Goal: Task Accomplishment & Management: Manage account settings

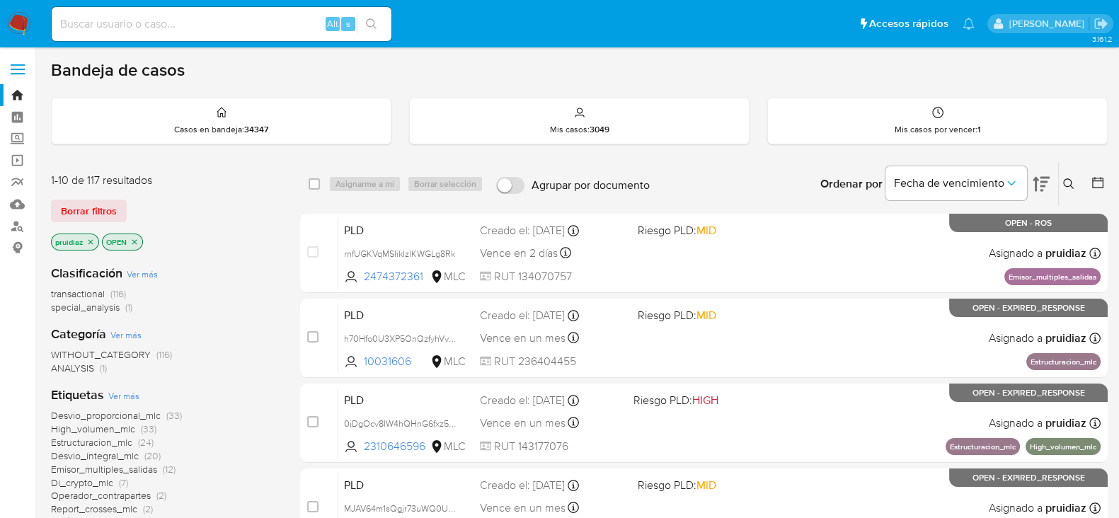
click at [21, 11] on nav "Pausado Ver notificaciones Alt s Accesos rápidos Presiona las siguientes teclas…" at bounding box center [559, 23] width 1119 height 47
click at [25, 30] on img at bounding box center [19, 24] width 24 height 24
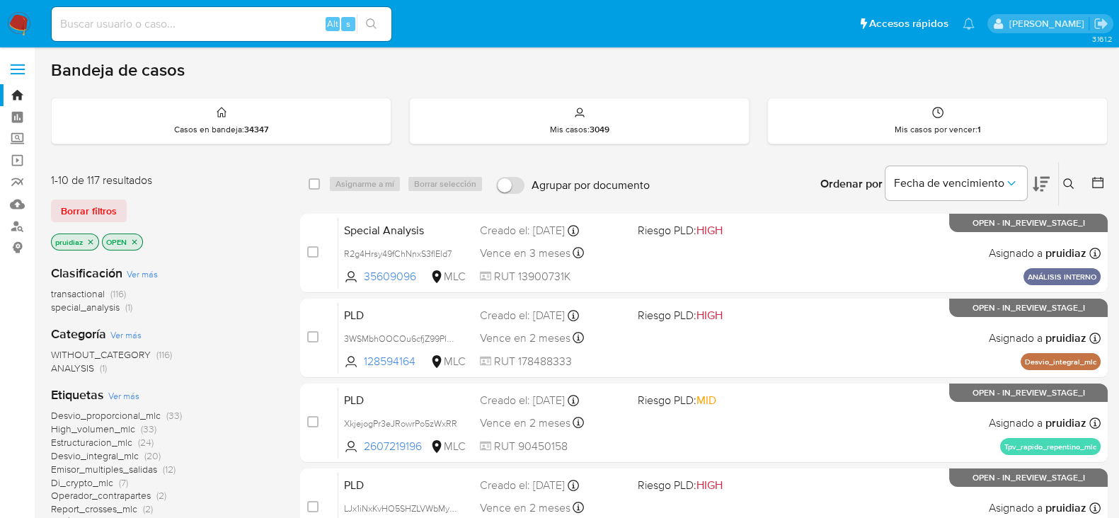
click at [1047, 178] on icon at bounding box center [1041, 184] width 17 height 17
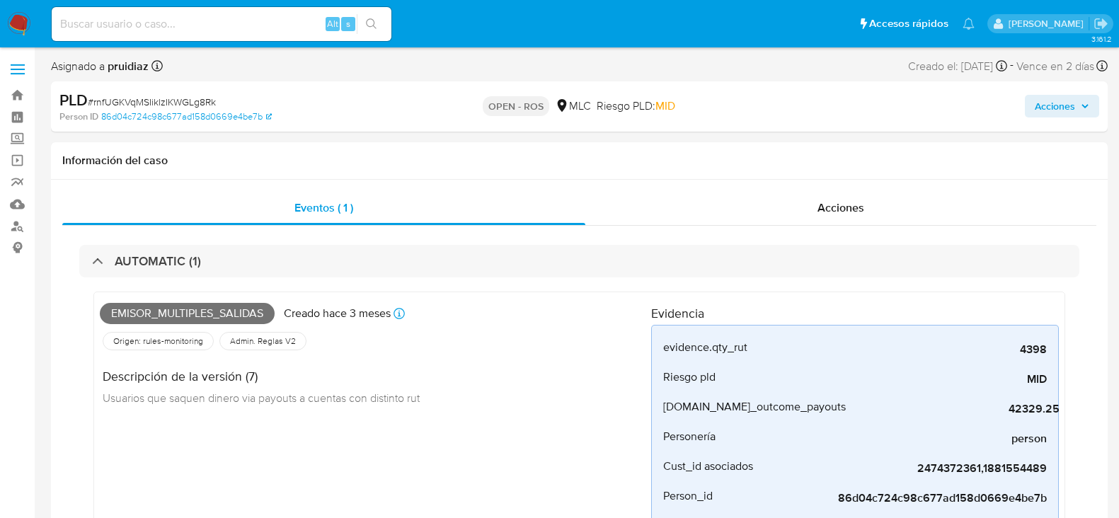
select select "10"
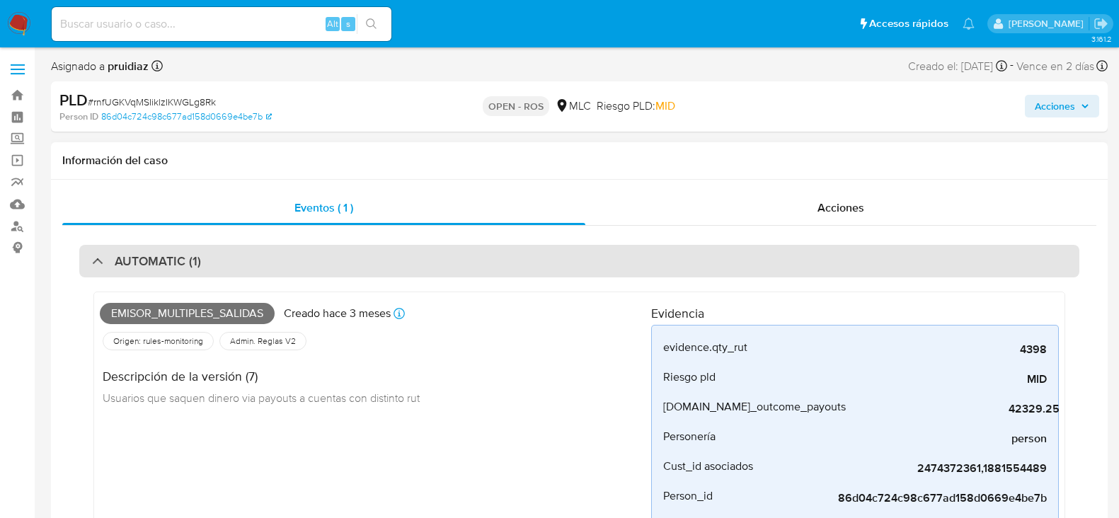
click at [295, 256] on div "AUTOMATIC (1)" at bounding box center [579, 261] width 1000 height 33
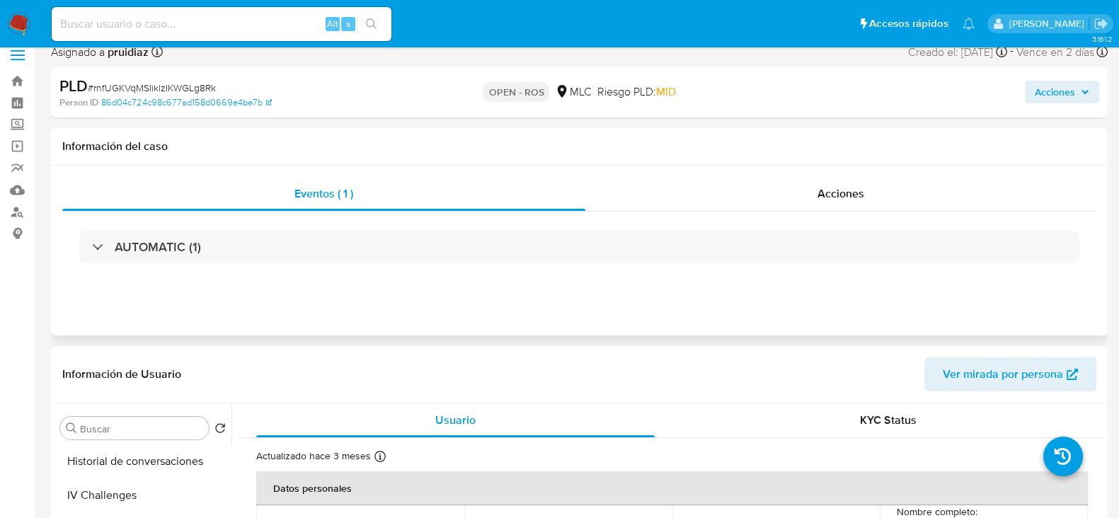
scroll to position [176, 0]
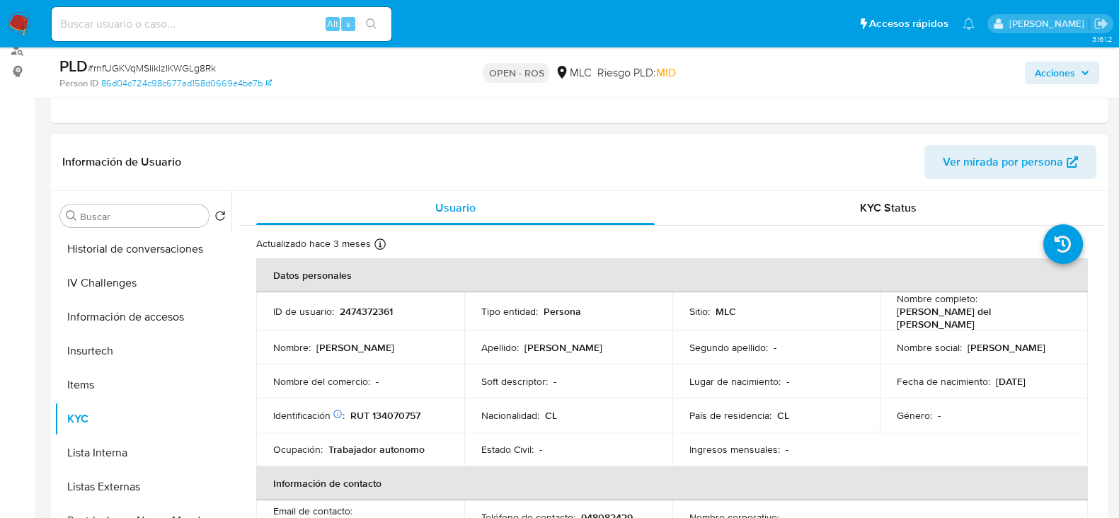
click at [370, 306] on p "2474372361" at bounding box center [366, 311] width 53 height 13
copy p "2474372361"
click at [376, 409] on p "RUT 134070757" at bounding box center [385, 415] width 70 height 13
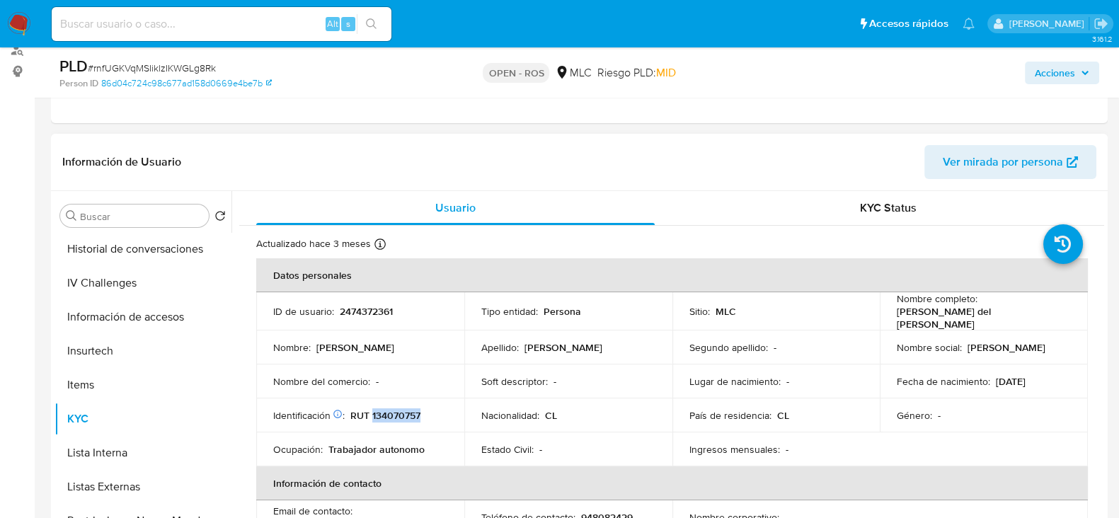
copy p "134070757"
click at [367, 305] on p "2474372361" at bounding box center [366, 311] width 53 height 13
copy p "2474372361"
click at [381, 309] on p "2474372361" at bounding box center [366, 311] width 53 height 13
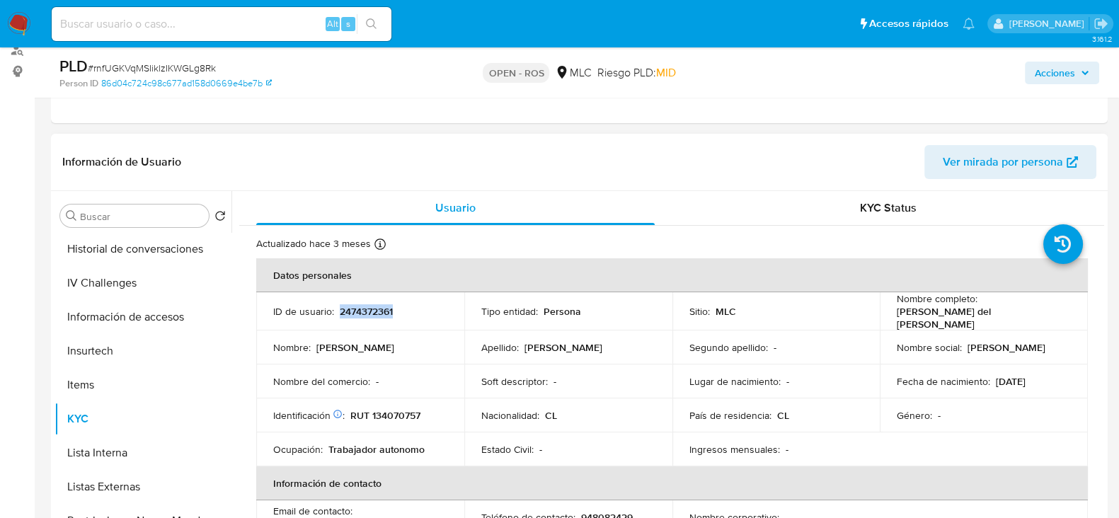
click at [381, 309] on p "2474372361" at bounding box center [366, 311] width 53 height 13
click at [399, 409] on p "RUT 134070757" at bounding box center [385, 415] width 70 height 13
copy p "134070757"
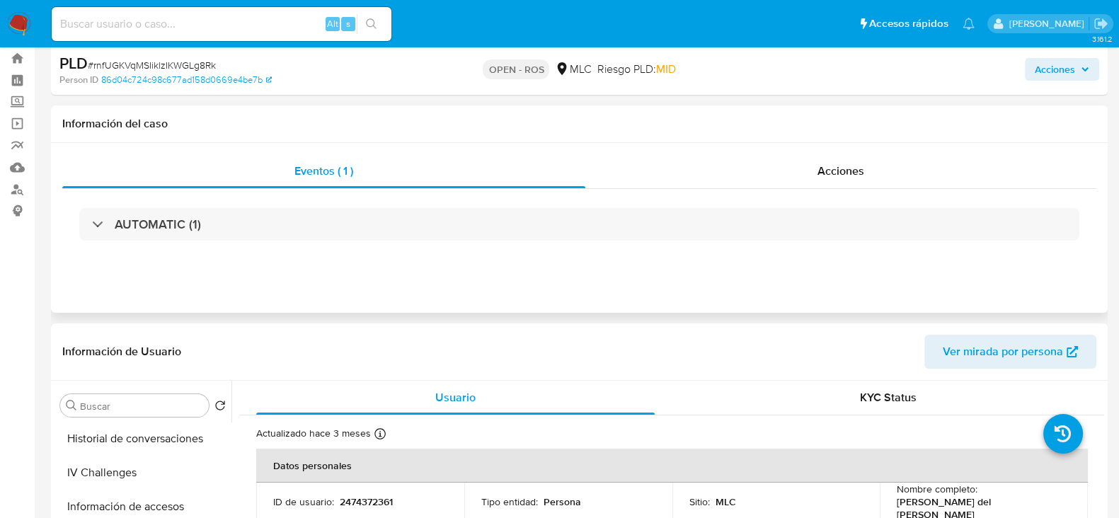
scroll to position [0, 0]
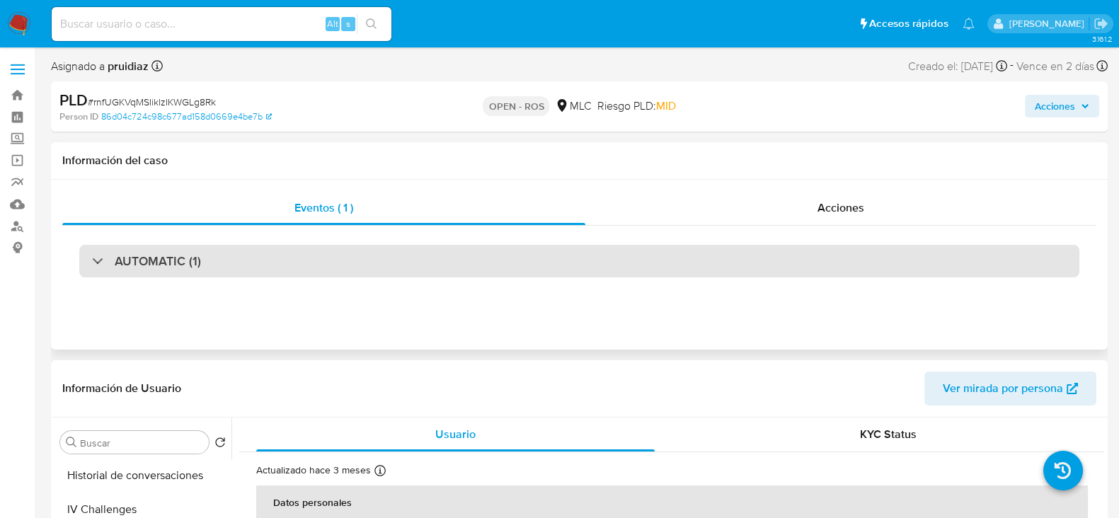
click at [195, 254] on h3 "AUTOMATIC (1)" at bounding box center [158, 261] width 86 height 16
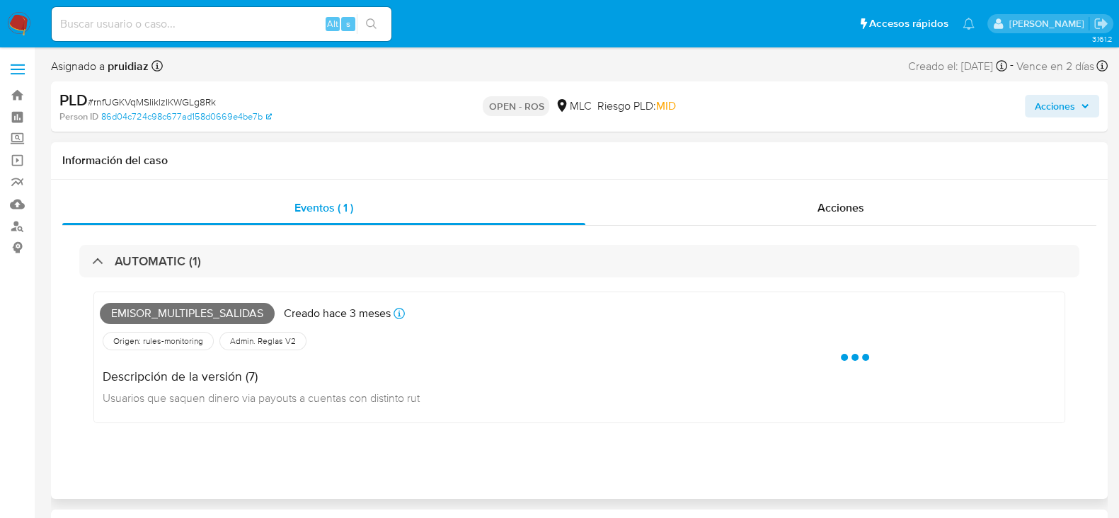
click at [189, 312] on span "Emisor_multiples_salidas" at bounding box center [187, 313] width 175 height 21
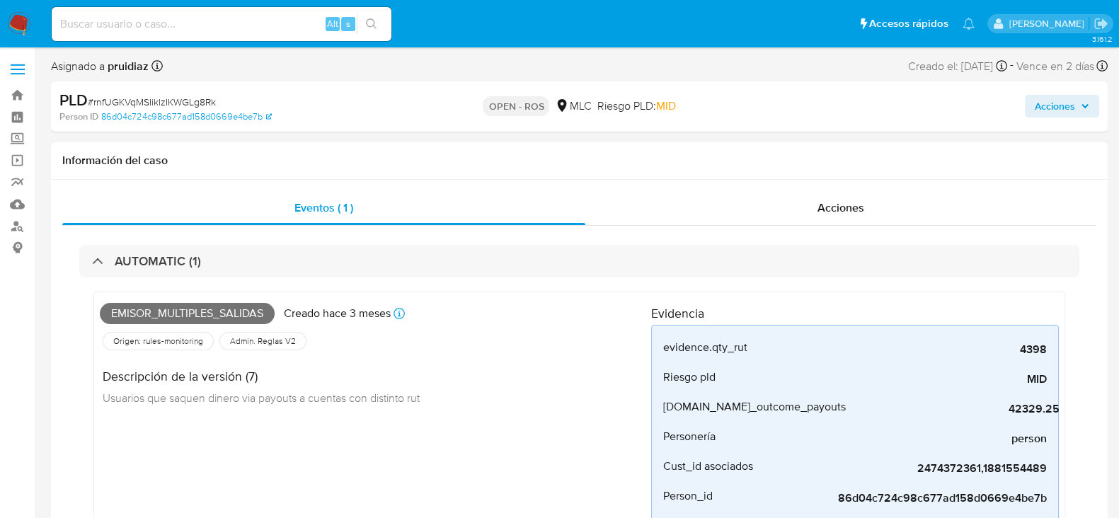
click at [913, 190] on div "Eventos ( 1 ) Acciones AUTOMATIC (1) Emisor_multiples_salidas Creado hace 3 mes…" at bounding box center [579, 405] width 1057 height 451
click at [846, 217] on div "Acciones" at bounding box center [840, 208] width 511 height 34
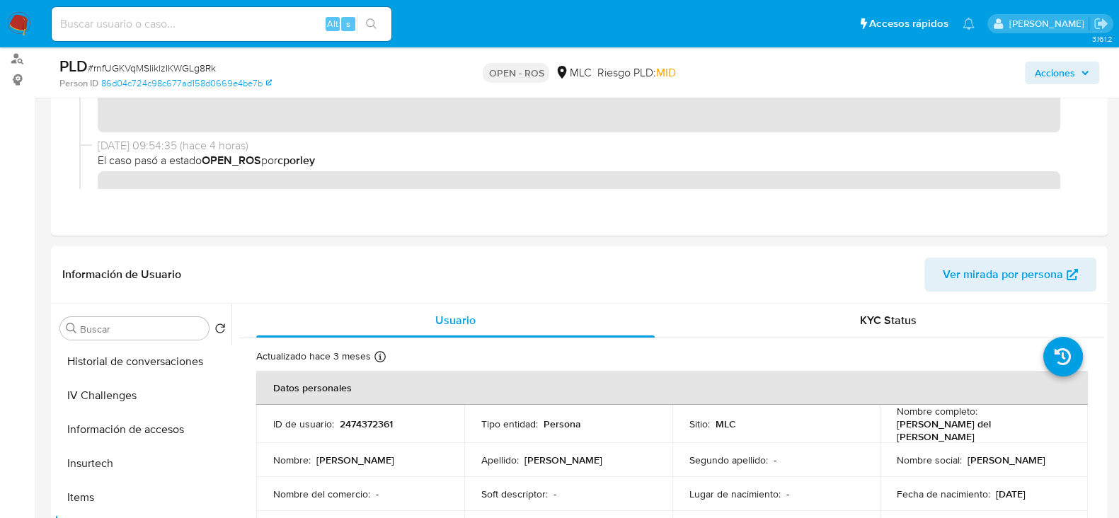
scroll to position [265, 0]
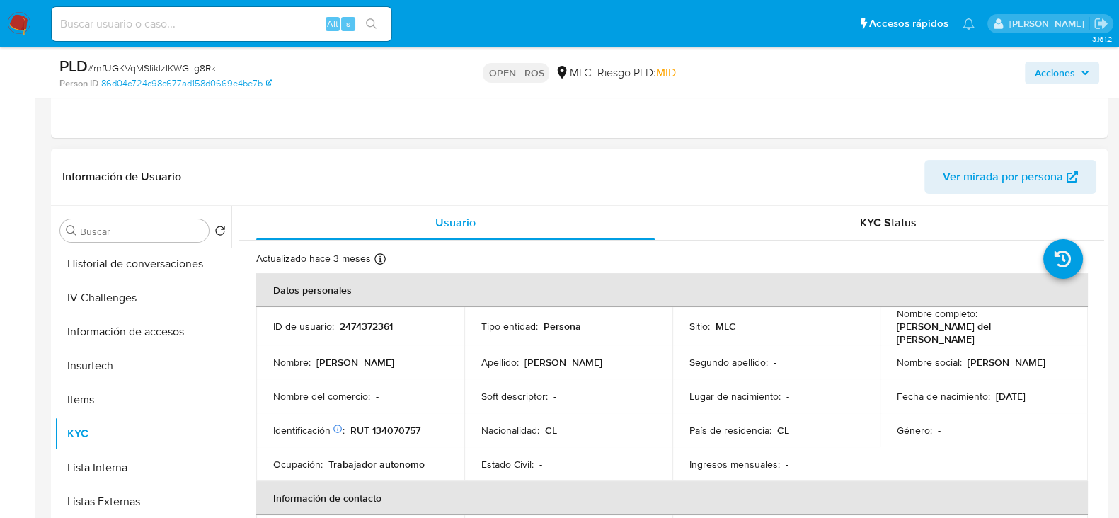
drag, startPoint x: 1055, startPoint y: 331, endPoint x: 892, endPoint y: 332, distance: 163.5
click at [897, 332] on div "Nombre completo : Beronica del Carmen Erices Navarro" at bounding box center [984, 326] width 174 height 38
copy p "Beronica del Carmen Erices Navarro"
click at [409, 426] on p "RUT 134070757" at bounding box center [385, 430] width 70 height 13
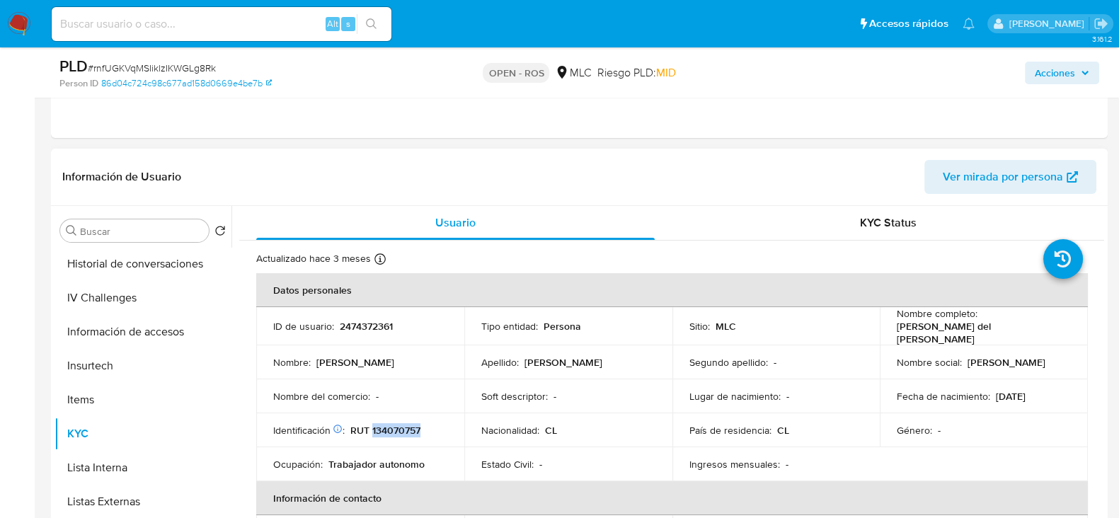
copy p "134070757"
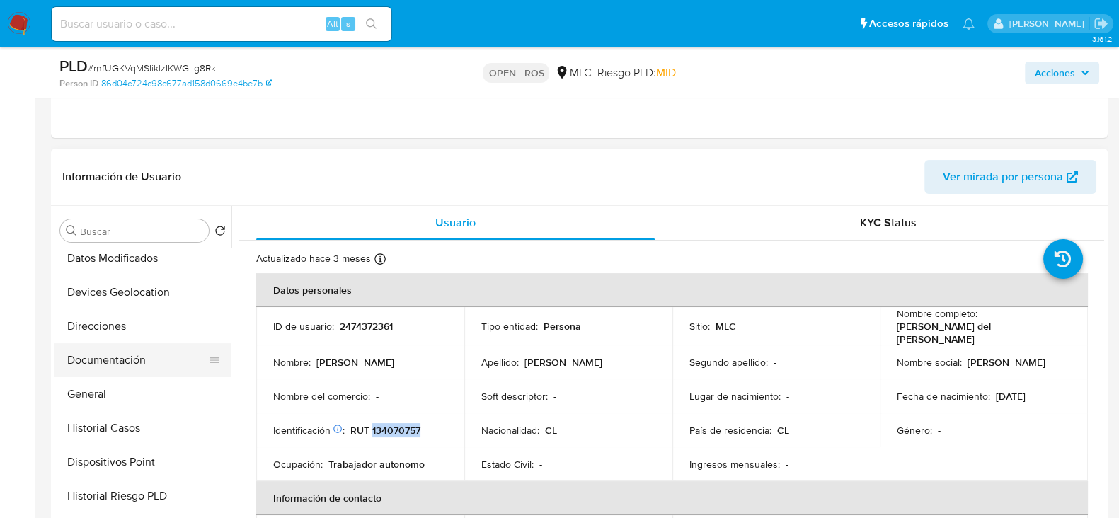
click at [115, 360] on button "Documentación" at bounding box center [137, 360] width 166 height 34
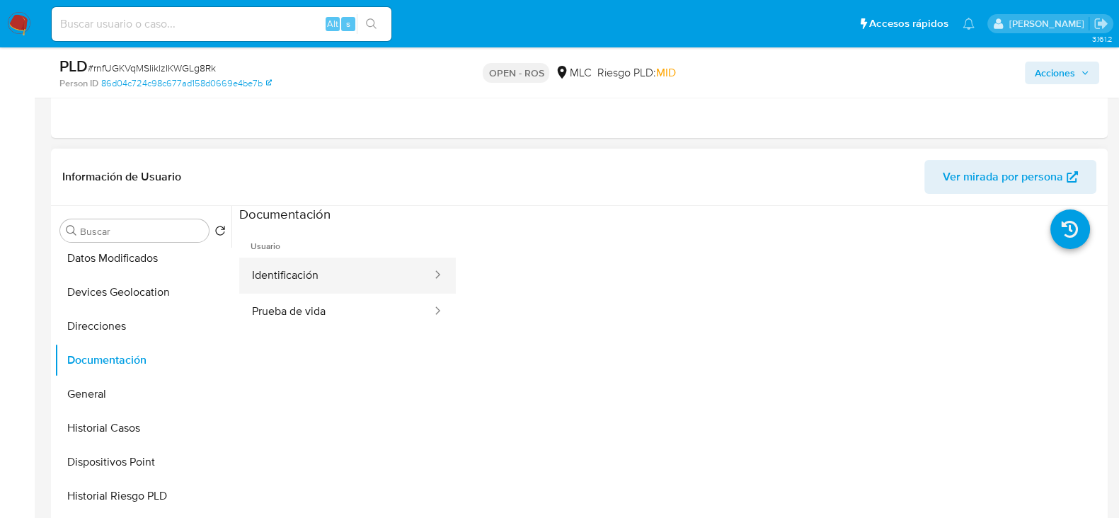
click at [311, 278] on button "Identificación" at bounding box center [336, 276] width 194 height 36
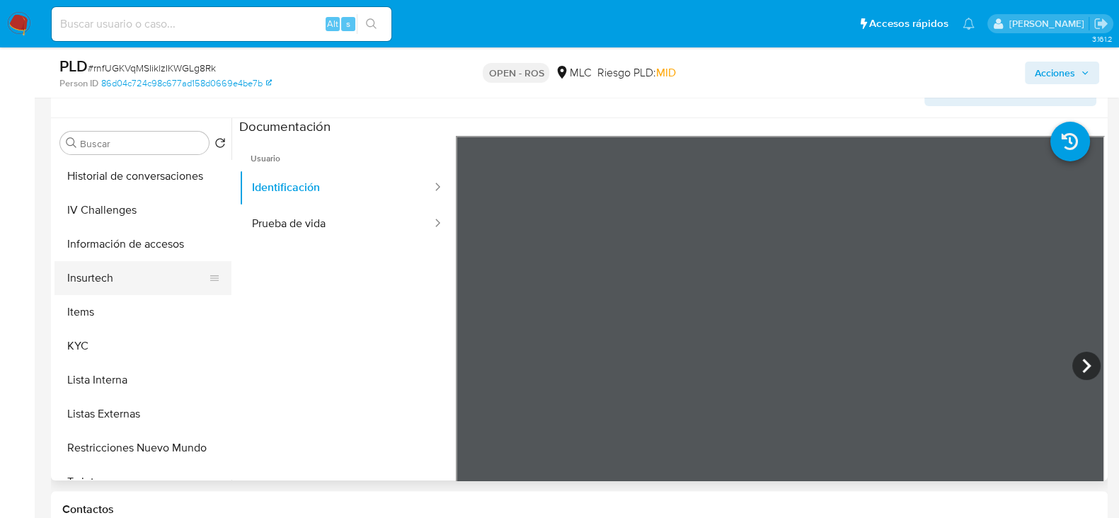
scroll to position [619, 0]
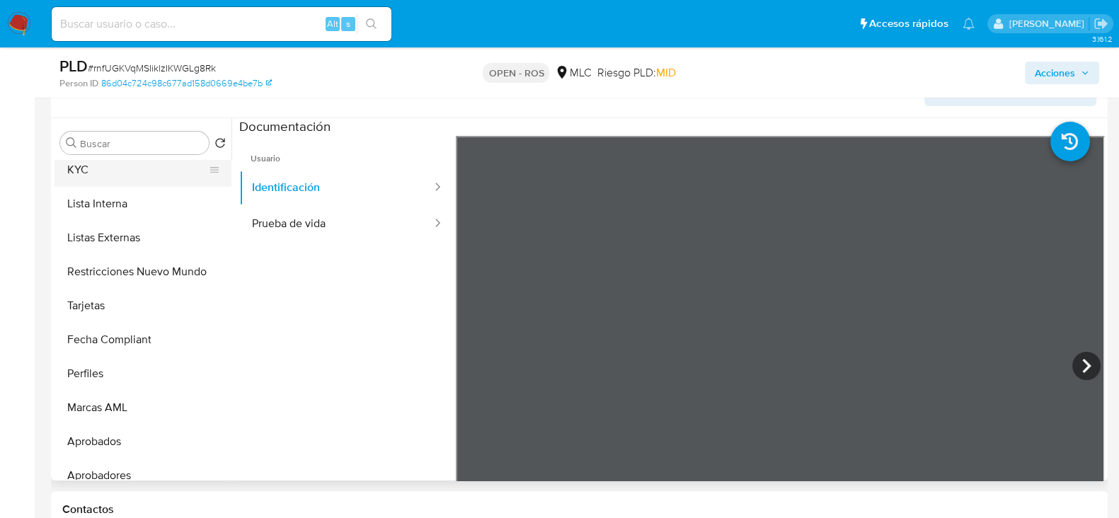
click at [105, 171] on button "KYC" at bounding box center [137, 170] width 166 height 34
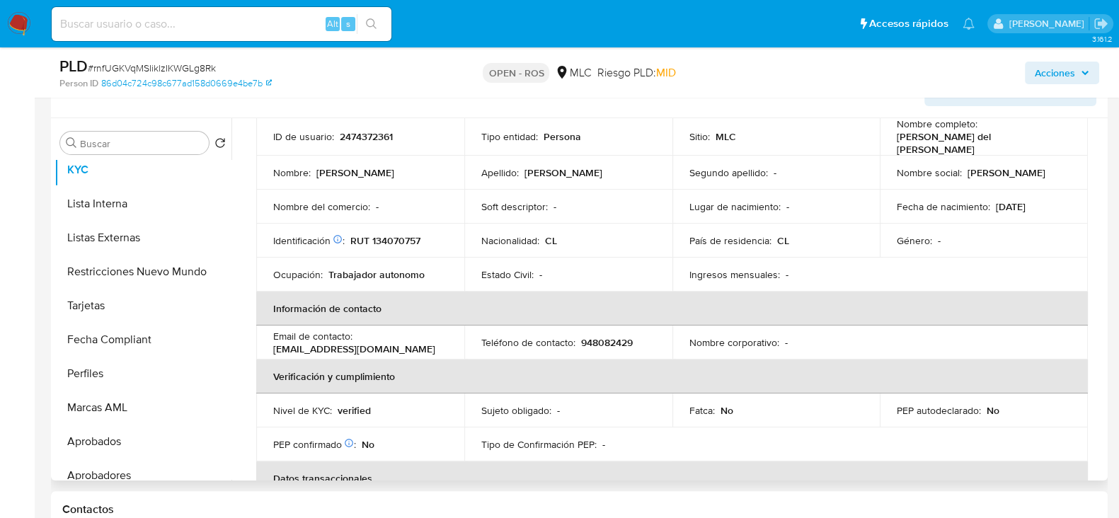
scroll to position [84, 0]
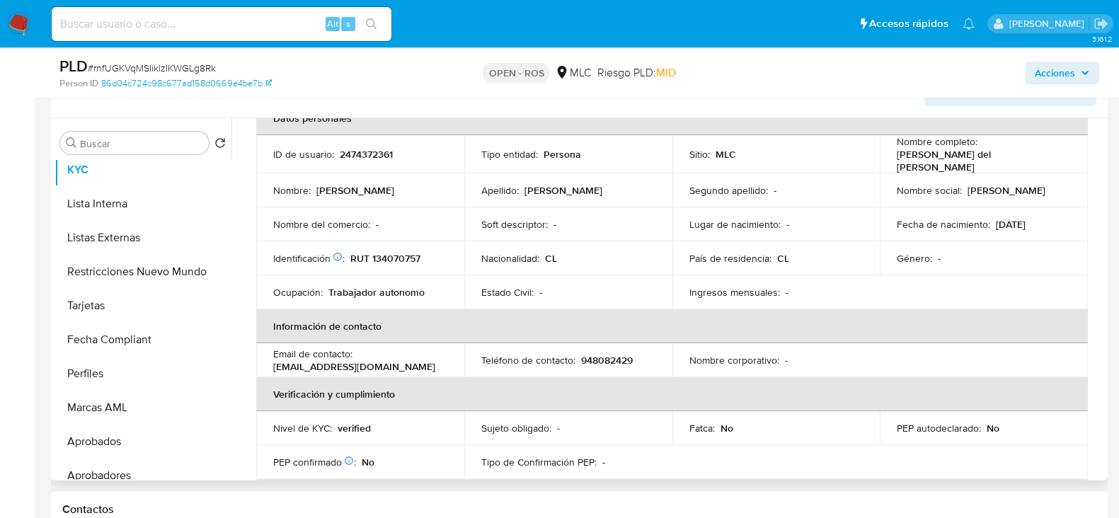
click at [620, 354] on p "948082429" at bounding box center [607, 360] width 52 height 13
copy p "948082429"
drag, startPoint x: 404, startPoint y: 357, endPoint x: 260, endPoint y: 359, distance: 144.4
click at [260, 359] on td "Email de contacto : tgutierrezerices@gmail.com" at bounding box center [360, 360] width 208 height 34
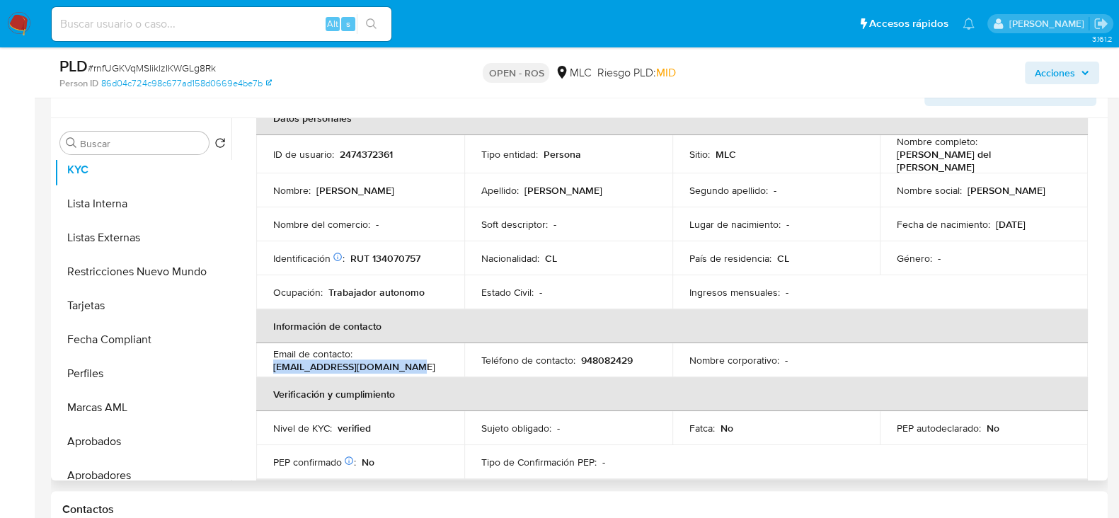
copy p "tgutierrezerices@gmail.com"
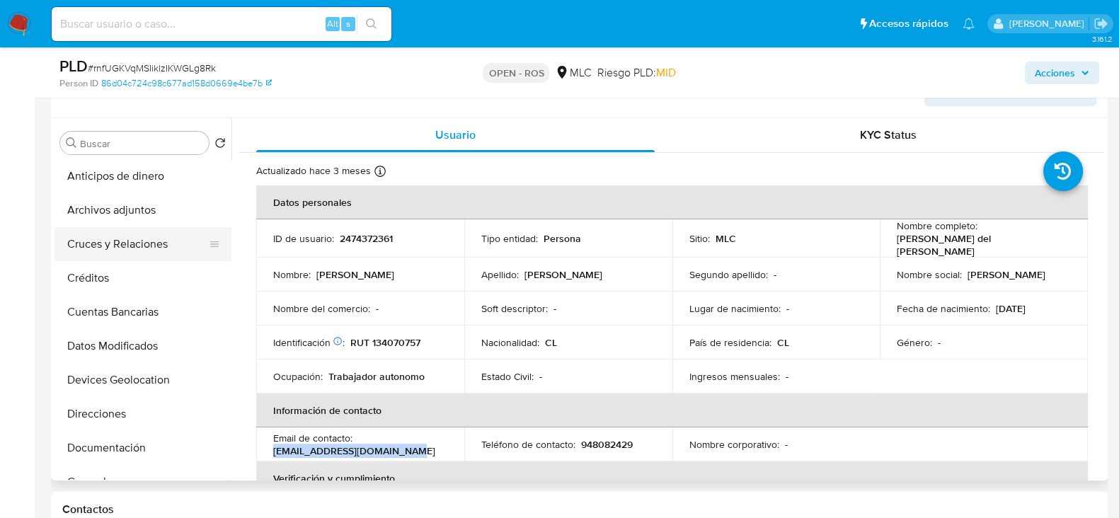
scroll to position [0, 0]
click at [106, 208] on button "Archivos adjuntos" at bounding box center [137, 211] width 166 height 34
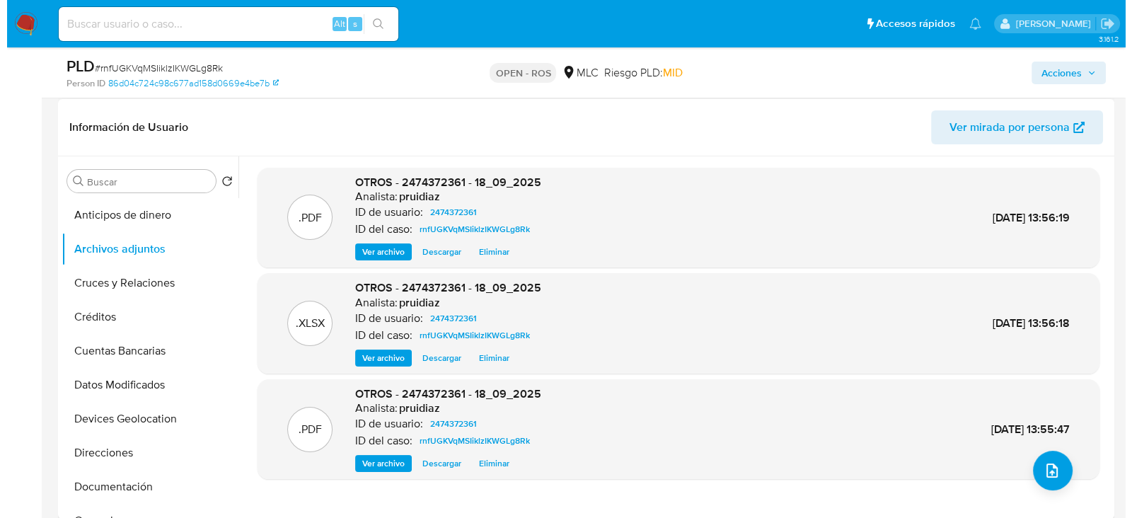
scroll to position [353, 0]
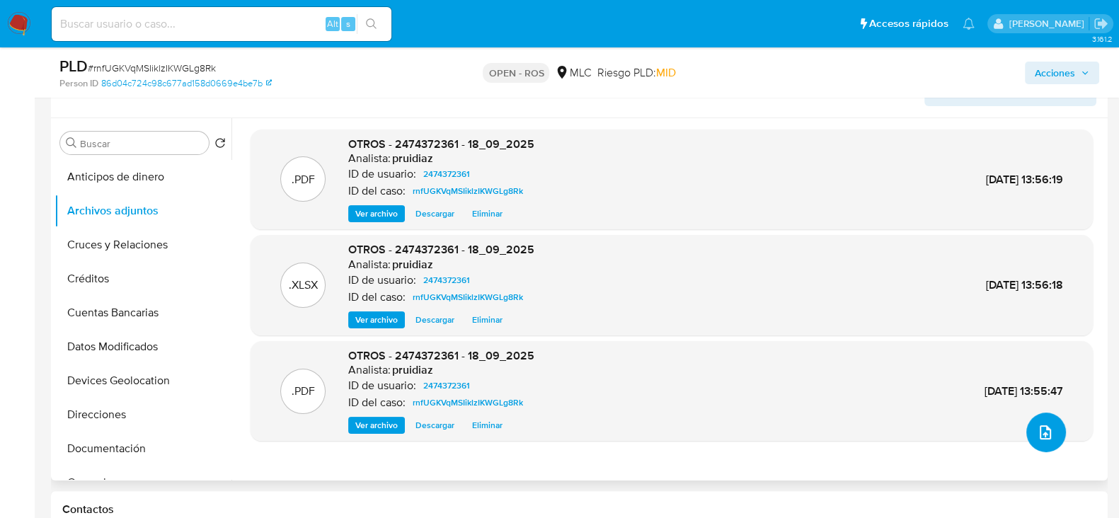
click at [1040, 429] on icon "upload-file" at bounding box center [1045, 432] width 11 height 14
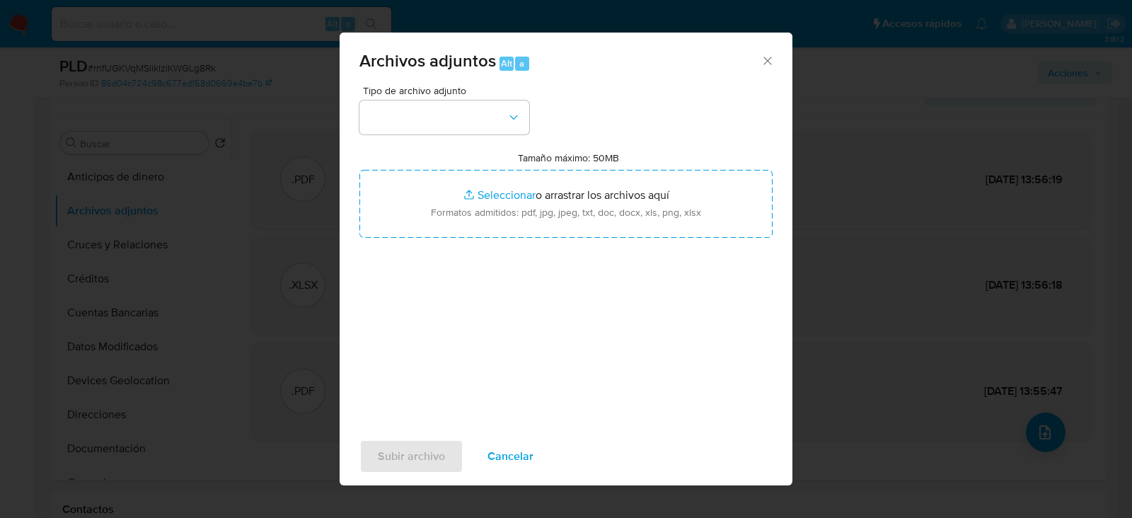
click at [495, 139] on div "Tipo de archivo adjunto Tamaño máximo: 50MB Seleccionar archivos Seleccionar o …" at bounding box center [566, 253] width 413 height 334
click at [493, 127] on button "button" at bounding box center [445, 118] width 170 height 34
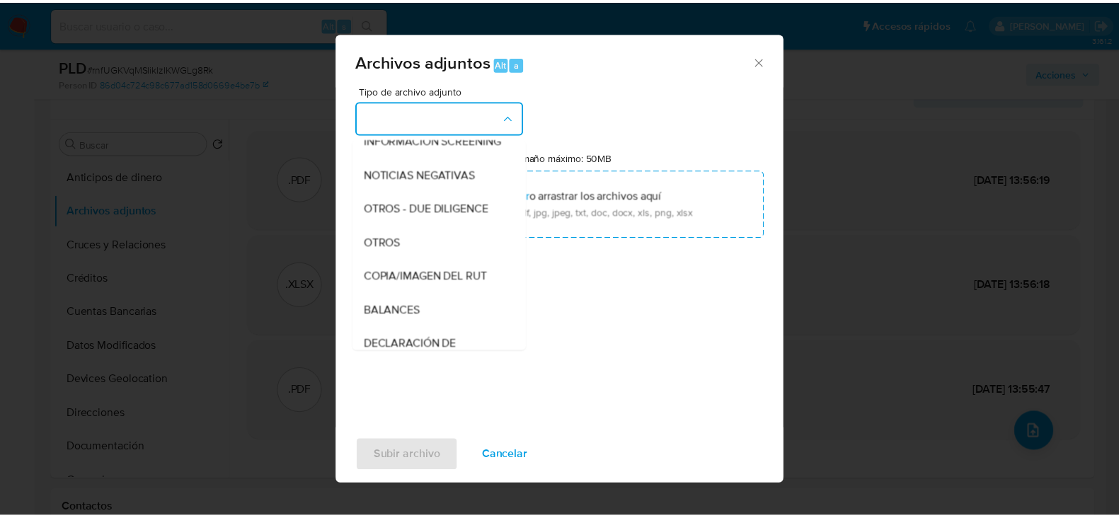
scroll to position [146, 0]
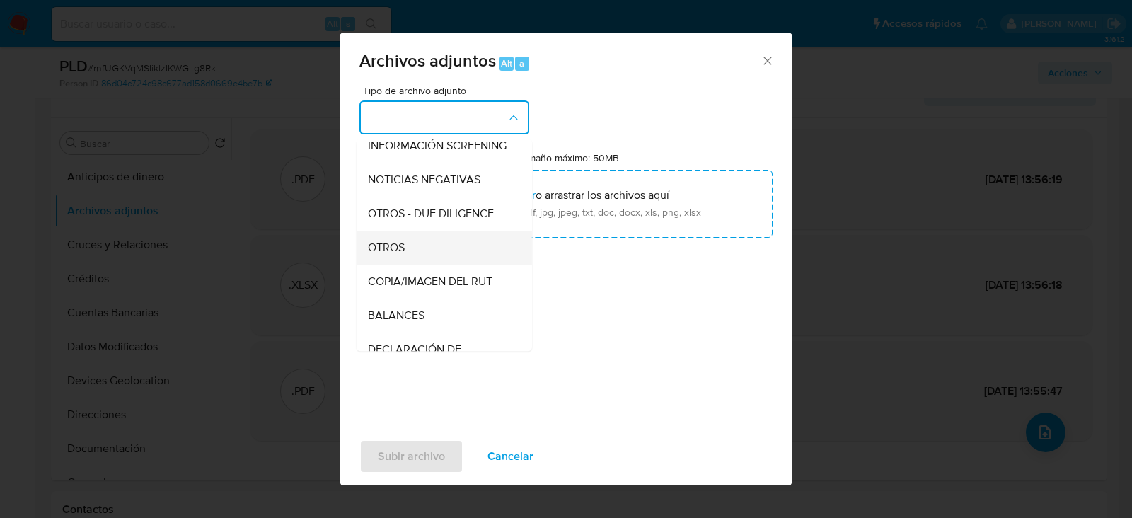
click at [397, 249] on div "OTROS" at bounding box center [440, 248] width 144 height 34
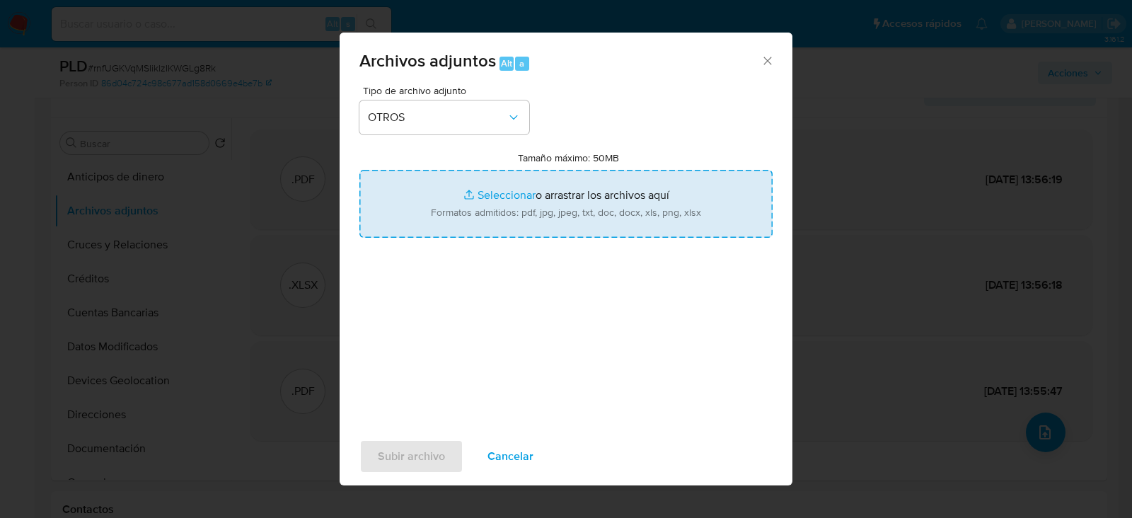
click at [522, 200] on input "Tamaño máximo: 50MB Seleccionar archivos" at bounding box center [566, 204] width 413 height 68
type input "C:\fakepath\Certificado UAF ROS #1370.pdf"
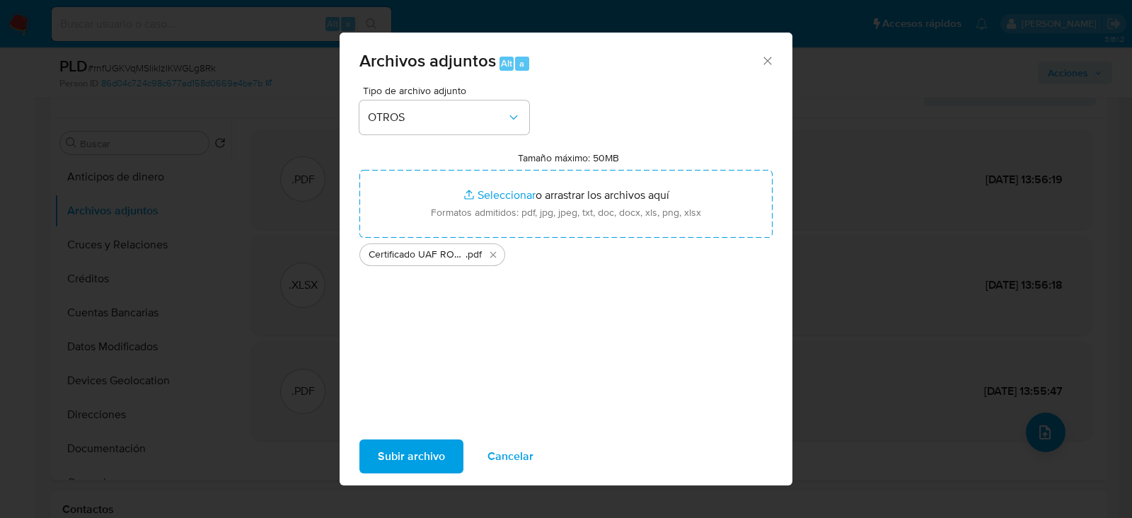
click at [386, 465] on span "Subir archivo" at bounding box center [411, 456] width 67 height 31
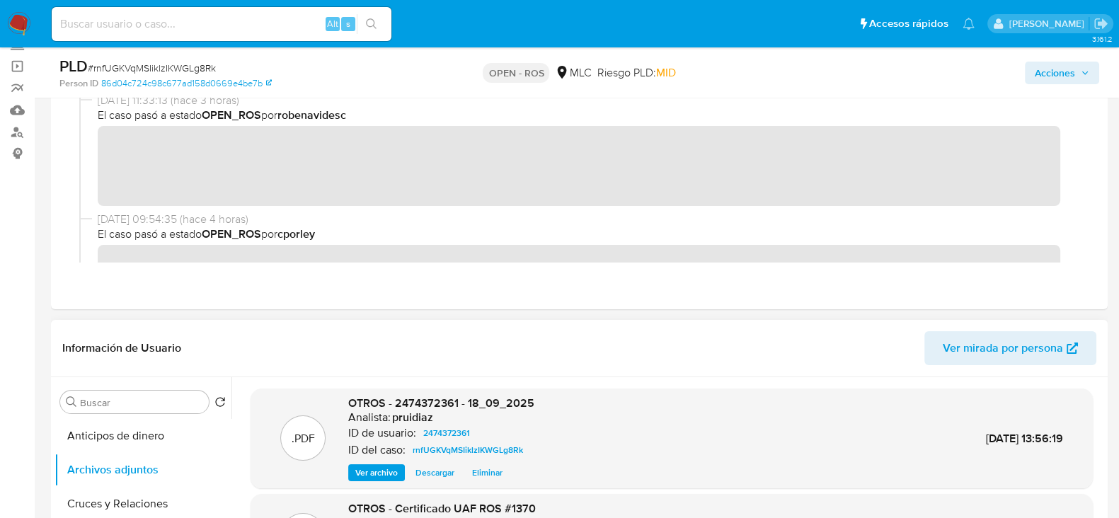
scroll to position [265, 0]
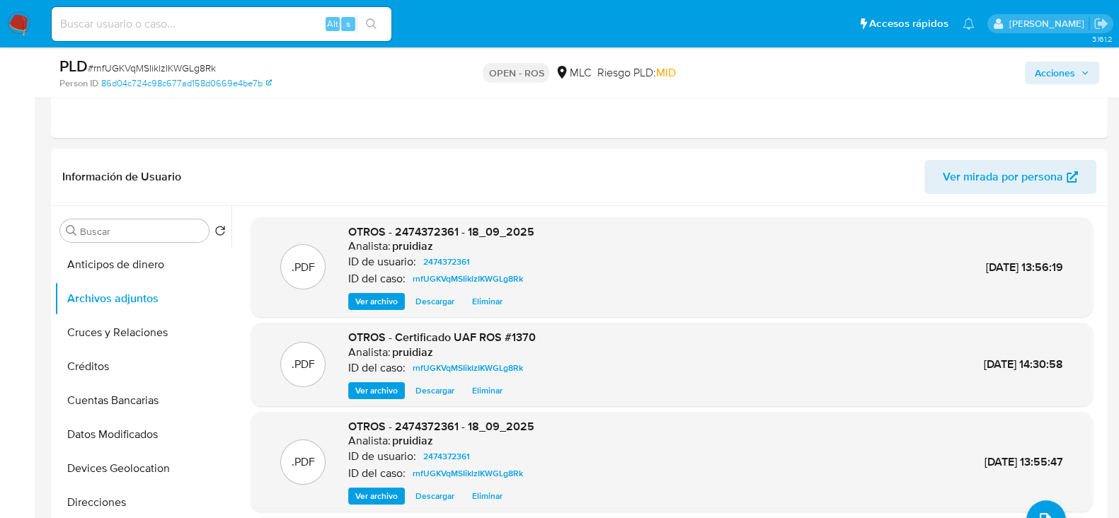
click at [1057, 71] on span "Acciones" at bounding box center [1055, 73] width 40 height 23
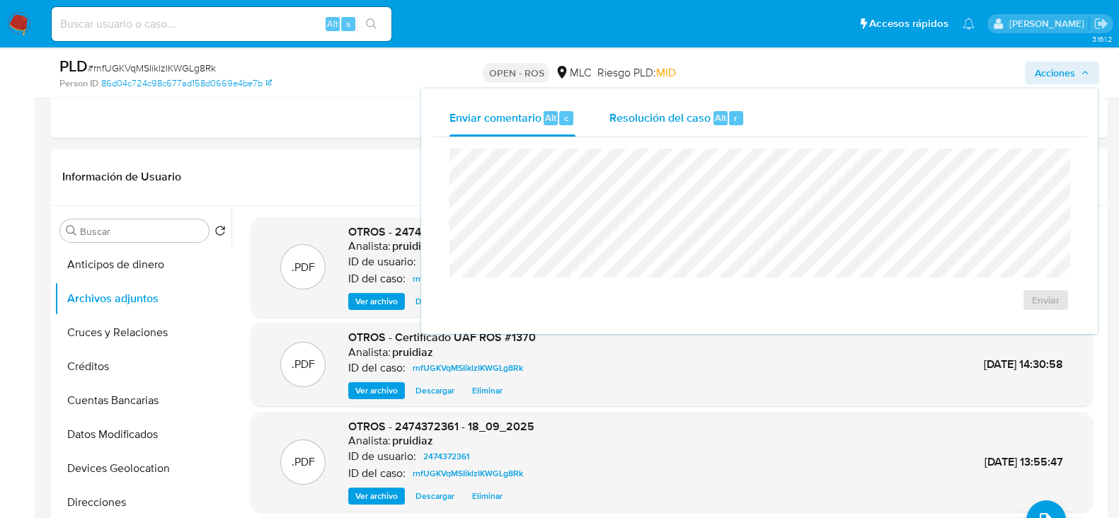
click at [698, 125] on div "Resolución del caso Alt r" at bounding box center [676, 118] width 135 height 37
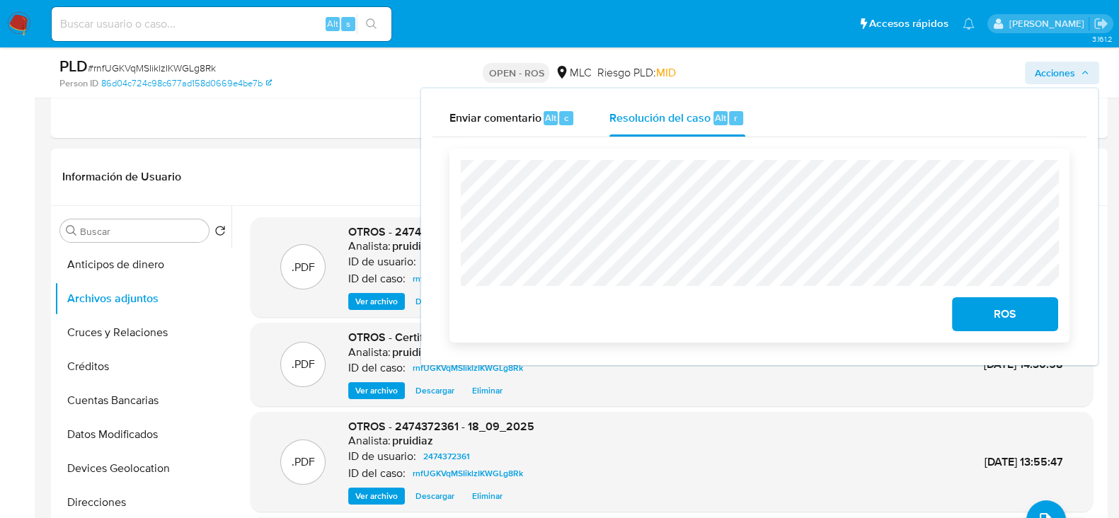
click at [1041, 324] on button "ROS" at bounding box center [1005, 314] width 106 height 34
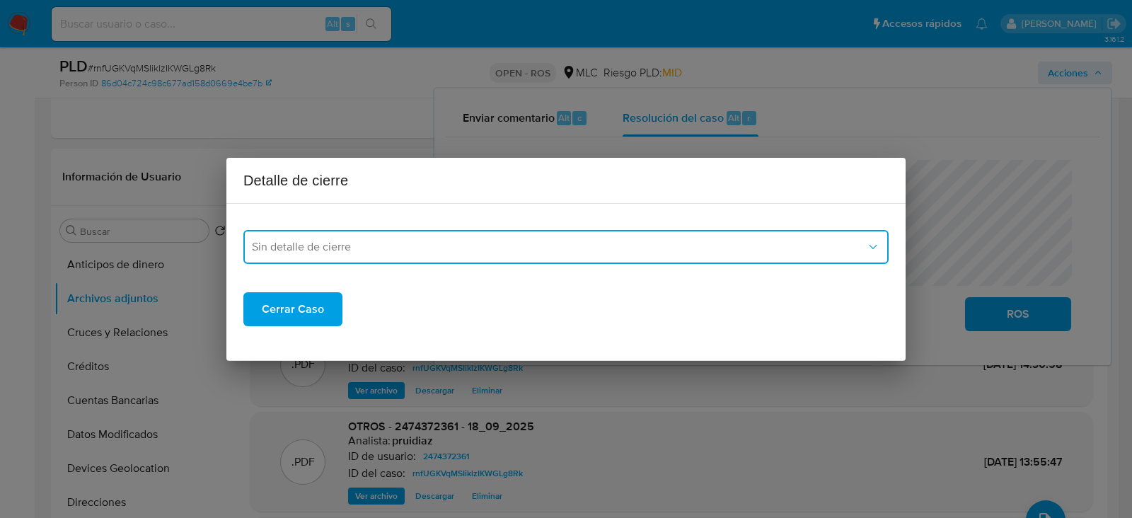
click at [469, 230] on button "Sin detalle de cierre" at bounding box center [565, 247] width 645 height 34
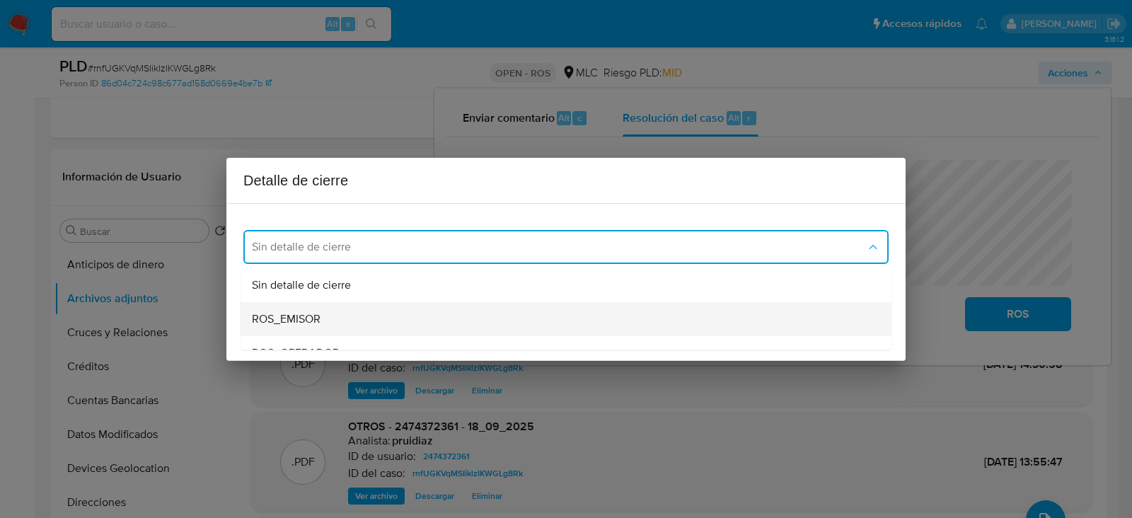
click at [281, 313] on span "ROS_EMISOR" at bounding box center [286, 319] width 69 height 14
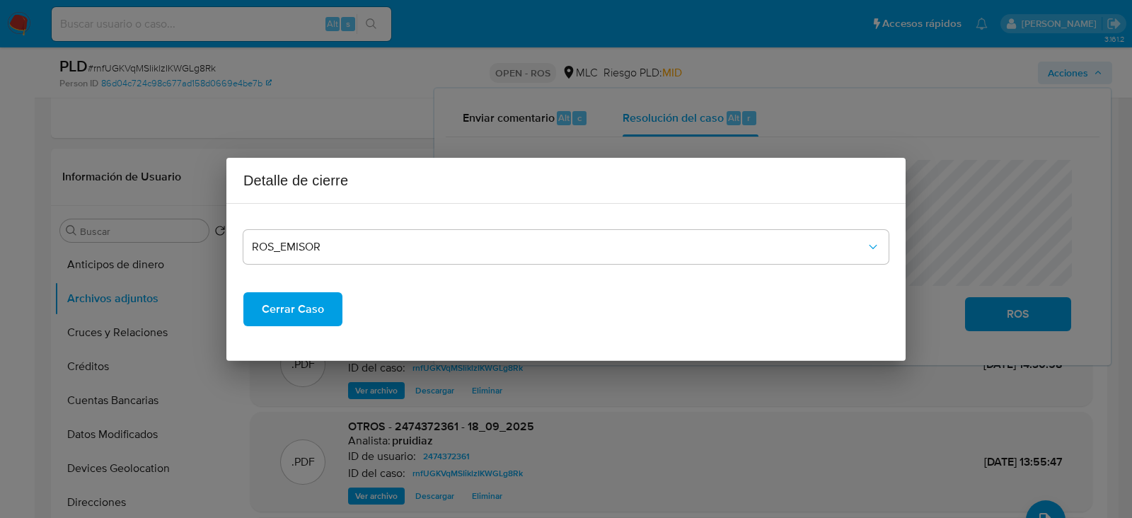
click at [291, 307] on span "Cerrar Caso" at bounding box center [293, 309] width 62 height 31
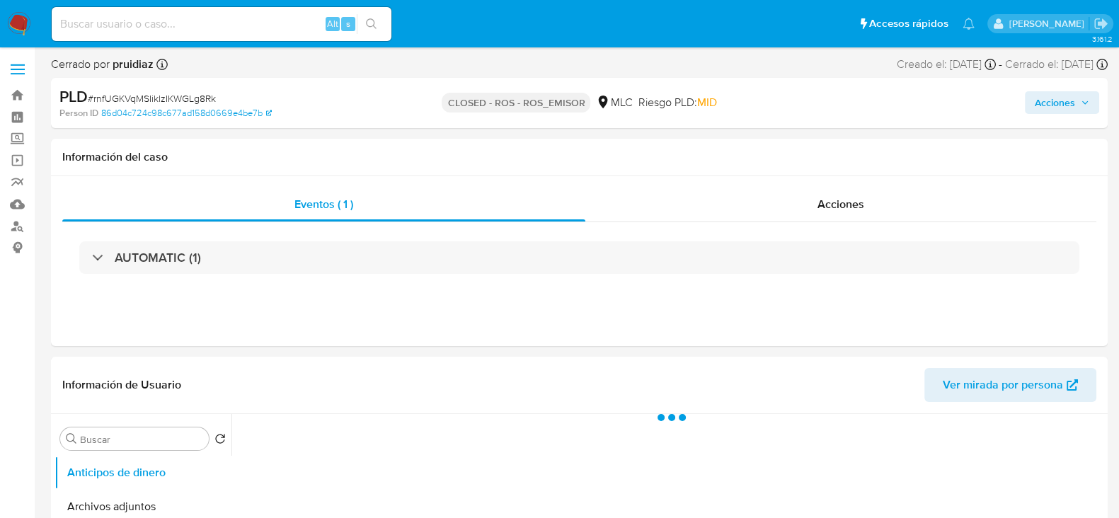
select select "10"
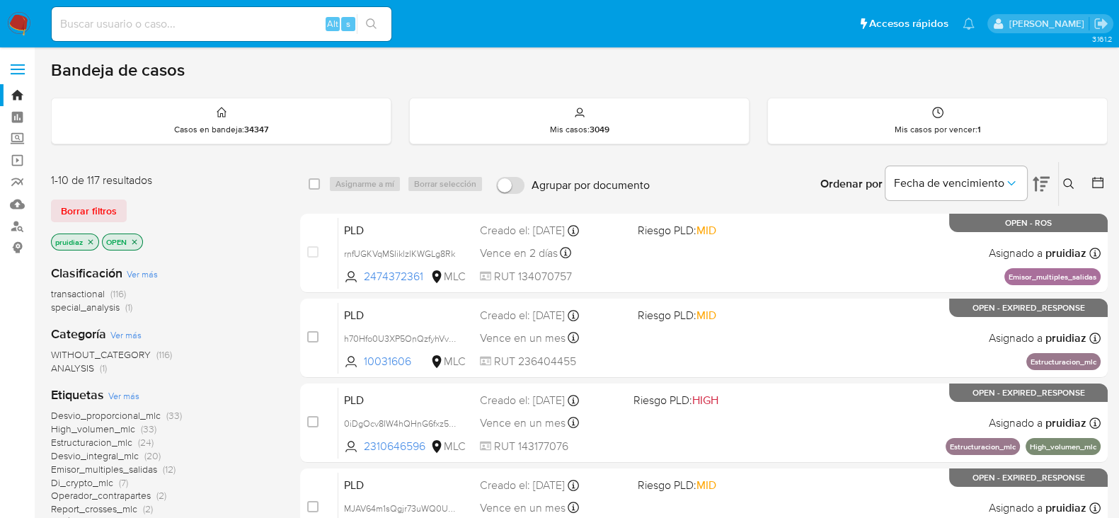
click at [12, 26] on img at bounding box center [19, 24] width 24 height 24
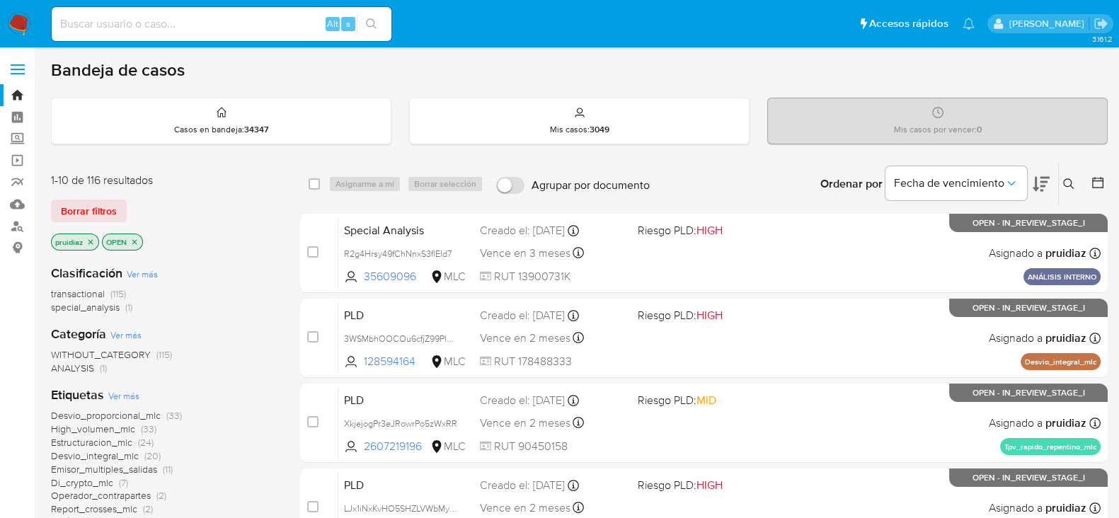
click at [1043, 187] on icon at bounding box center [1041, 184] width 17 height 17
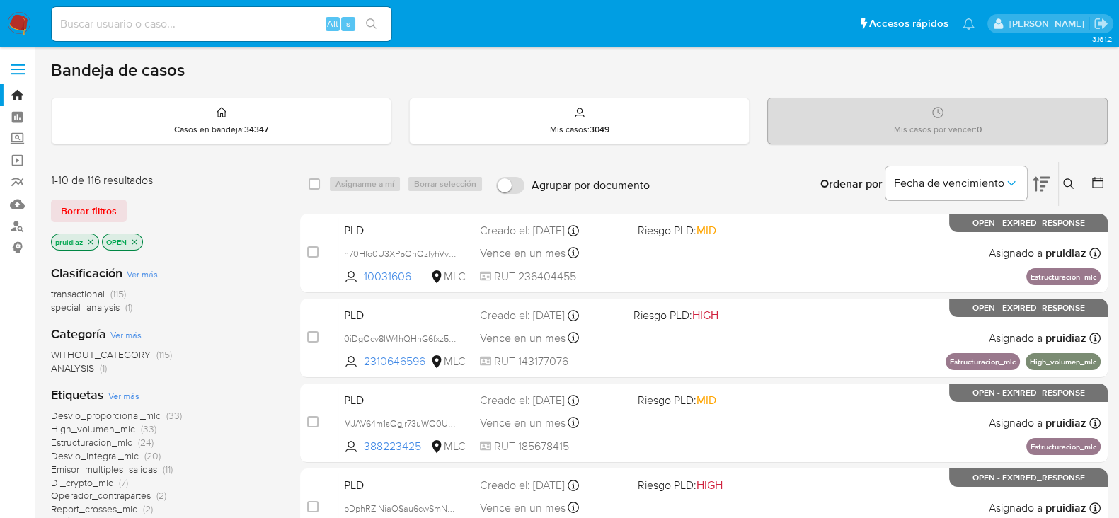
click at [21, 16] on img at bounding box center [19, 24] width 24 height 24
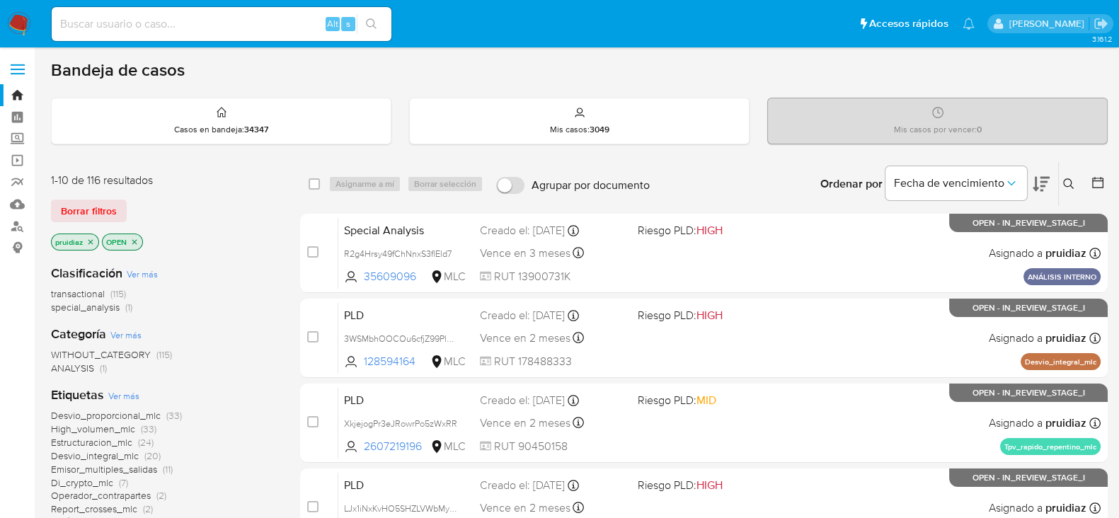
click at [93, 206] on span "Borrar filtros" at bounding box center [89, 211] width 56 height 20
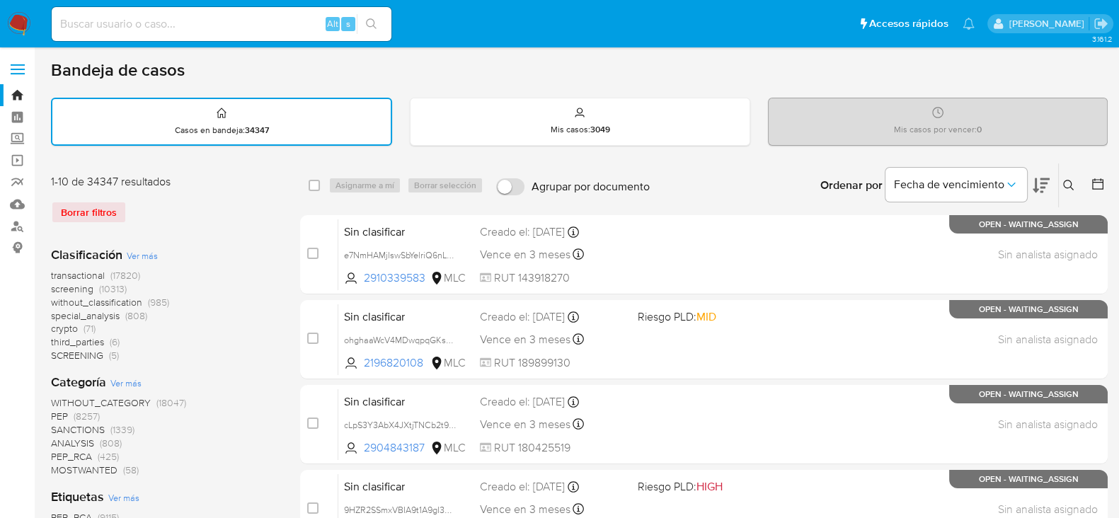
click at [1099, 191] on button at bounding box center [1099, 185] width 17 height 17
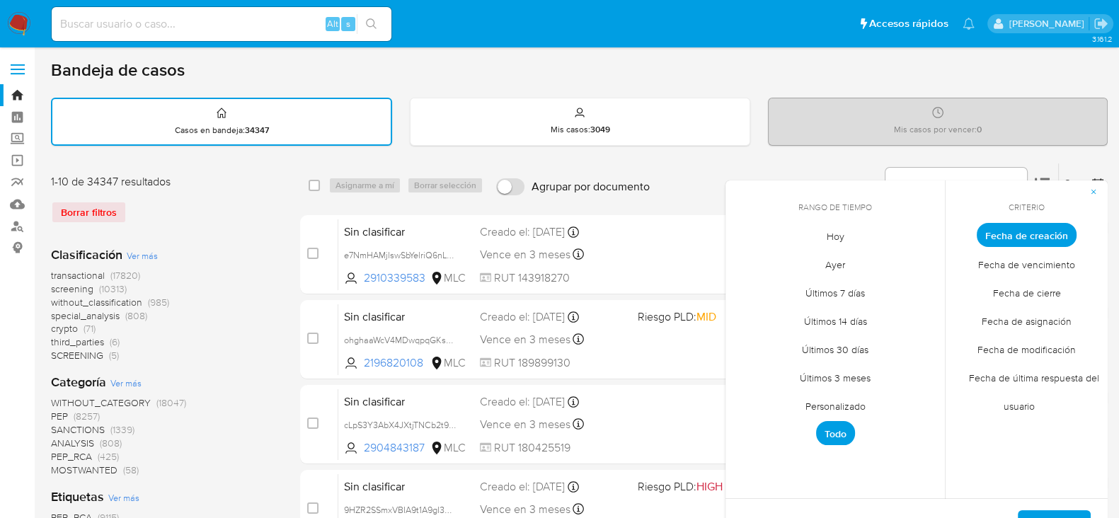
click at [830, 406] on span "Personalizado" at bounding box center [836, 405] width 90 height 29
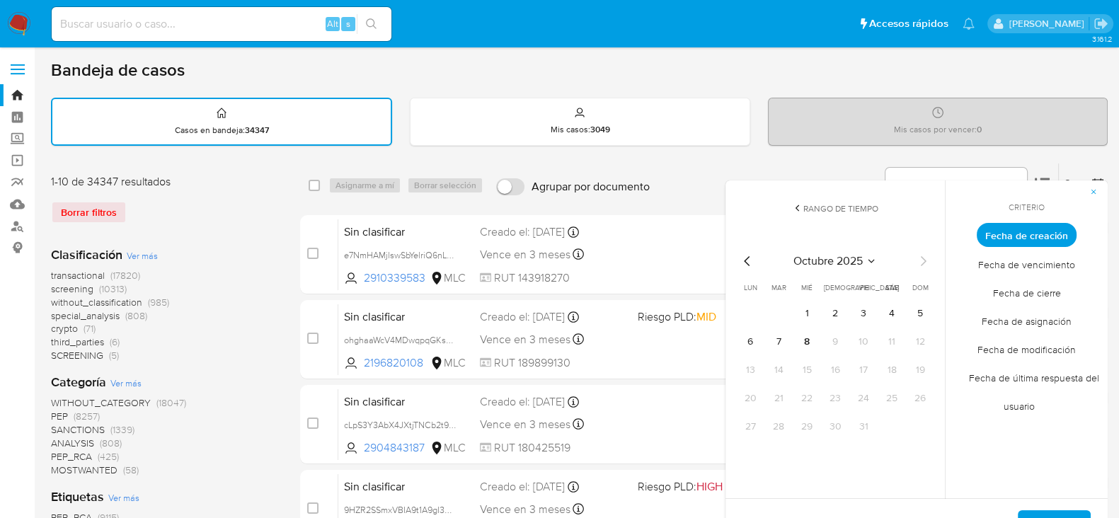
click at [744, 258] on icon "Mes anterior" at bounding box center [747, 261] width 17 height 17
click at [769, 309] on button "1" at bounding box center [778, 313] width 23 height 23
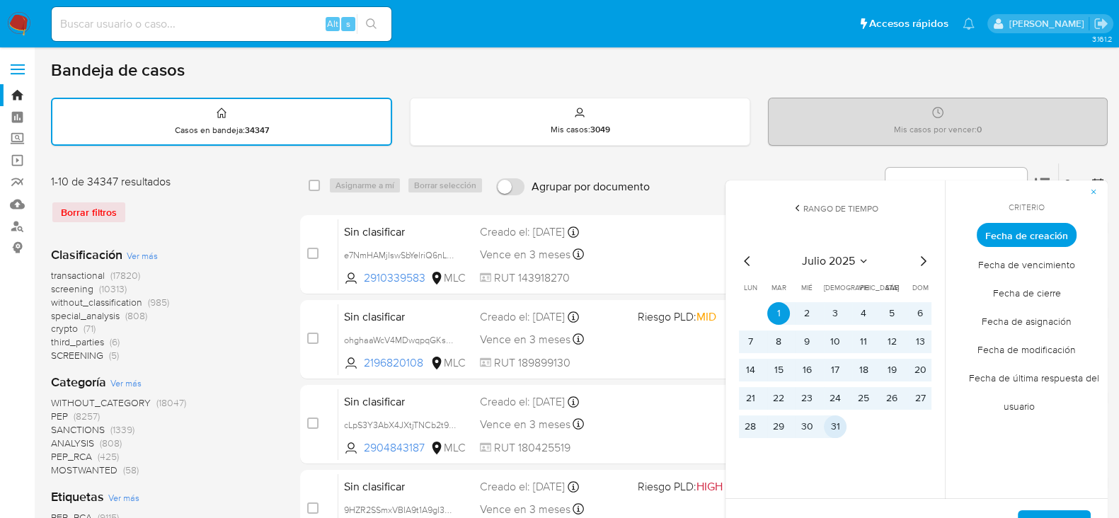
click at [838, 425] on button "31" at bounding box center [835, 426] width 23 height 23
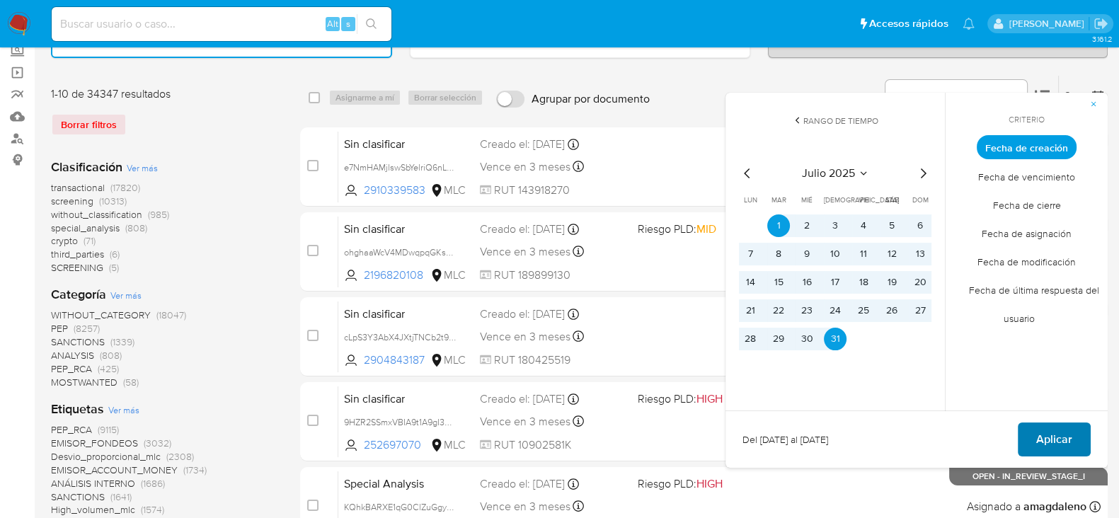
click at [1054, 442] on span "Aplicar" at bounding box center [1054, 439] width 36 height 31
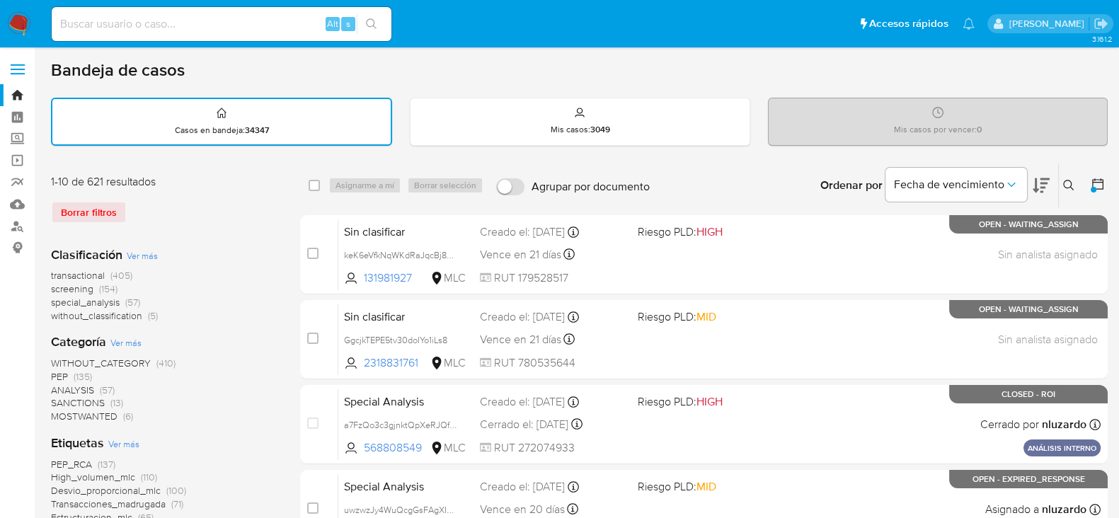
click at [1098, 175] on div at bounding box center [1094, 185] width 25 height 44
click at [1098, 185] on icon at bounding box center [1098, 184] width 14 height 14
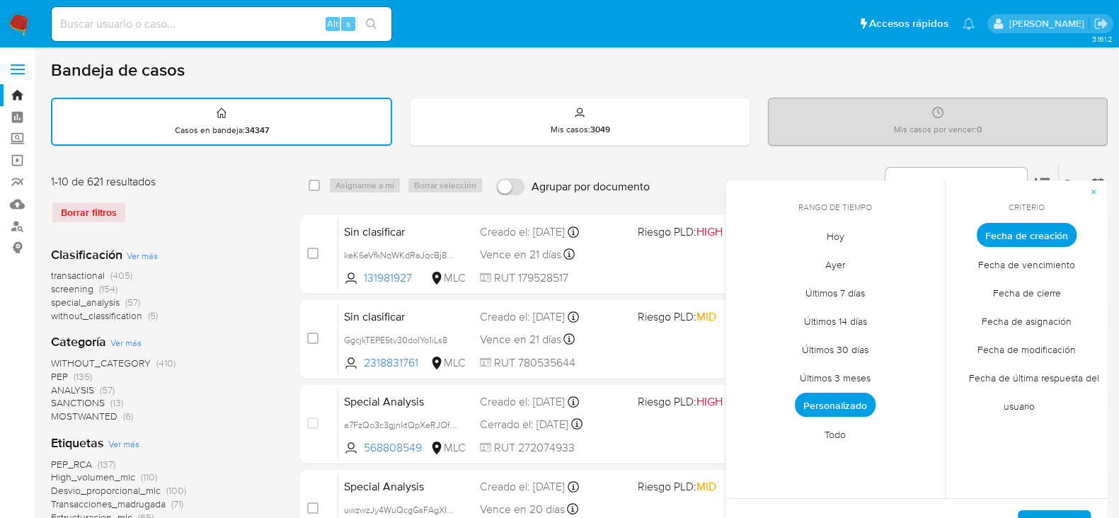
click at [853, 401] on span "Personalizado" at bounding box center [835, 405] width 81 height 24
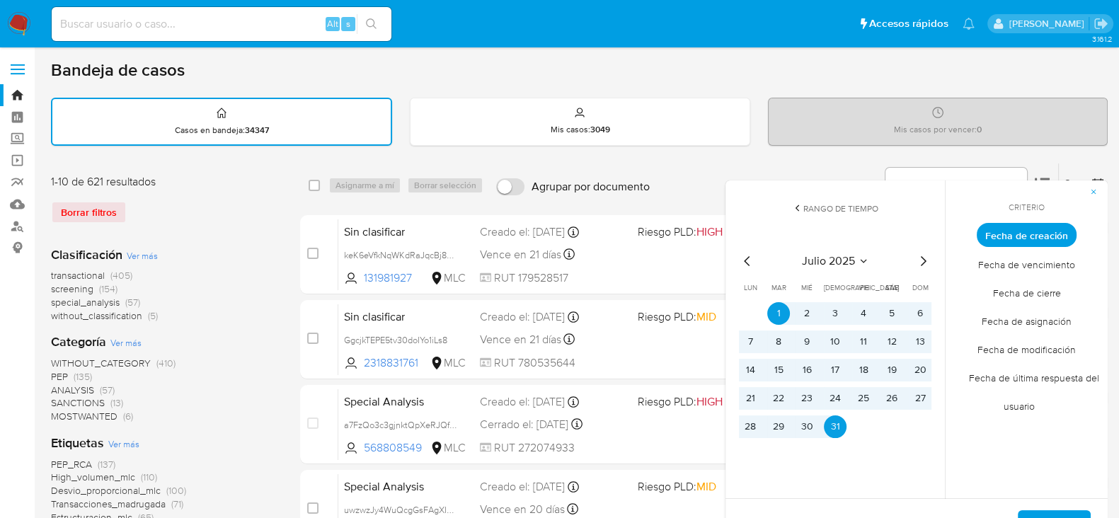
click at [750, 257] on icon "Mes anterior" at bounding box center [747, 261] width 17 height 17
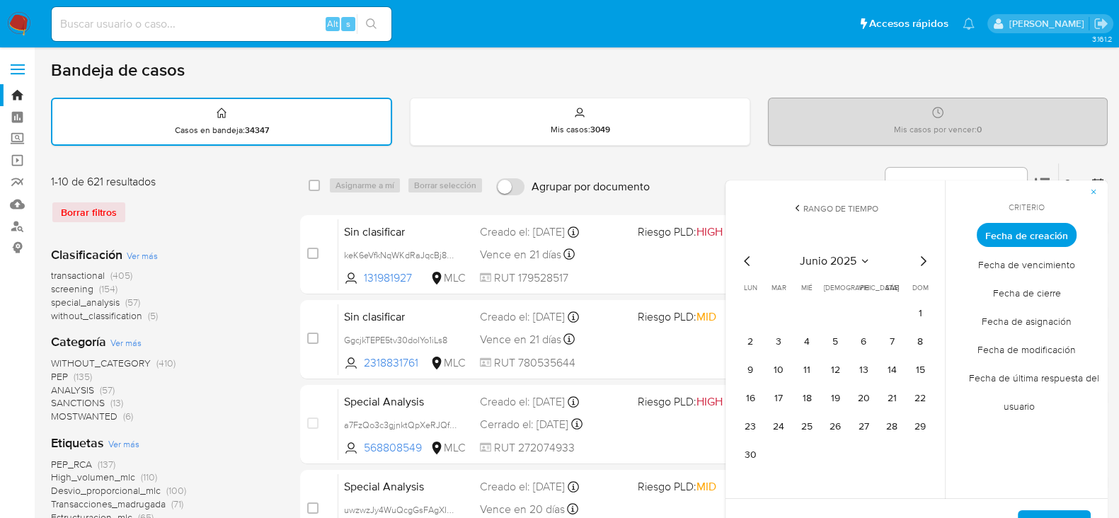
drag, startPoint x: 920, startPoint y: 316, endPoint x: 905, endPoint y: 330, distance: 20.6
click at [920, 315] on button "1" at bounding box center [920, 313] width 23 height 23
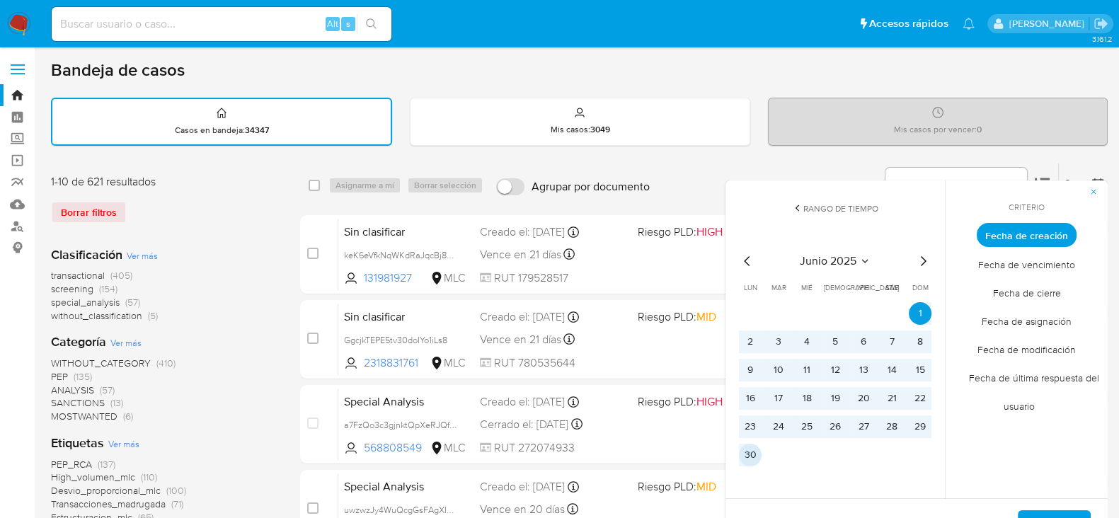
click at [758, 454] on button "30" at bounding box center [750, 455] width 23 height 23
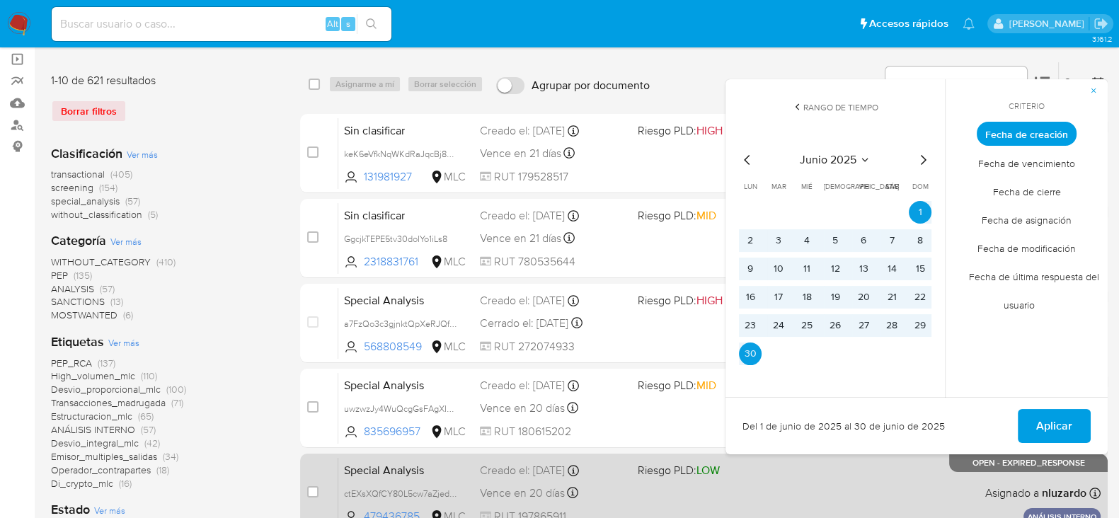
scroll to position [176, 0]
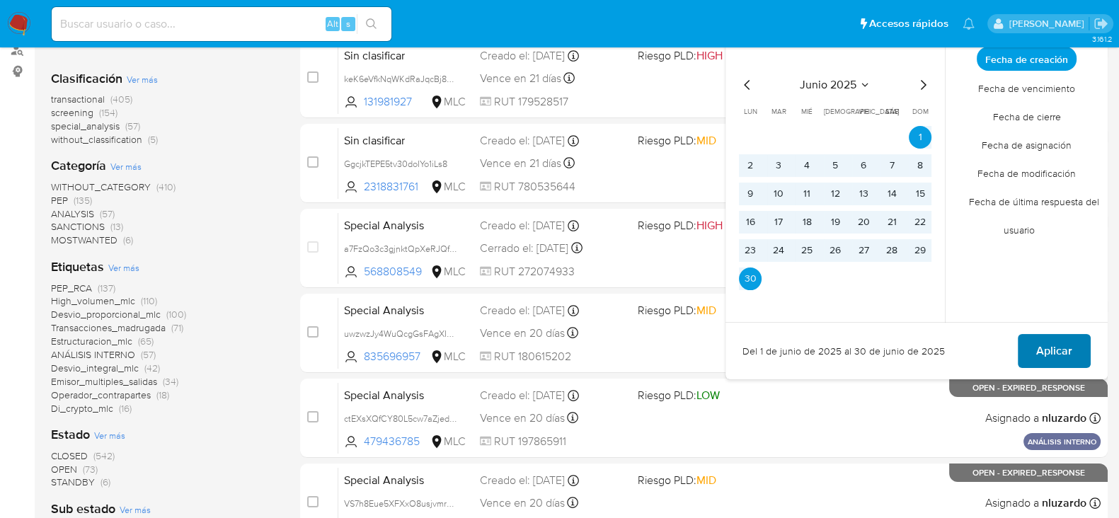
click at [1067, 350] on span "Aplicar" at bounding box center [1054, 350] width 36 height 31
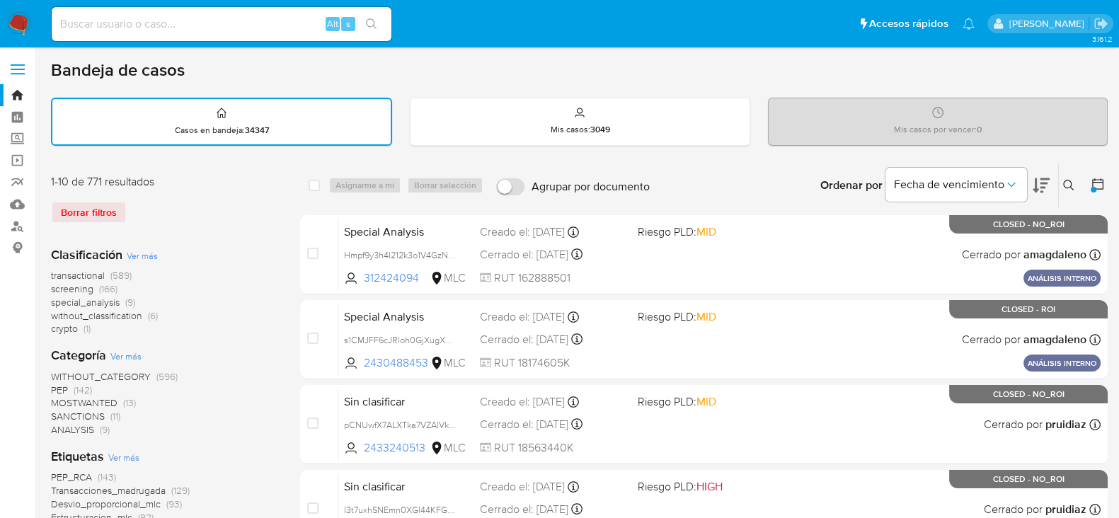
click at [1095, 183] on icon at bounding box center [1098, 184] width 14 height 14
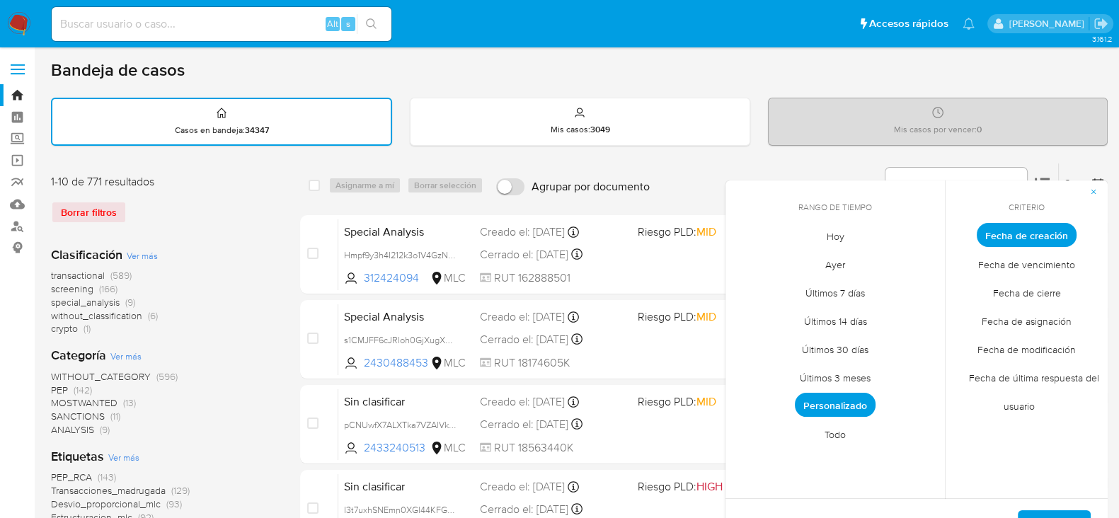
click at [846, 398] on span "Personalizado" at bounding box center [835, 405] width 81 height 24
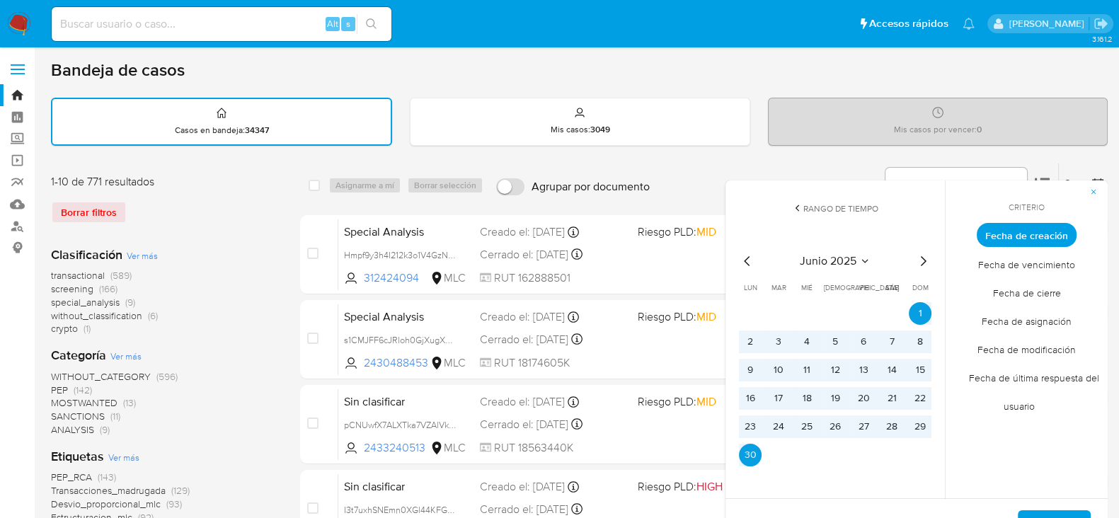
click at [921, 258] on icon "Mes siguiente" at bounding box center [922, 261] width 17 height 17
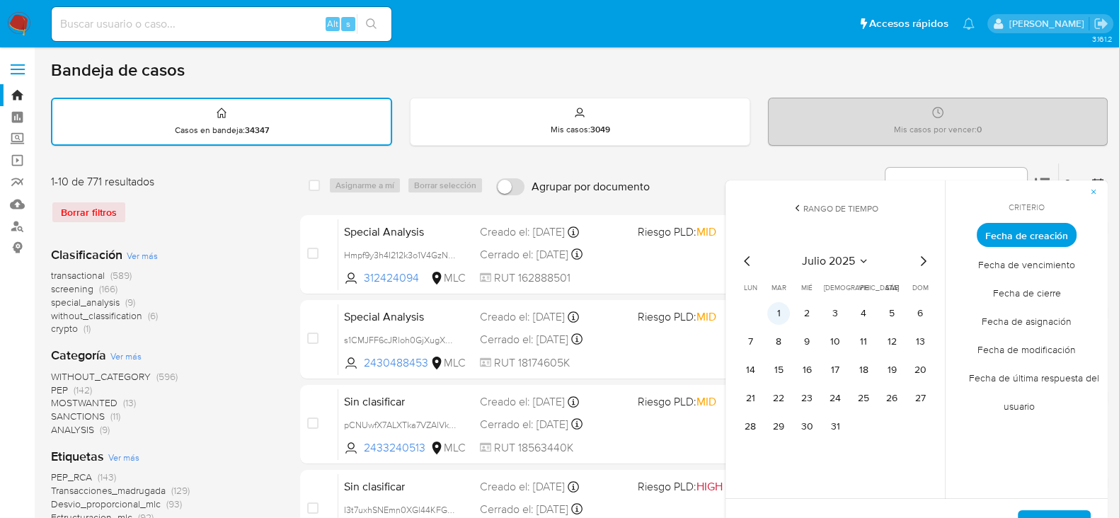
click at [779, 308] on button "1" at bounding box center [778, 313] width 23 height 23
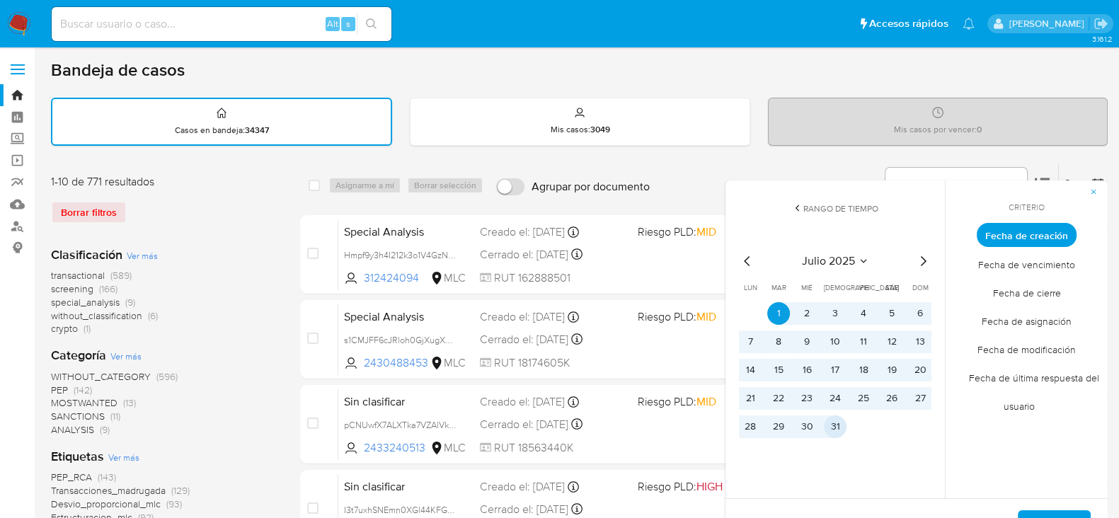
click at [833, 419] on button "31" at bounding box center [835, 426] width 23 height 23
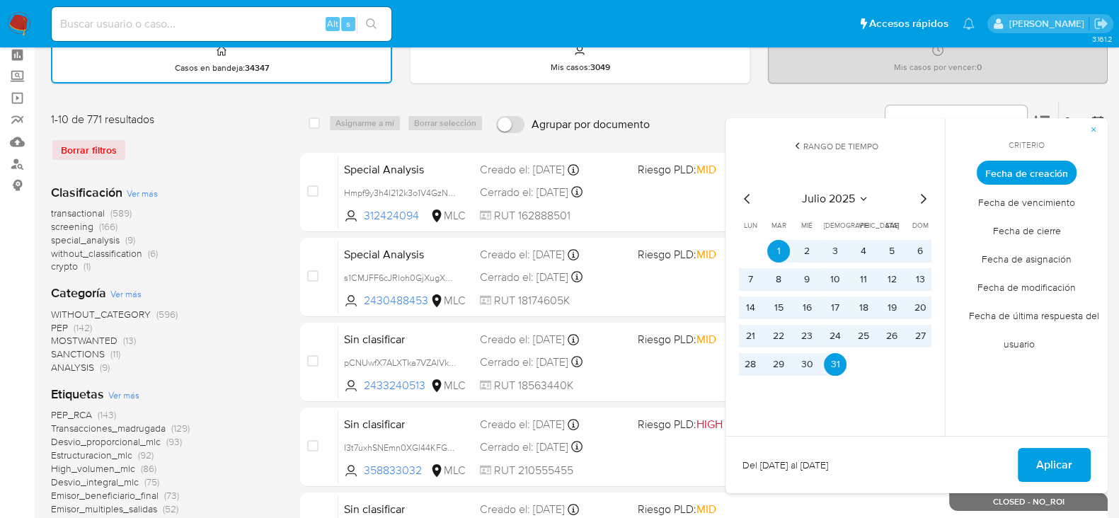
scroll to position [88, 0]
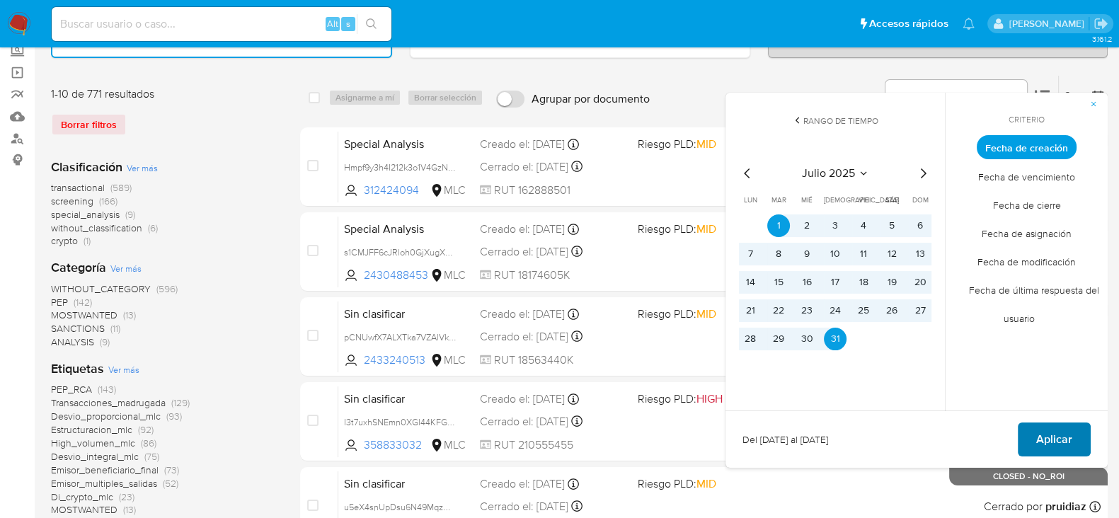
click at [1065, 436] on span "Aplicar" at bounding box center [1054, 439] width 36 height 31
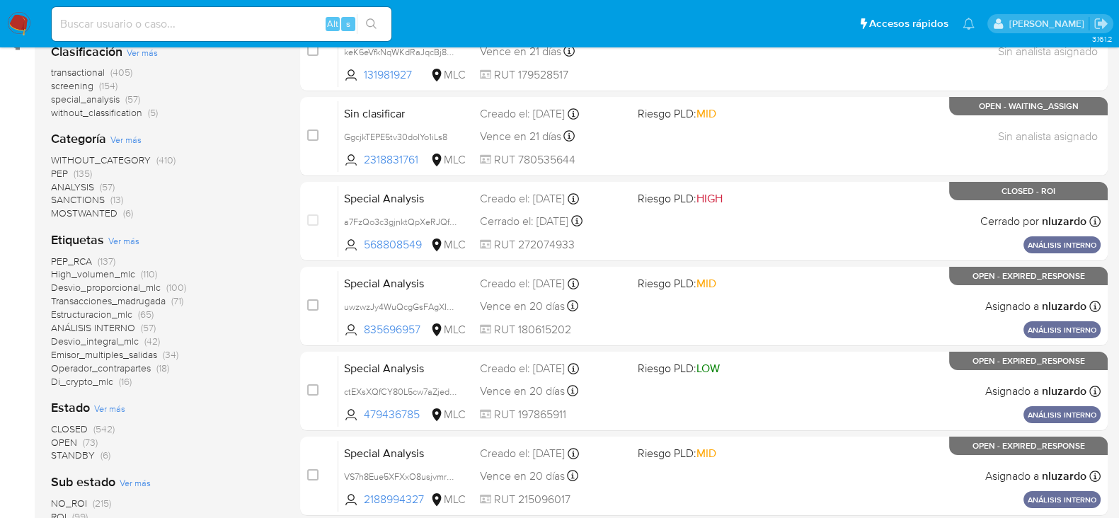
scroll to position [265, 0]
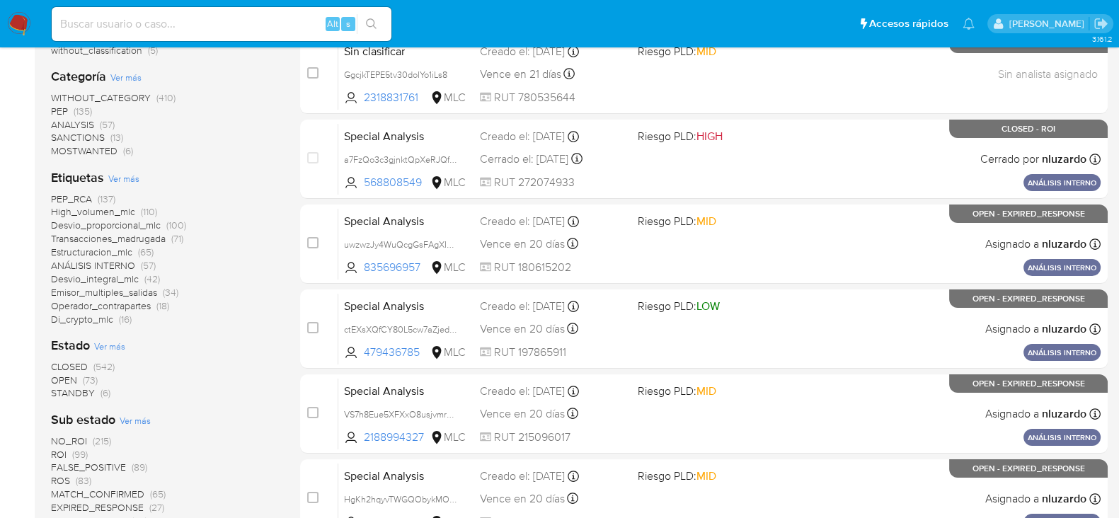
click at [75, 375] on span "OPEN" at bounding box center [64, 380] width 26 height 14
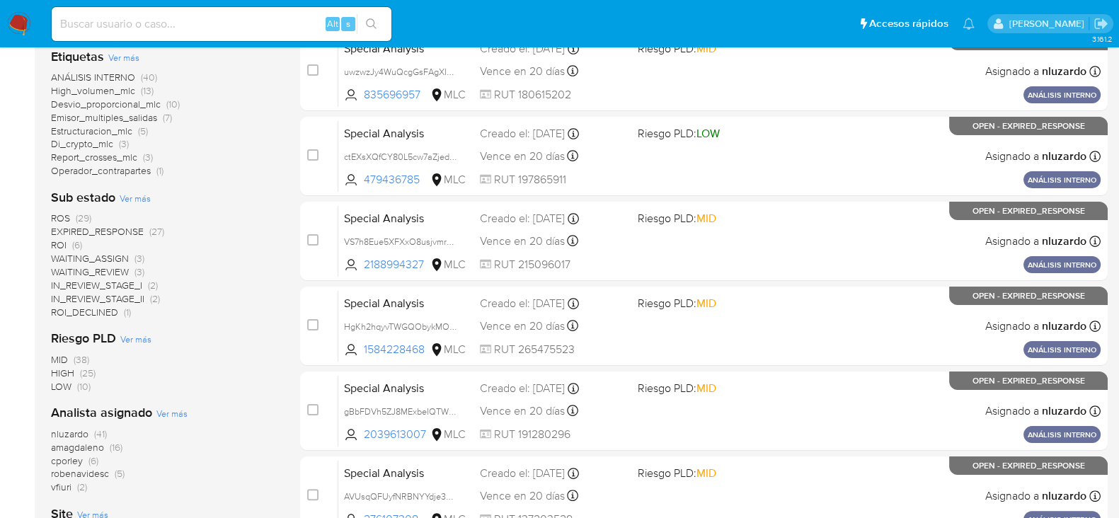
scroll to position [442, 0]
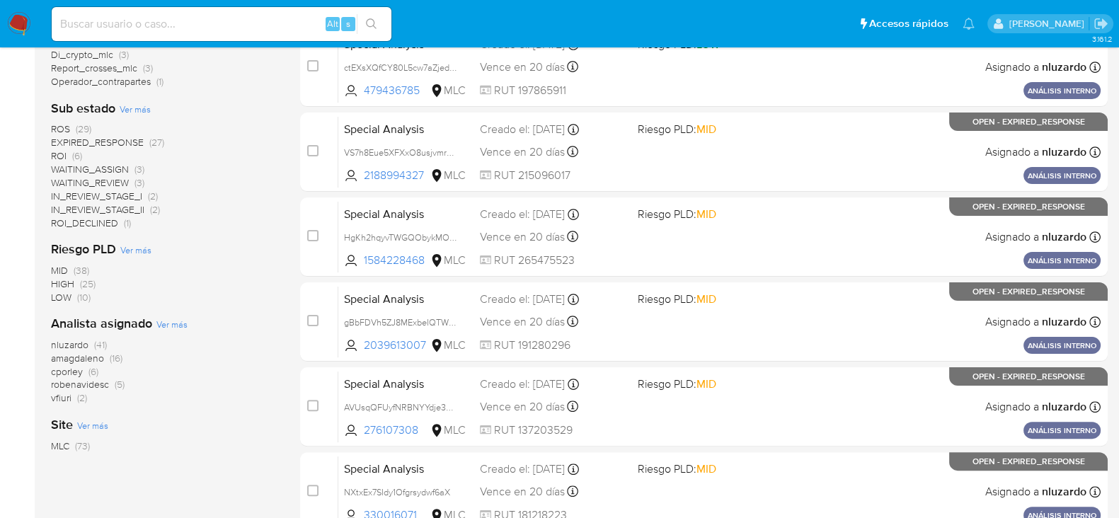
click at [69, 346] on span "nluzardo" at bounding box center [70, 345] width 38 height 14
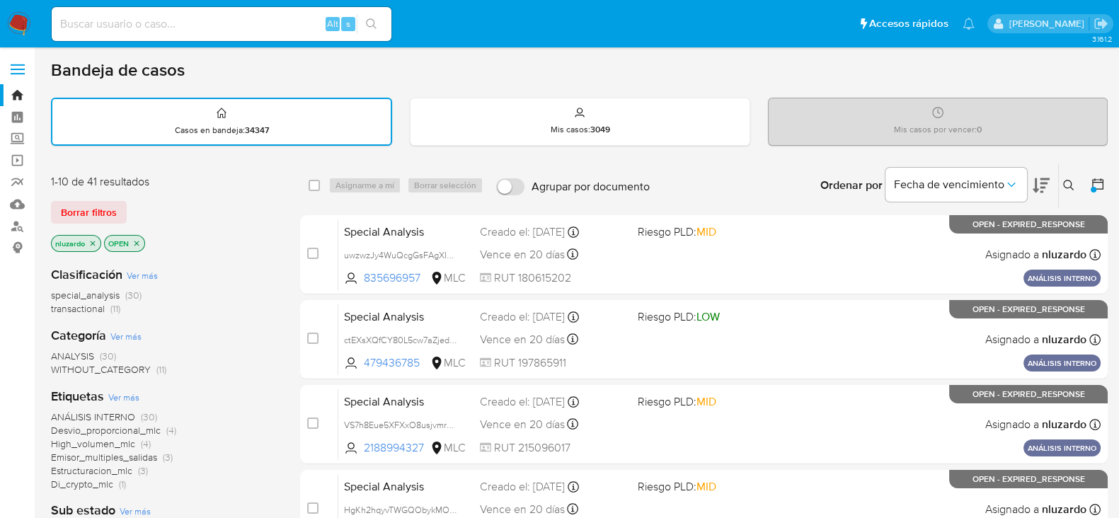
click at [16, 13] on img at bounding box center [19, 24] width 24 height 24
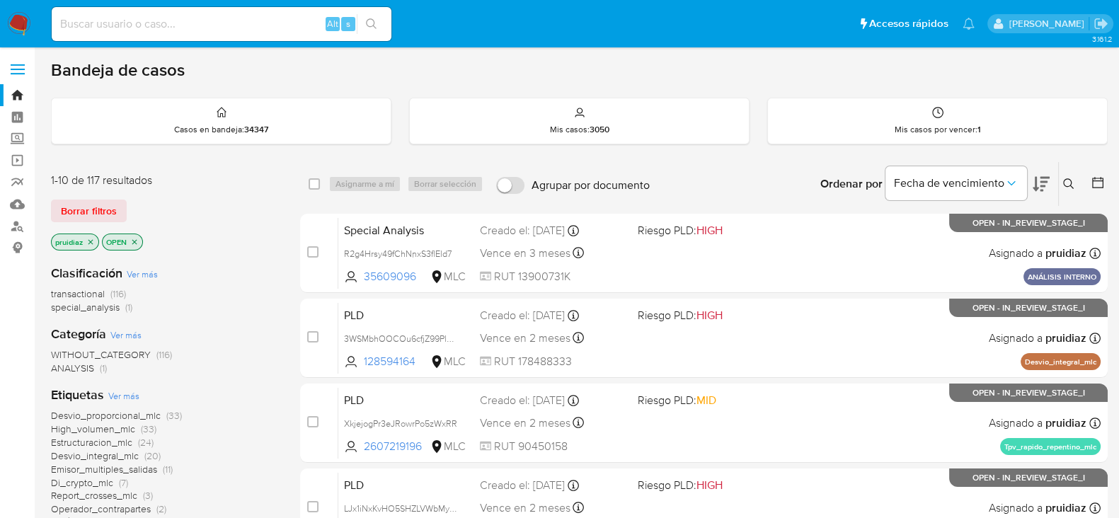
click at [1042, 182] on icon at bounding box center [1041, 184] width 17 height 17
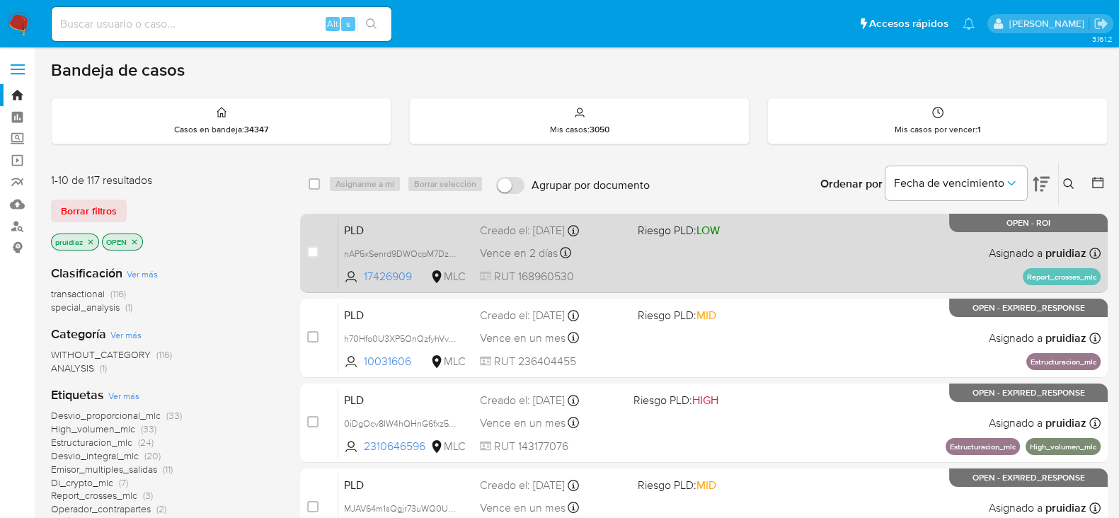
click at [793, 266] on div "PLD nAP5xSenrd9DWOcpM7DzUO1o 17426909 MLC Riesgo PLD: LOW Creado el: [DATE] Cre…" at bounding box center [719, 252] width 762 height 71
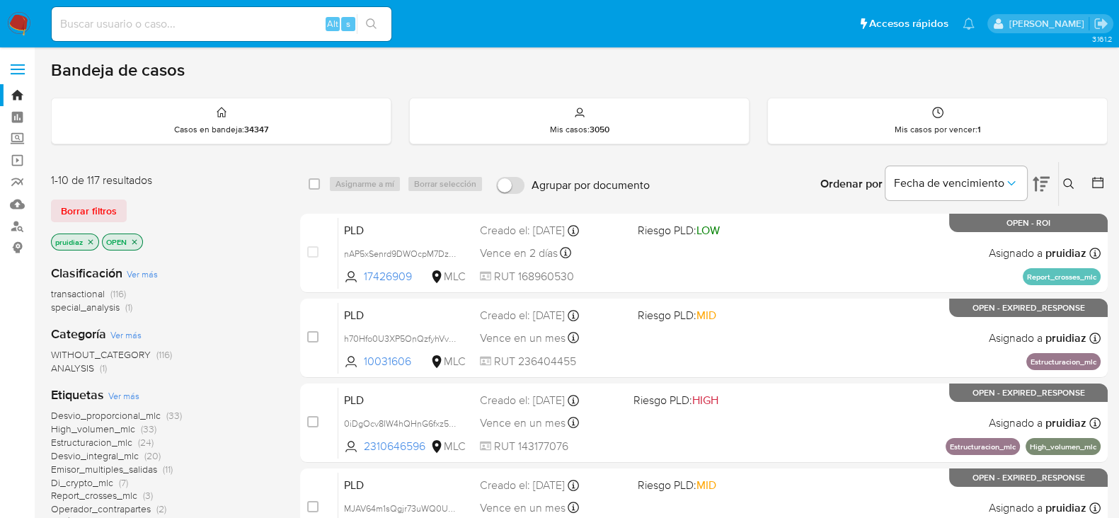
click at [22, 25] on img at bounding box center [19, 24] width 24 height 24
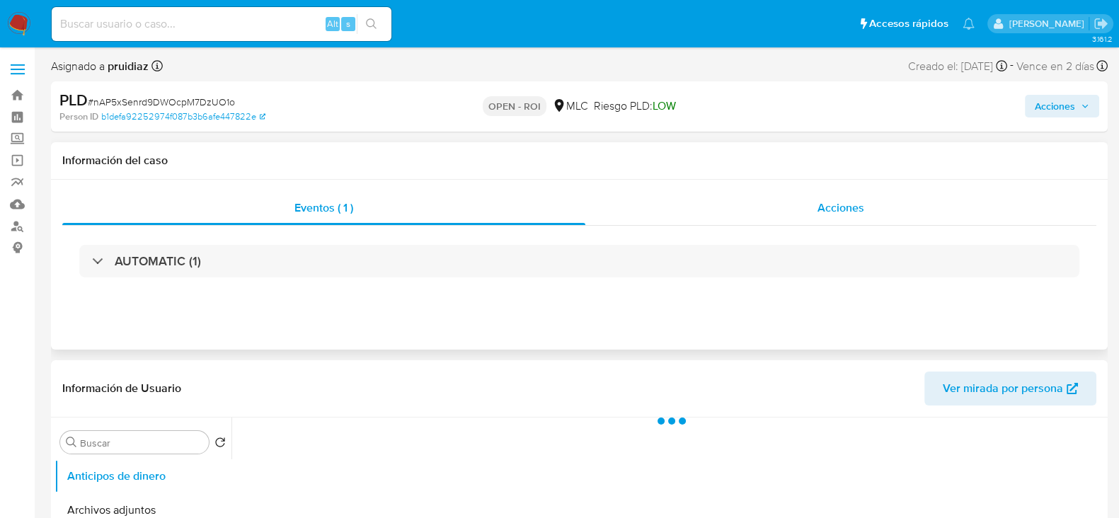
click at [889, 207] on div "Acciones" at bounding box center [840, 208] width 511 height 34
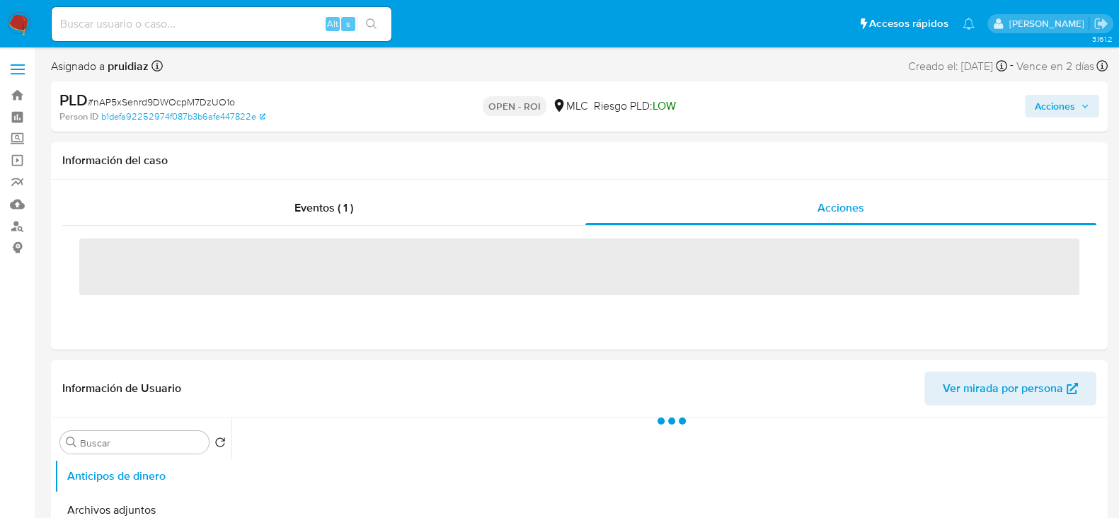
select select "10"
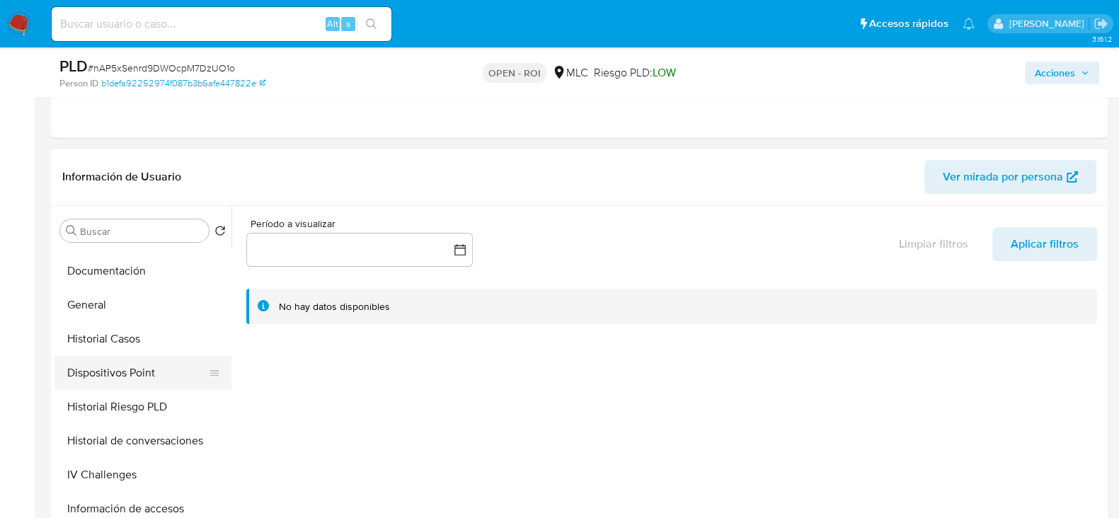
scroll to position [265, 0]
click at [130, 344] on button "Historial Casos" at bounding box center [137, 340] width 166 height 34
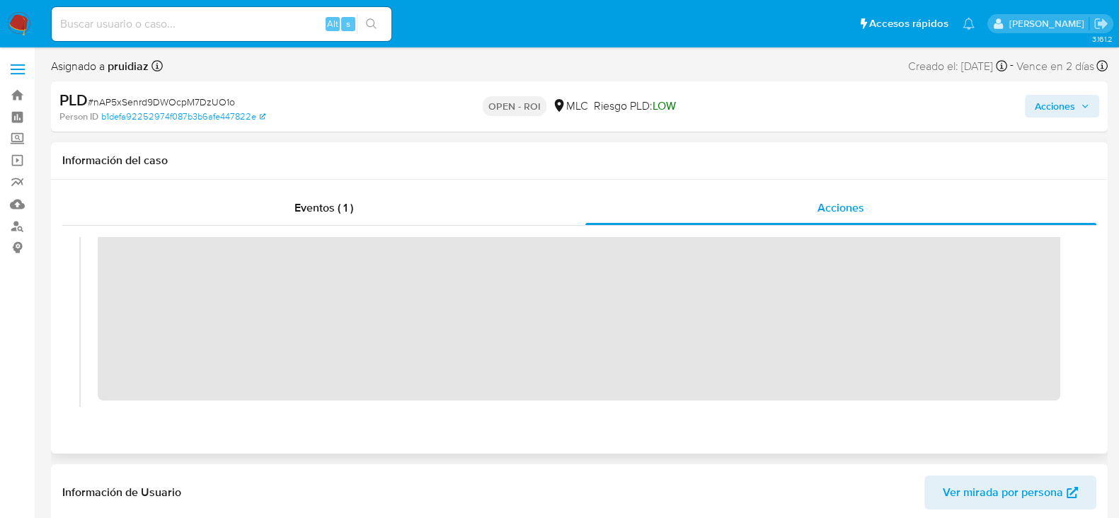
scroll to position [0, 0]
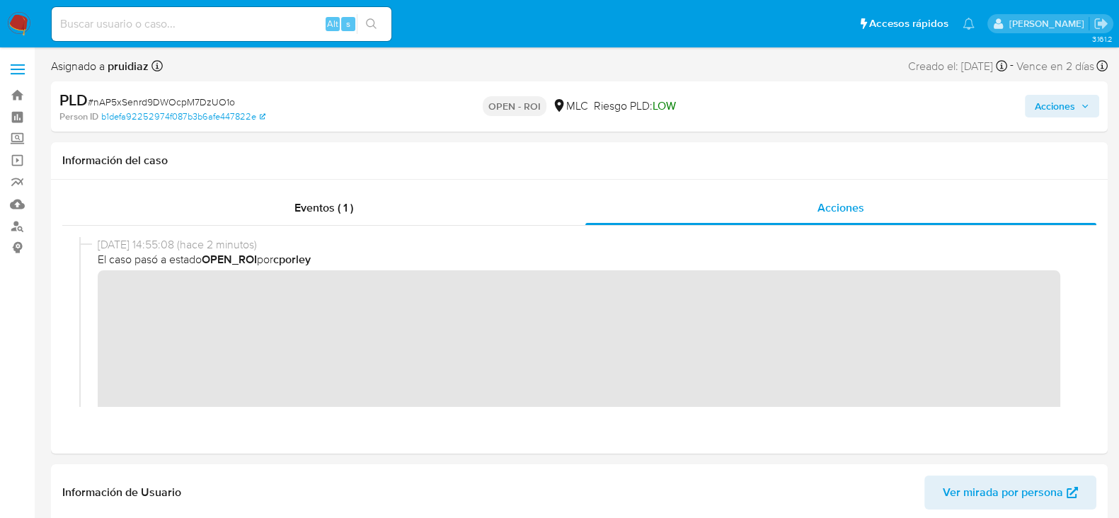
click at [1040, 108] on span "Acciones" at bounding box center [1055, 106] width 40 height 23
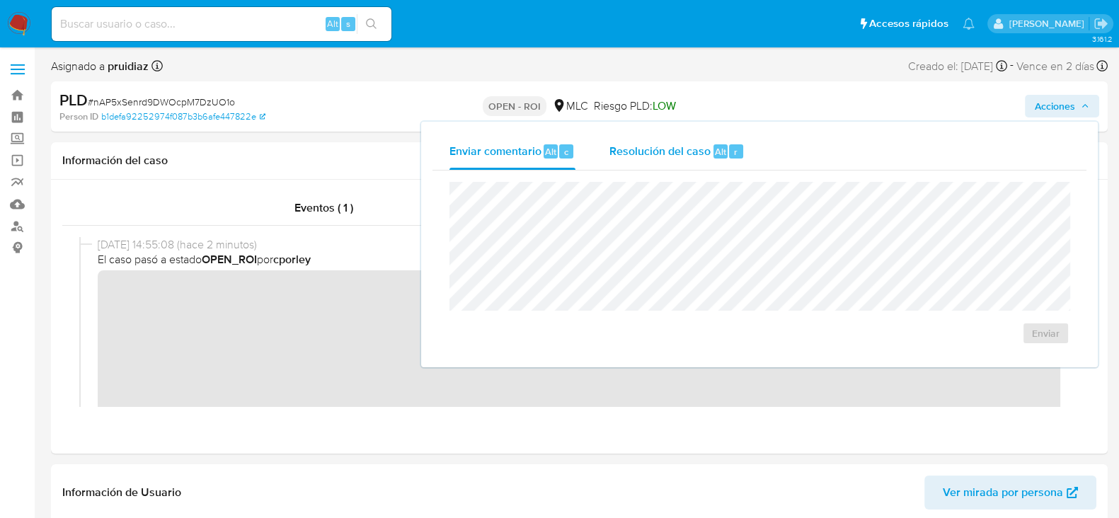
click at [670, 154] on span "Resolución del caso" at bounding box center [659, 151] width 101 height 16
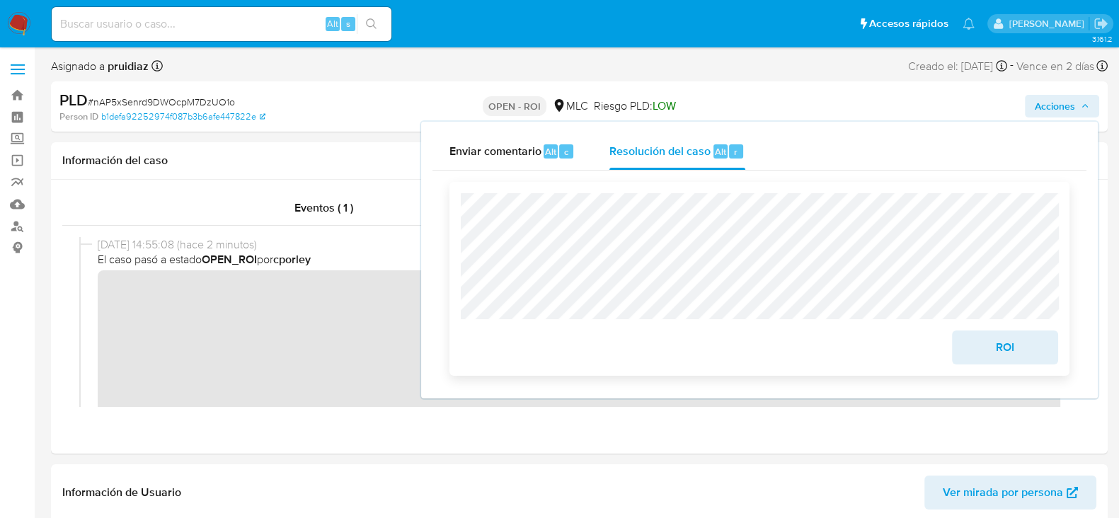
click at [988, 351] on span "ROI" at bounding box center [1004, 347] width 69 height 31
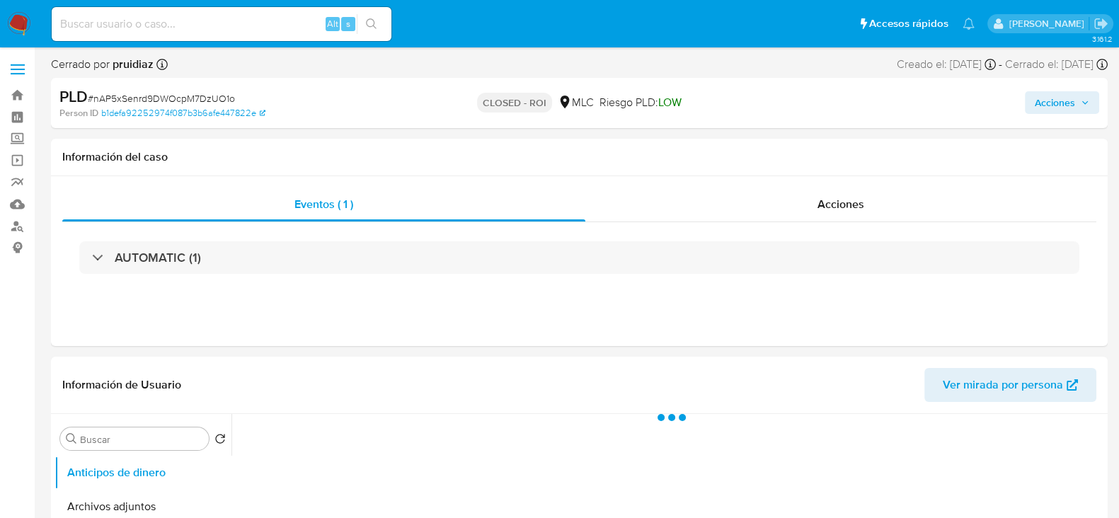
select select "10"
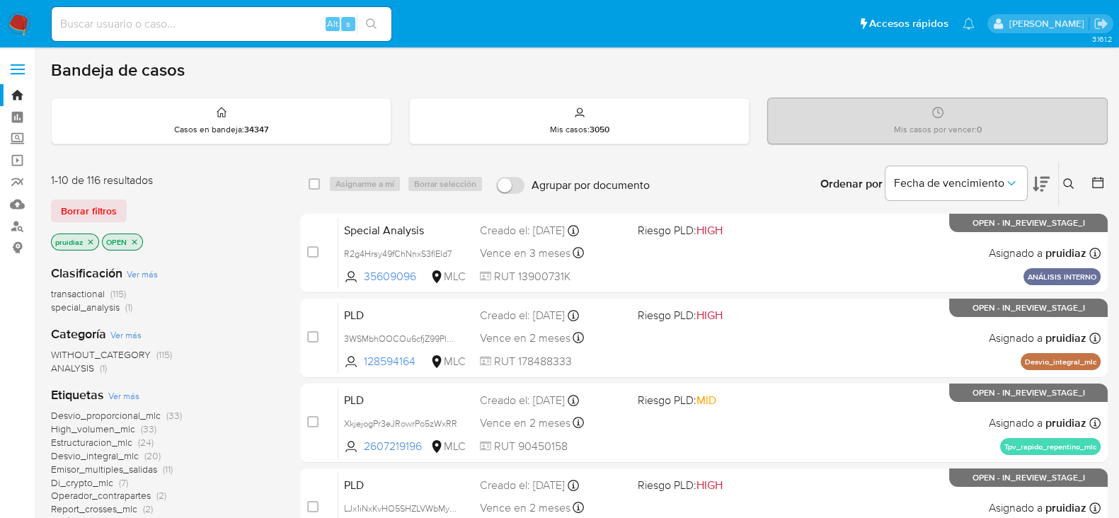
click at [1043, 180] on icon at bounding box center [1041, 184] width 17 height 15
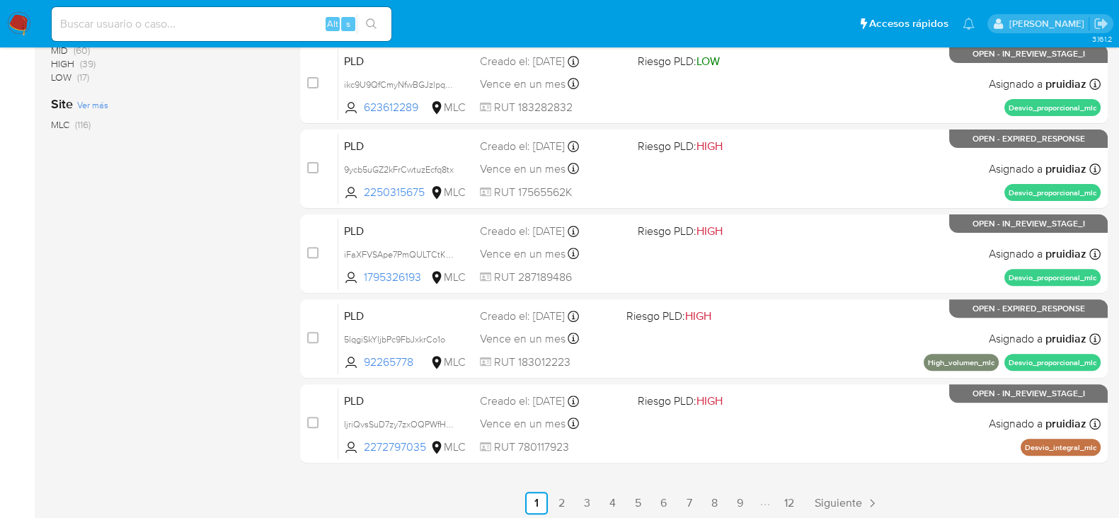
scroll to position [649, 0]
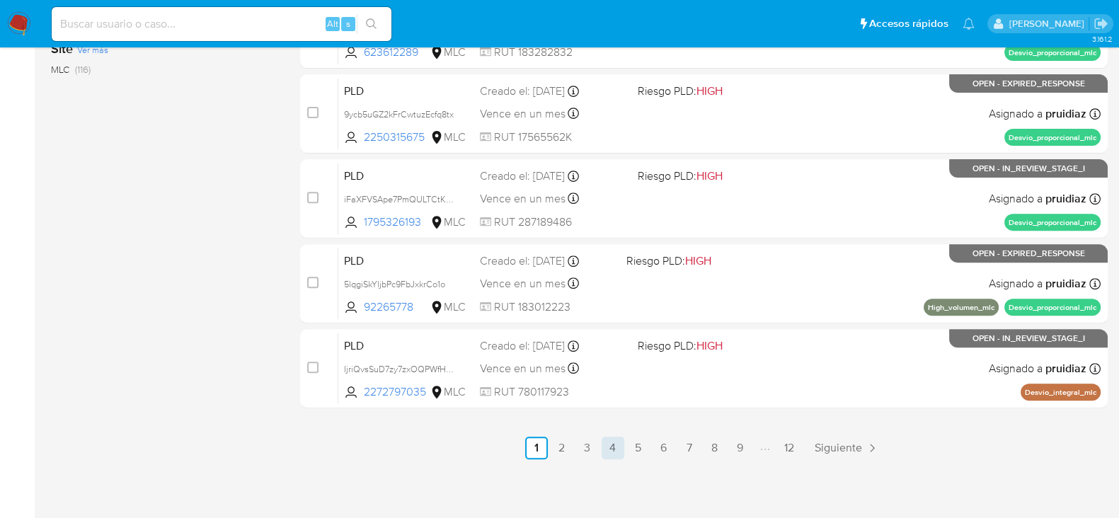
click at [613, 447] on link "4" at bounding box center [613, 448] width 23 height 23
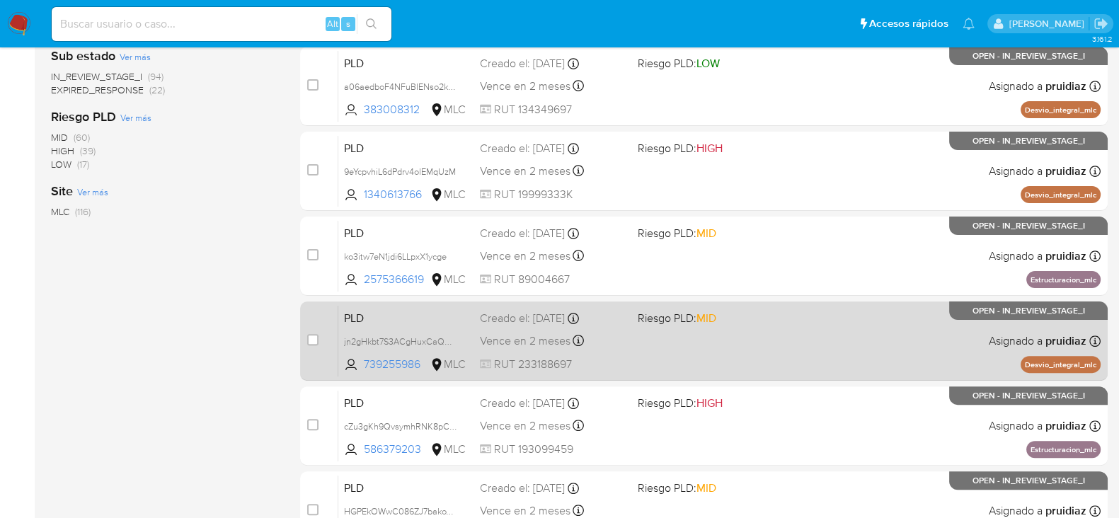
scroll to position [649, 0]
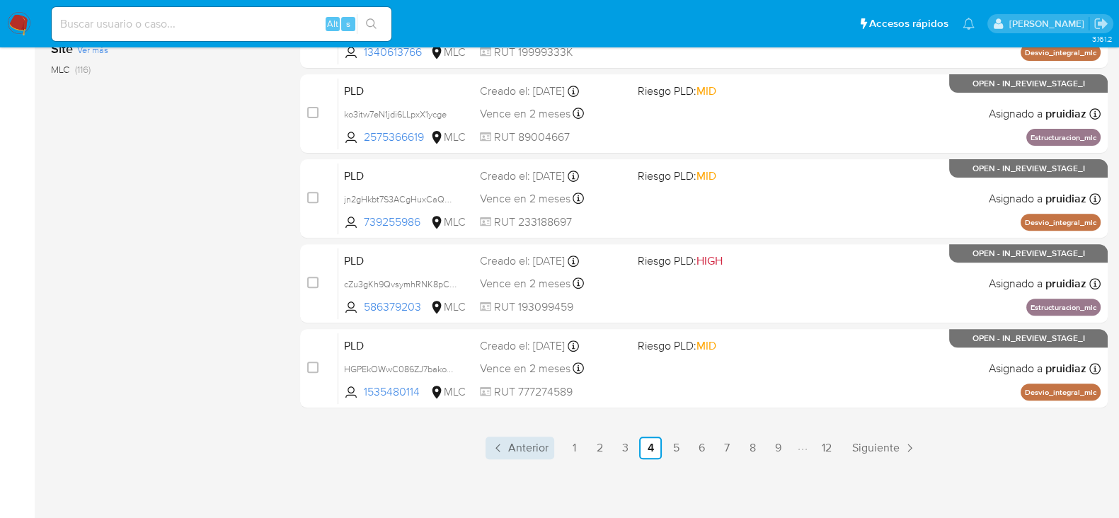
click at [542, 444] on span "Anterior" at bounding box center [528, 447] width 40 height 11
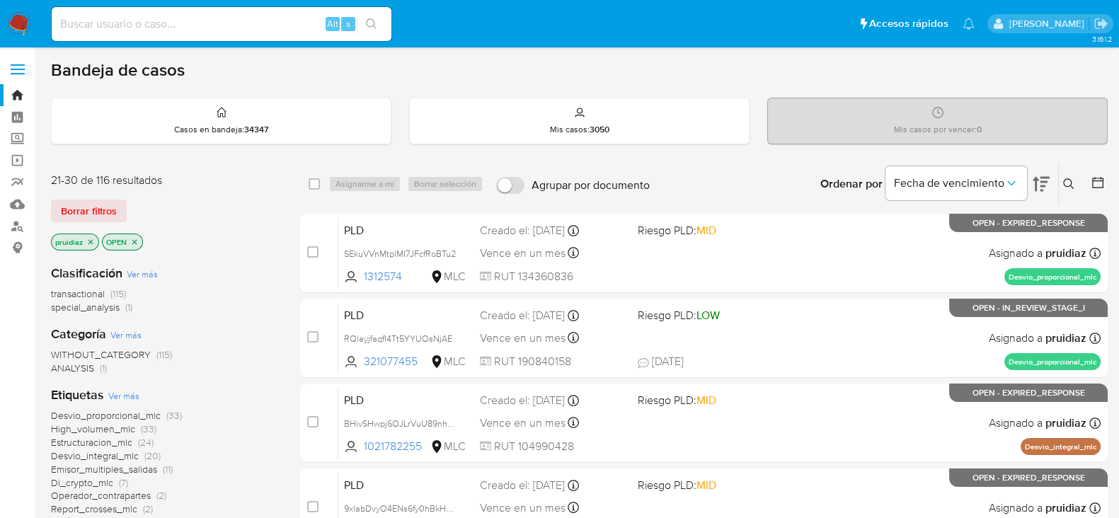
click at [18, 28] on img at bounding box center [19, 24] width 24 height 24
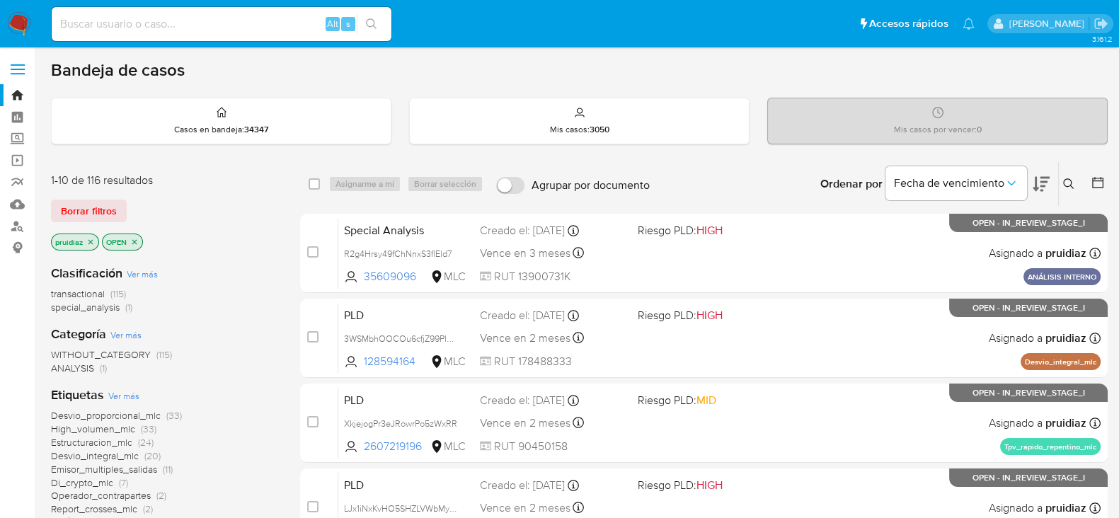
click at [28, 32] on img at bounding box center [19, 24] width 24 height 24
click at [1043, 192] on button at bounding box center [1041, 184] width 17 height 44
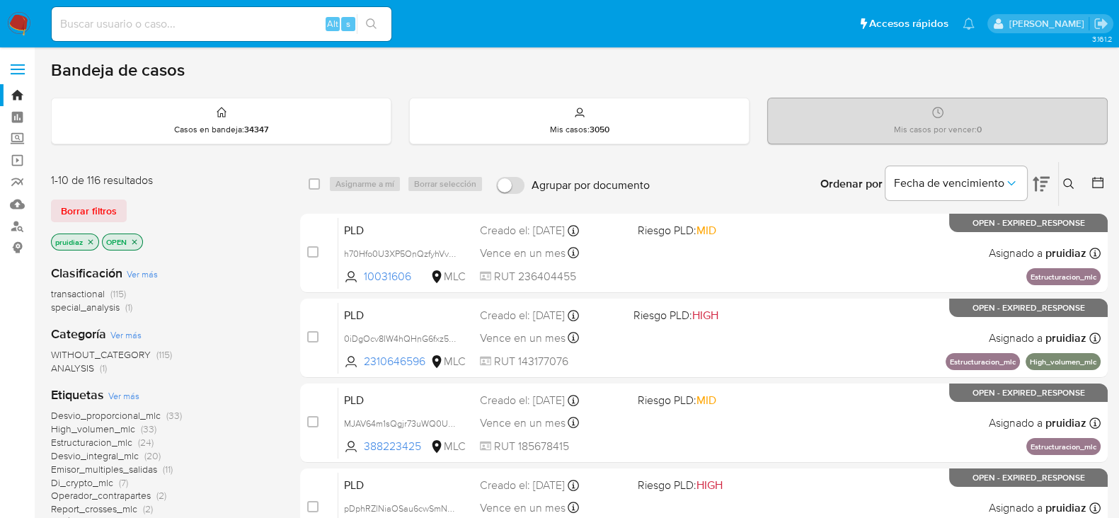
click at [8, 12] on img at bounding box center [19, 24] width 24 height 24
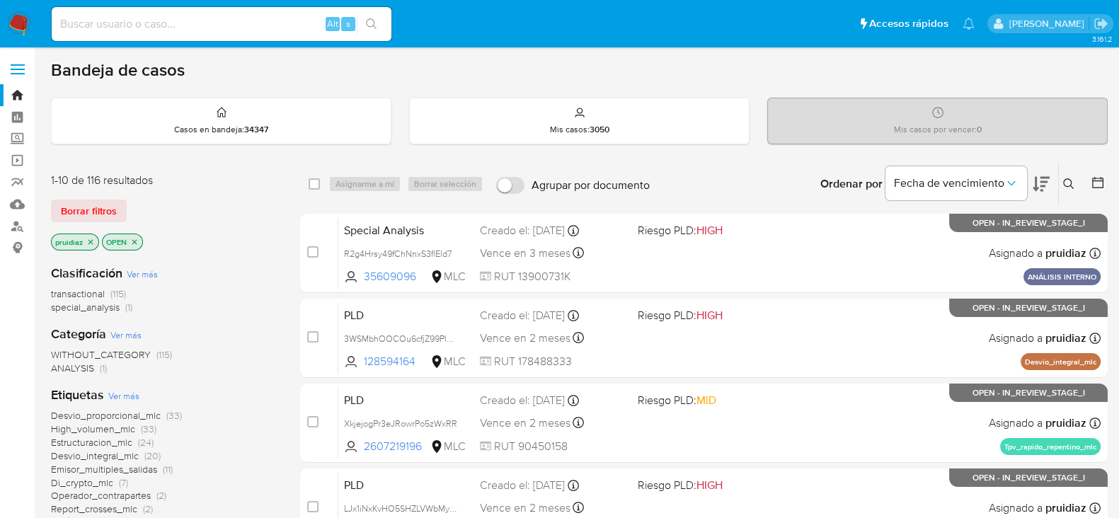
click at [1038, 177] on icon at bounding box center [1041, 184] width 17 height 17
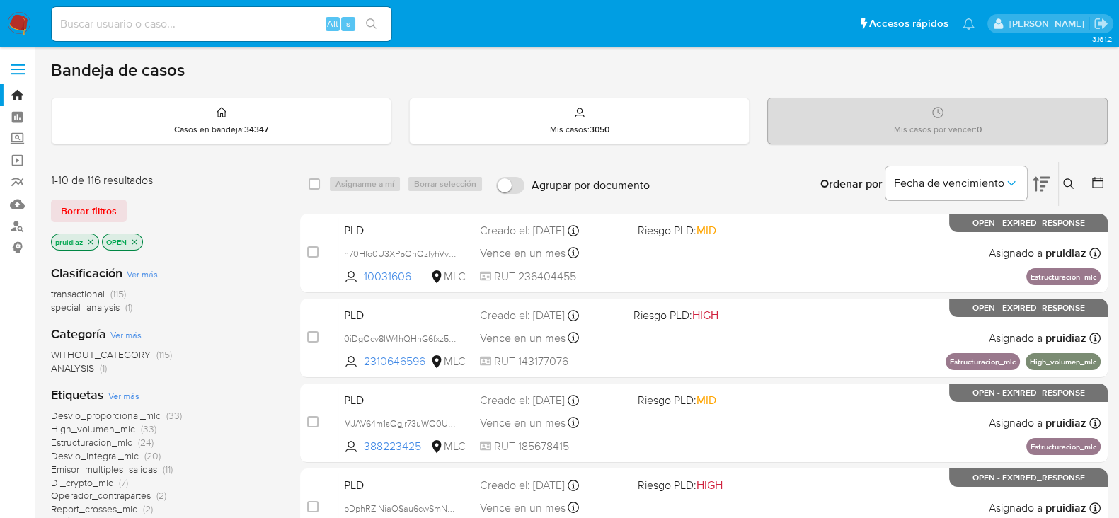
click at [25, 19] on img at bounding box center [19, 24] width 24 height 24
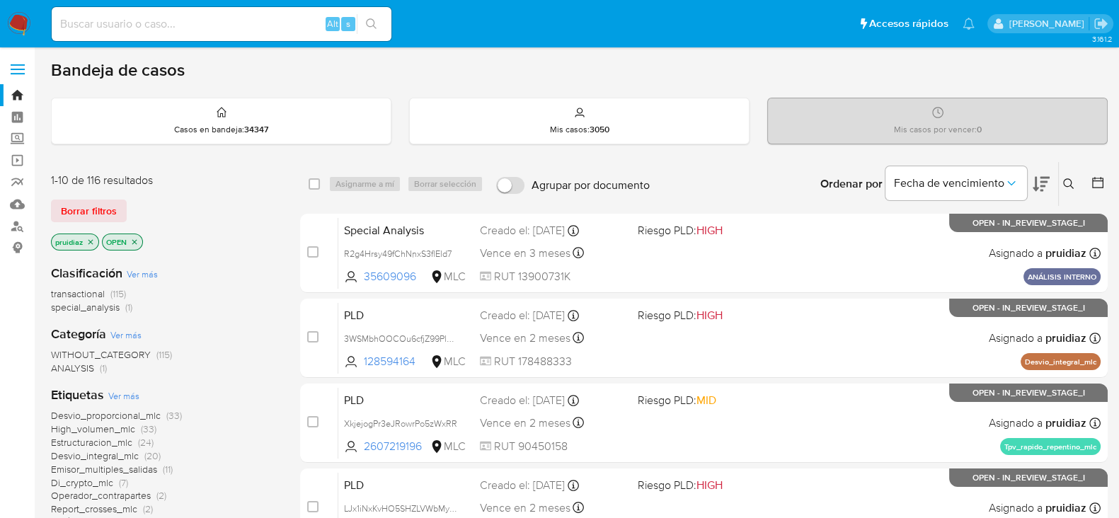
click at [1033, 176] on icon at bounding box center [1041, 184] width 17 height 17
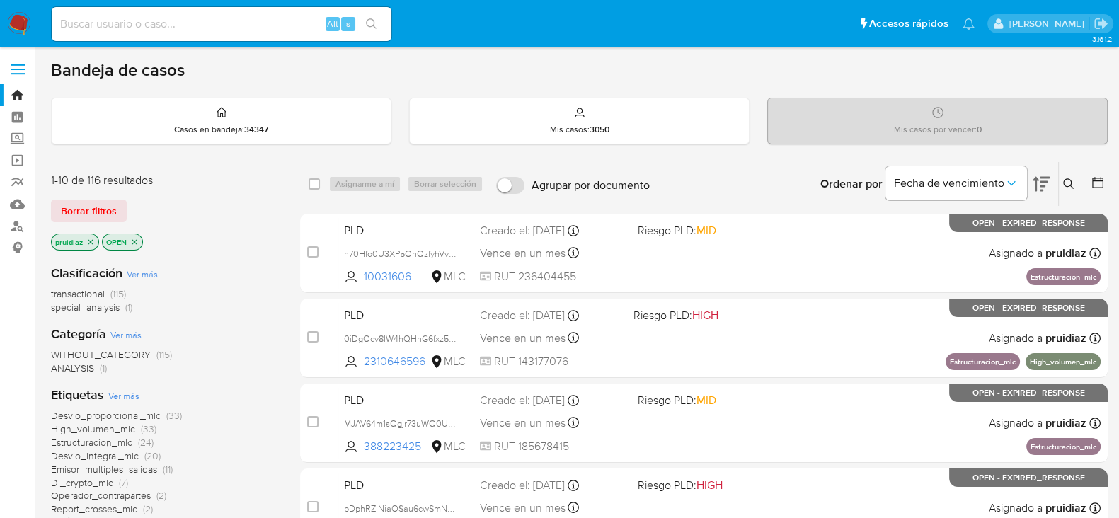
click at [22, 22] on img at bounding box center [19, 24] width 24 height 24
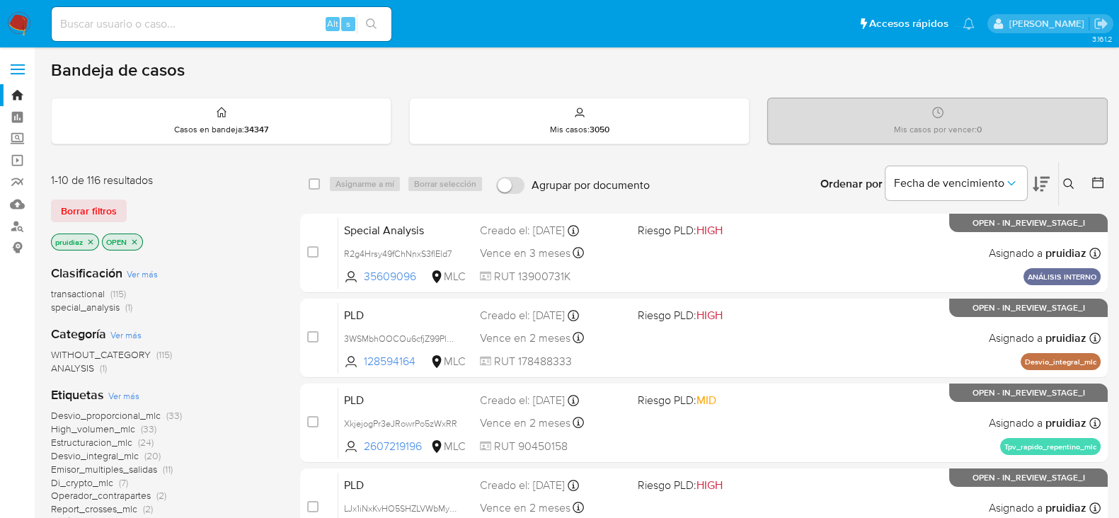
click at [1035, 186] on icon at bounding box center [1041, 184] width 17 height 15
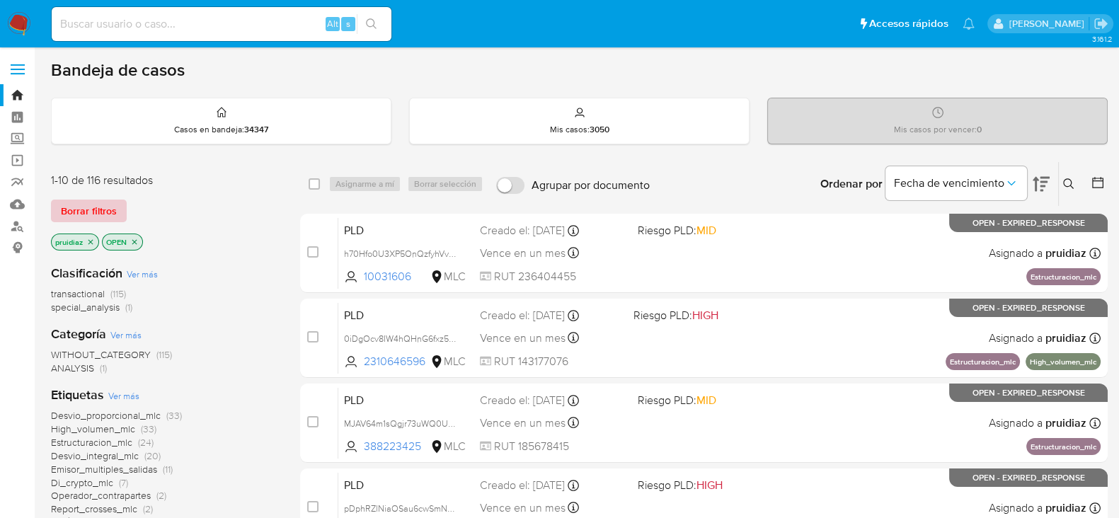
click at [93, 208] on span "Borrar filtros" at bounding box center [89, 211] width 56 height 20
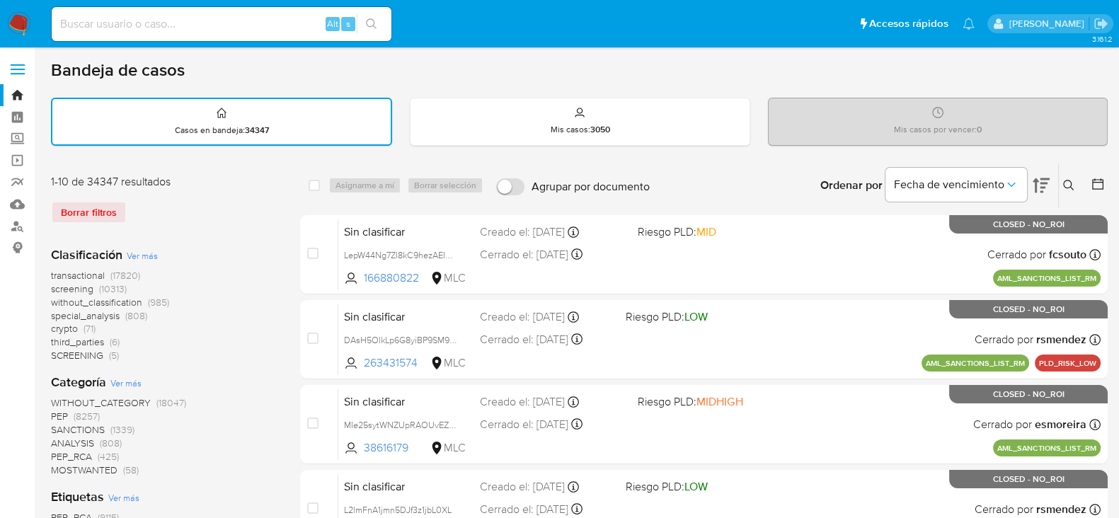
click at [1096, 178] on icon at bounding box center [1098, 184] width 14 height 14
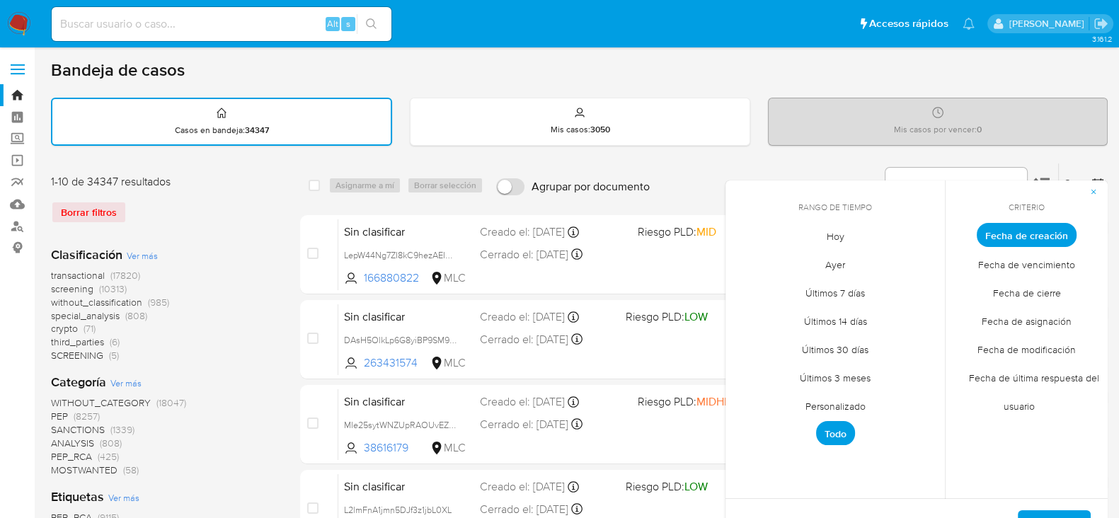
click at [814, 406] on span "Personalizado" at bounding box center [836, 405] width 90 height 29
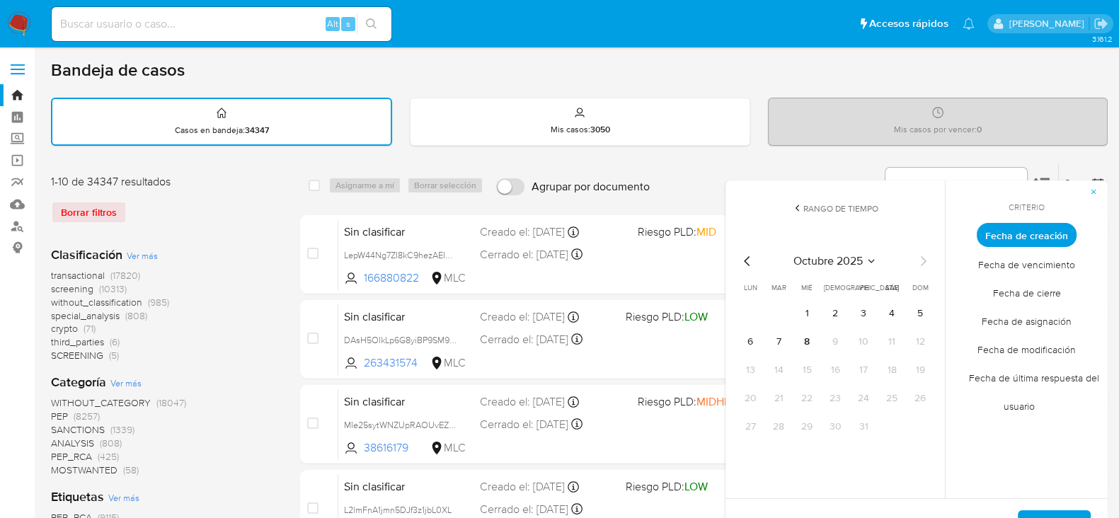
click at [747, 255] on icon "Mes anterior" at bounding box center [747, 261] width 17 height 17
click at [786, 306] on button "1" at bounding box center [778, 313] width 23 height 23
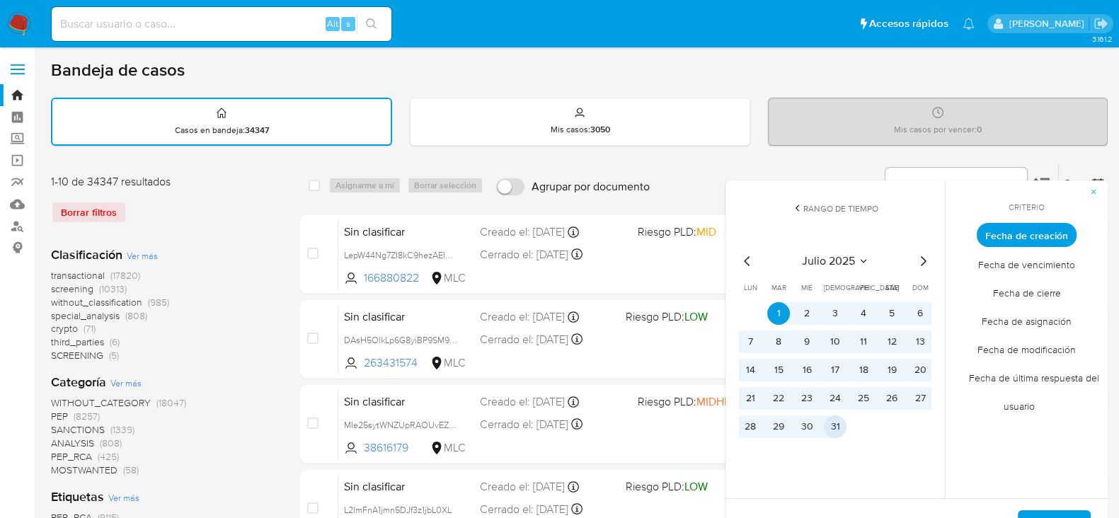
click at [838, 423] on button "31" at bounding box center [835, 426] width 23 height 23
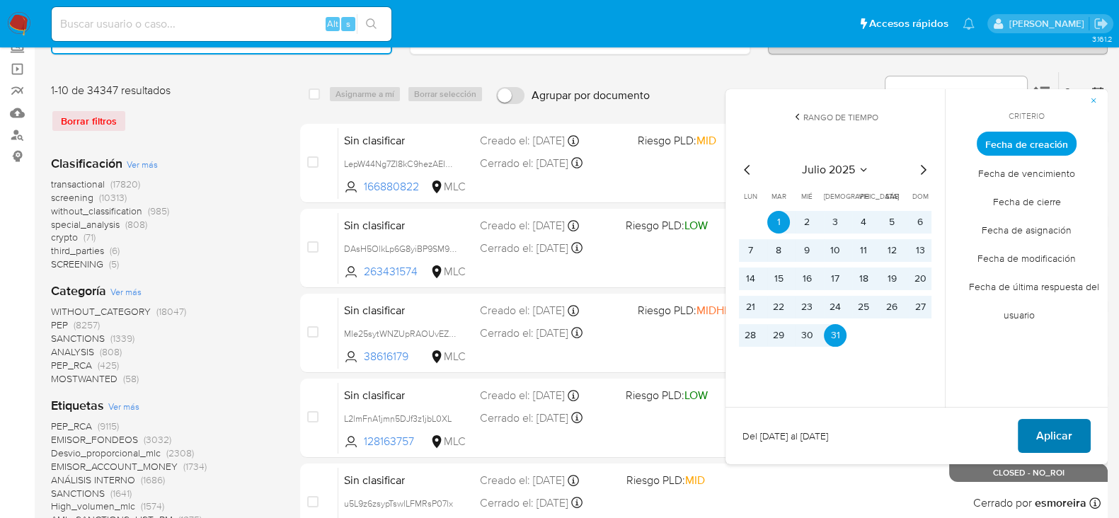
scroll to position [176, 0]
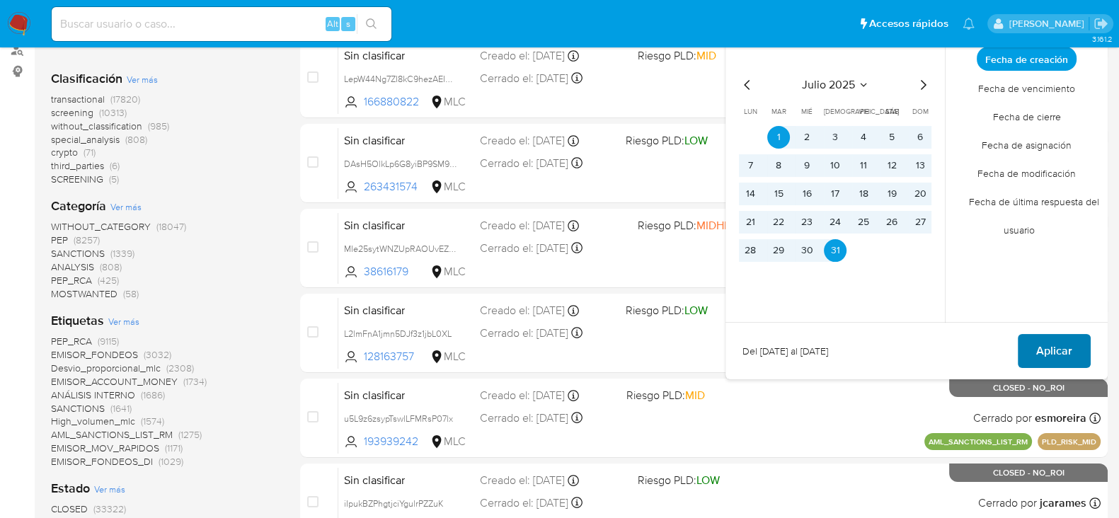
click at [1076, 350] on button "Aplicar" at bounding box center [1054, 351] width 73 height 34
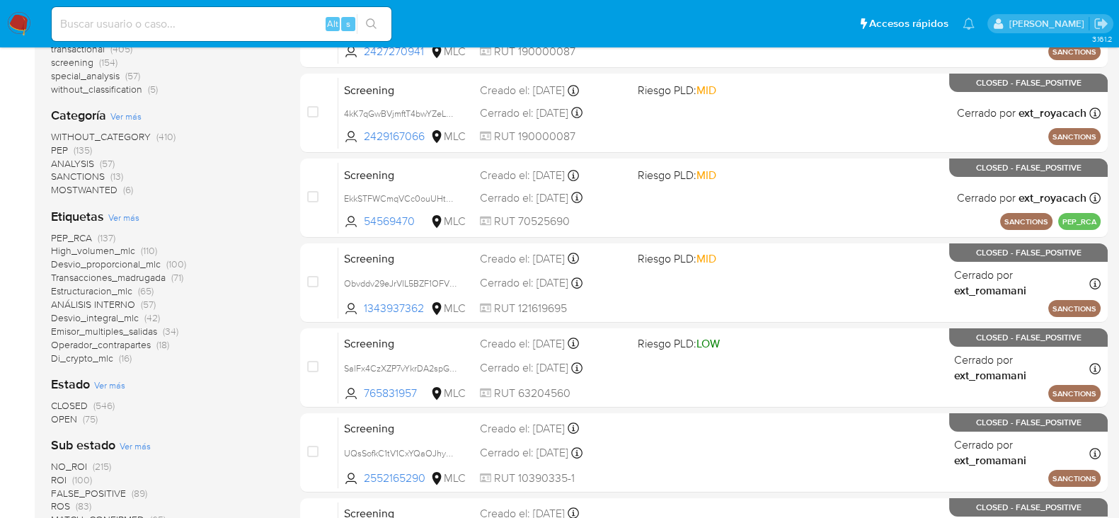
scroll to position [265, 0]
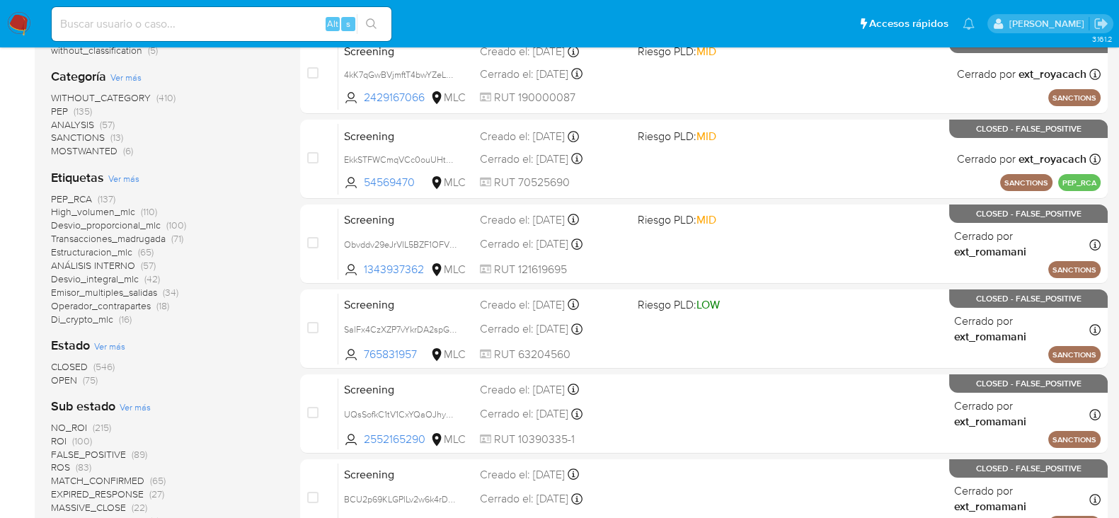
click at [73, 382] on span "OPEN" at bounding box center [64, 380] width 26 height 14
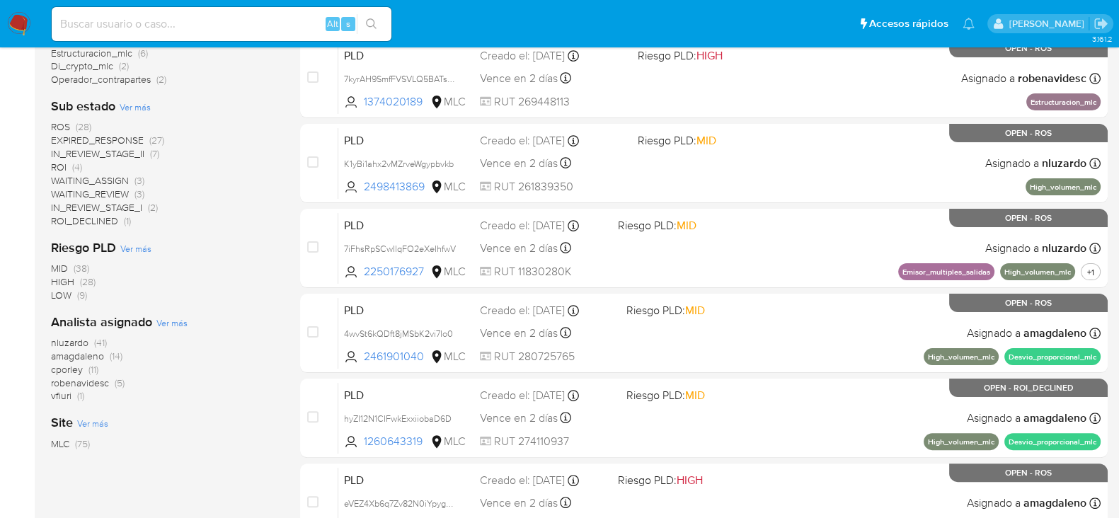
scroll to position [442, 0]
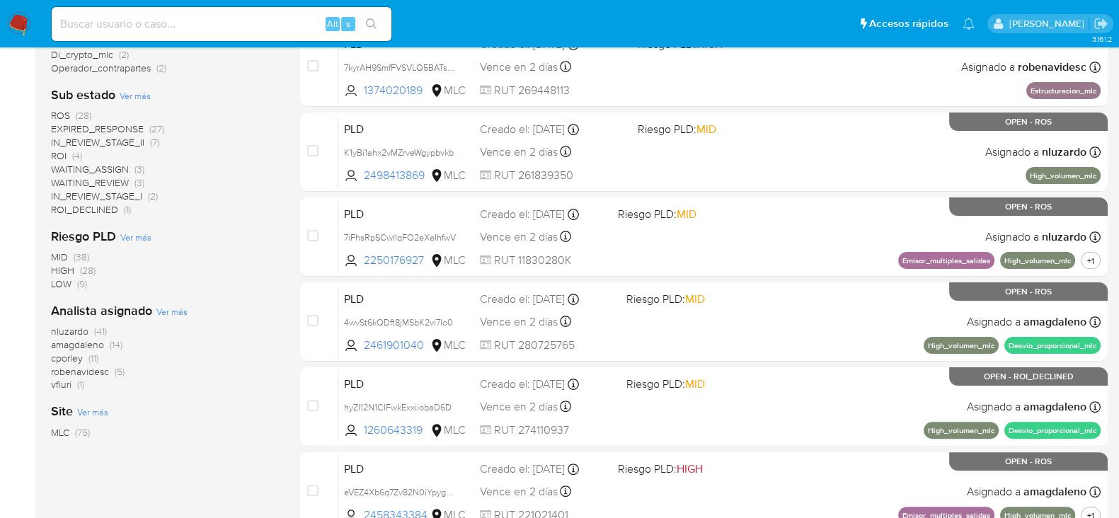
click at [66, 328] on span "nluzardo" at bounding box center [70, 331] width 38 height 14
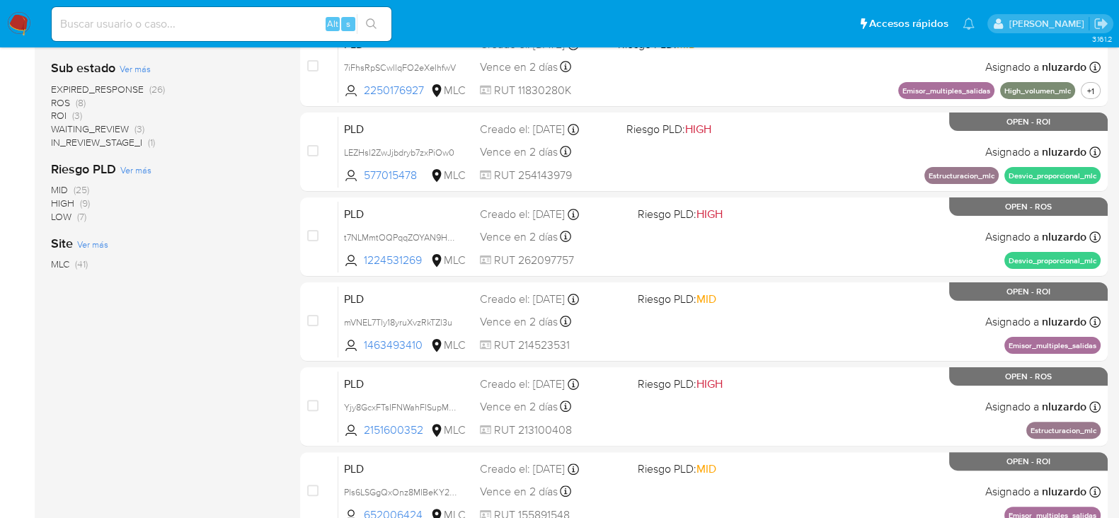
scroll to position [353, 0]
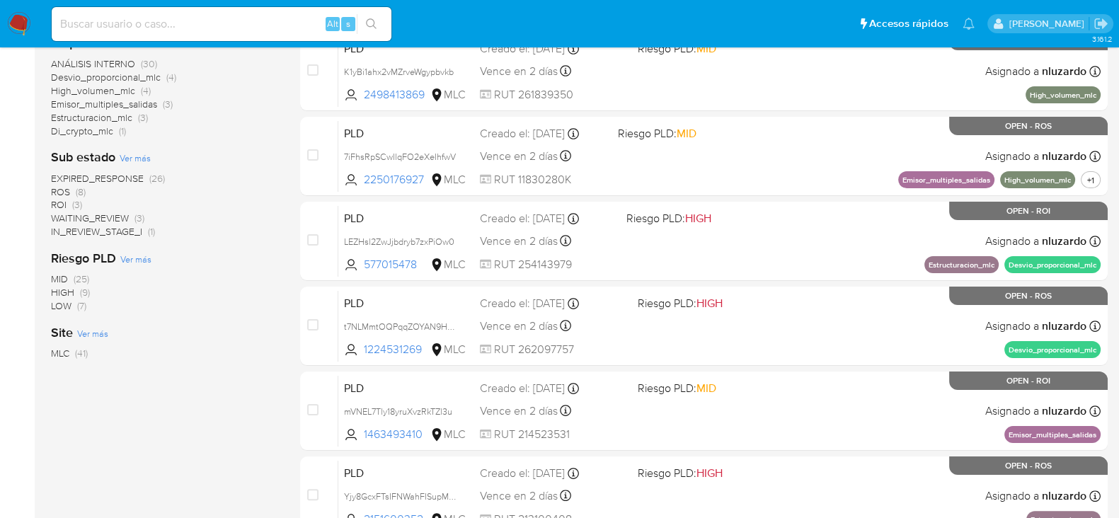
click at [120, 177] on span "EXPIRED_RESPONSE" at bounding box center [97, 178] width 93 height 14
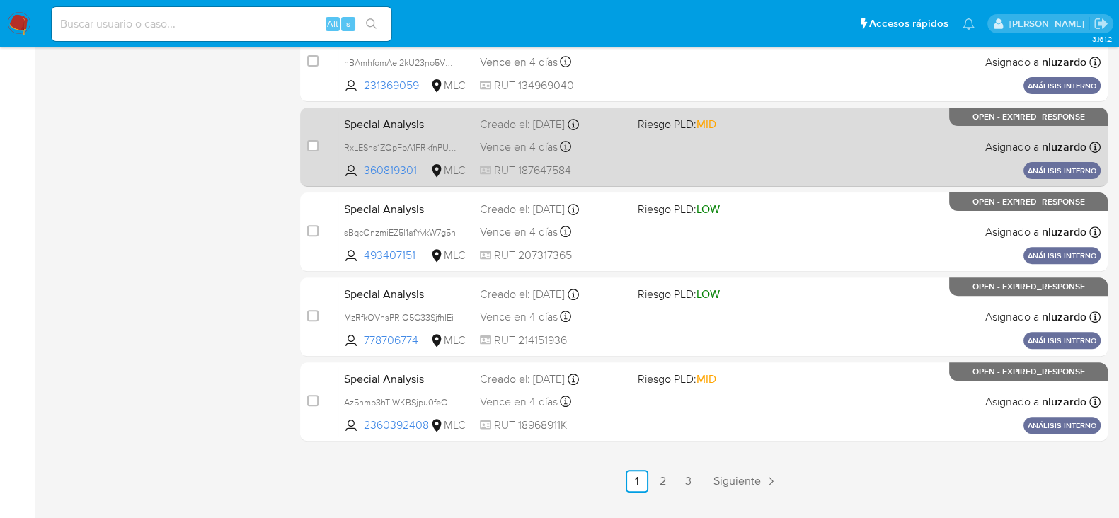
scroll to position [619, 0]
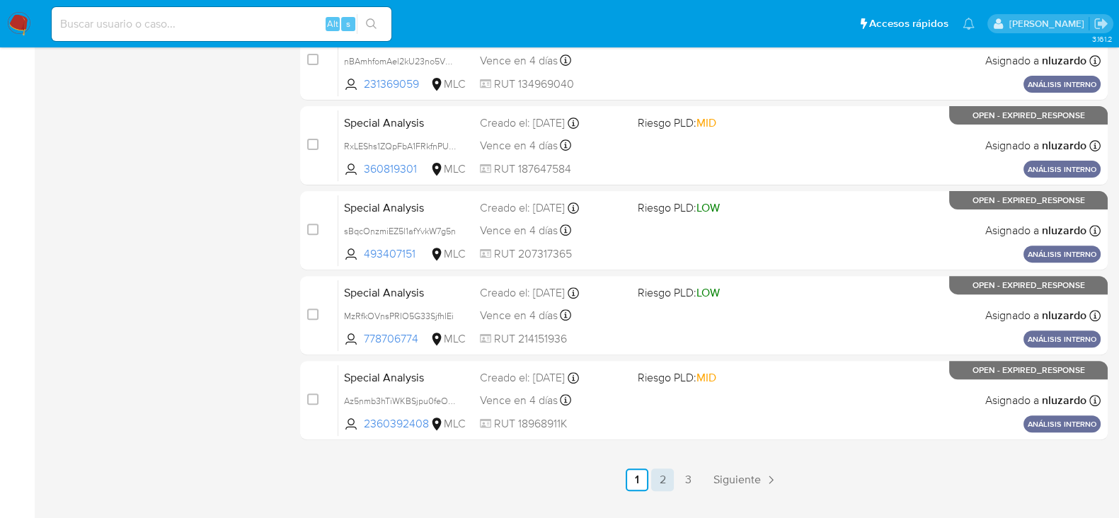
click at [662, 481] on link "2" at bounding box center [662, 480] width 23 height 23
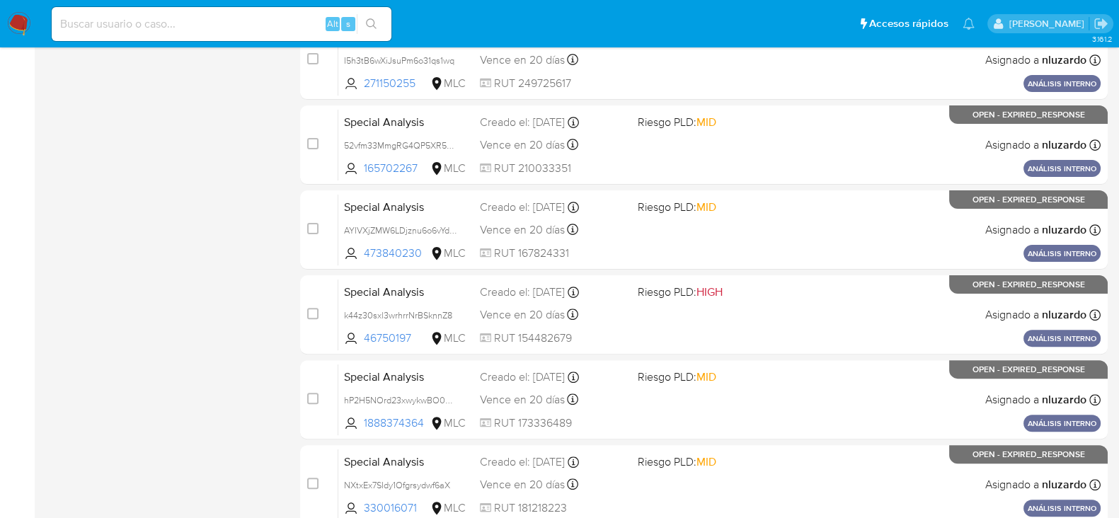
scroll to position [650, 0]
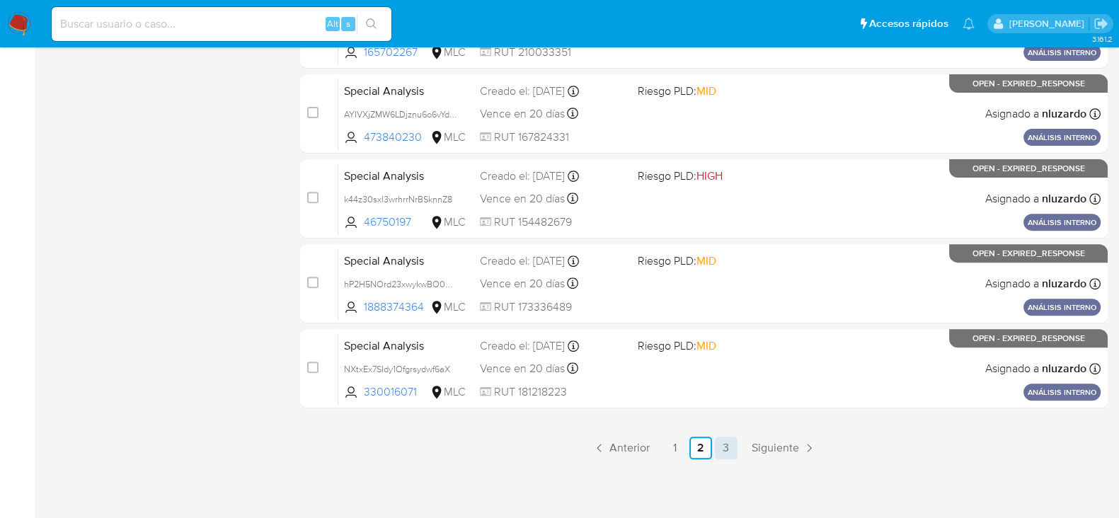
click at [732, 451] on link "3" at bounding box center [726, 448] width 23 height 23
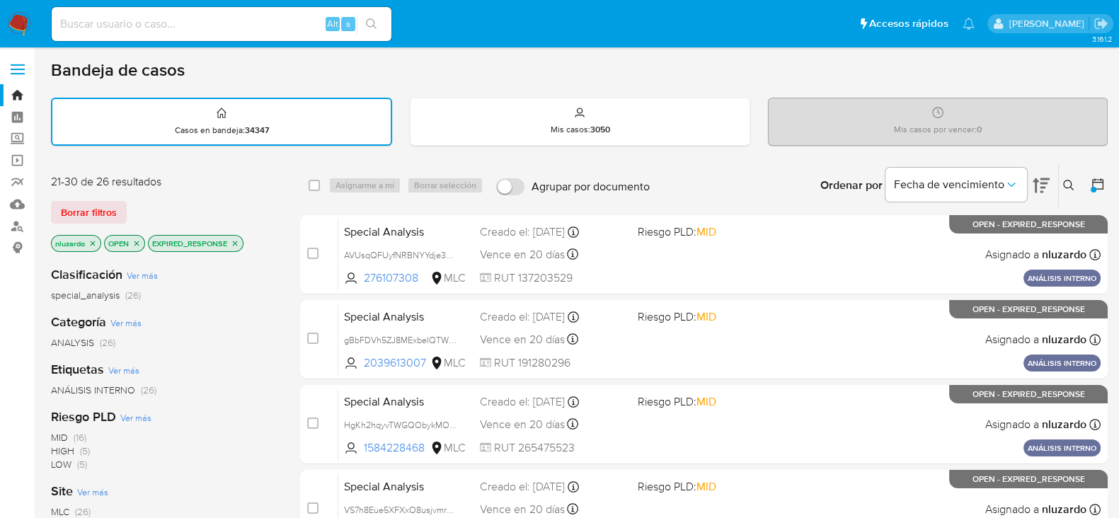
click at [13, 16] on img at bounding box center [19, 24] width 24 height 24
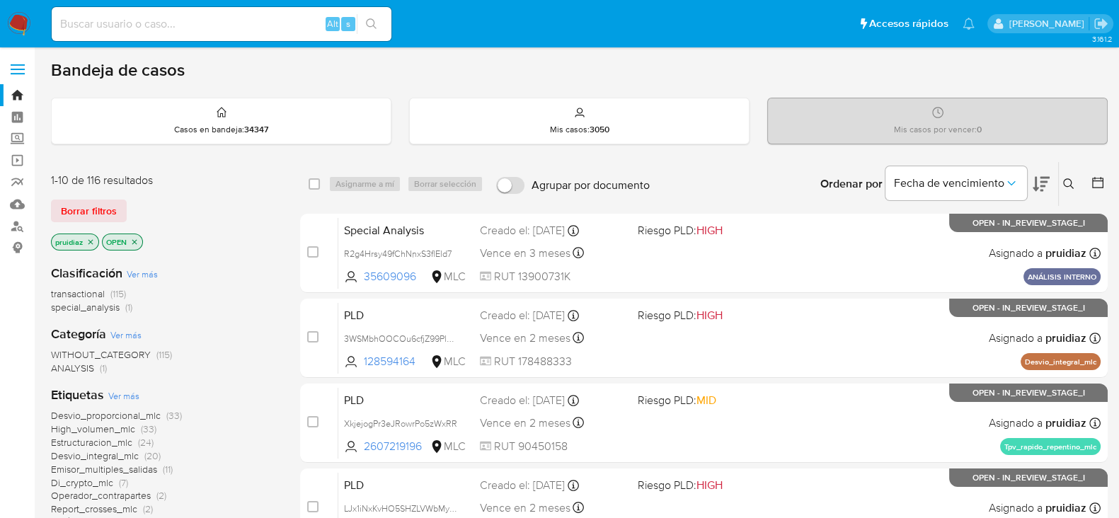
click at [24, 22] on img at bounding box center [19, 24] width 24 height 24
click at [1038, 178] on icon at bounding box center [1041, 184] width 17 height 17
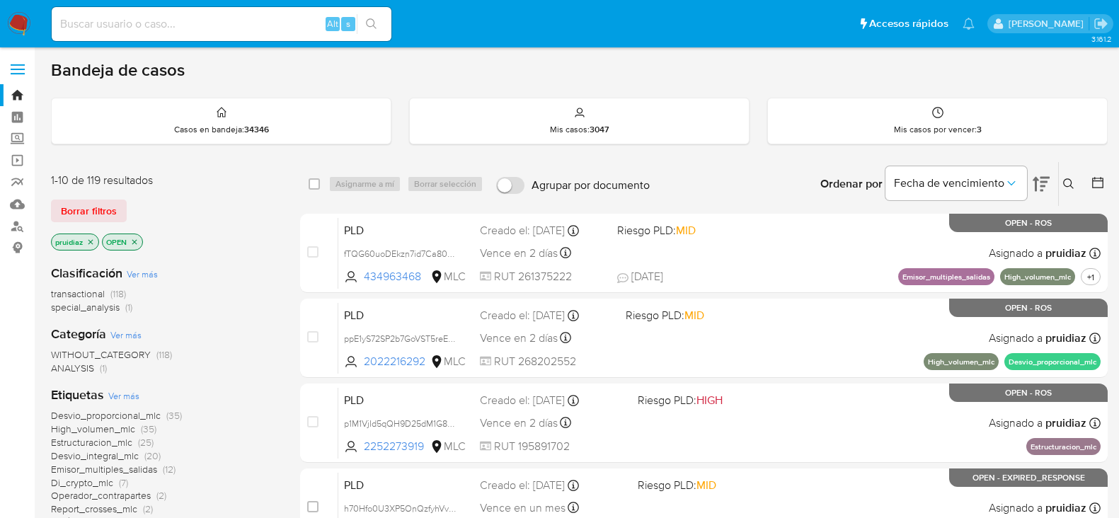
scroll to position [88, 0]
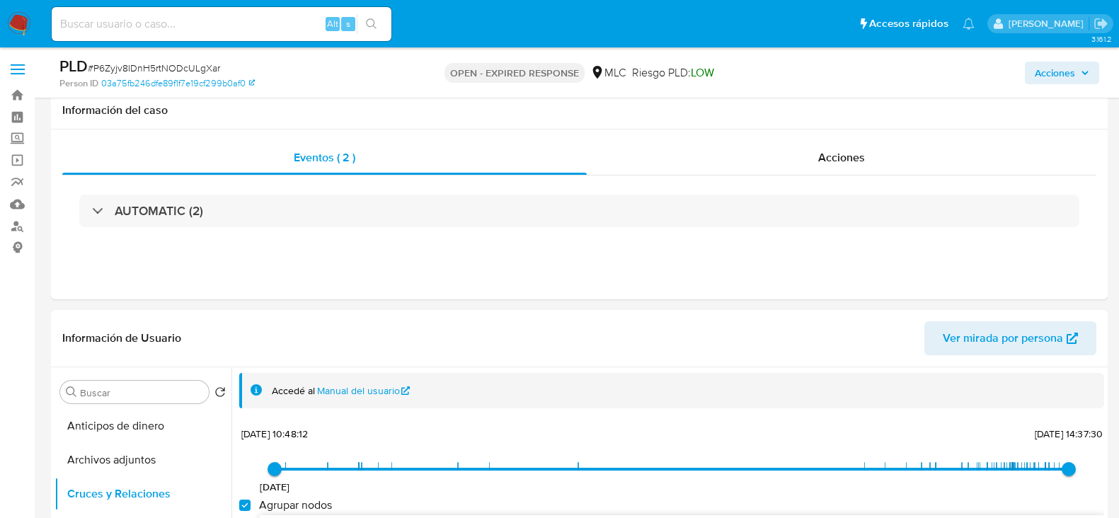
select select "10"
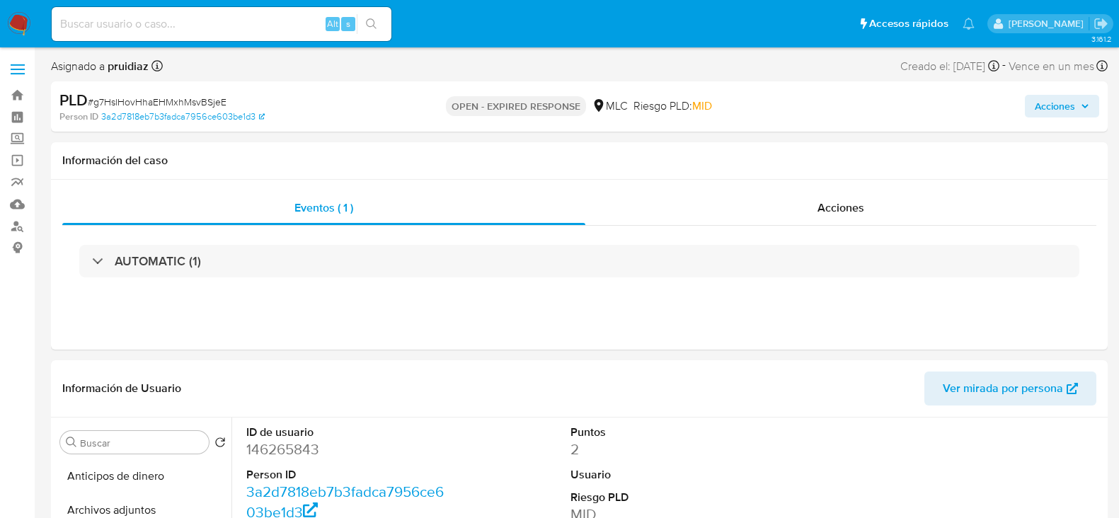
select select "10"
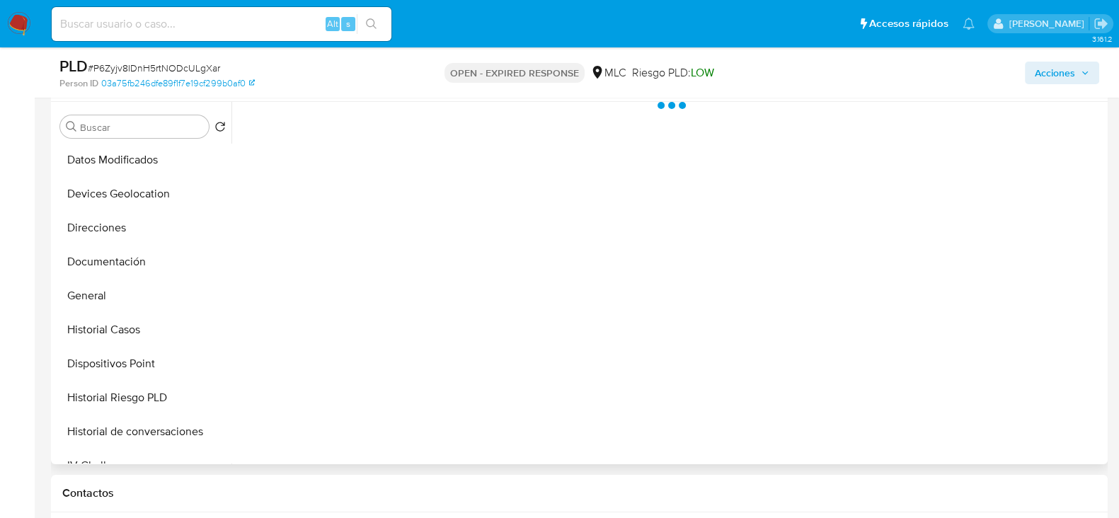
scroll to position [176, 0]
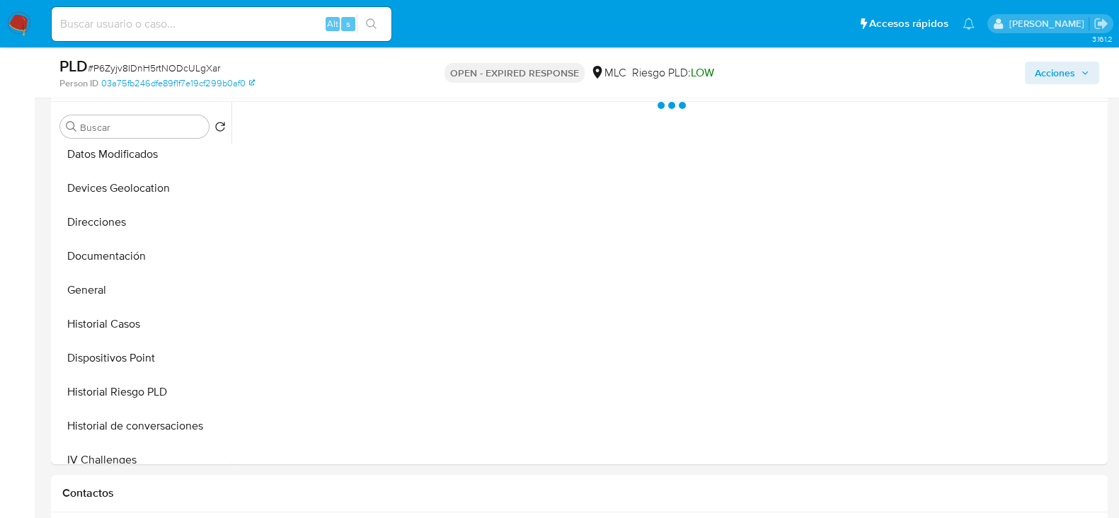
select select "10"
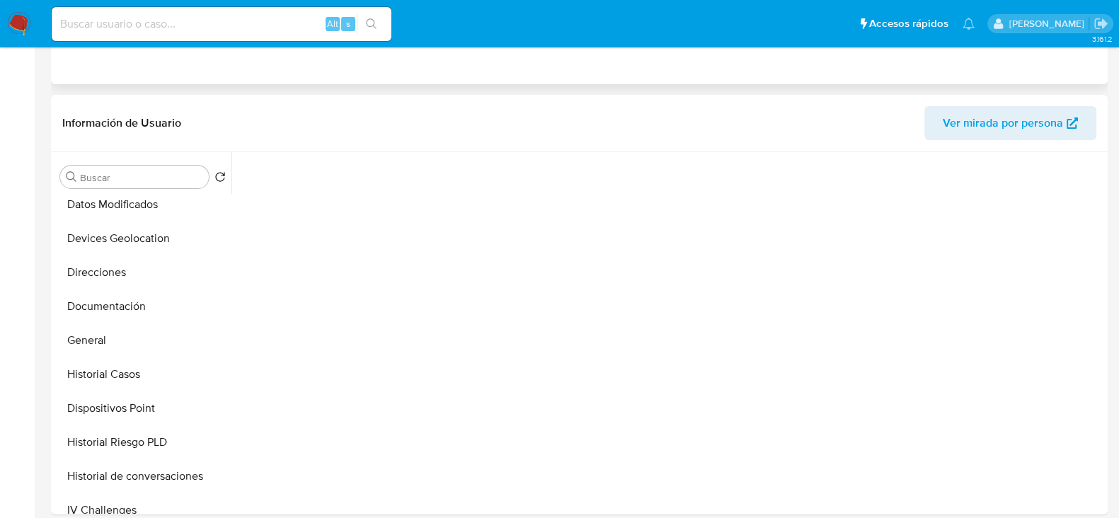
scroll to position [0, 0]
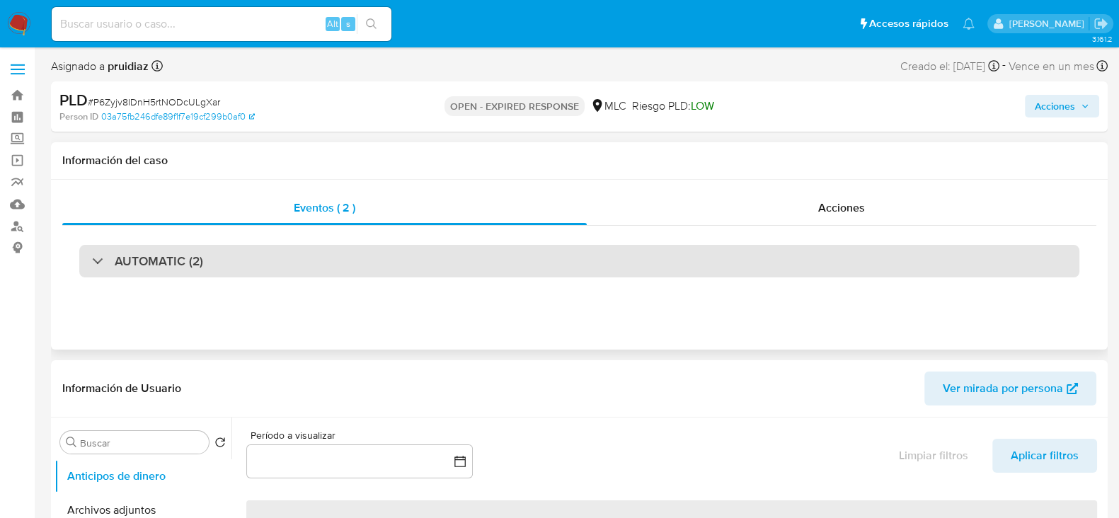
click at [150, 257] on h3 "AUTOMATIC (2)" at bounding box center [159, 261] width 88 height 16
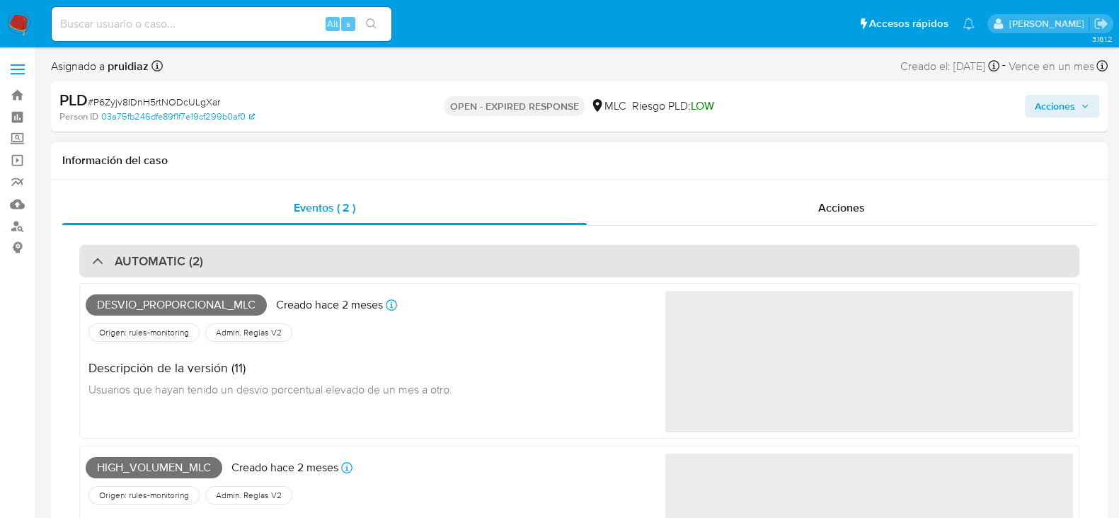
click at [165, 248] on div "AUTOMATIC (2)" at bounding box center [579, 261] width 1000 height 33
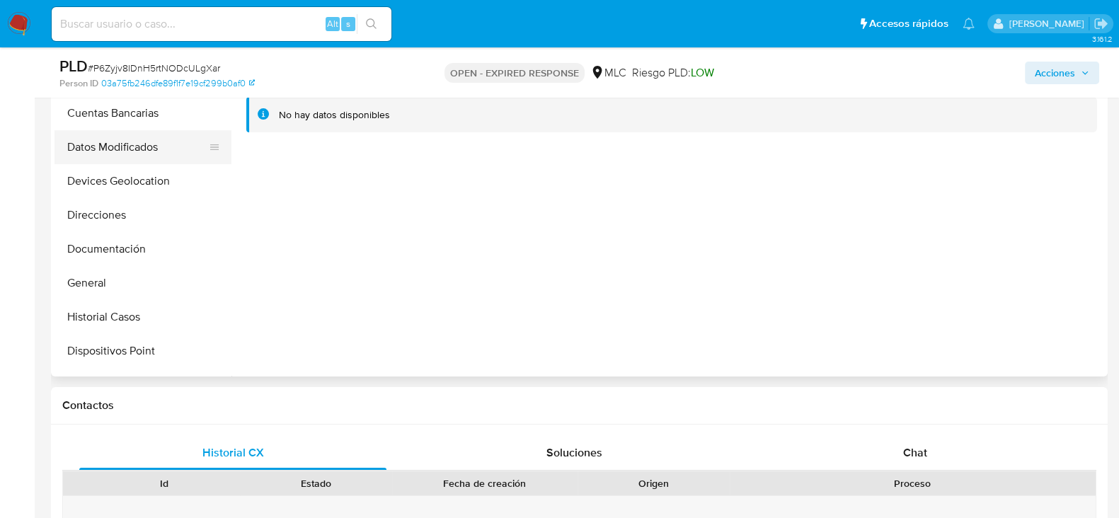
scroll to position [176, 0]
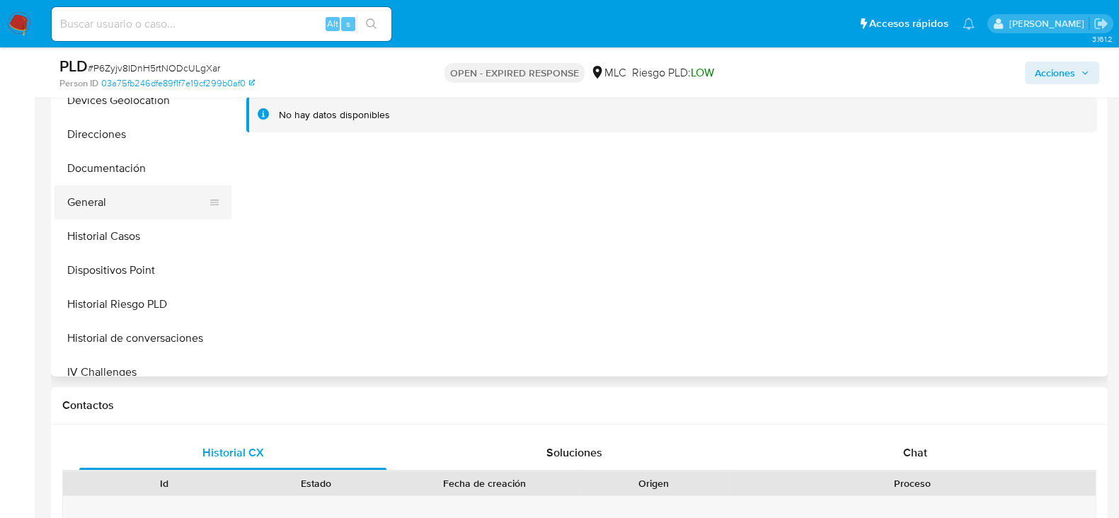
click at [95, 202] on button "General" at bounding box center [137, 202] width 166 height 34
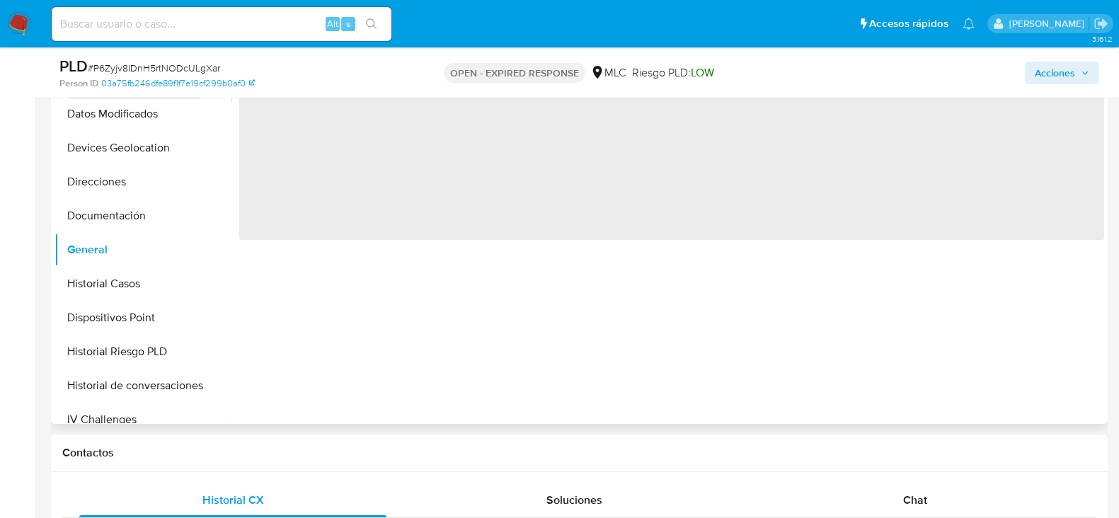
scroll to position [265, 0]
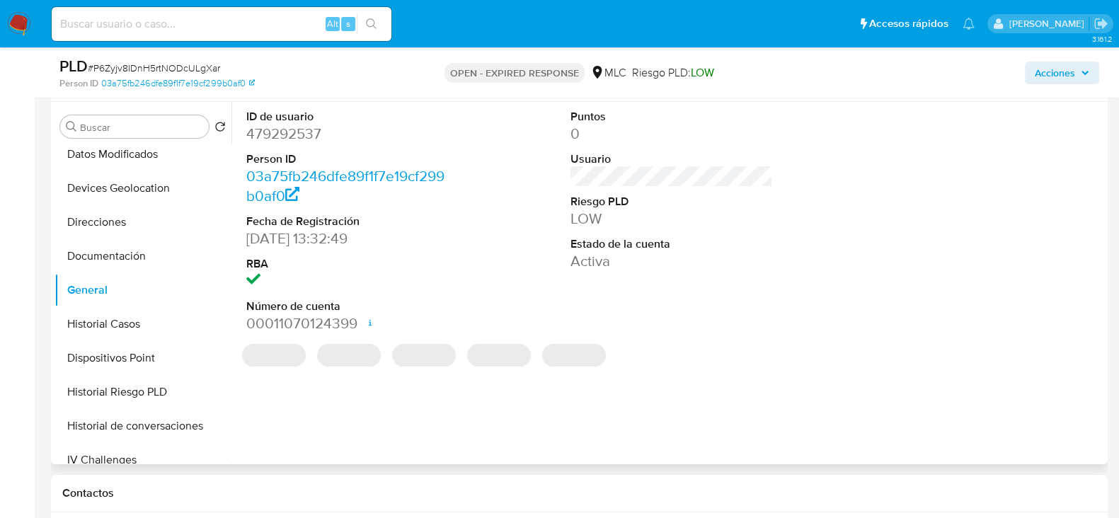
click at [294, 130] on dd "479292537" at bounding box center [347, 134] width 202 height 20
copy dd "479292537"
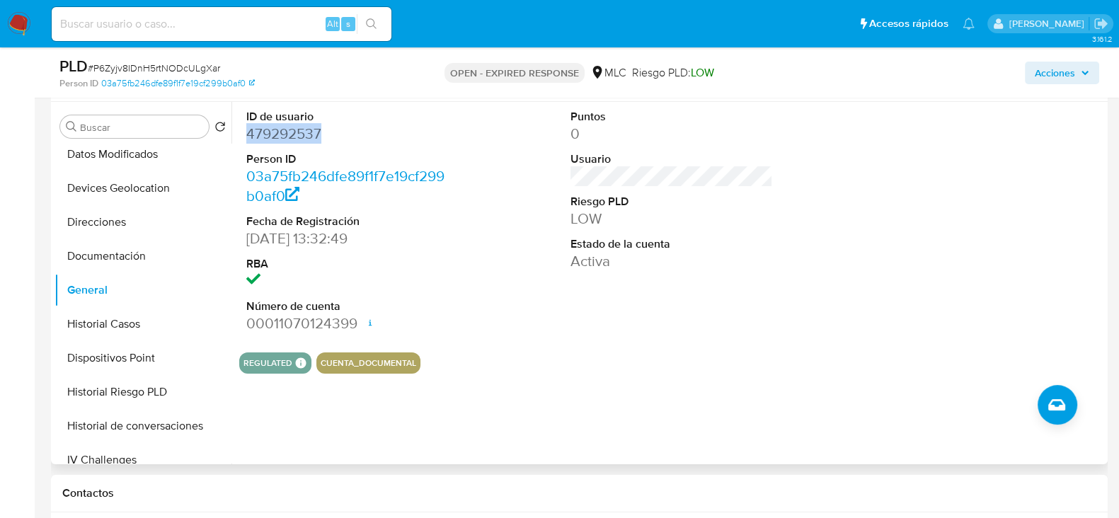
copy dd "479292537"
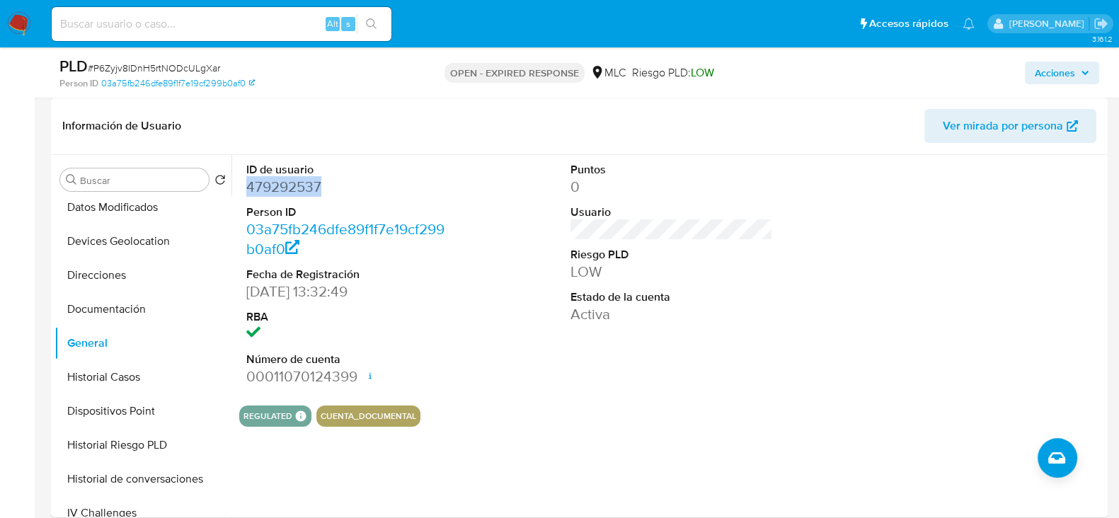
scroll to position [176, 0]
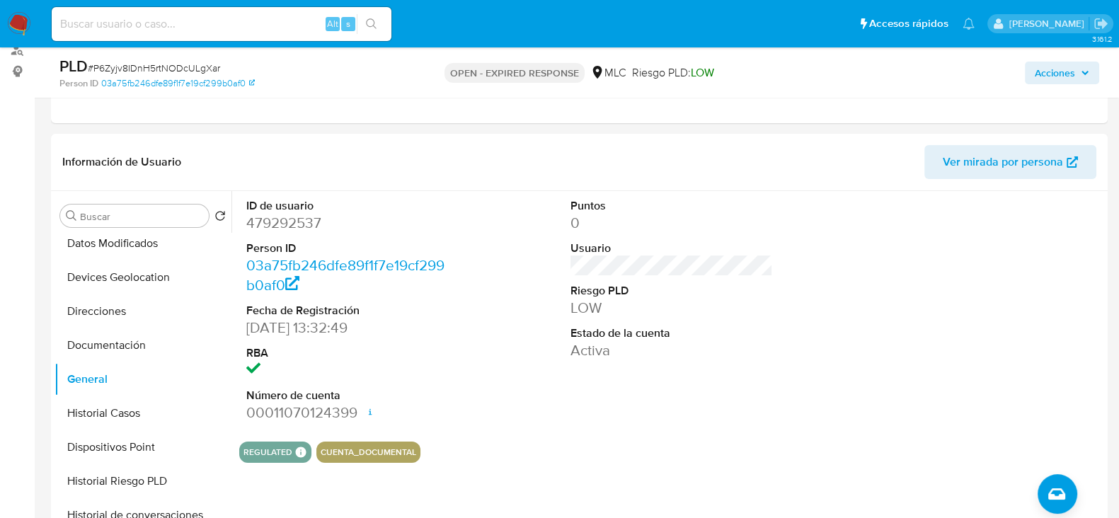
click at [183, 68] on span "# P6Zyjv8IDnH5rtNODcULgXar" at bounding box center [154, 68] width 132 height 14
copy span "P6Zyjv8IDnH5rtNODcULgXar"
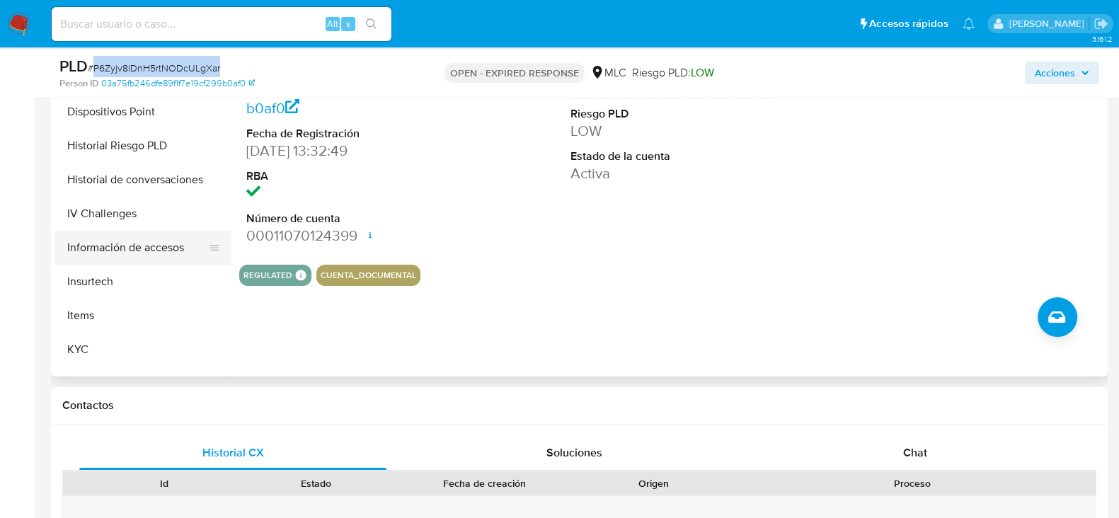
scroll to position [442, 0]
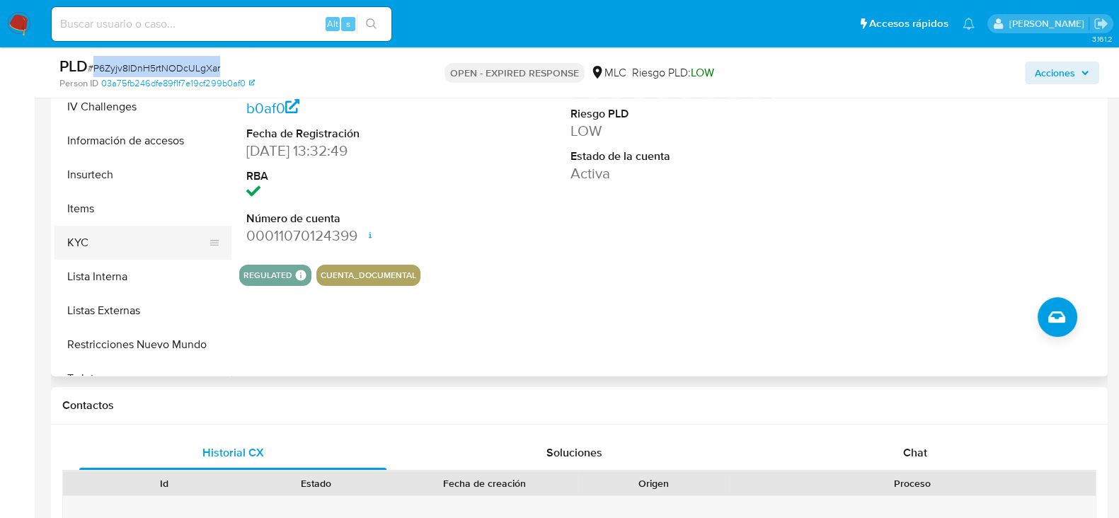
click at [96, 239] on button "KYC" at bounding box center [137, 243] width 166 height 34
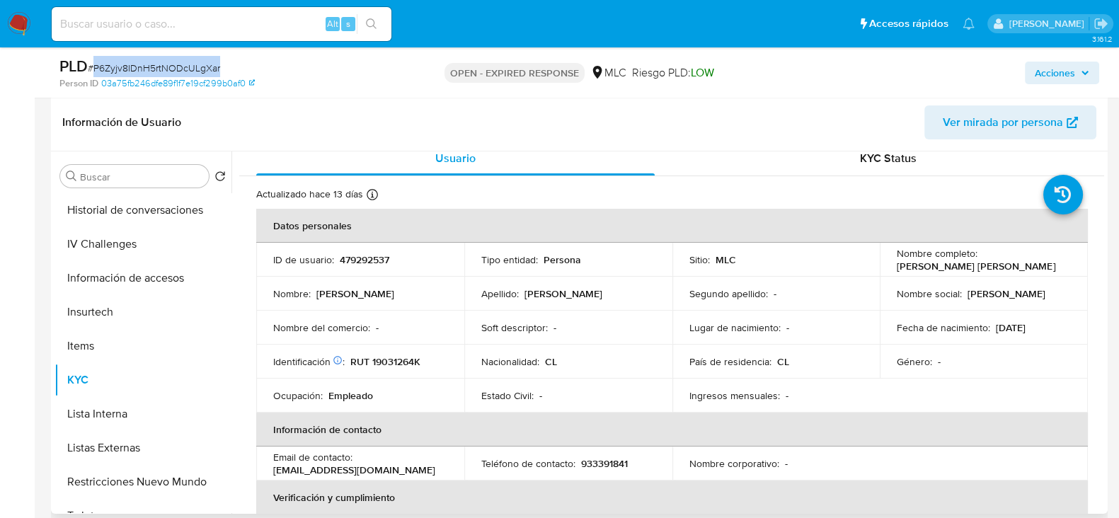
scroll to position [0, 0]
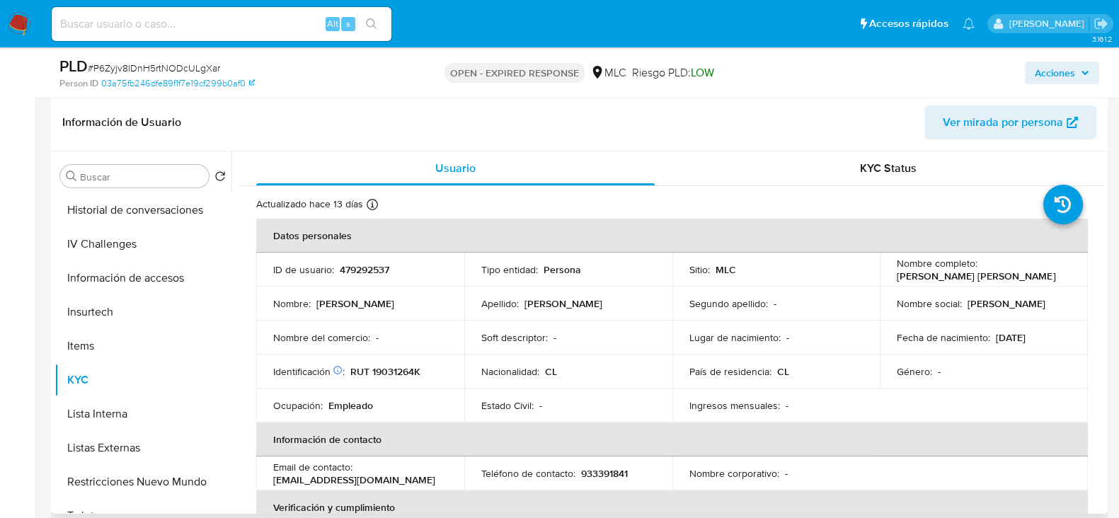
click at [394, 374] on p "RUT 19031264K" at bounding box center [385, 371] width 70 height 13
click at [394, 373] on p "RUT 19031264K" at bounding box center [385, 371] width 70 height 13
copy p "19031264K"
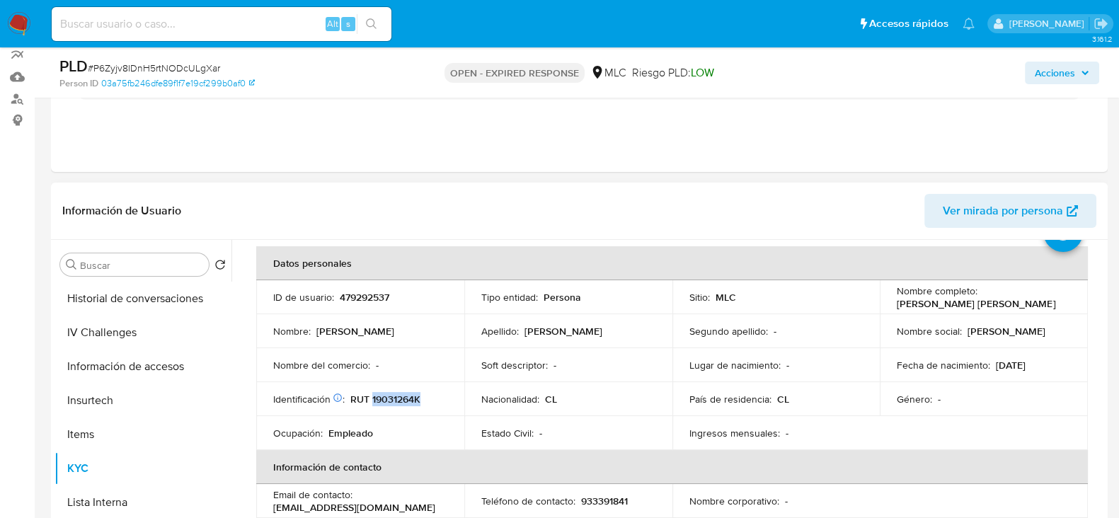
scroll to position [88, 0]
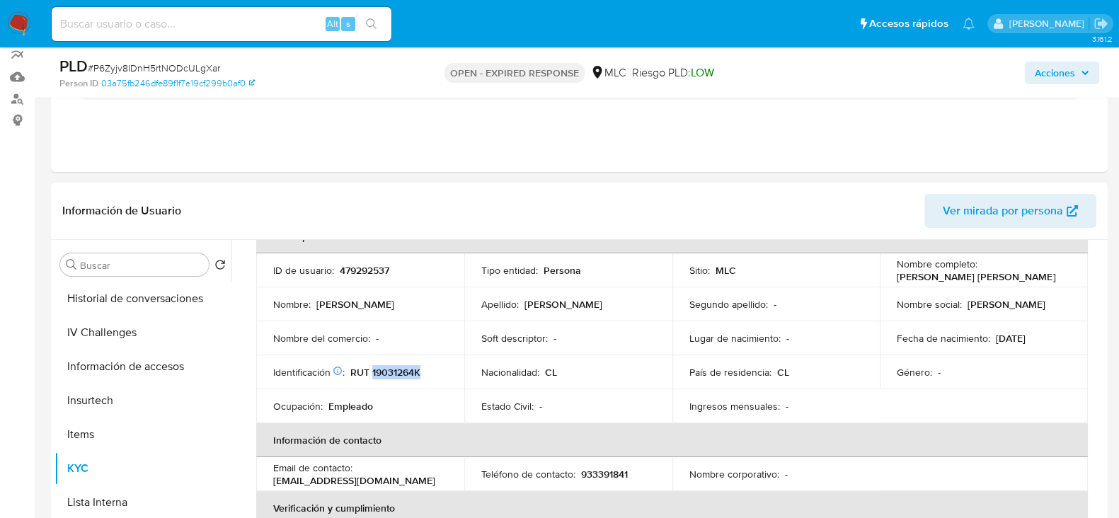
click at [400, 372] on p "RUT 19031264K" at bounding box center [385, 372] width 70 height 13
copy p "19031264K"
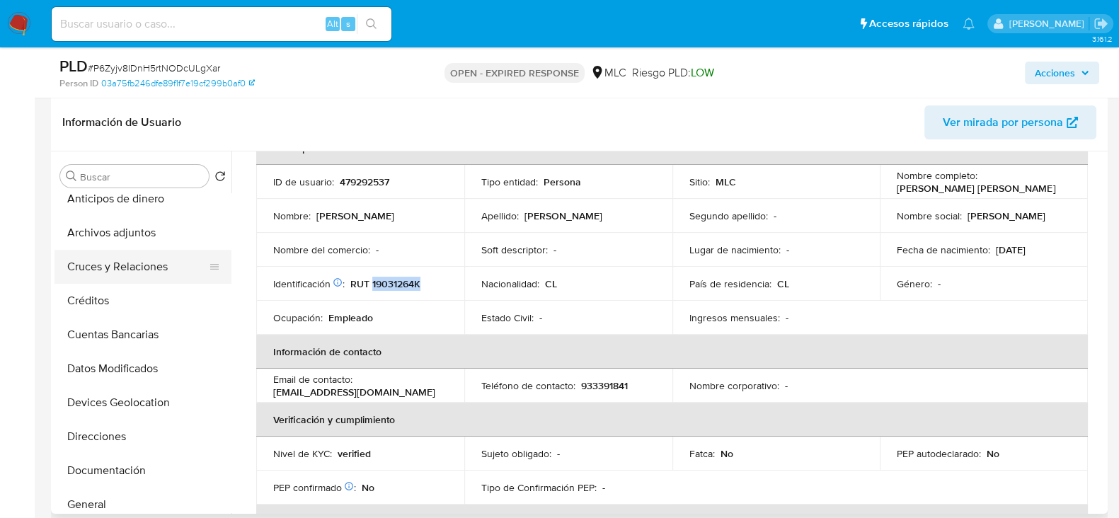
scroll to position [0, 0]
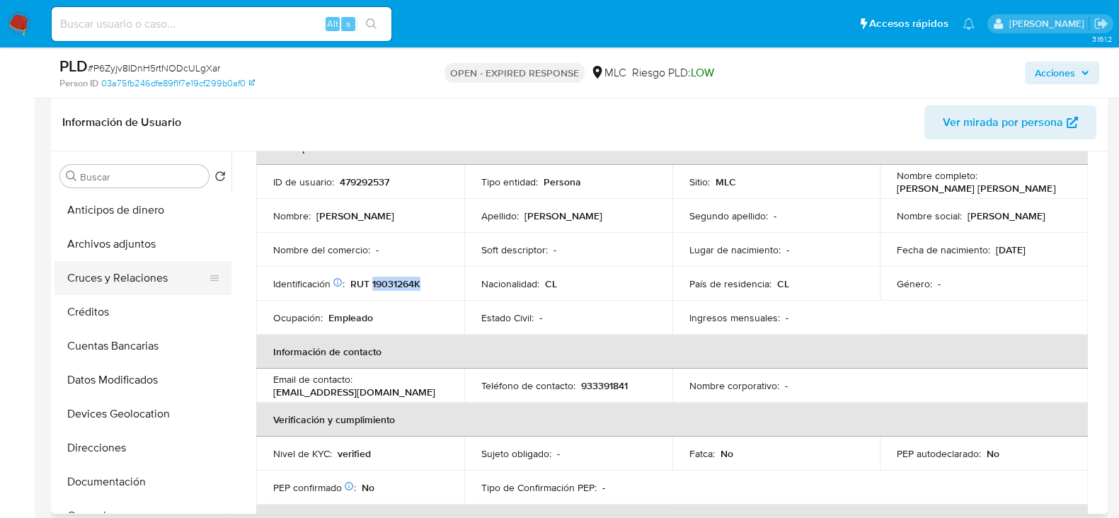
click at [127, 270] on button "Cruces y Relaciones" at bounding box center [137, 278] width 166 height 34
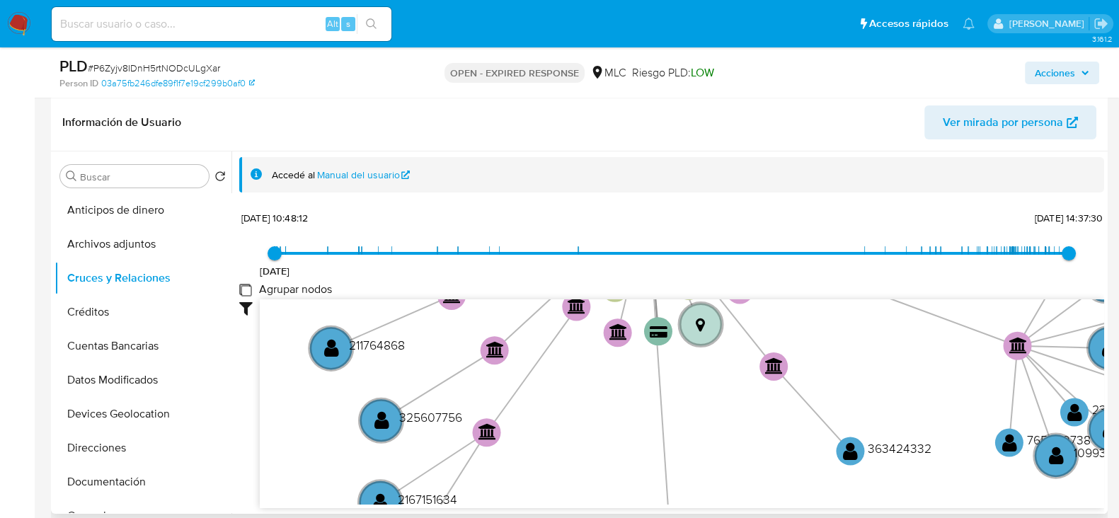
click at [250, 285] on group_nodes "Agrupar nodos" at bounding box center [244, 289] width 11 height 11
checkbox group_nodes "true"
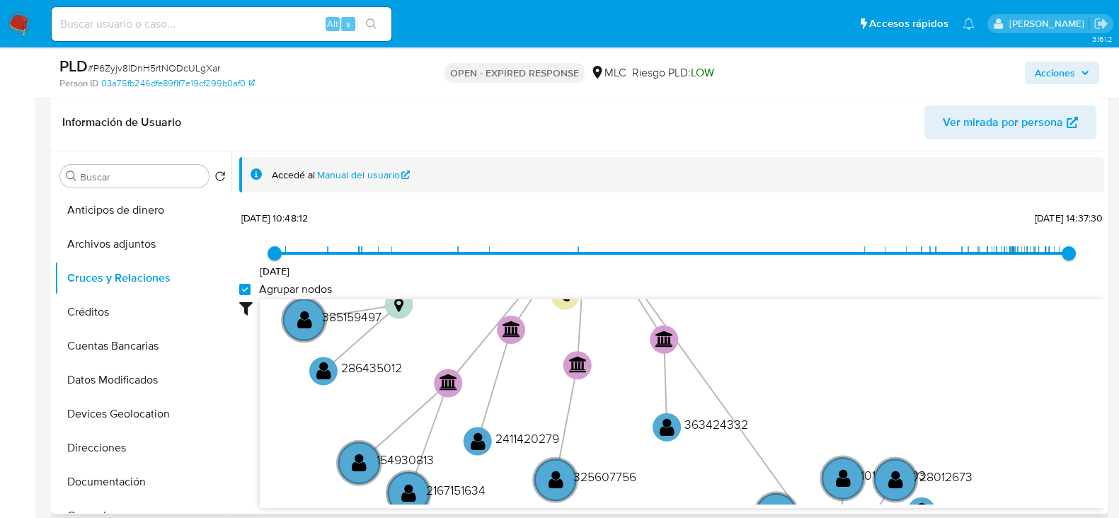
scroll to position [304, 0]
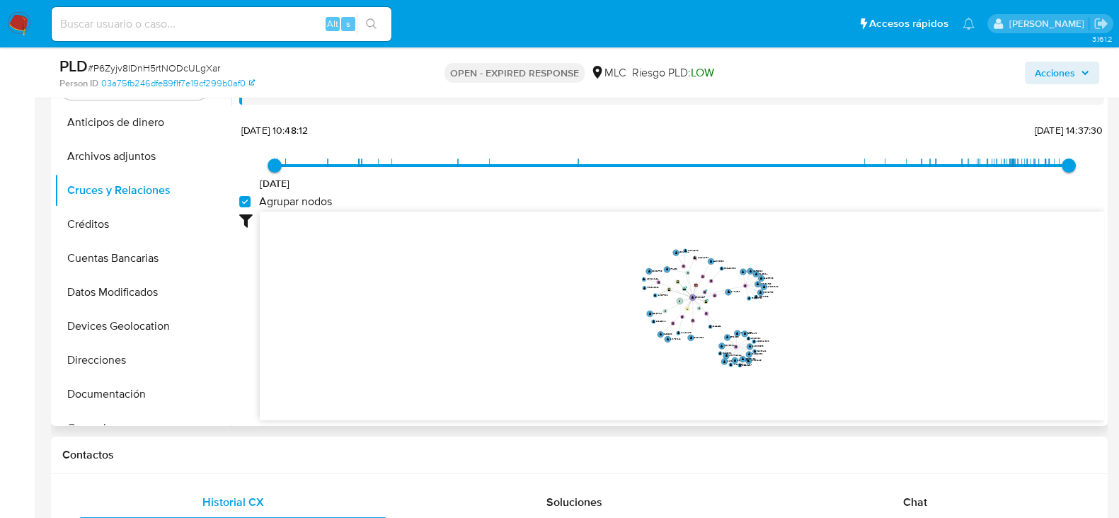
drag, startPoint x: 842, startPoint y: 286, endPoint x: 834, endPoint y: 300, distance: 16.2
click at [834, 300] on icon "user-479292537  479292537 device-618bec3908813b0018d1c1cb  device-639dc7b4088…" at bounding box center [682, 314] width 844 height 205
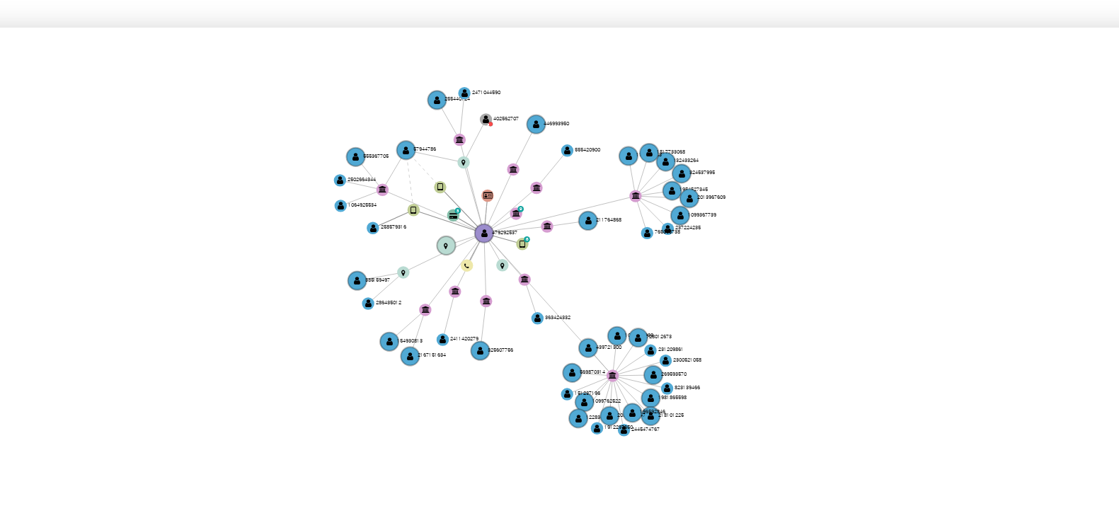
drag, startPoint x: 781, startPoint y: 209, endPoint x: 770, endPoint y: 181, distance: 29.8
click at [770, 181] on icon "user-479292537  479292537 device-618bec3908813b0018d1c1cb  device-639dc7b4088…" at bounding box center [682, 261] width 844 height 205
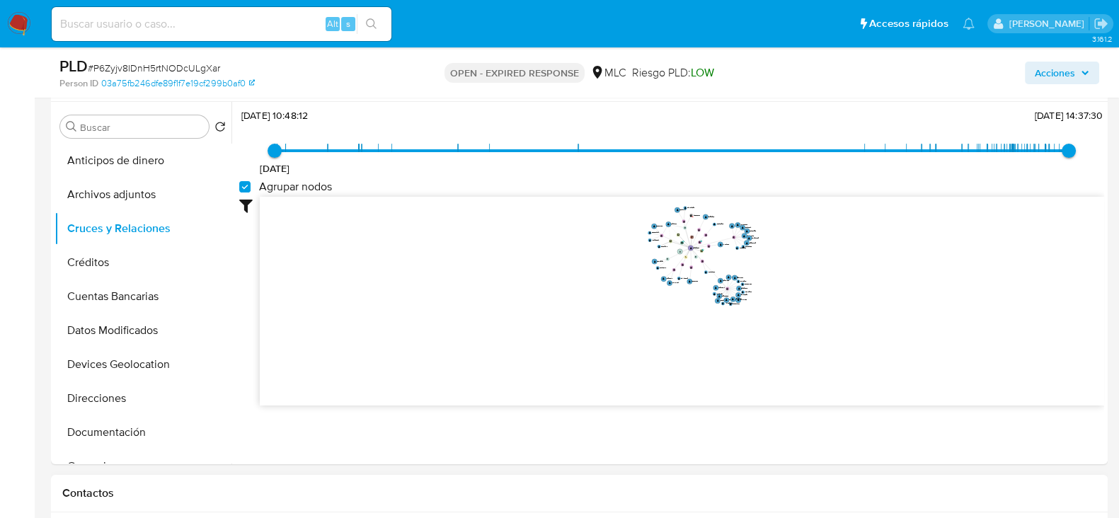
scroll to position [531, 0]
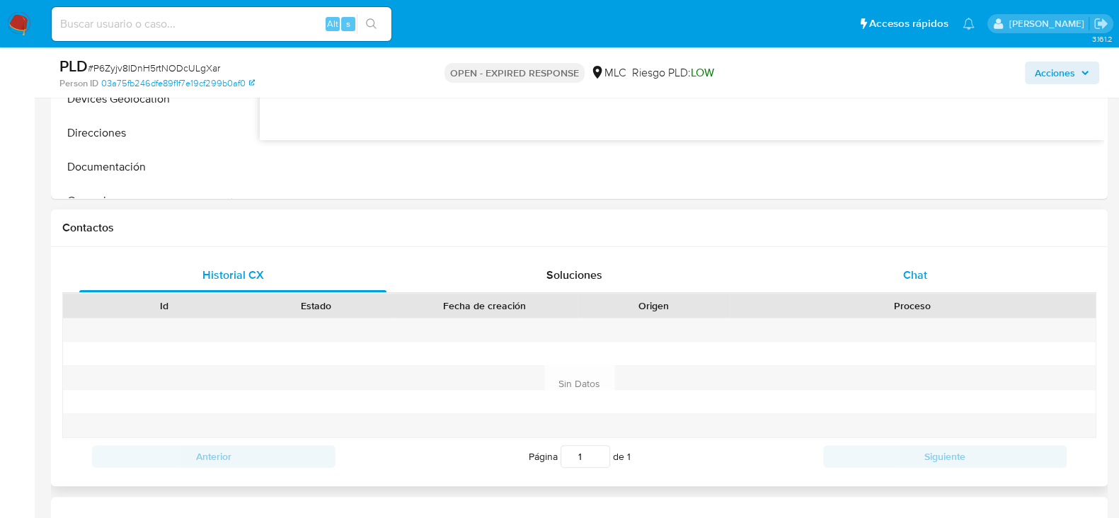
click at [911, 272] on span "Chat" at bounding box center [915, 275] width 24 height 16
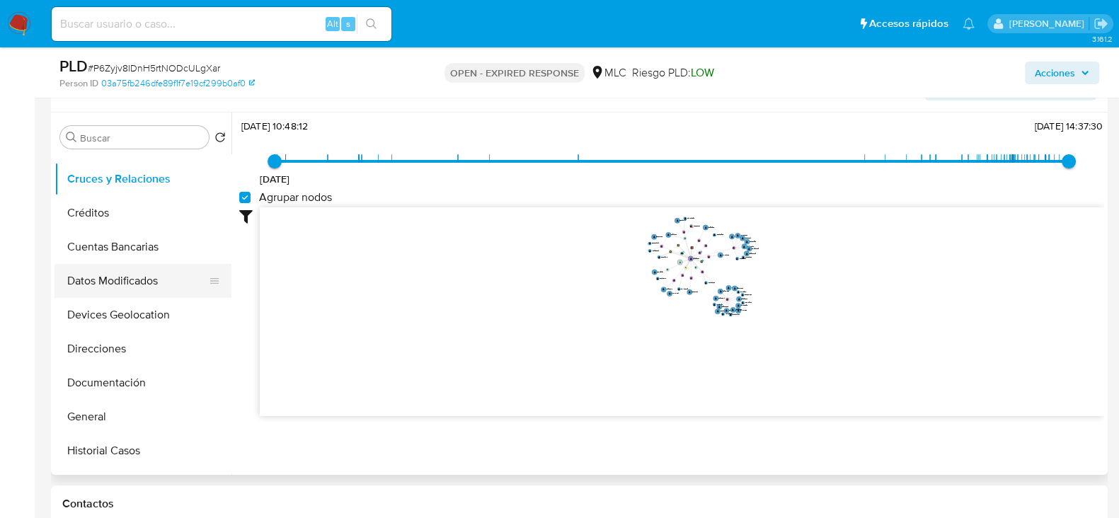
scroll to position [88, 0]
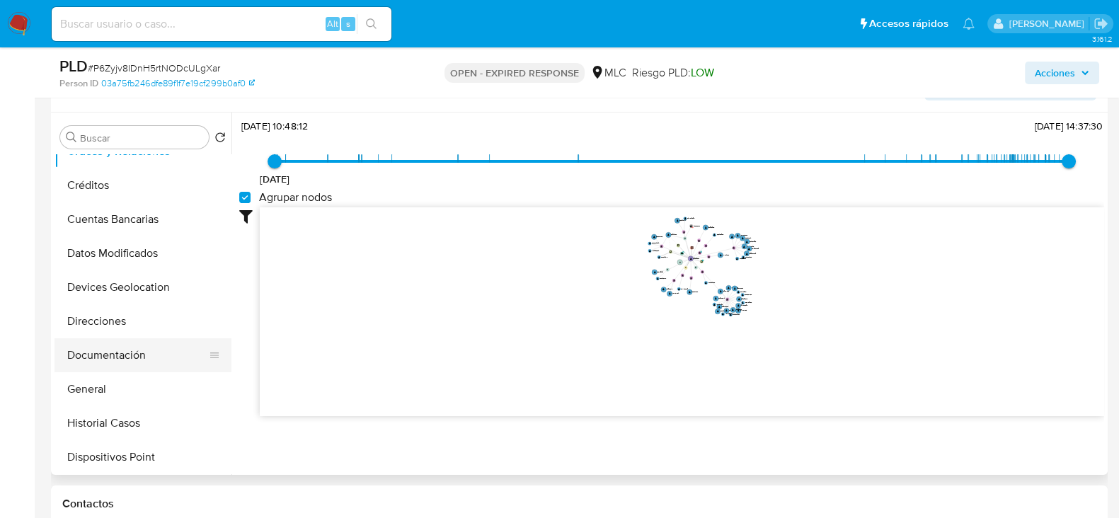
click at [112, 350] on button "Documentación" at bounding box center [137, 355] width 166 height 34
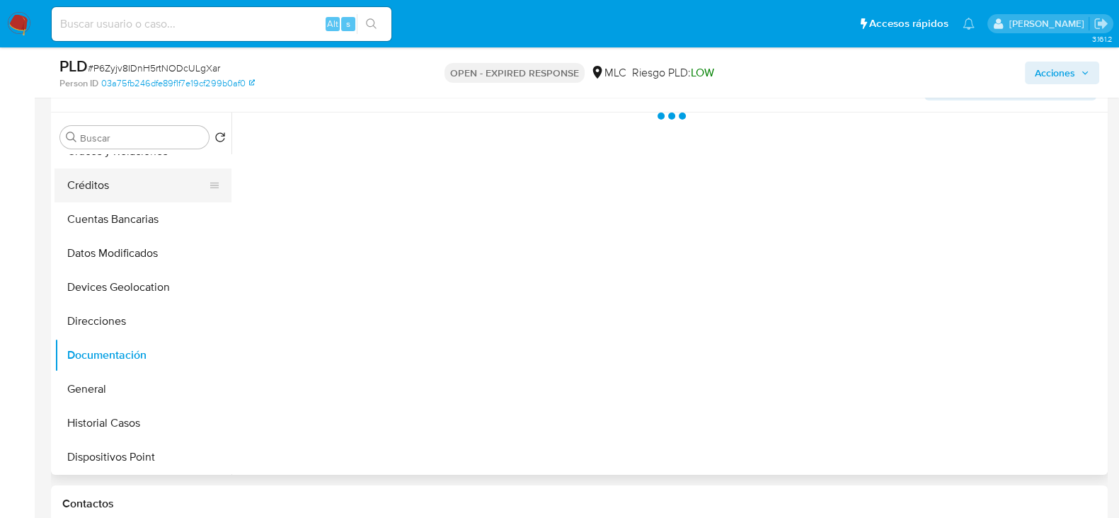
scroll to position [0, 0]
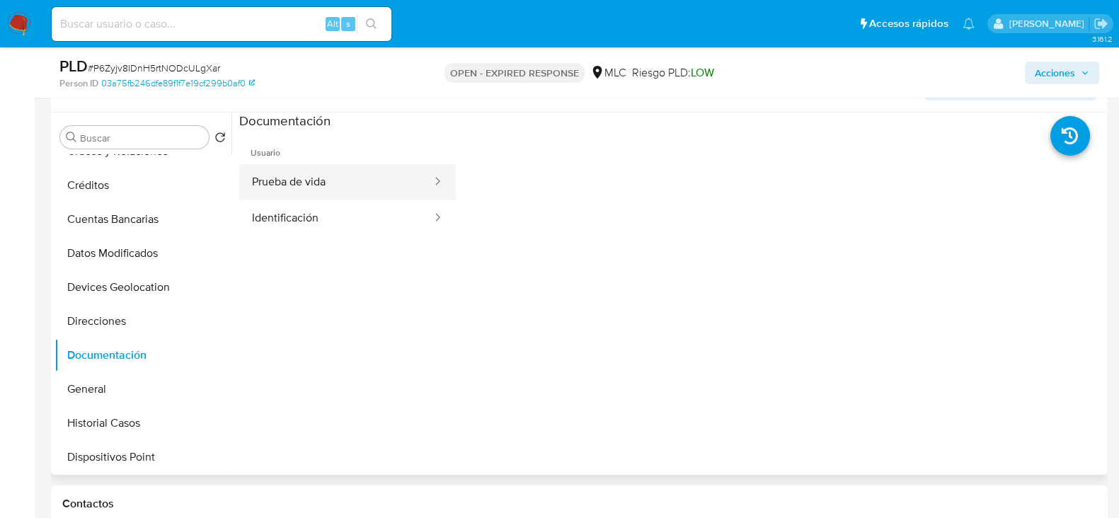
click at [338, 193] on button "Prueba de vida" at bounding box center [336, 182] width 194 height 36
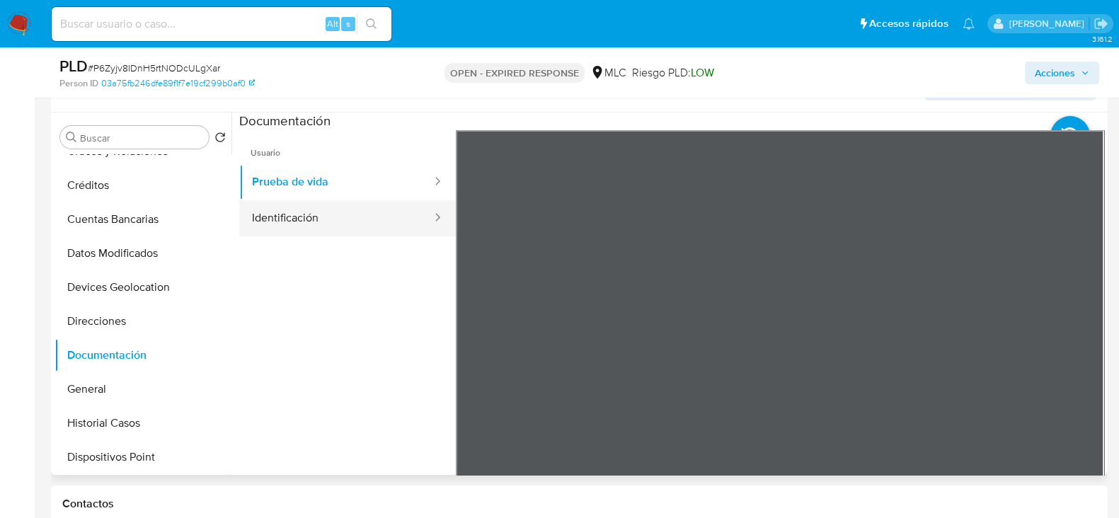
click at [340, 224] on button "Identificación" at bounding box center [336, 218] width 194 height 36
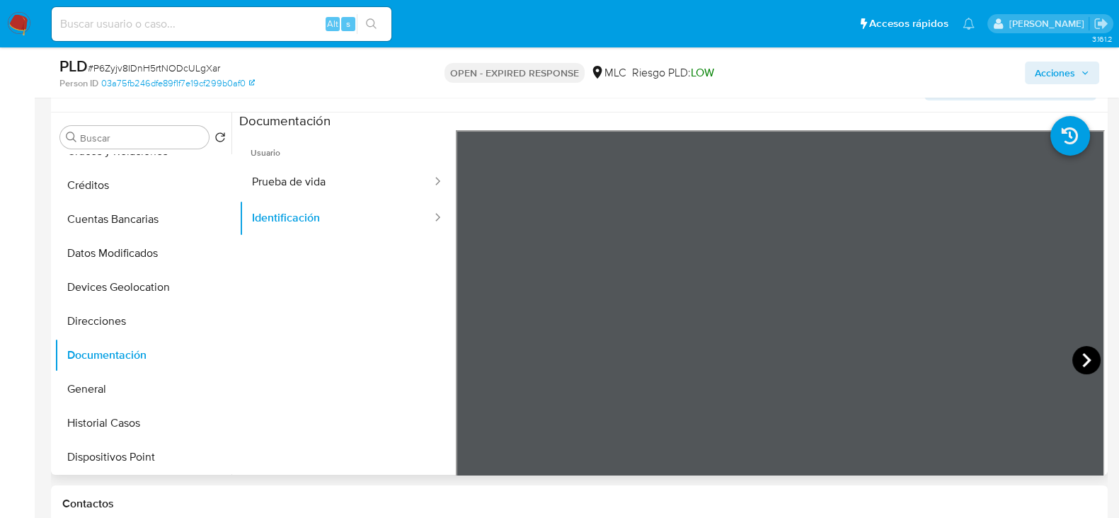
click at [1082, 355] on icon at bounding box center [1086, 360] width 8 height 14
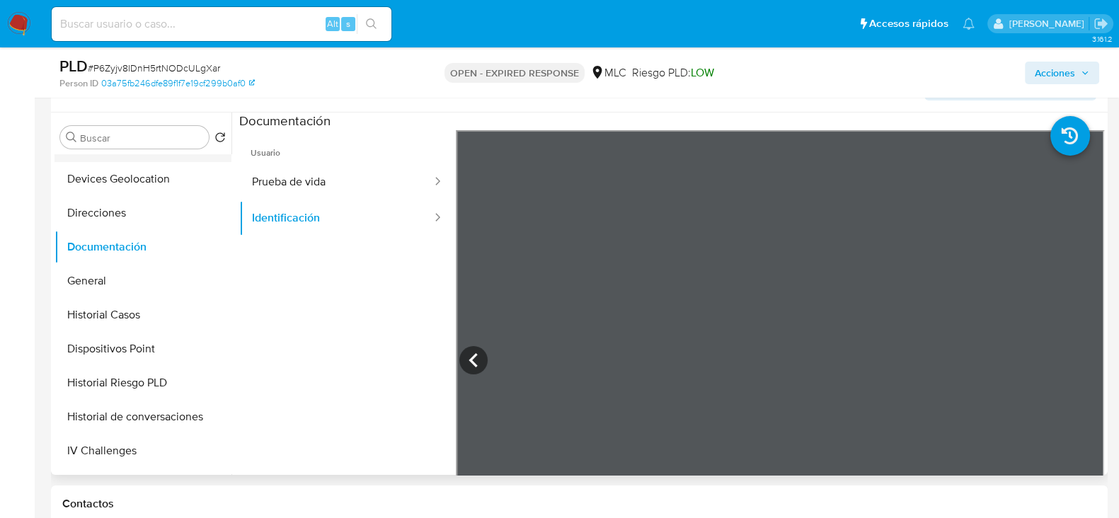
scroll to position [353, 0]
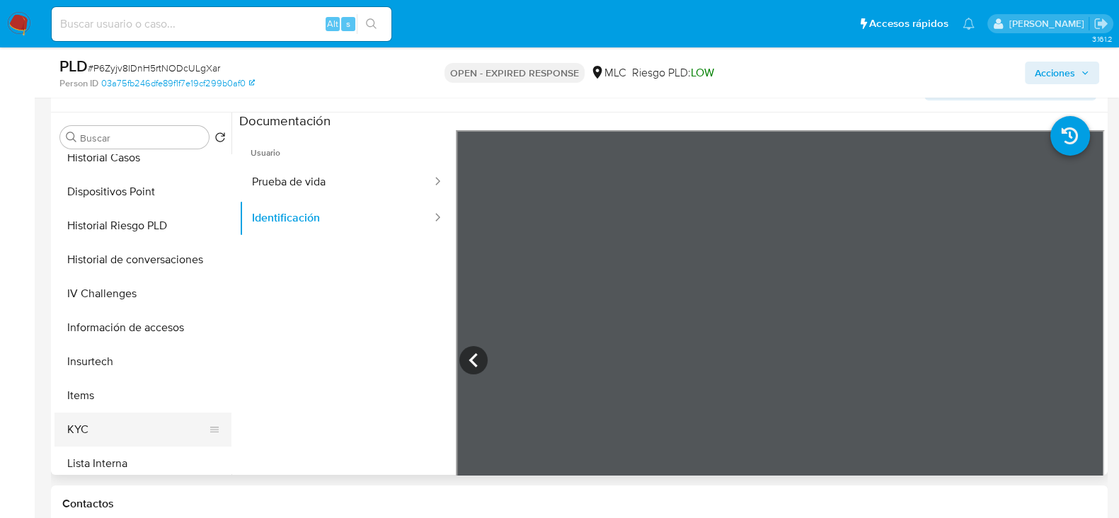
click at [100, 435] on button "KYC" at bounding box center [137, 430] width 166 height 34
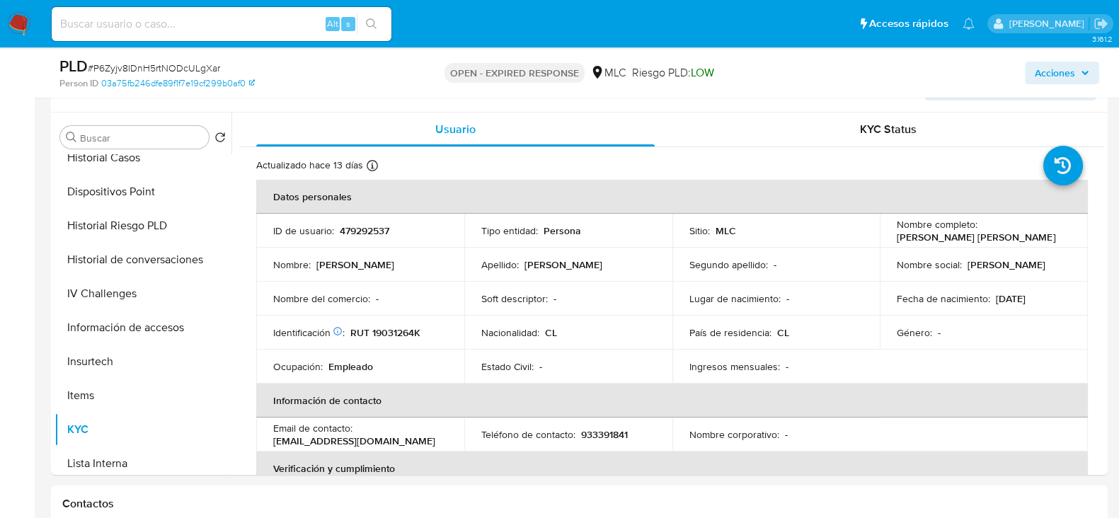
drag, startPoint x: 1053, startPoint y: 236, endPoint x: 880, endPoint y: 234, distance: 172.7
click at [880, 234] on td "Nombre completo : Jonathan Andrés Sepúlveda Vejar" at bounding box center [984, 231] width 208 height 34
copy p "Jonathan Andrés Sepúlveda Vejar"
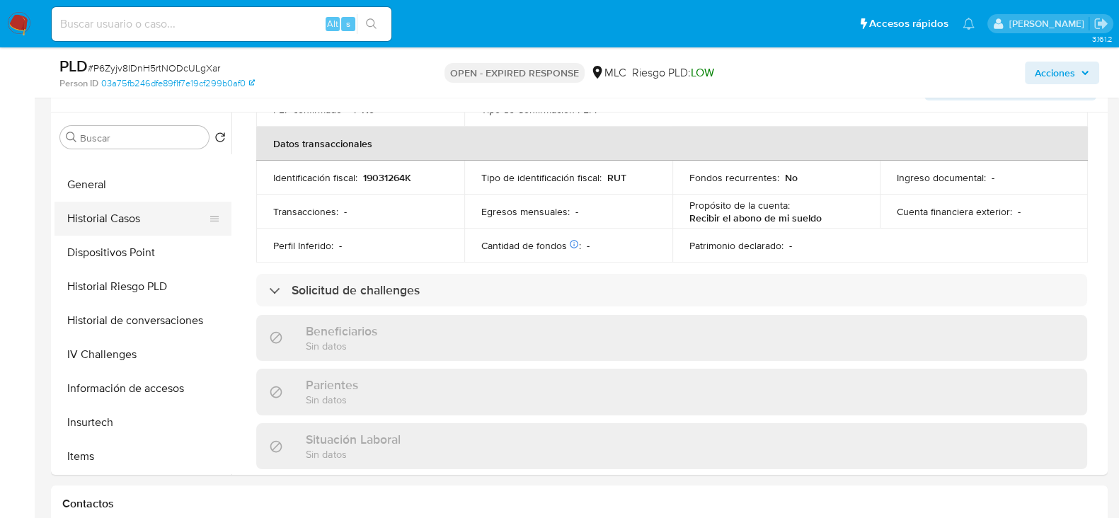
scroll to position [265, 0]
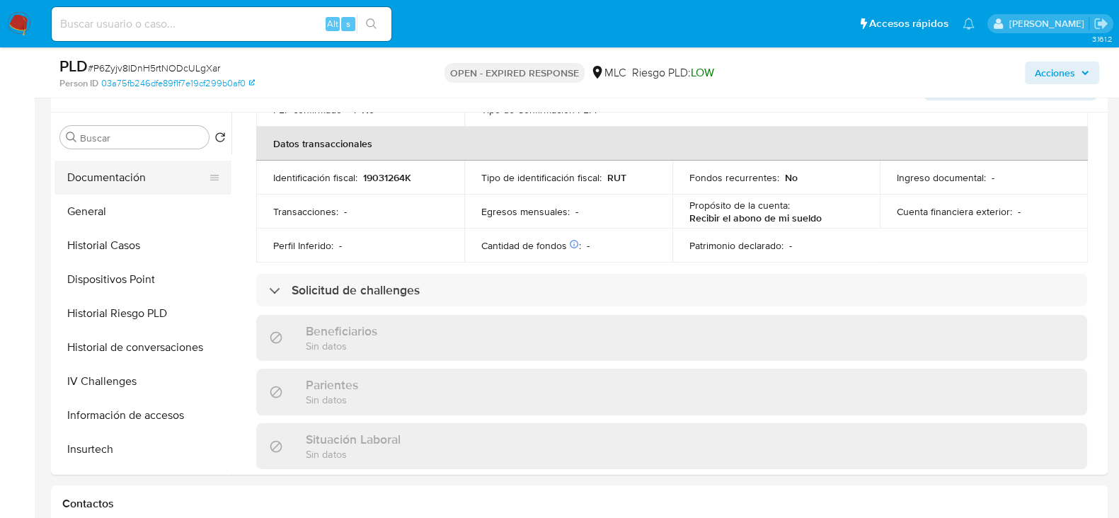
click at [125, 188] on button "Documentación" at bounding box center [137, 178] width 166 height 34
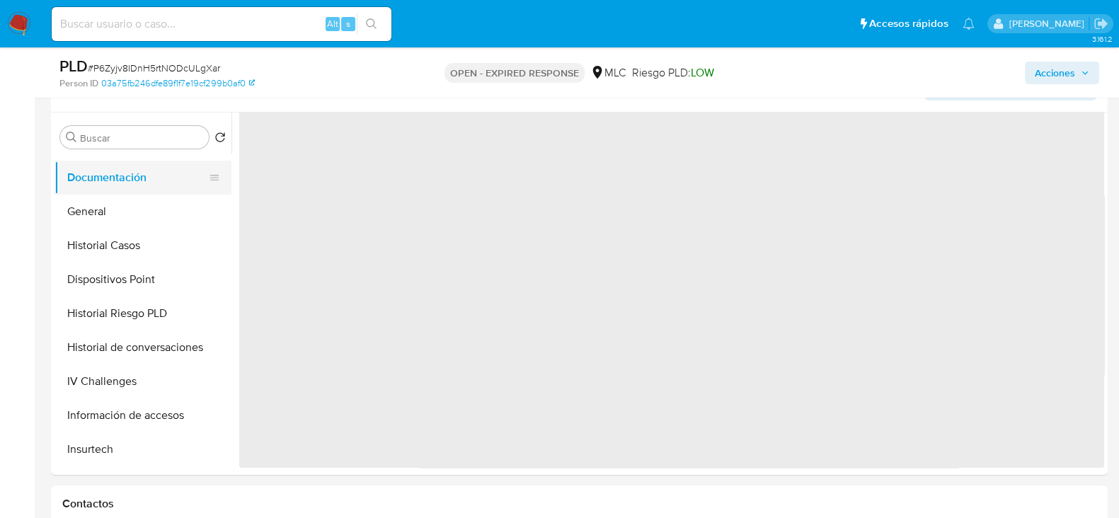
scroll to position [0, 0]
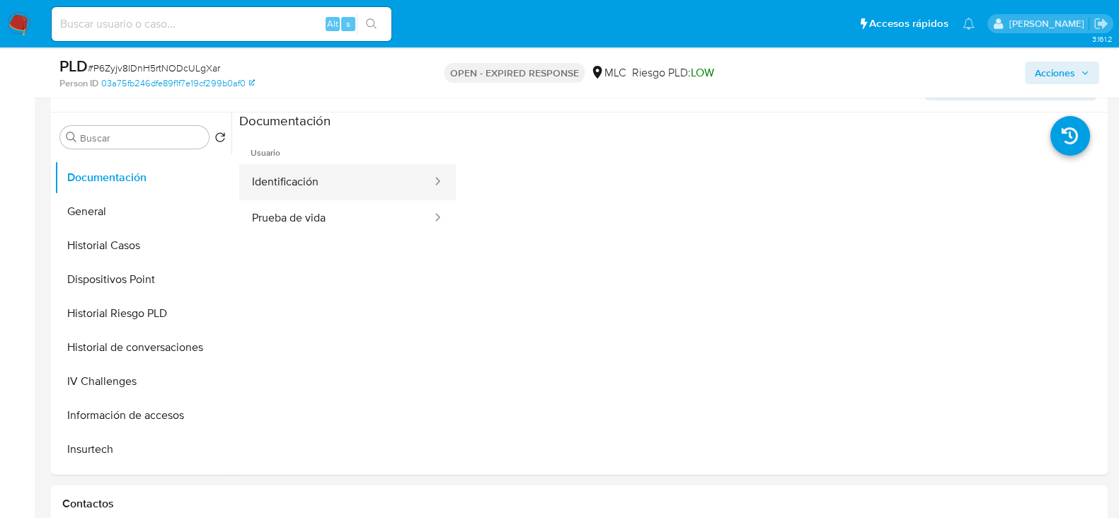
click at [335, 178] on button "Identificación" at bounding box center [336, 182] width 194 height 36
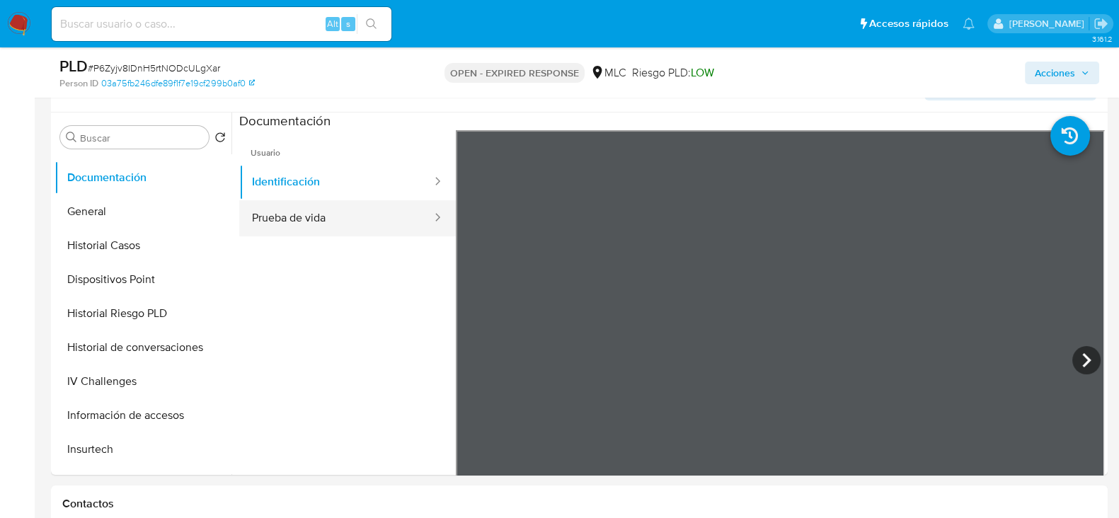
click at [345, 206] on button "Prueba de vida" at bounding box center [336, 218] width 194 height 36
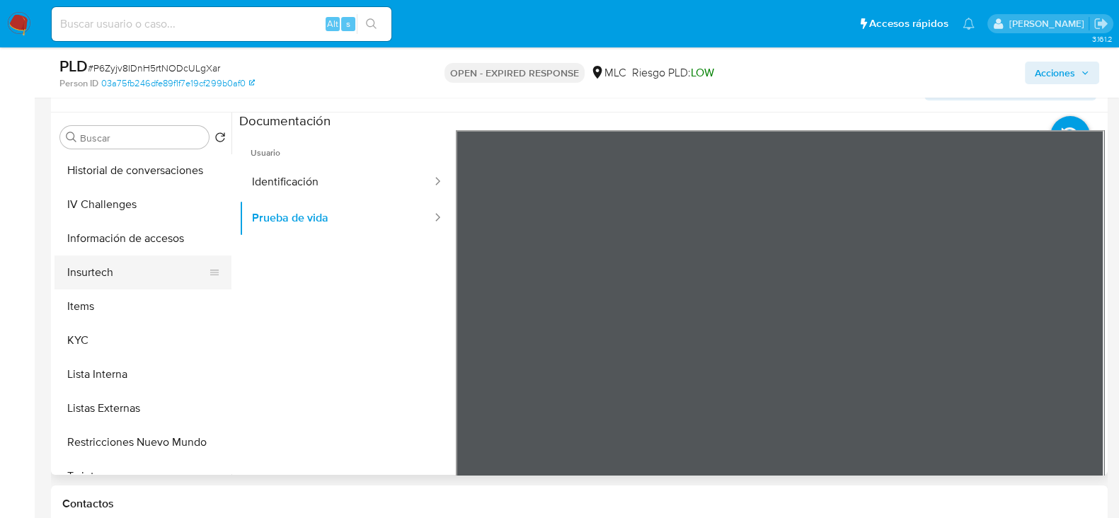
scroll to position [531, 0]
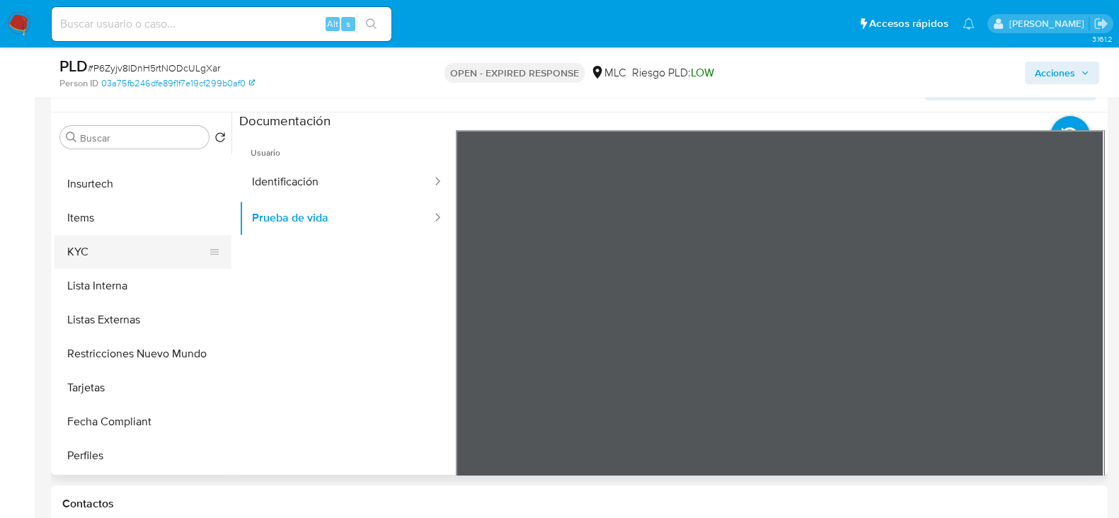
click at [84, 243] on button "KYC" at bounding box center [137, 252] width 166 height 34
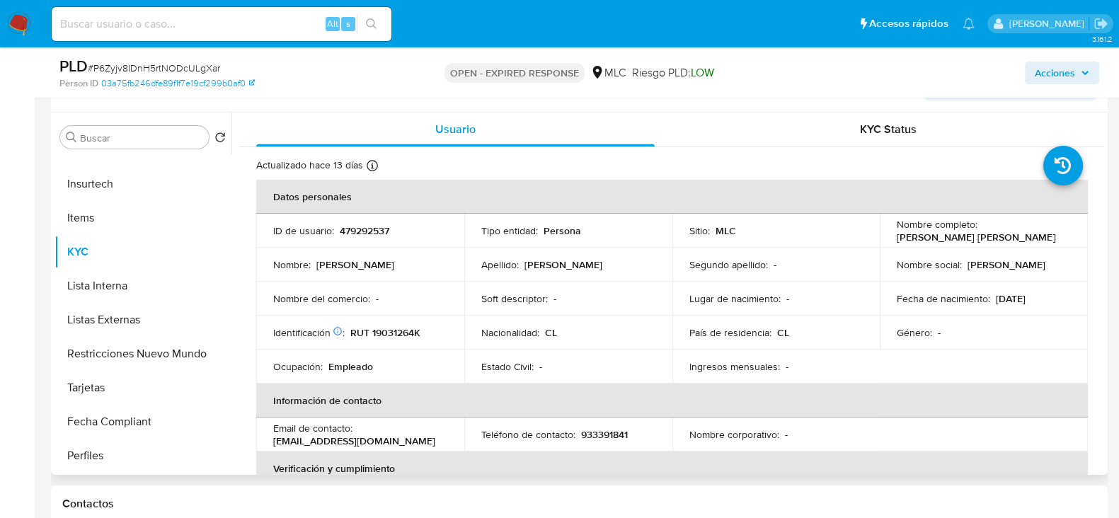
click at [352, 228] on p "479292537" at bounding box center [365, 230] width 50 height 13
copy p "479292537"
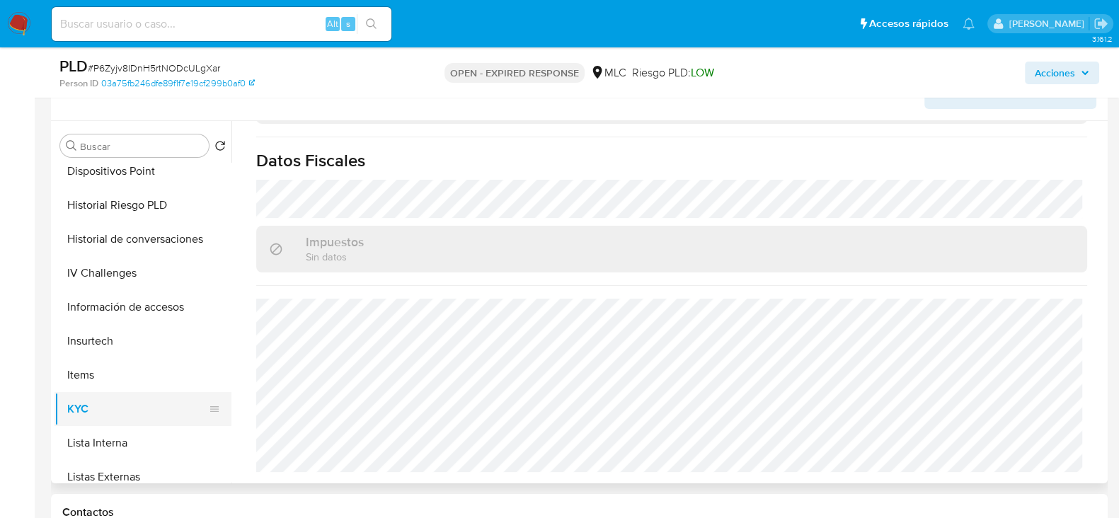
scroll to position [265, 0]
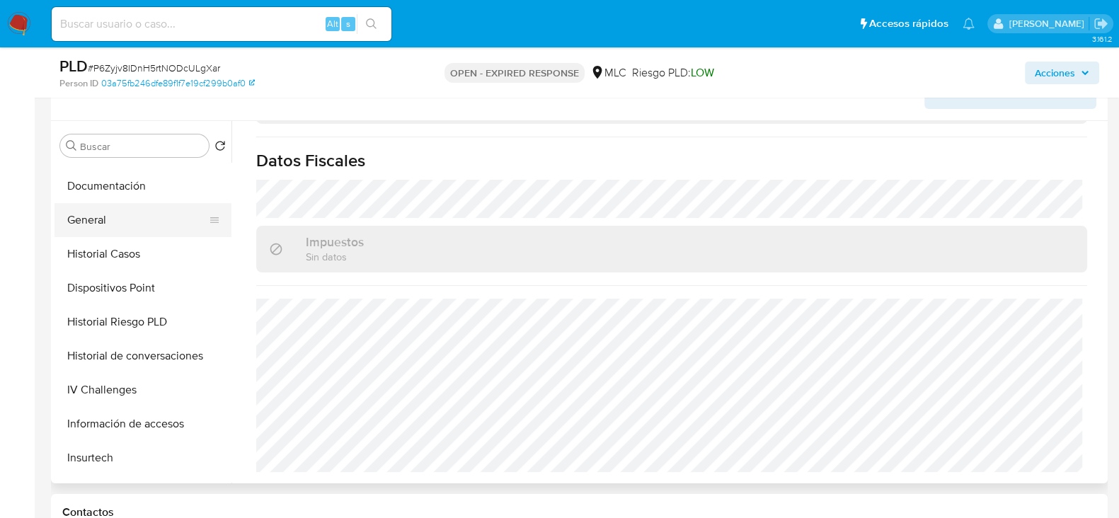
click at [108, 216] on button "General" at bounding box center [137, 220] width 166 height 34
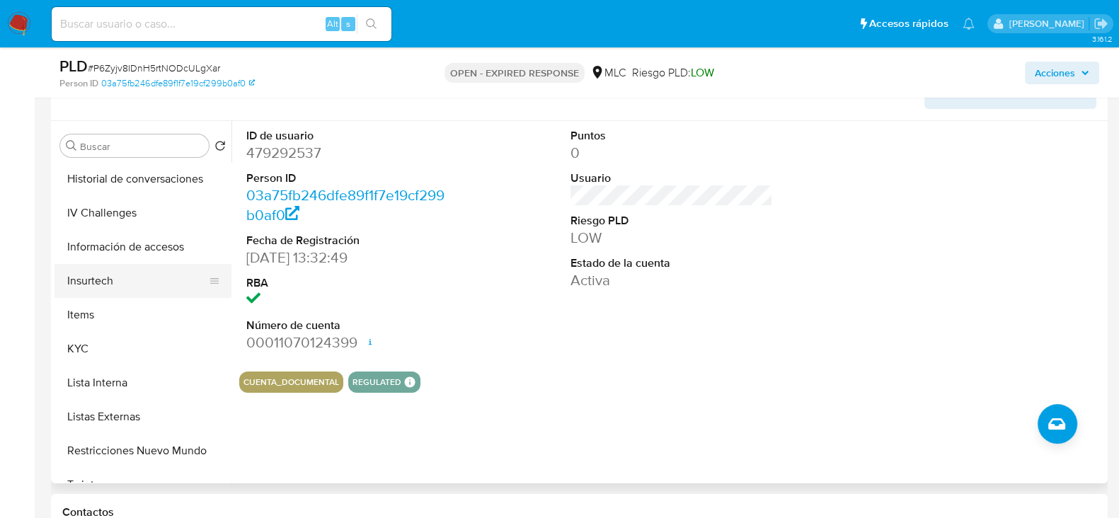
scroll to position [531, 0]
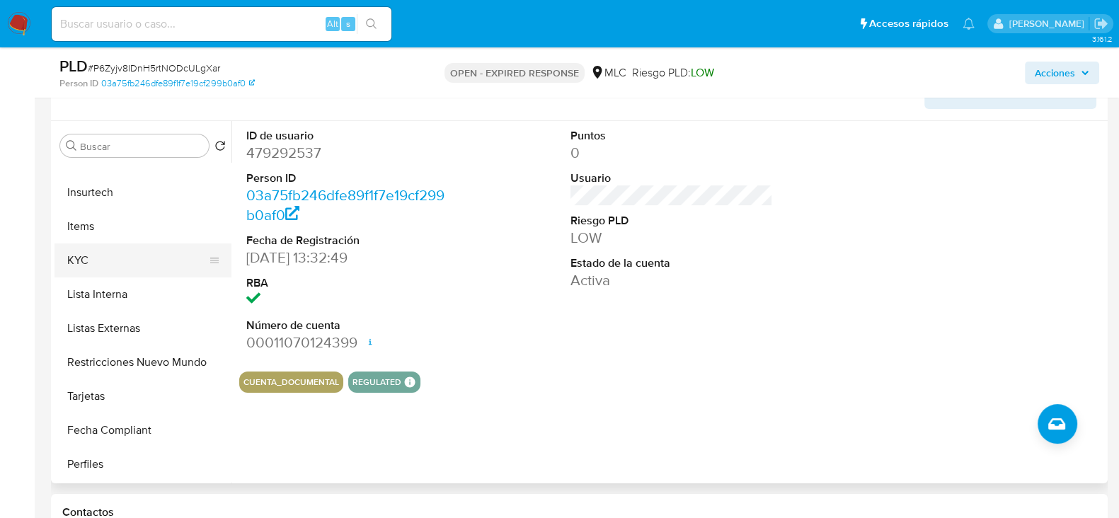
click at [102, 255] on button "KYC" at bounding box center [137, 260] width 166 height 34
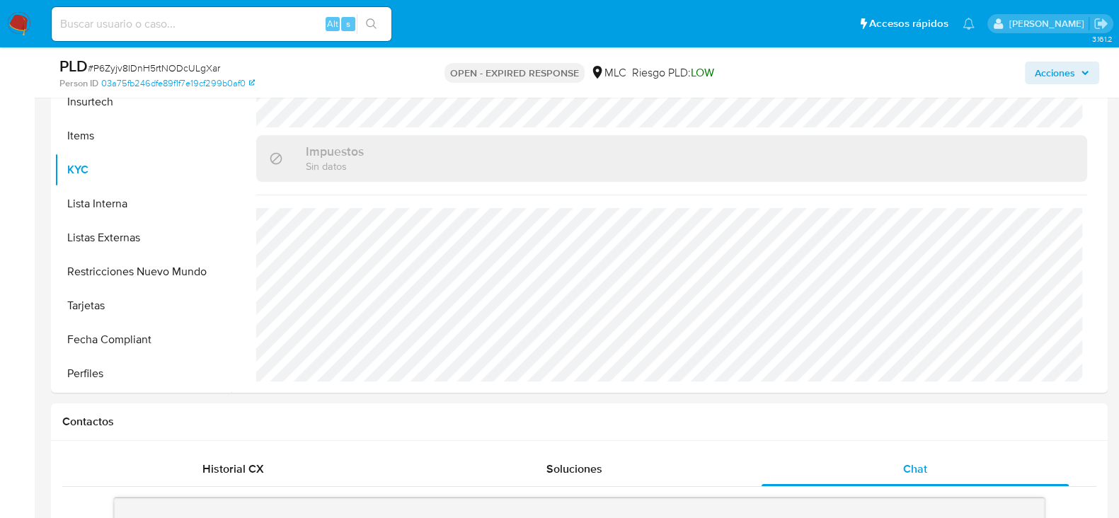
scroll to position [335, 0]
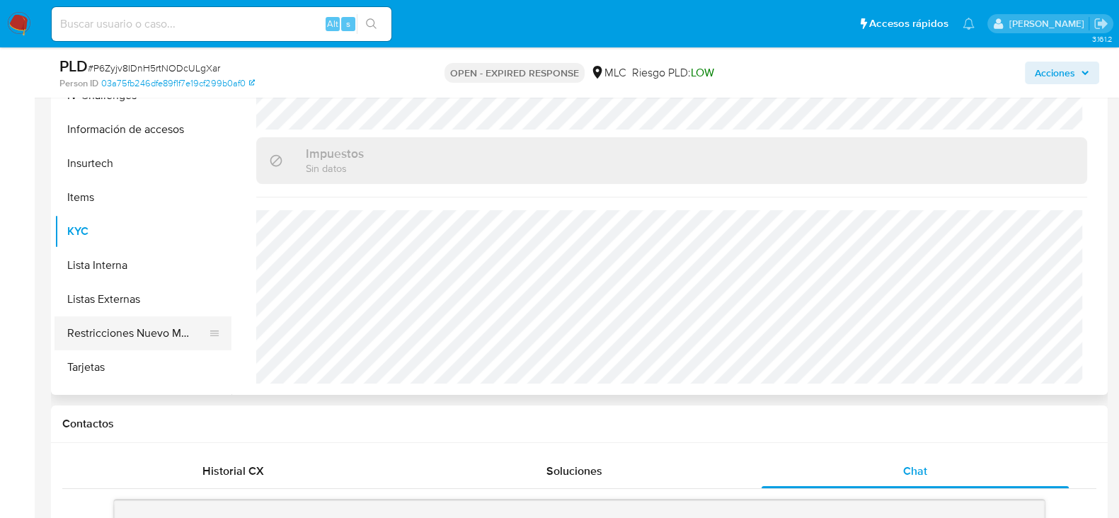
click at [127, 270] on ul "Anticipos de dinero Archivos adjuntos Cruces y Relaciones Créditos Cuentas Banc…" at bounding box center [142, 233] width 177 height 319
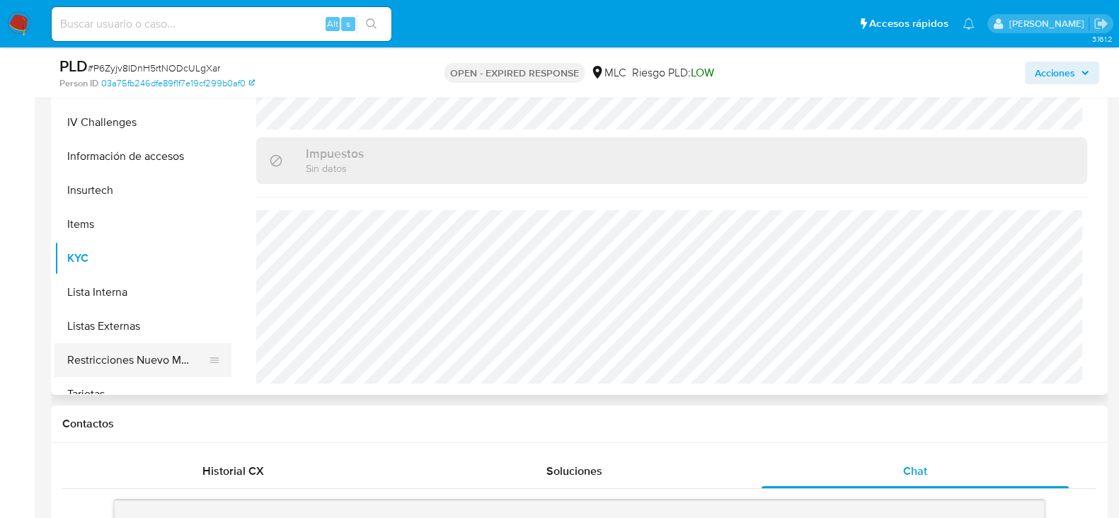
scroll to position [442, 0]
click at [132, 362] on button "Restricciones Nuevo Mundo" at bounding box center [137, 362] width 166 height 34
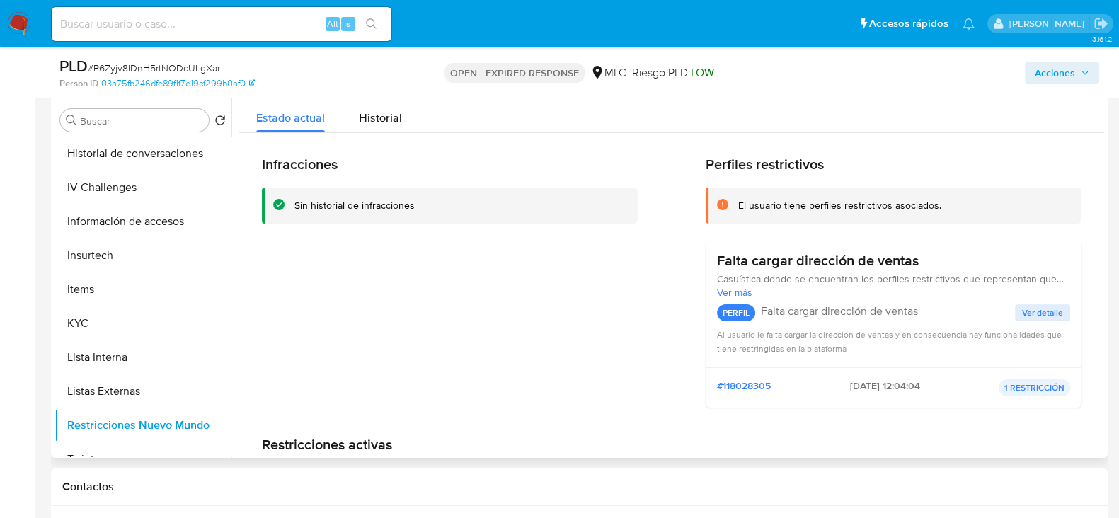
scroll to position [246, 0]
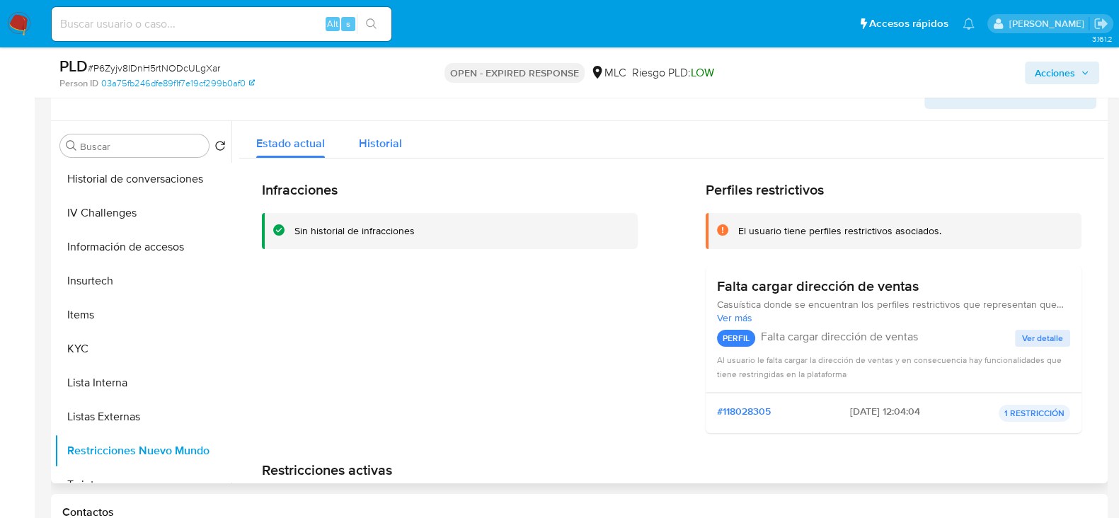
click at [368, 139] on span "Historial" at bounding box center [380, 143] width 43 height 16
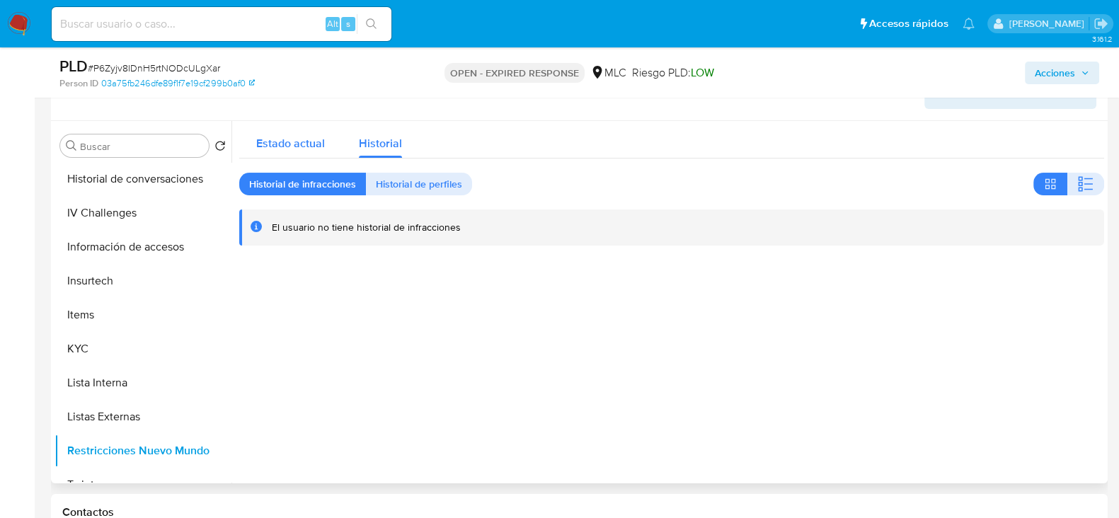
click at [283, 138] on span "Estado actual" at bounding box center [290, 143] width 69 height 16
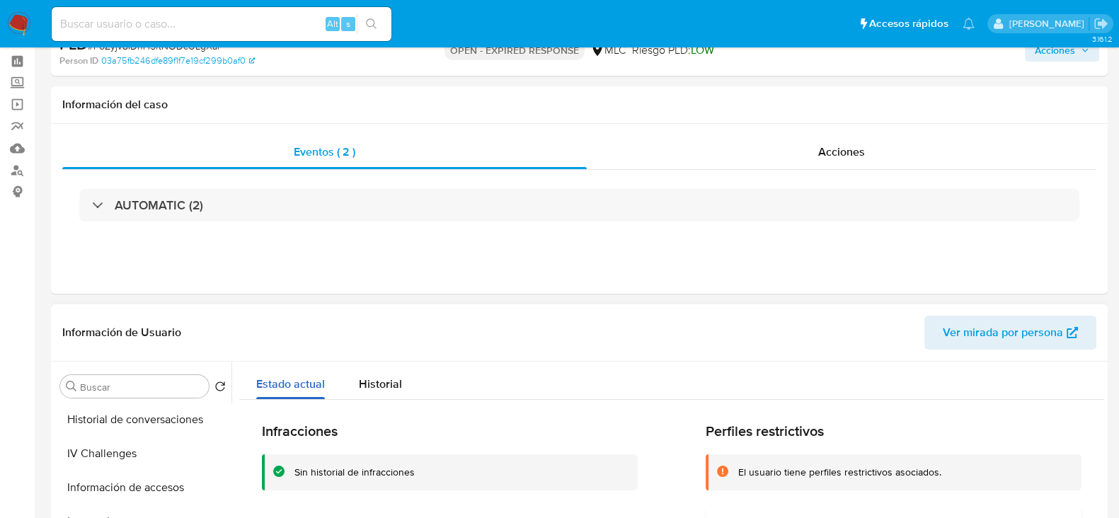
scroll to position [0, 0]
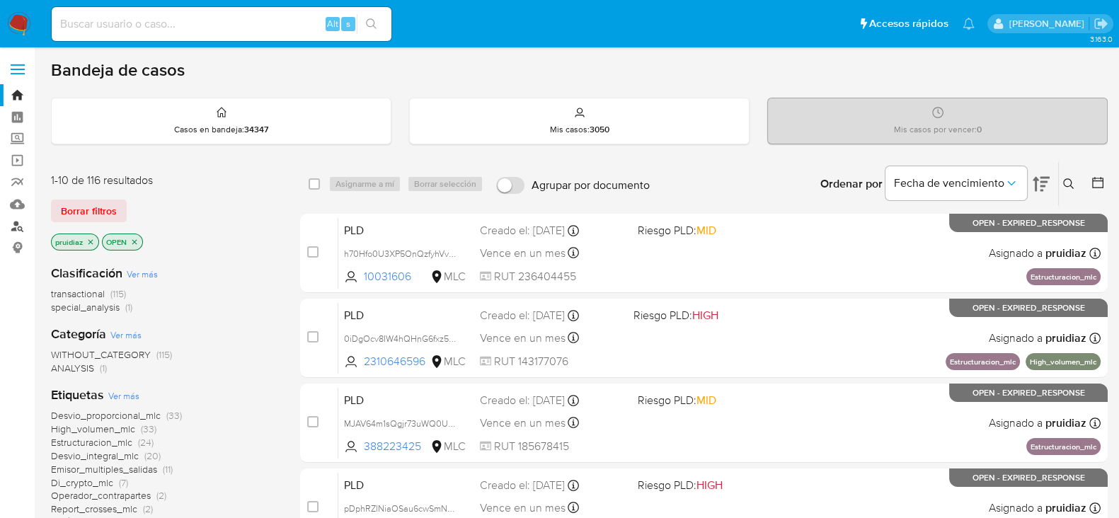
click at [18, 222] on link "Buscador de personas" at bounding box center [84, 226] width 168 height 22
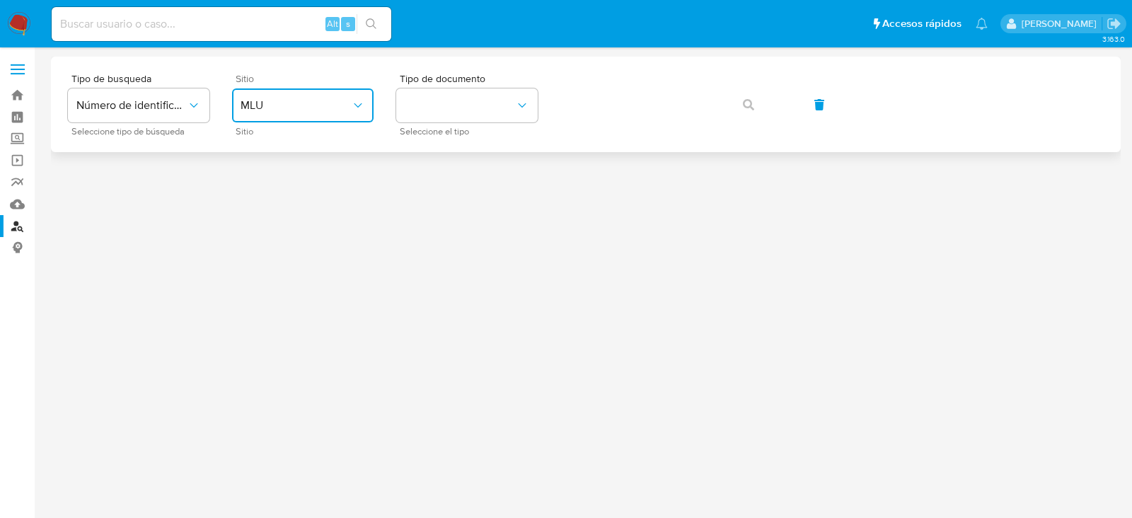
click at [311, 121] on button "MLU" at bounding box center [303, 105] width 142 height 34
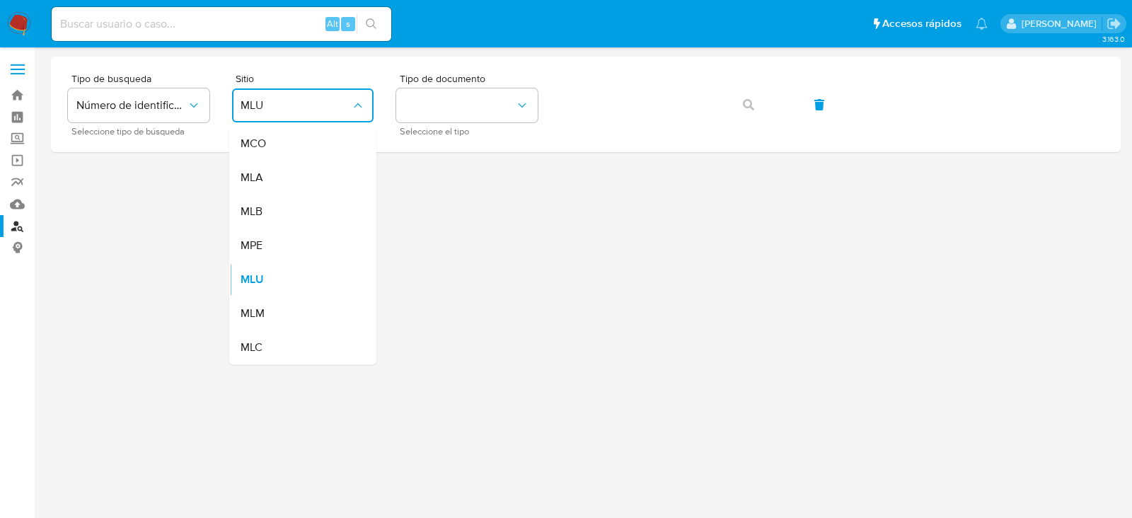
click at [276, 340] on div "MLC" at bounding box center [299, 348] width 116 height 34
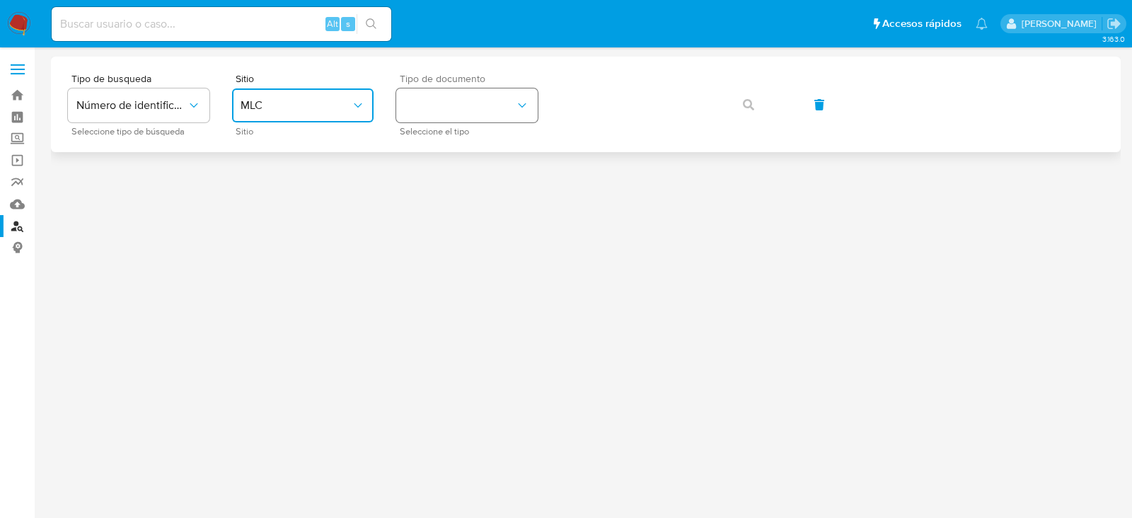
click at [482, 110] on button "identificationType" at bounding box center [467, 105] width 142 height 34
drag, startPoint x: 474, startPoint y: 122, endPoint x: 548, endPoint y: 149, distance: 78.4
click at [454, 147] on div "RUT RUT" at bounding box center [463, 151] width 116 height 48
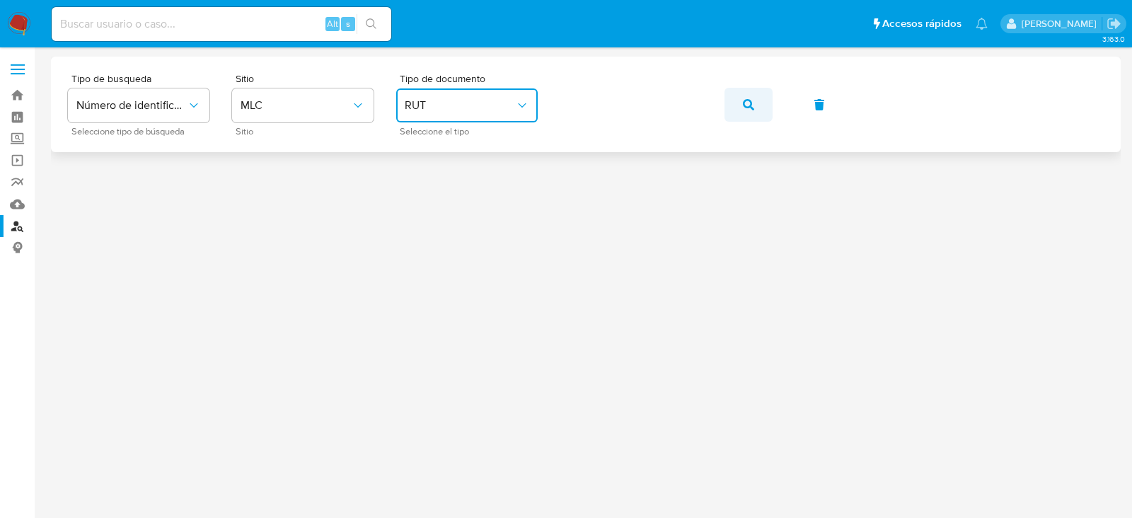
click at [764, 97] on button "button" at bounding box center [749, 105] width 48 height 34
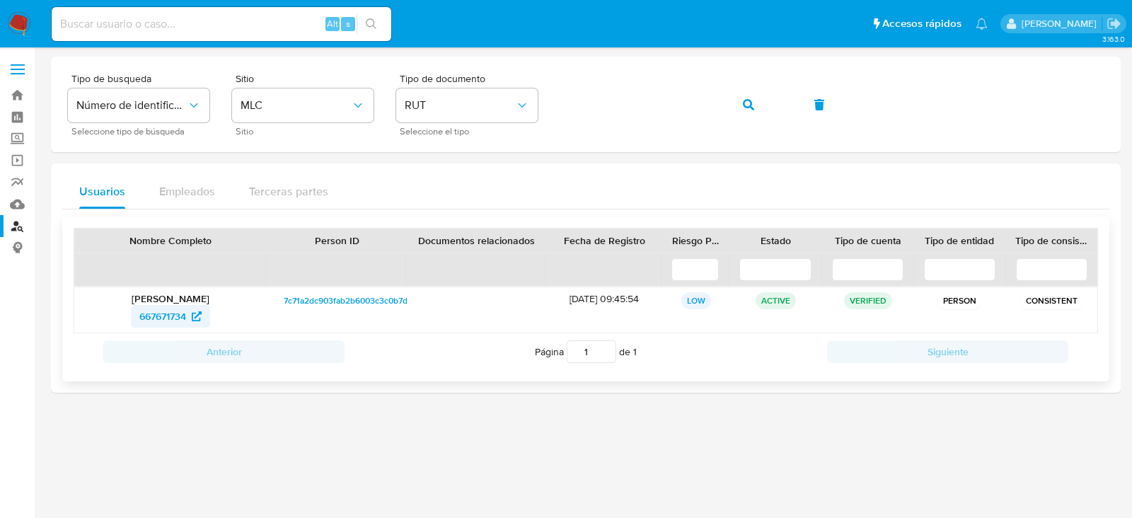
click at [163, 316] on span "667671734" at bounding box center [162, 316] width 47 height 23
click at [25, 19] on img at bounding box center [19, 24] width 24 height 24
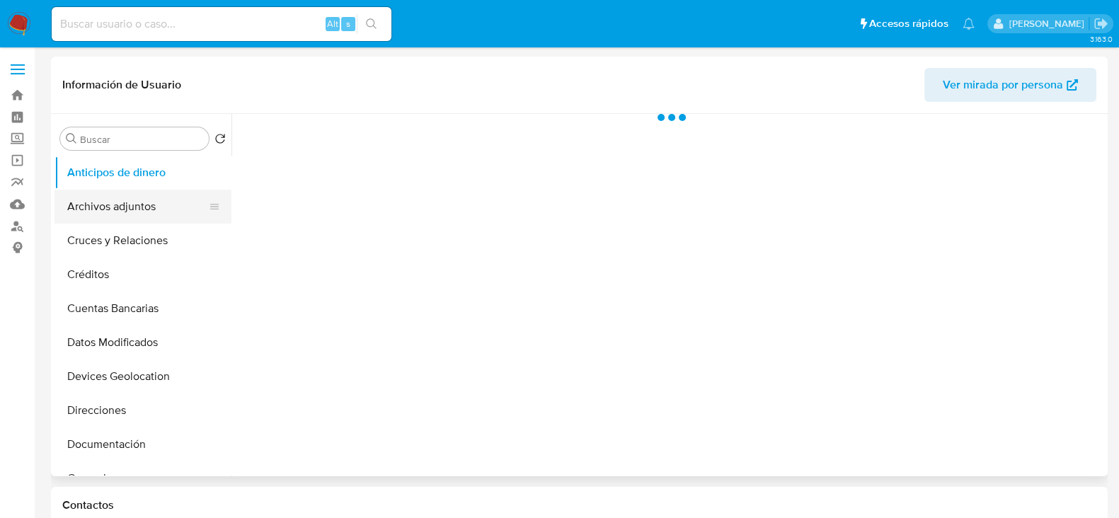
select select "10"
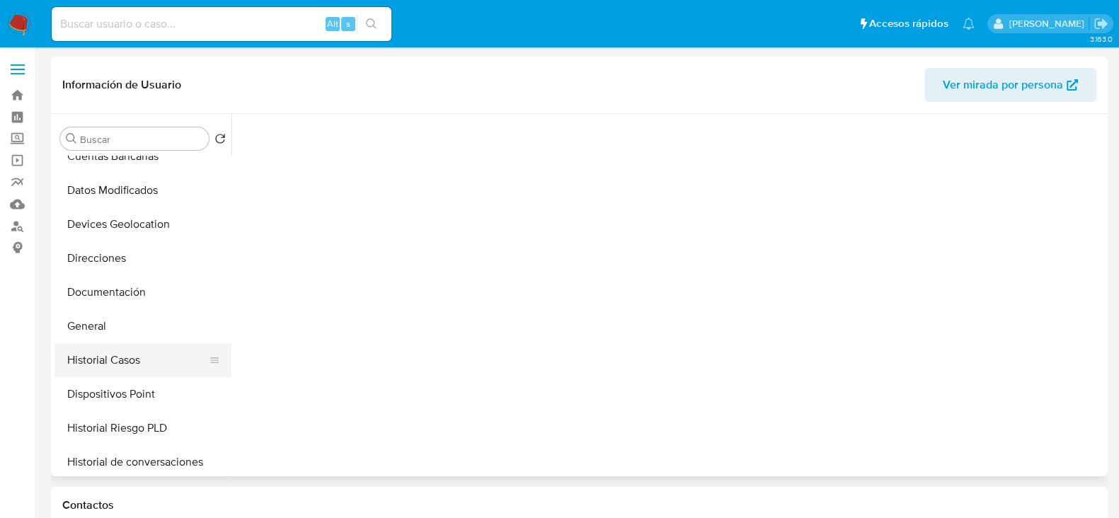
scroll to position [176, 0]
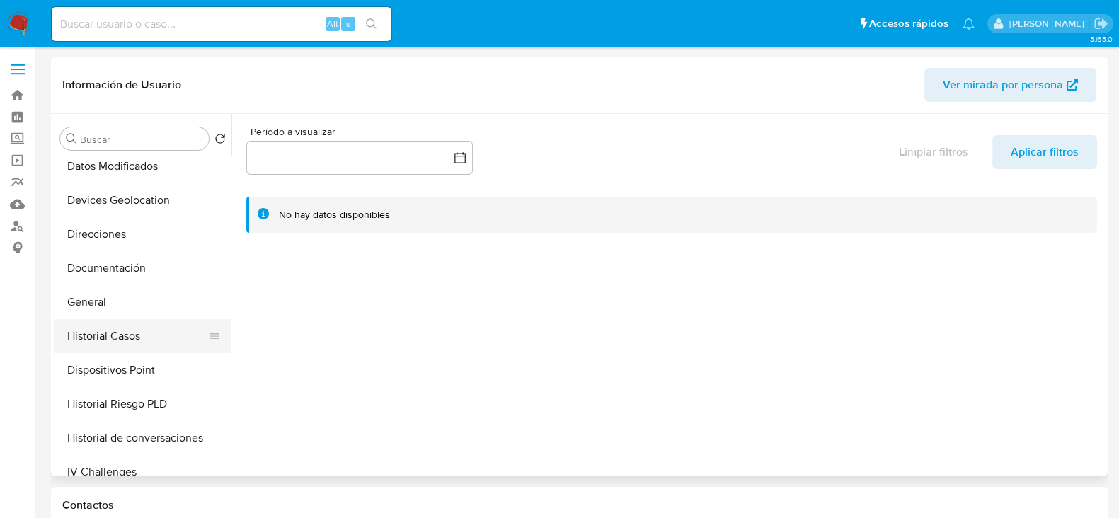
click at [114, 335] on button "Historial Casos" at bounding box center [137, 336] width 166 height 34
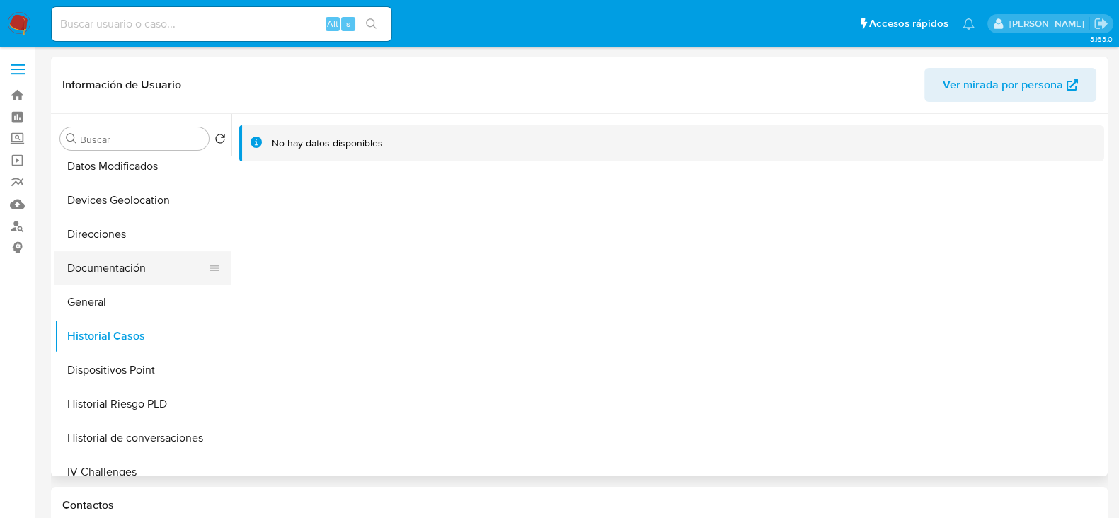
click at [124, 277] on button "Documentación" at bounding box center [137, 268] width 166 height 34
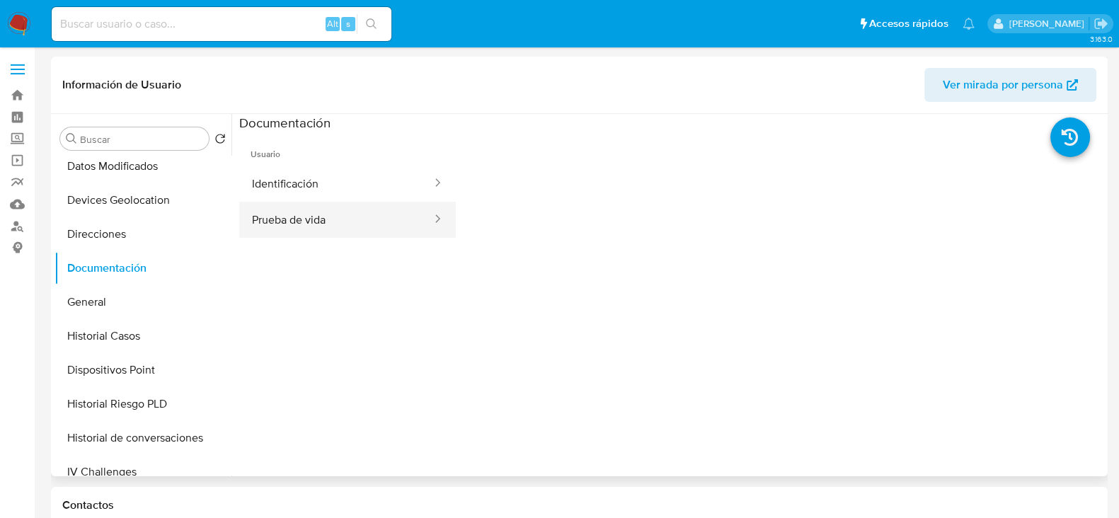
click at [311, 214] on button "Prueba de vida" at bounding box center [336, 220] width 194 height 36
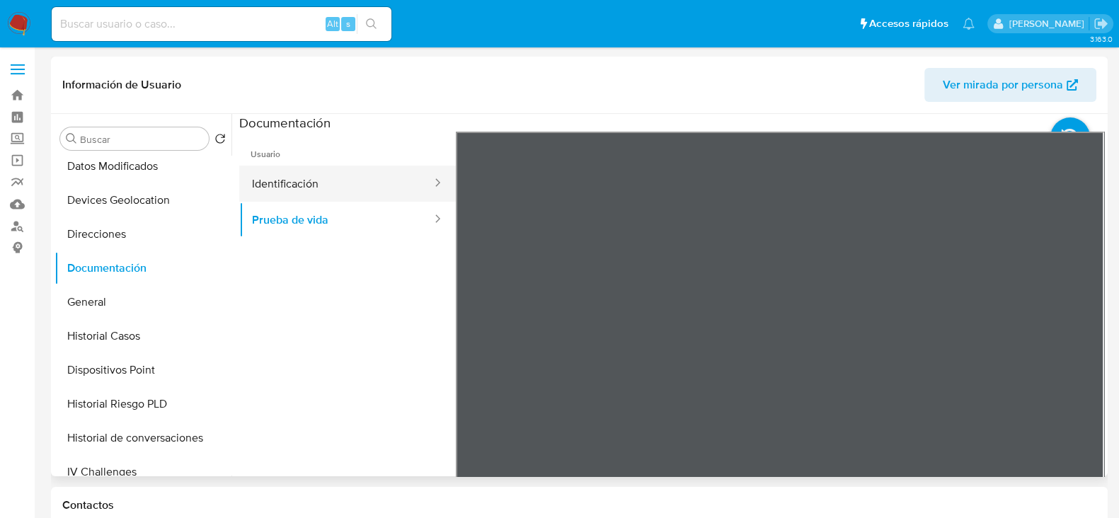
click at [355, 186] on button "Identificación" at bounding box center [336, 184] width 194 height 36
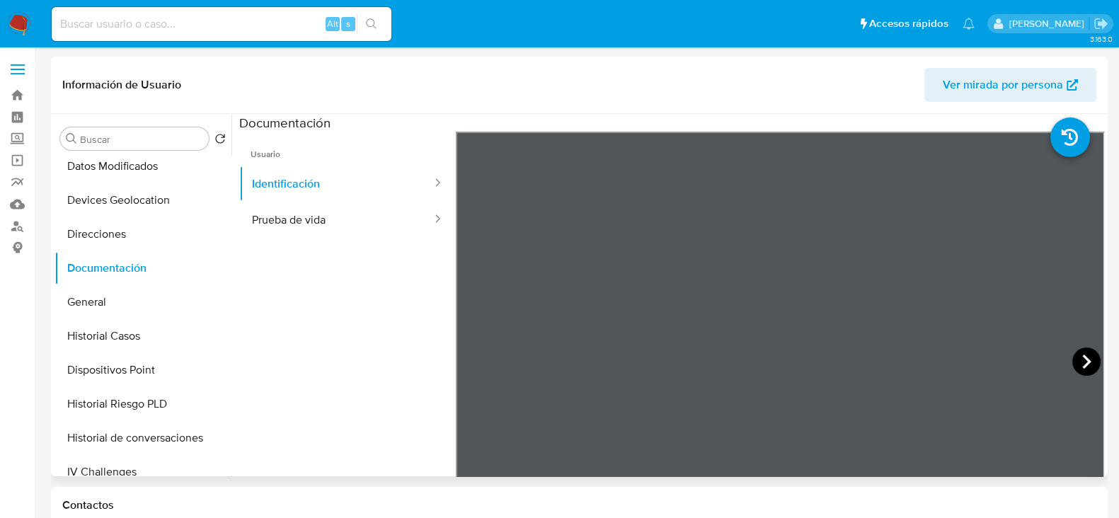
click at [1072, 357] on icon at bounding box center [1086, 362] width 28 height 28
click at [326, 211] on button "Prueba de vida" at bounding box center [336, 220] width 194 height 36
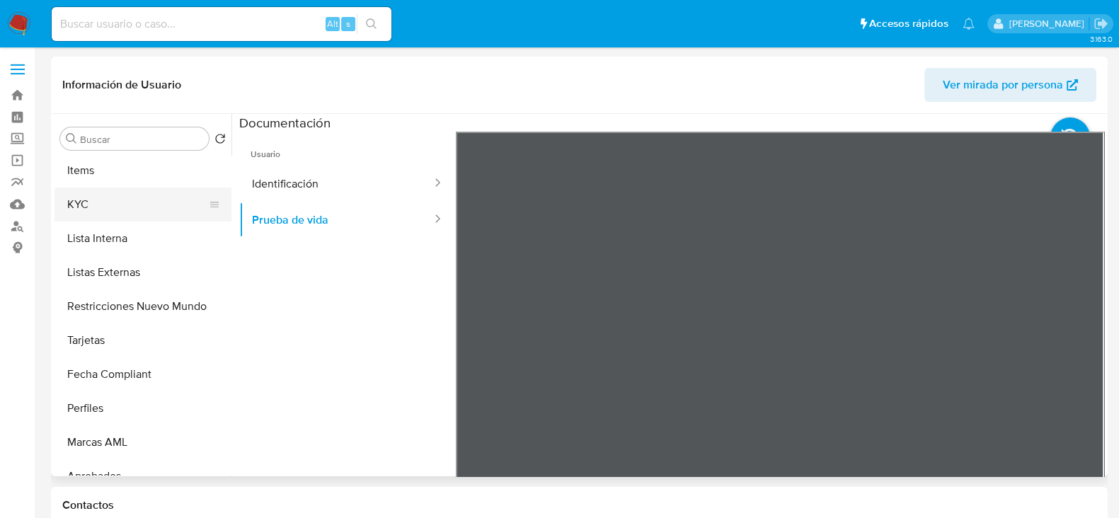
scroll to position [523, 0]
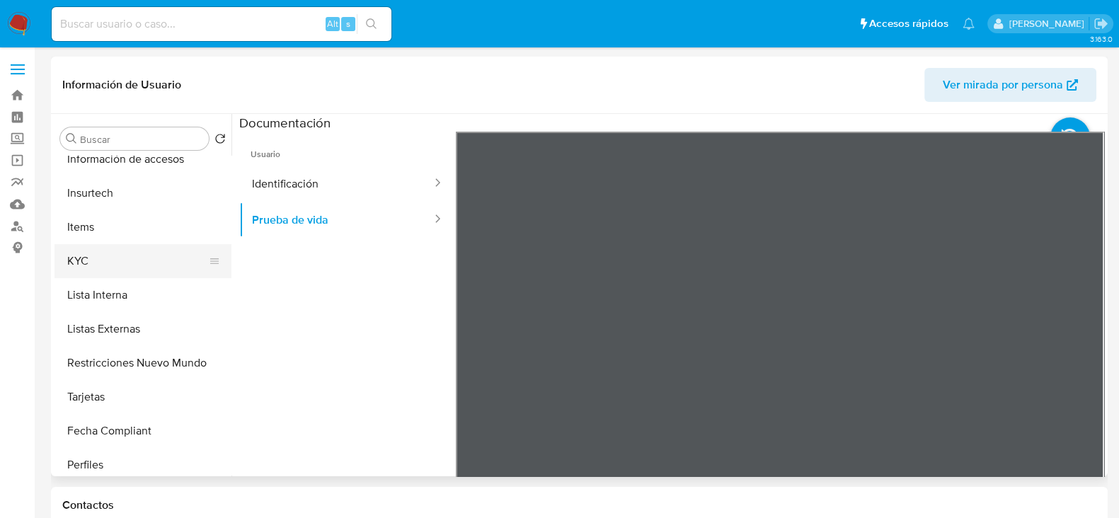
click at [81, 275] on button "KYC" at bounding box center [137, 261] width 166 height 34
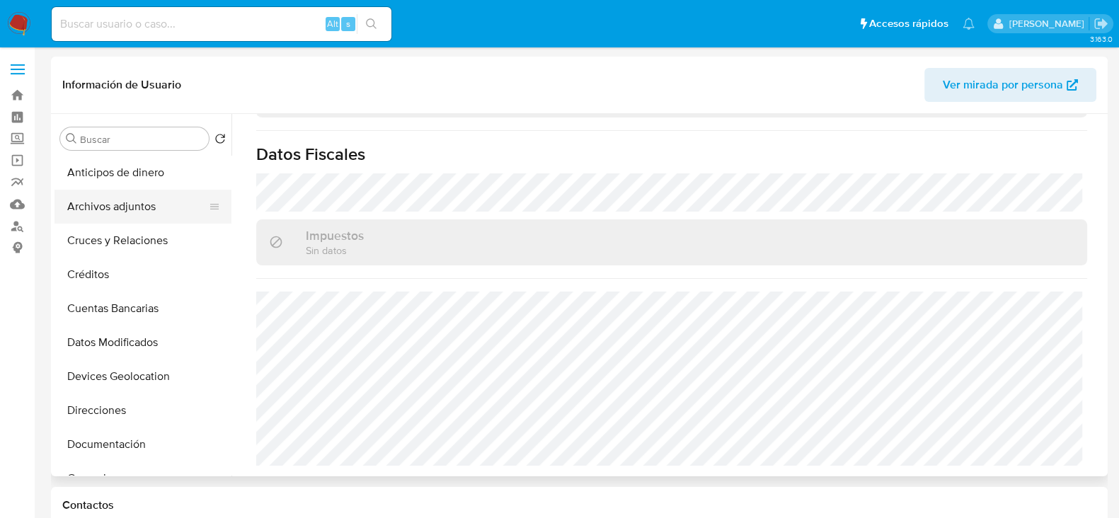
scroll to position [427, 0]
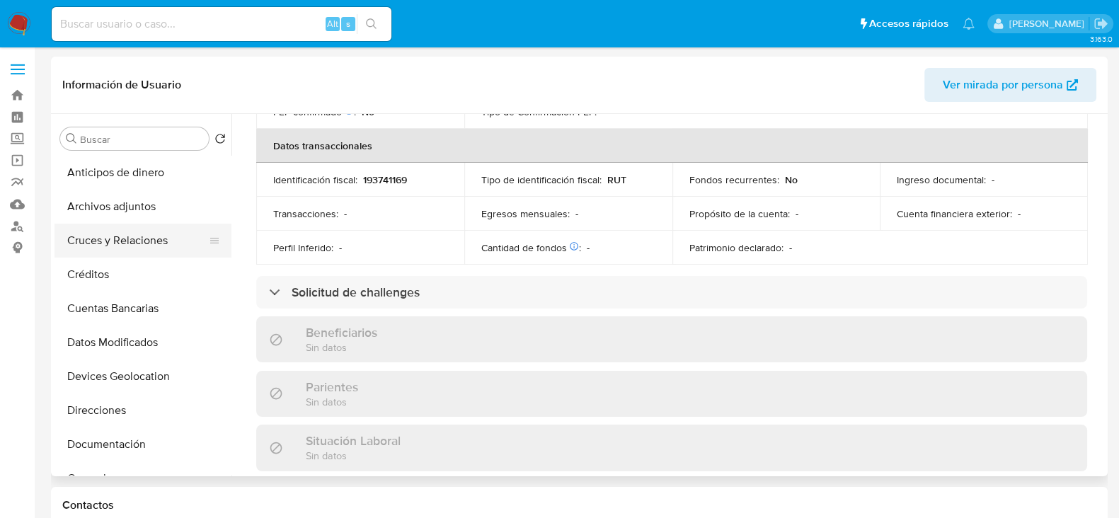
click at [95, 232] on button "Cruces y Relaciones" at bounding box center [137, 241] width 166 height 34
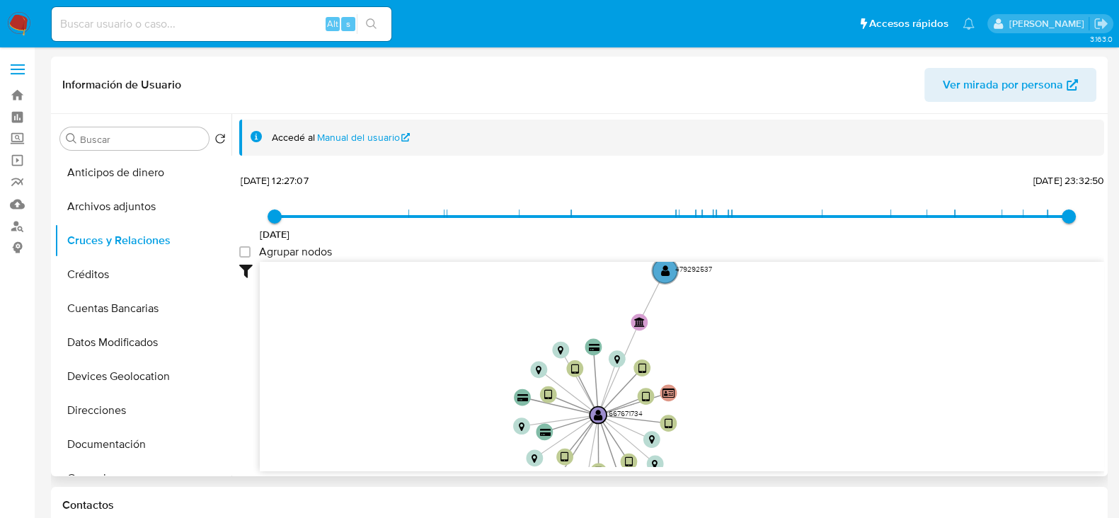
drag, startPoint x: 758, startPoint y: 315, endPoint x: 764, endPoint y: 328, distance: 14.6
click at [764, 328] on icon "device-618a62ea08813b0018542e47  device-5fada5ef08813b00181f3ff8  device-6474…" at bounding box center [682, 364] width 844 height 205
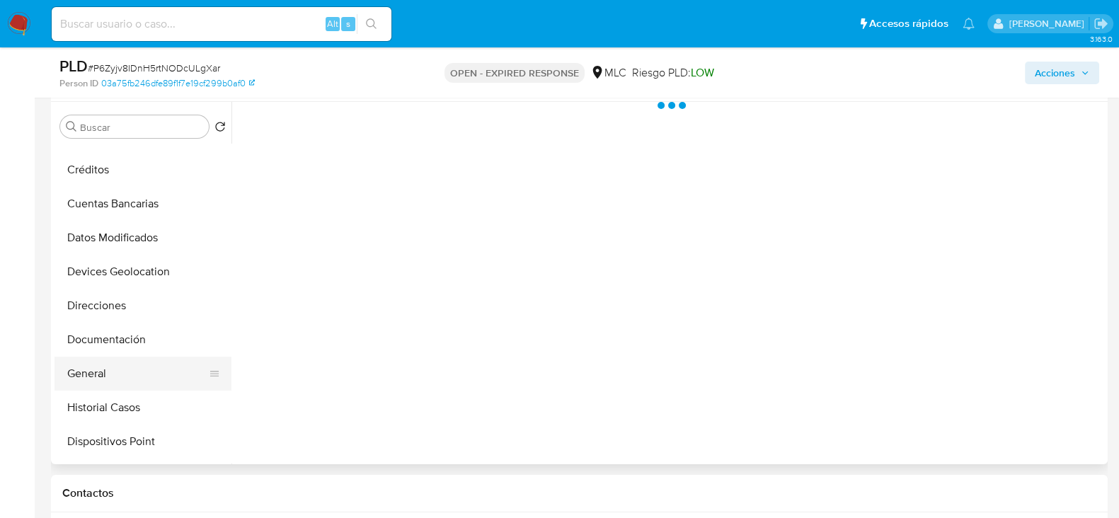
scroll to position [176, 0]
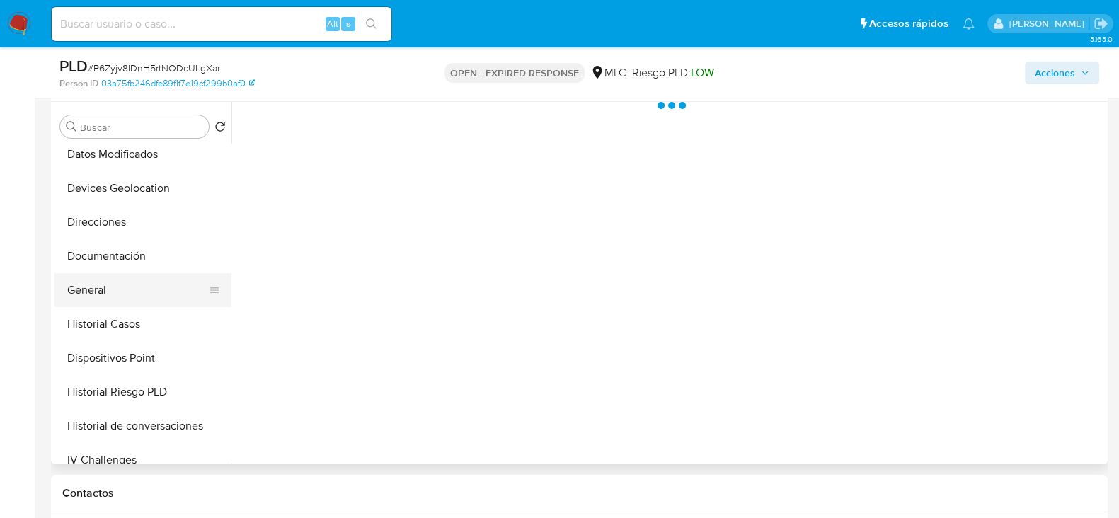
click at [108, 287] on button "General" at bounding box center [137, 290] width 166 height 34
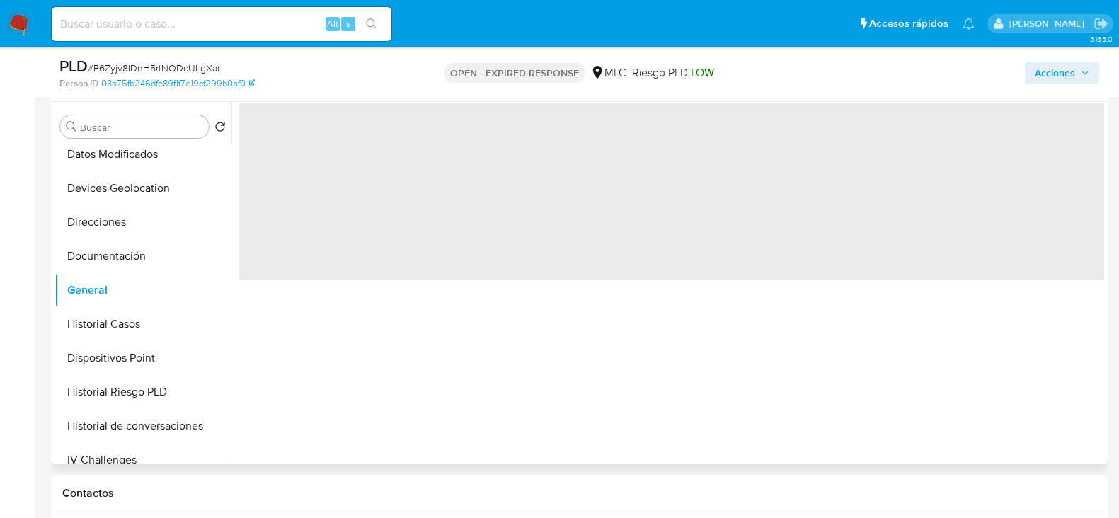
select select "10"
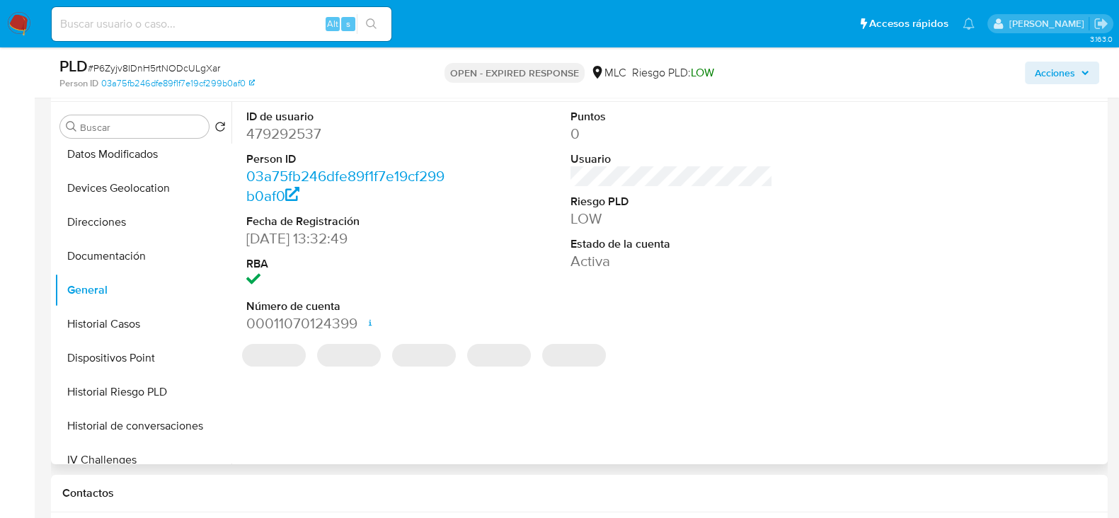
click at [291, 132] on dd "479292537" at bounding box center [347, 134] width 202 height 20
click at [290, 132] on dd "479292537" at bounding box center [347, 134] width 202 height 20
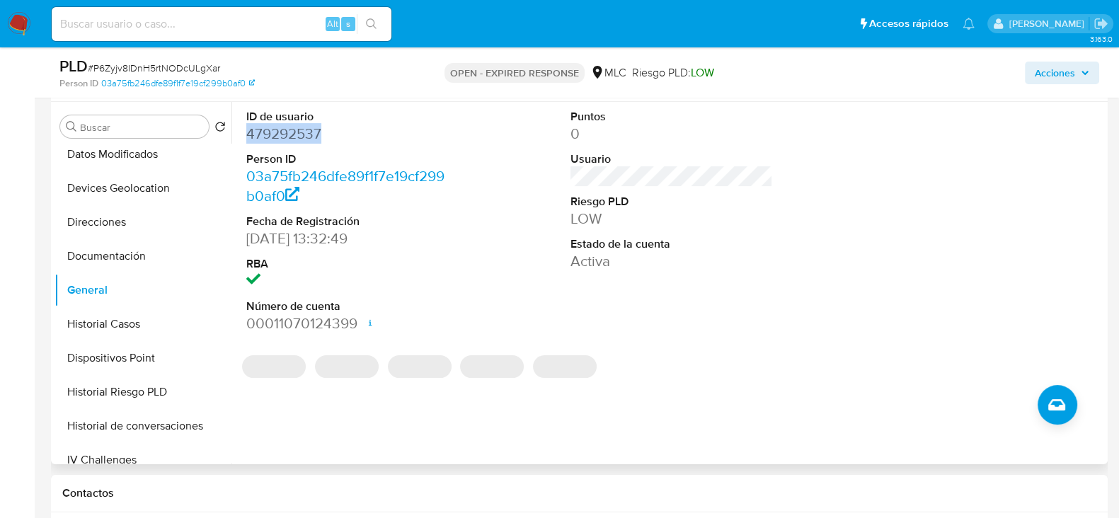
copy dd "479292537"
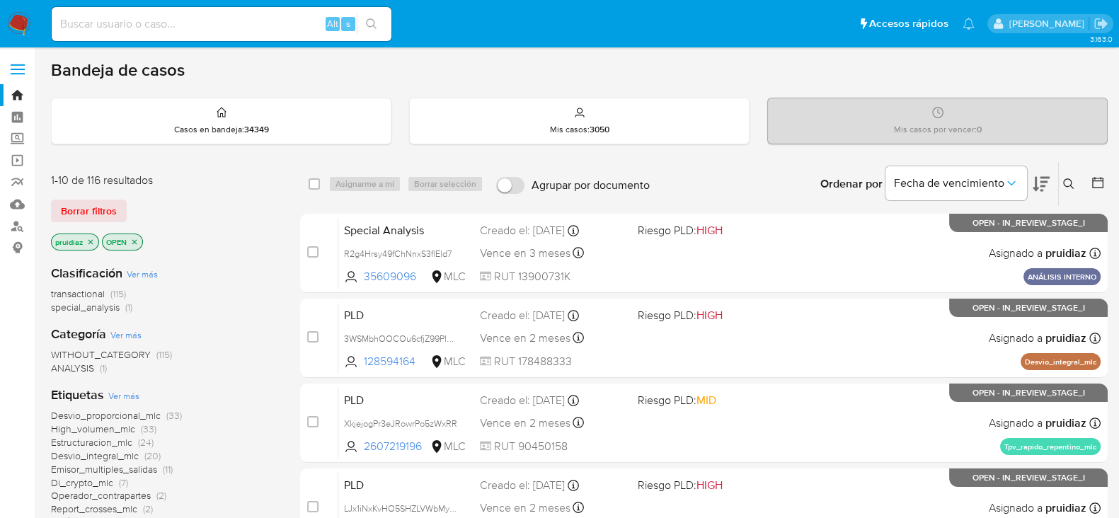
click at [1064, 182] on icon at bounding box center [1068, 183] width 11 height 11
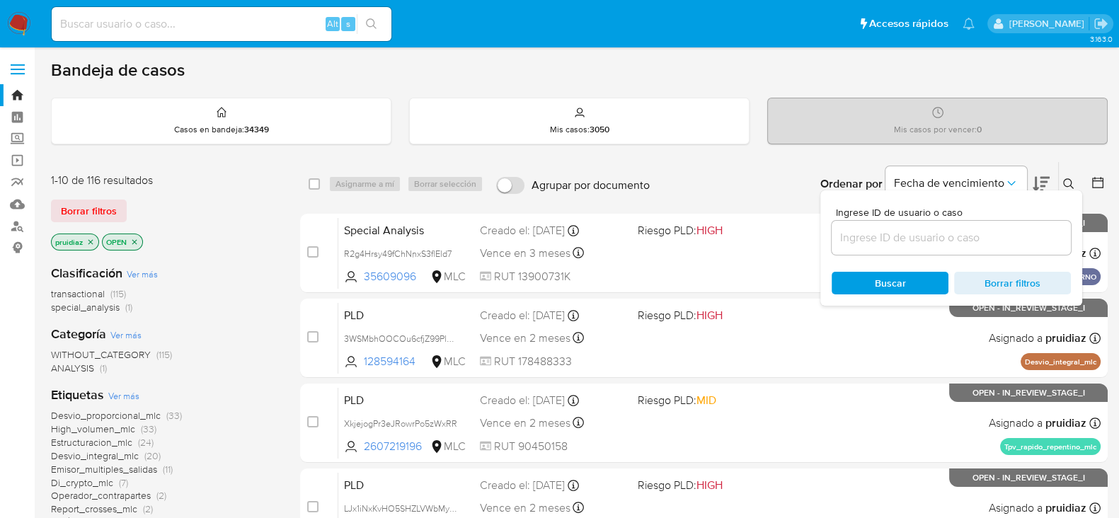
click at [982, 234] on input at bounding box center [951, 238] width 239 height 18
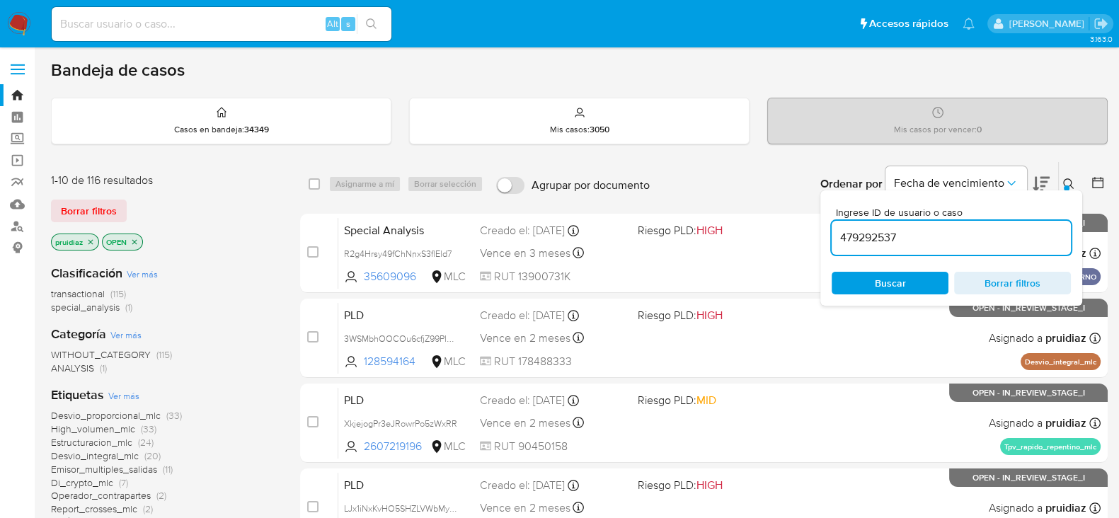
type input "479292537"
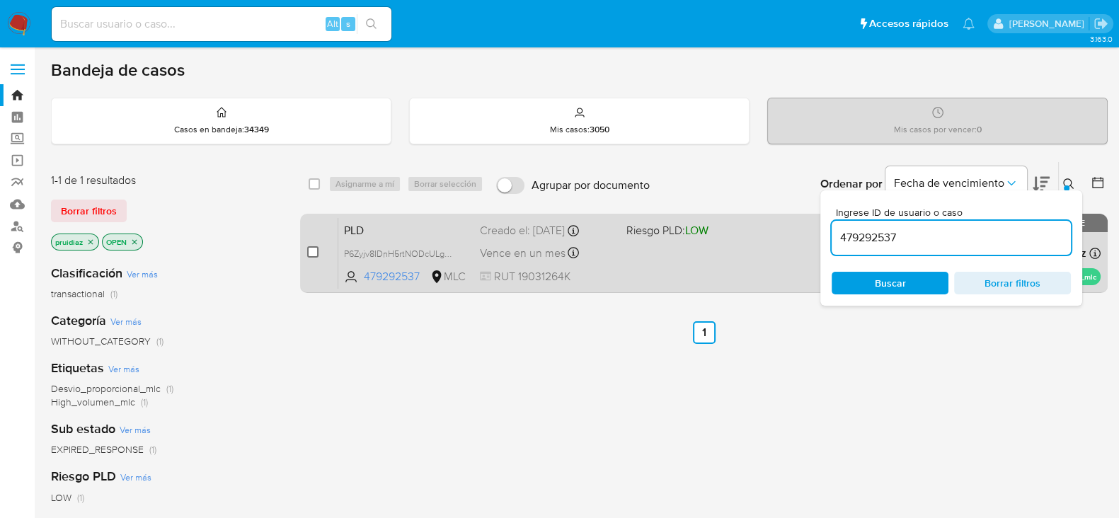
click at [312, 247] on input "checkbox" at bounding box center [312, 251] width 11 height 11
checkbox input "true"
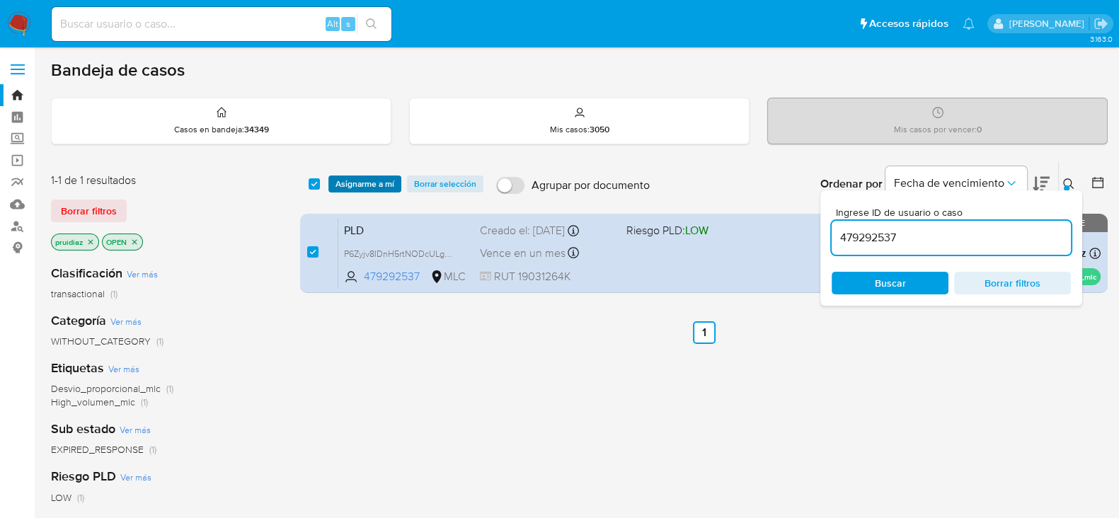
click at [356, 178] on span "Asignarme a mí" at bounding box center [364, 184] width 59 height 14
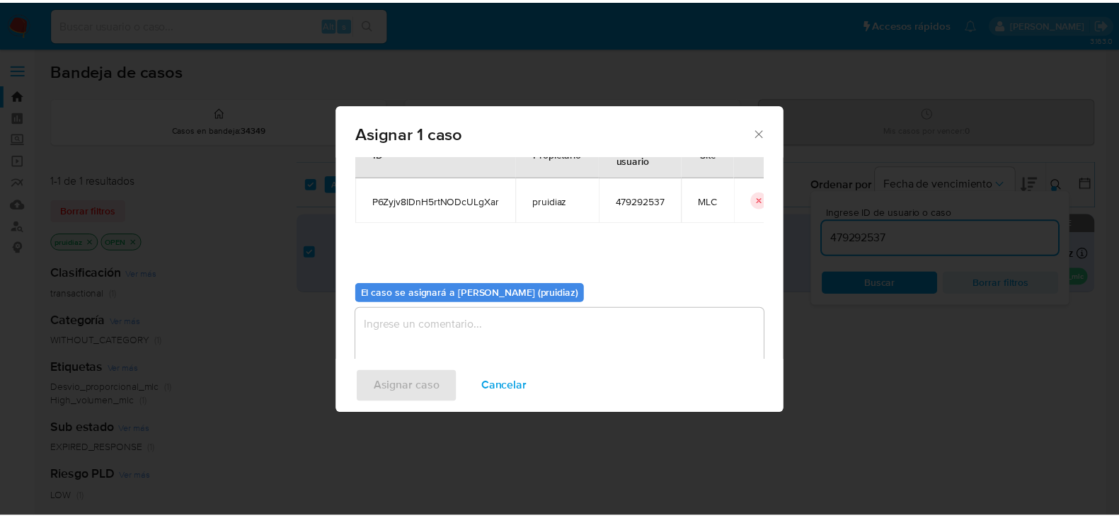
scroll to position [73, 0]
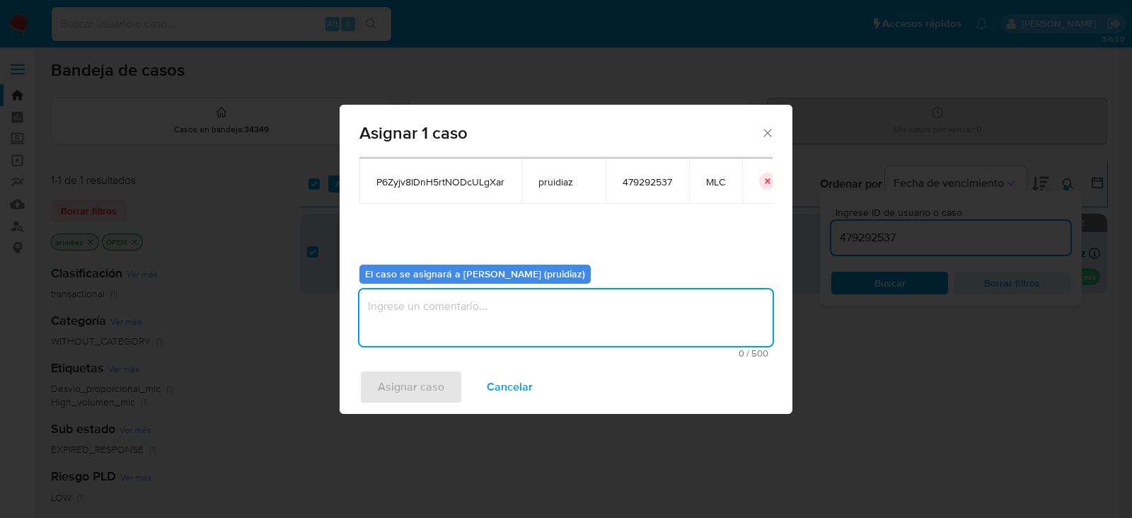
click at [582, 326] on textarea "assign-modal" at bounding box center [566, 317] width 413 height 57
type textarea "-"
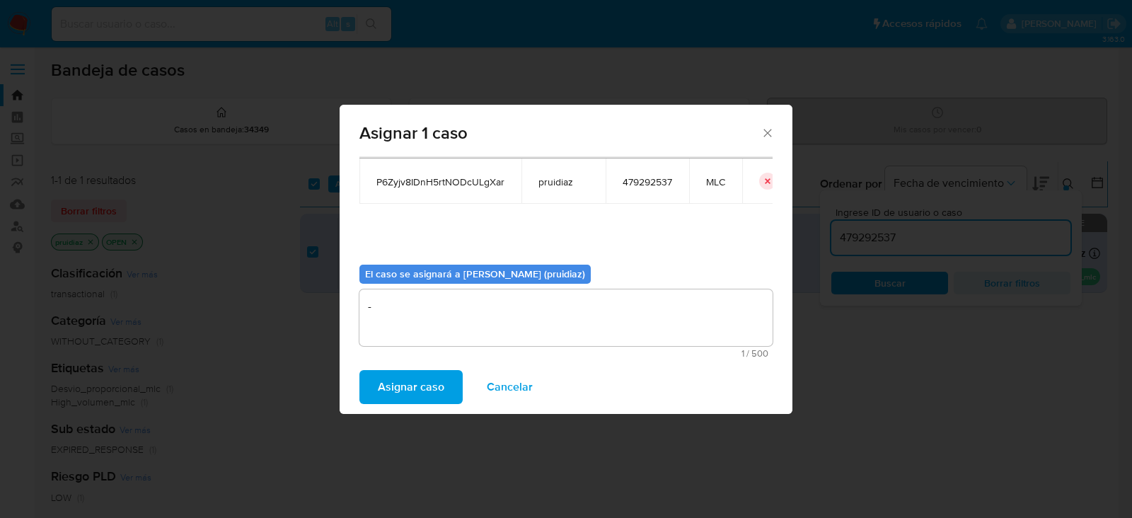
click at [420, 374] on span "Asignar caso" at bounding box center [411, 387] width 67 height 31
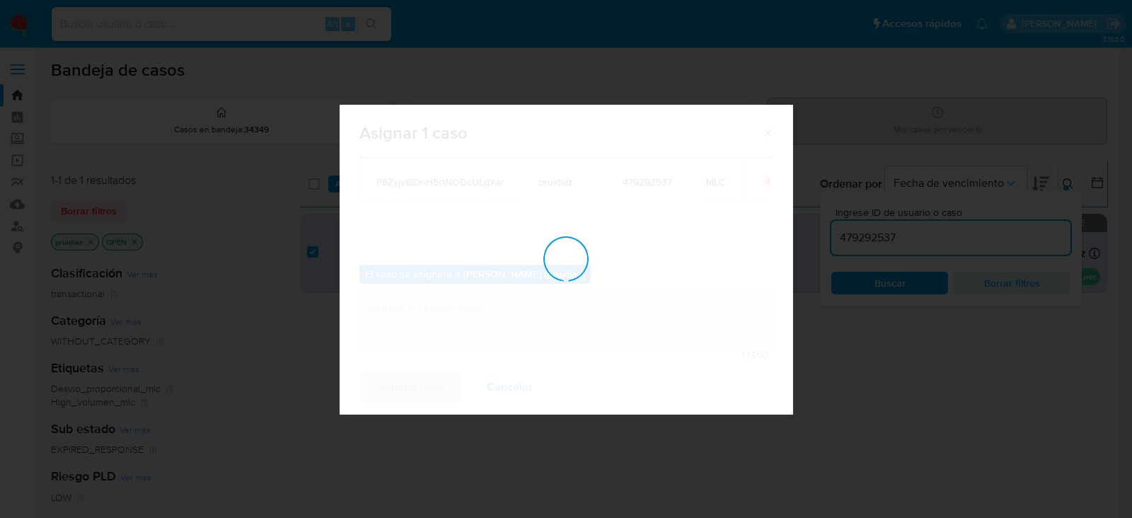
checkbox input "false"
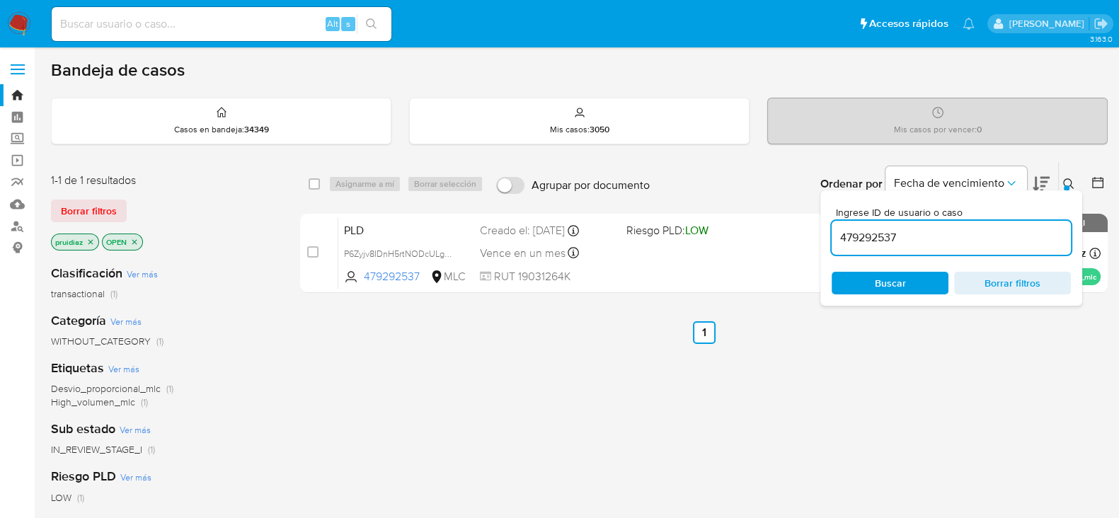
click at [25, 16] on img at bounding box center [19, 24] width 24 height 24
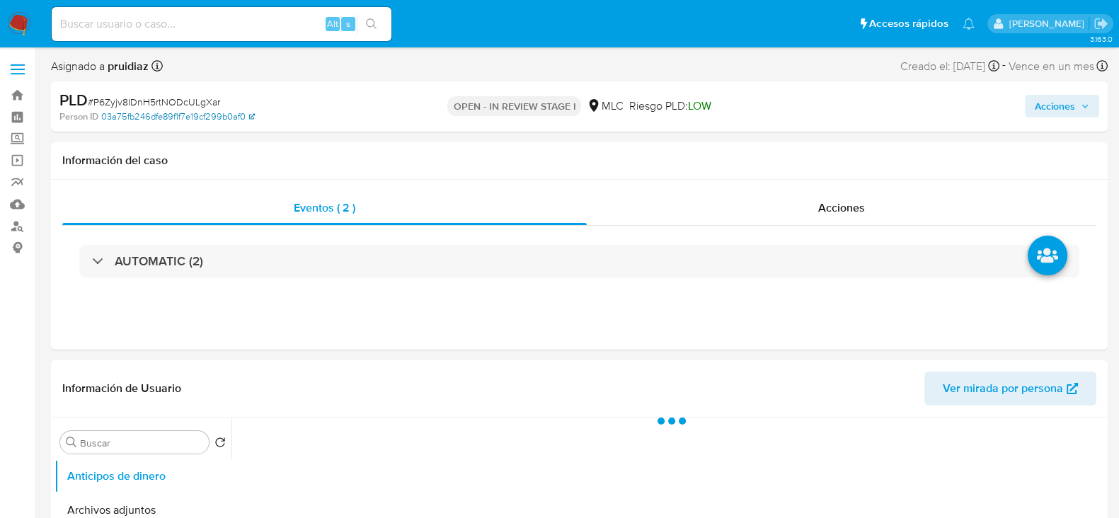
select select "10"
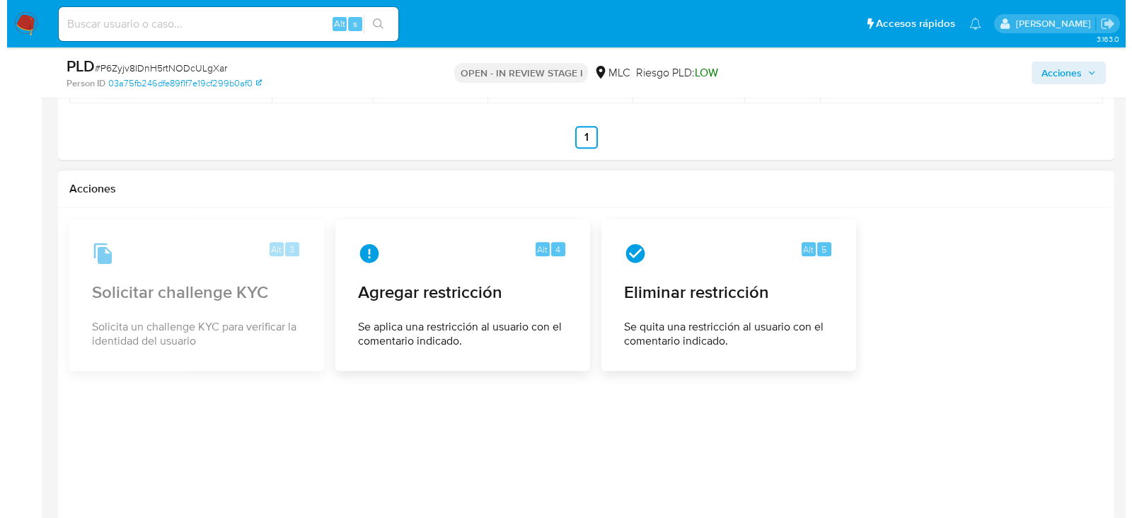
scroll to position [1968, 0]
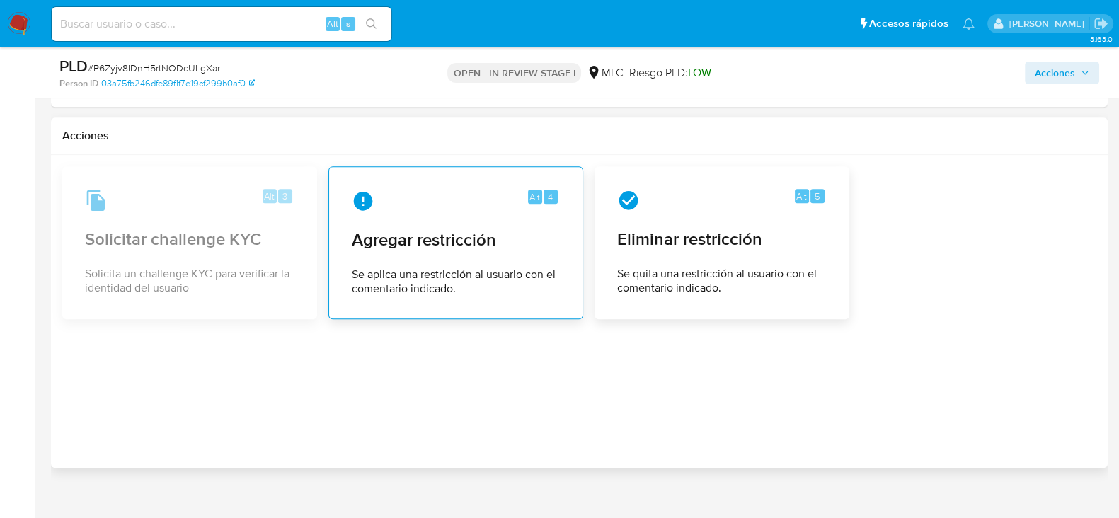
click at [396, 229] on span "Agregar restricción" at bounding box center [456, 239] width 208 height 21
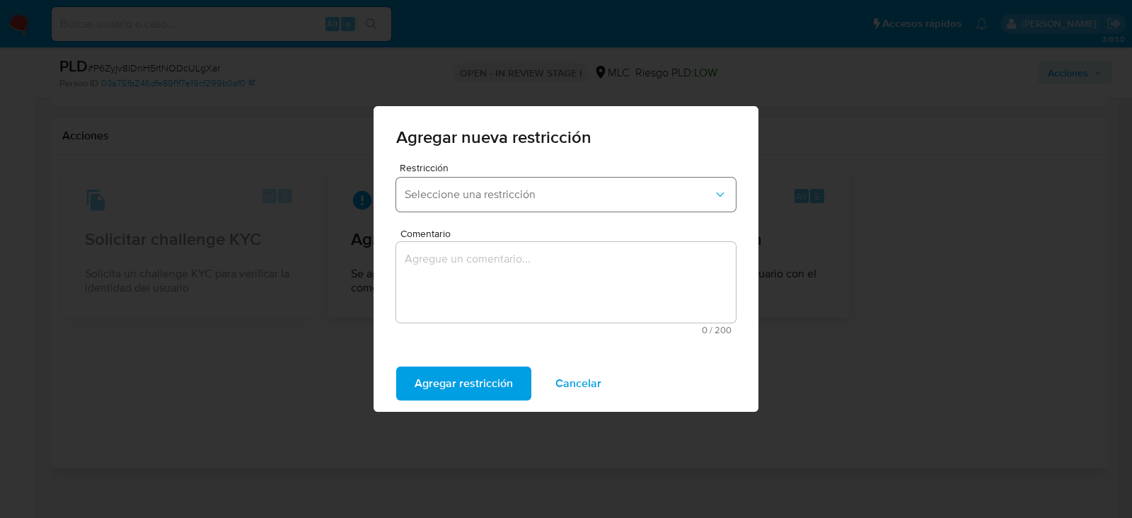
click at [580, 196] on span "Seleccione una restricción" at bounding box center [559, 195] width 309 height 14
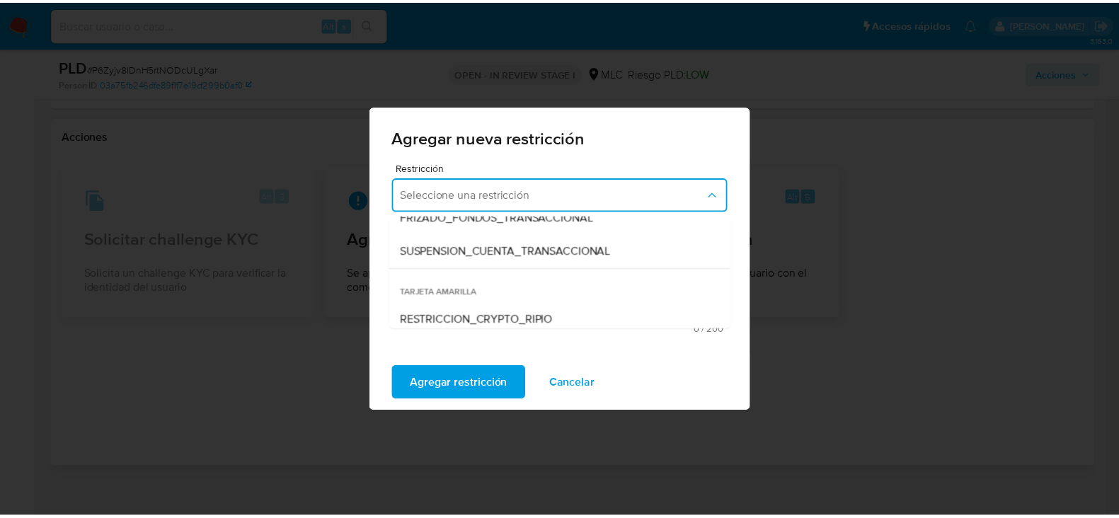
scroll to position [295, 0]
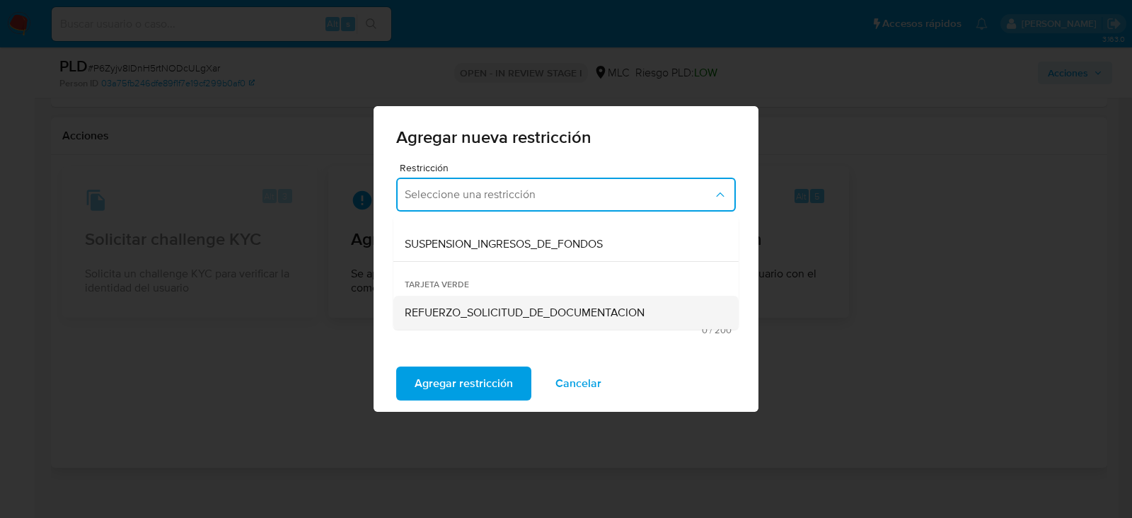
click at [485, 316] on span "REFUERZO_SOLICITUD_DE_DOCUMENTACION" at bounding box center [525, 313] width 240 height 14
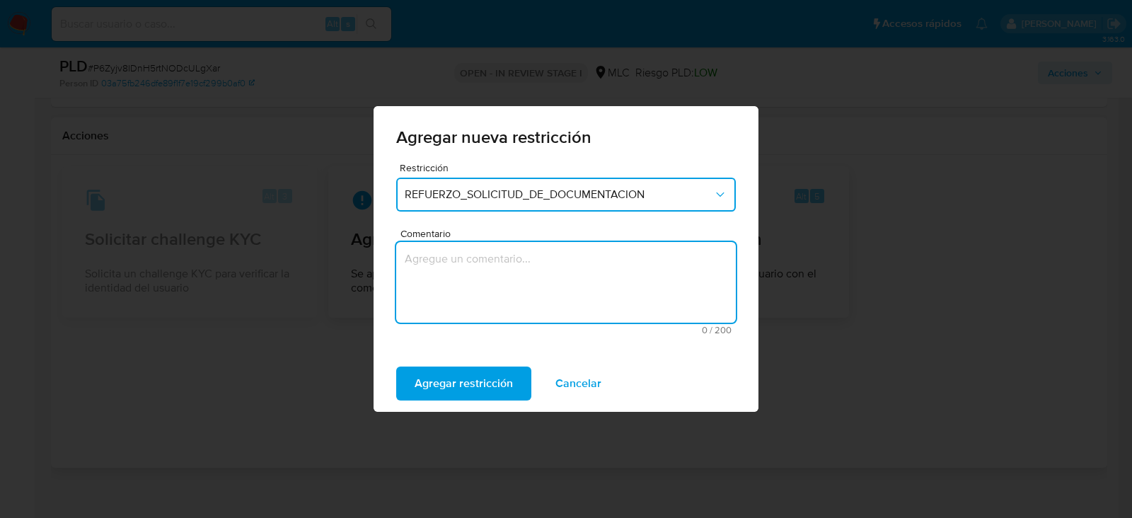
click at [510, 278] on textarea "Comentario" at bounding box center [566, 282] width 340 height 81
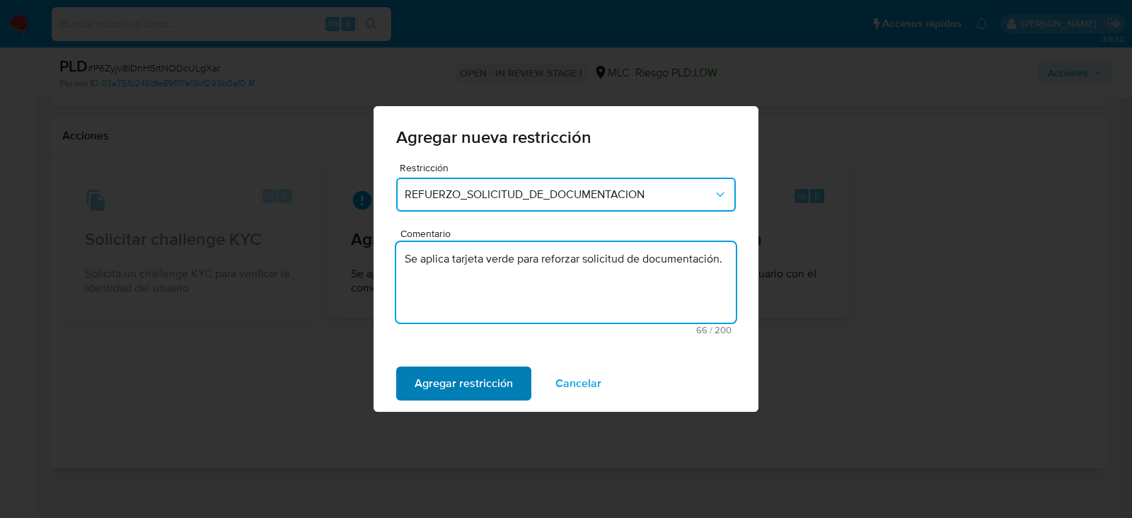
type textarea "Se aplica tarjeta verde para reforzar solicitud de documentación."
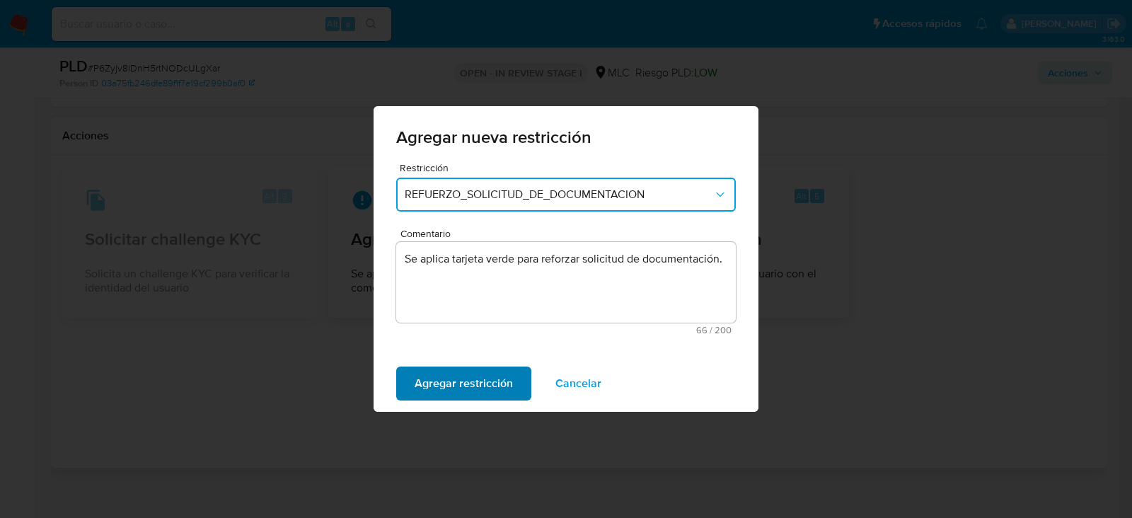
click at [474, 394] on span "Agregar restricción" at bounding box center [464, 383] width 98 height 31
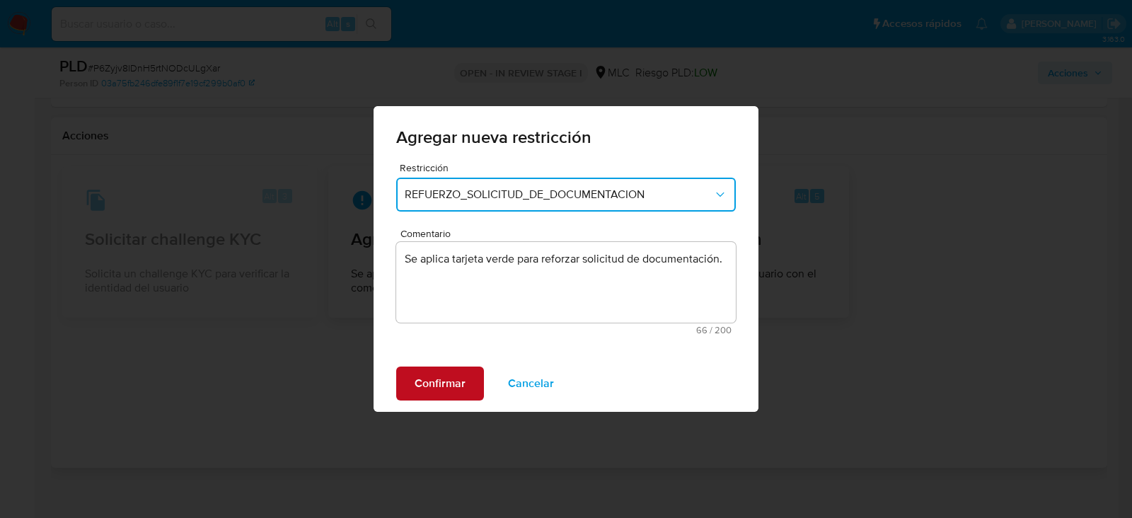
click at [472, 388] on button "Confirmar" at bounding box center [440, 384] width 88 height 34
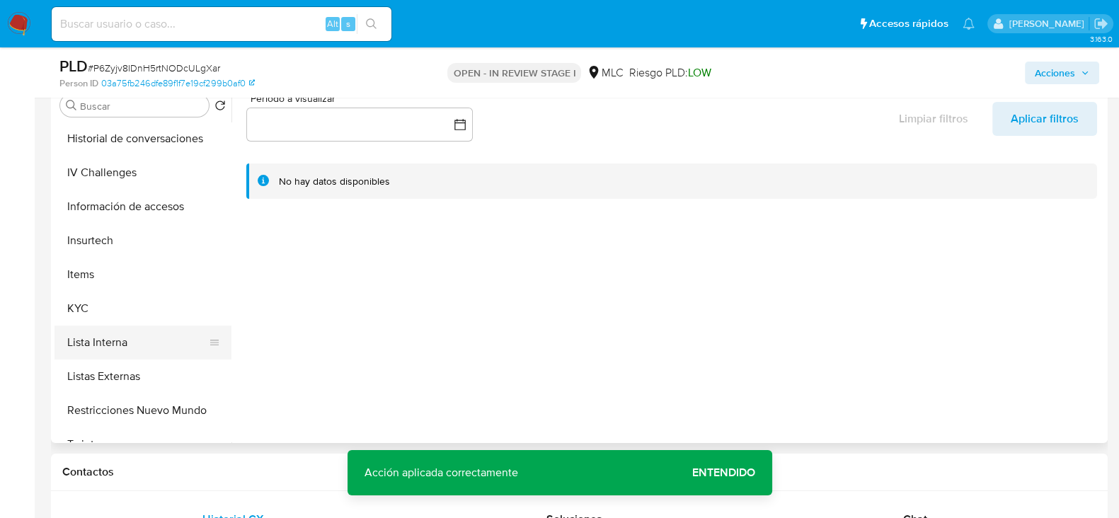
scroll to position [619, 0]
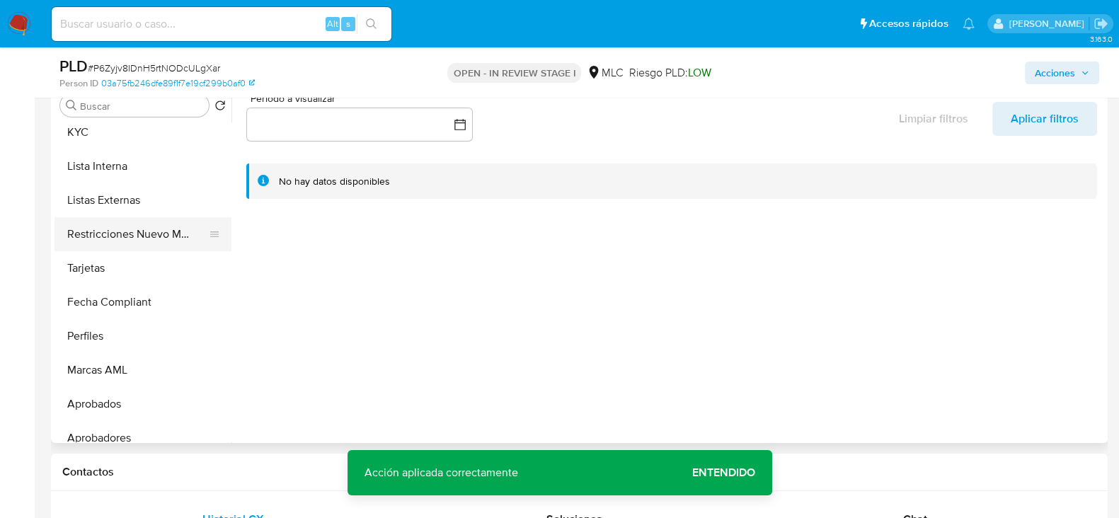
click at [129, 240] on button "Restricciones Nuevo Mundo" at bounding box center [137, 234] width 166 height 34
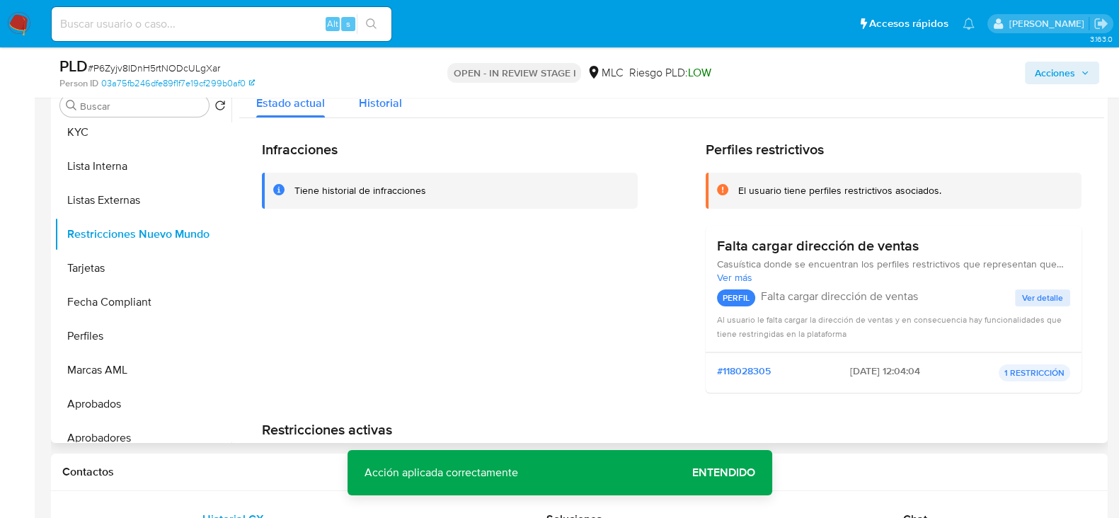
click at [379, 115] on div "Historial" at bounding box center [380, 100] width 43 height 38
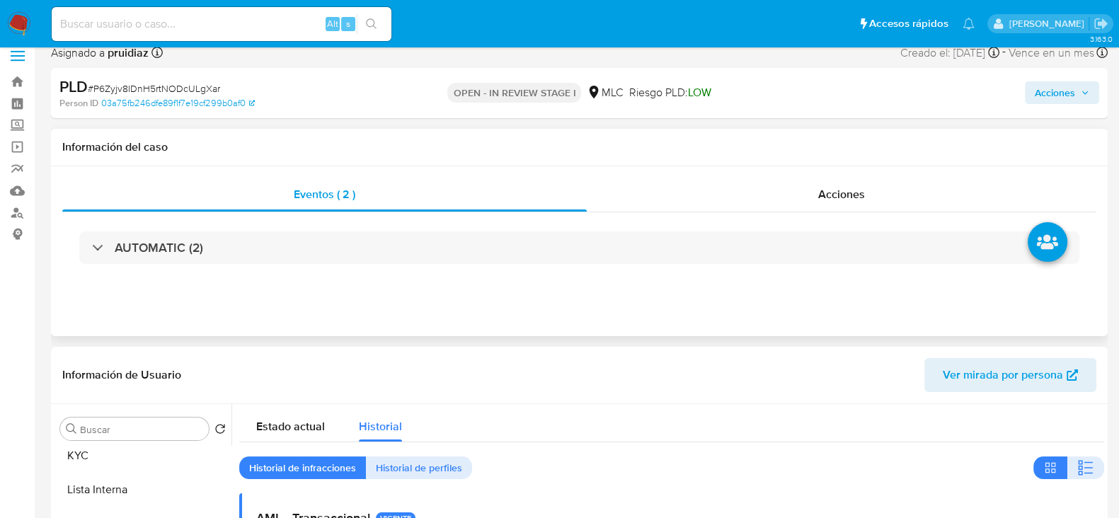
scroll to position [0, 0]
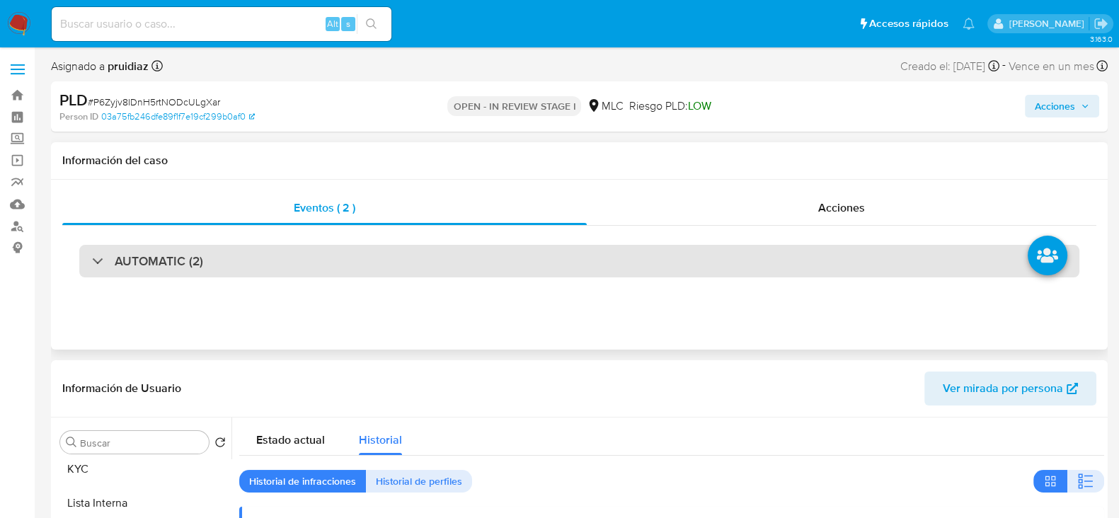
click at [137, 250] on div "AUTOMATIC (2)" at bounding box center [579, 261] width 1000 height 33
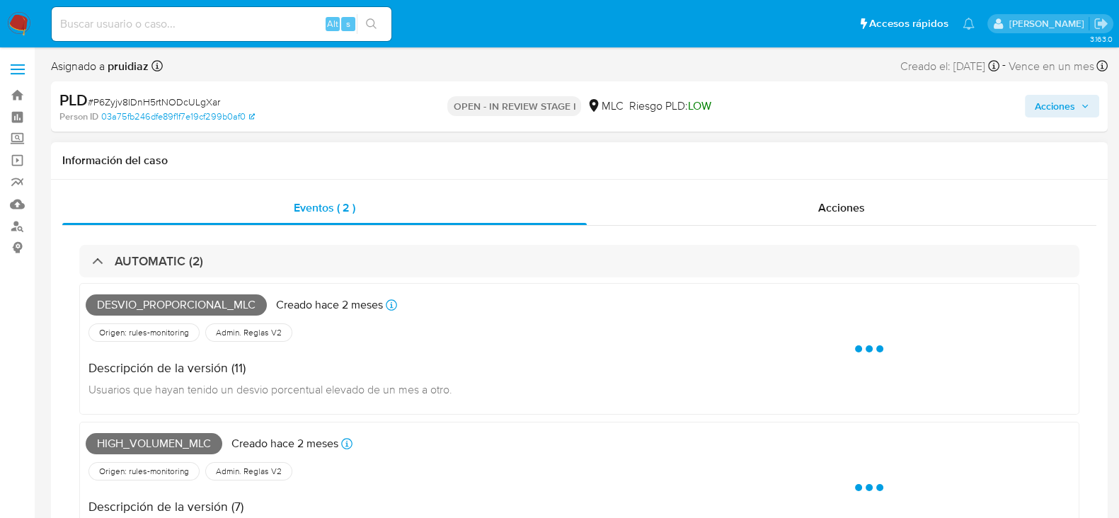
click at [164, 316] on div "Desvio_proporcional_mlc Creado hace 2 meses Creado: 12/08/2025 06:07:50" at bounding box center [376, 304] width 580 height 31
click at [171, 305] on span "Desvio_proporcional_mlc" at bounding box center [176, 304] width 181 height 21
click at [171, 304] on span "Desvio_proporcional_mlc" at bounding box center [176, 304] width 181 height 21
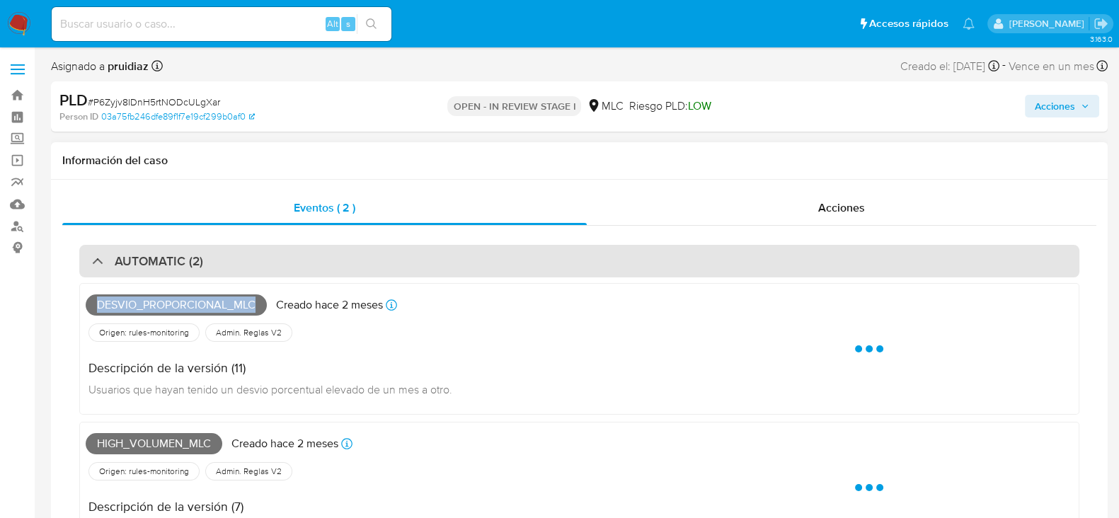
copy span "Desvio_proporcional_mlc"
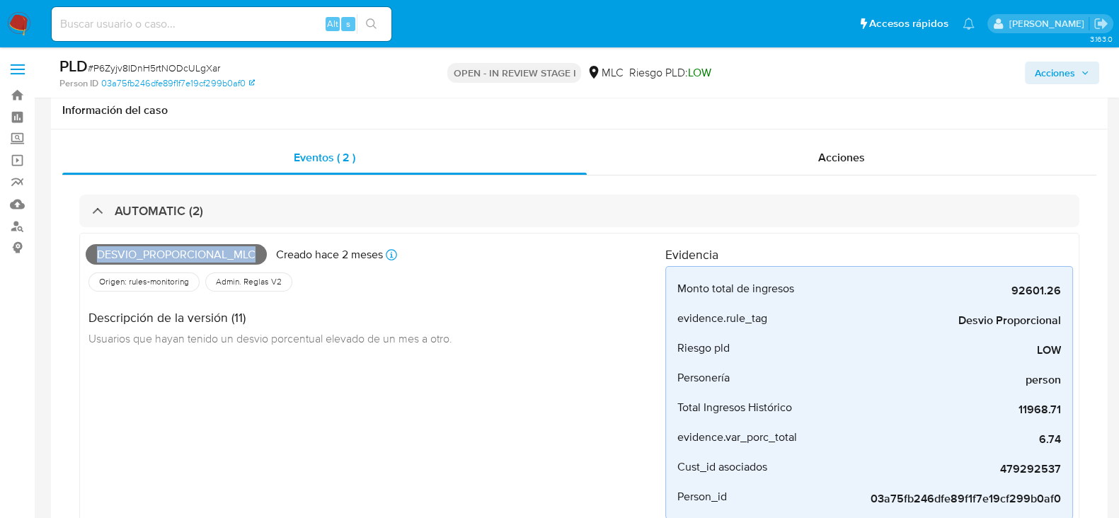
scroll to position [176, 0]
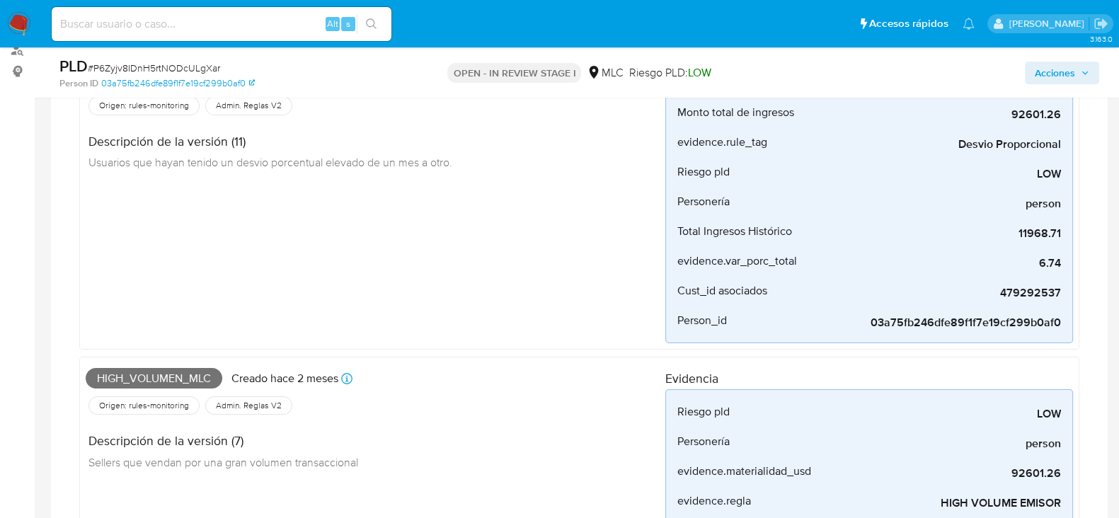
click at [159, 372] on span "High_volumen_mlc" at bounding box center [154, 378] width 137 height 21
copy span "High_volumen_mlc"
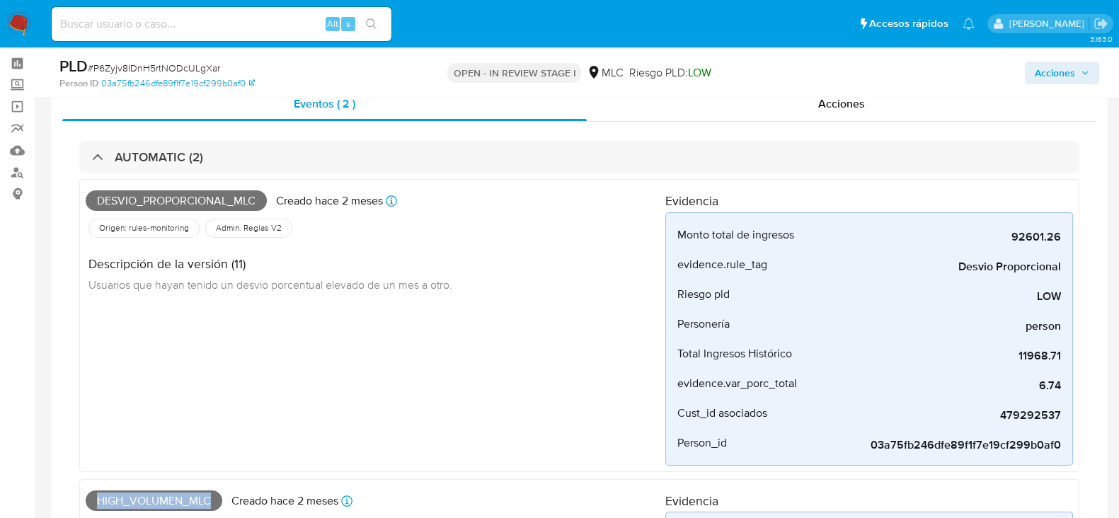
scroll to position [0, 0]
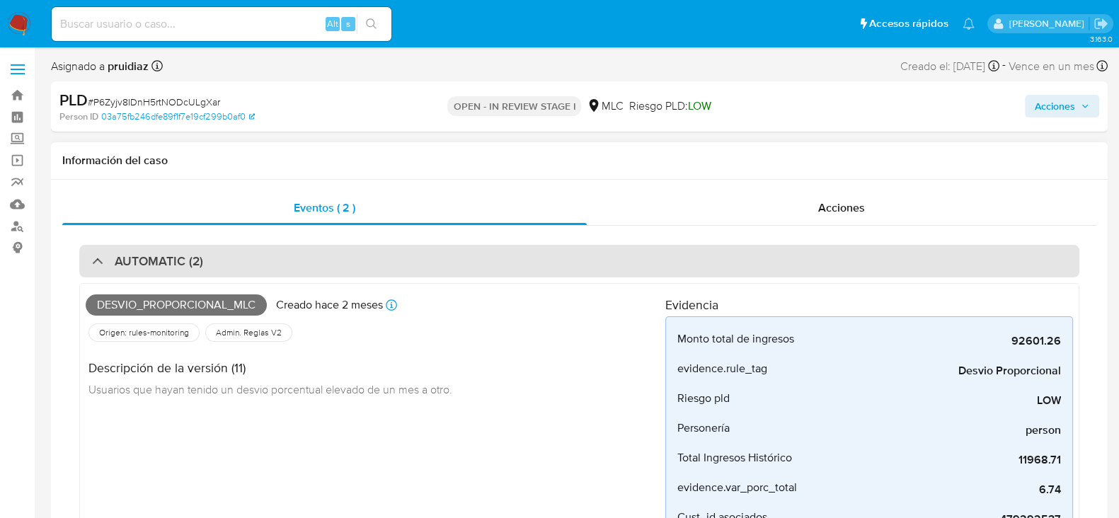
click at [166, 253] on h3 "AUTOMATIC (2)" at bounding box center [159, 261] width 88 height 16
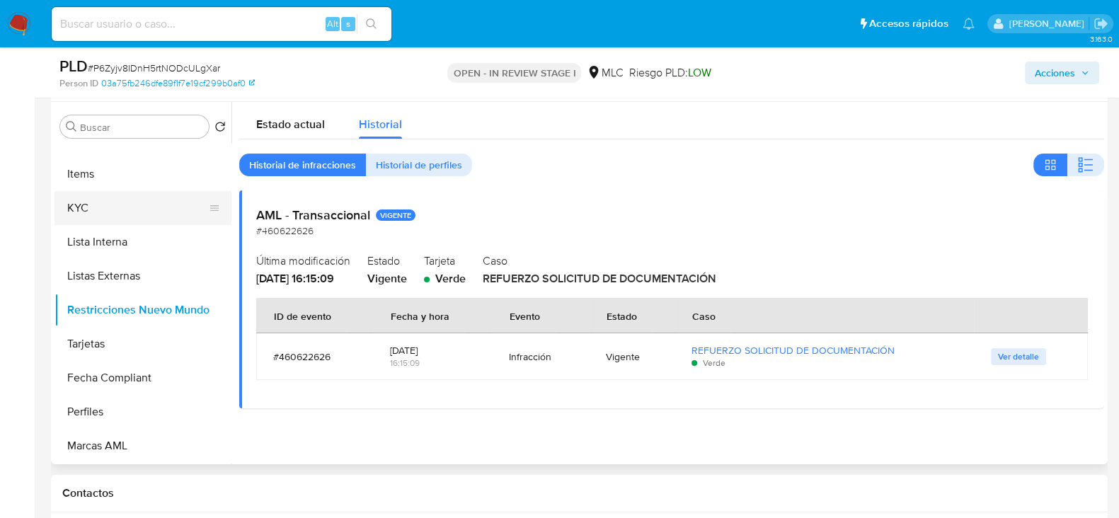
scroll to position [435, 0]
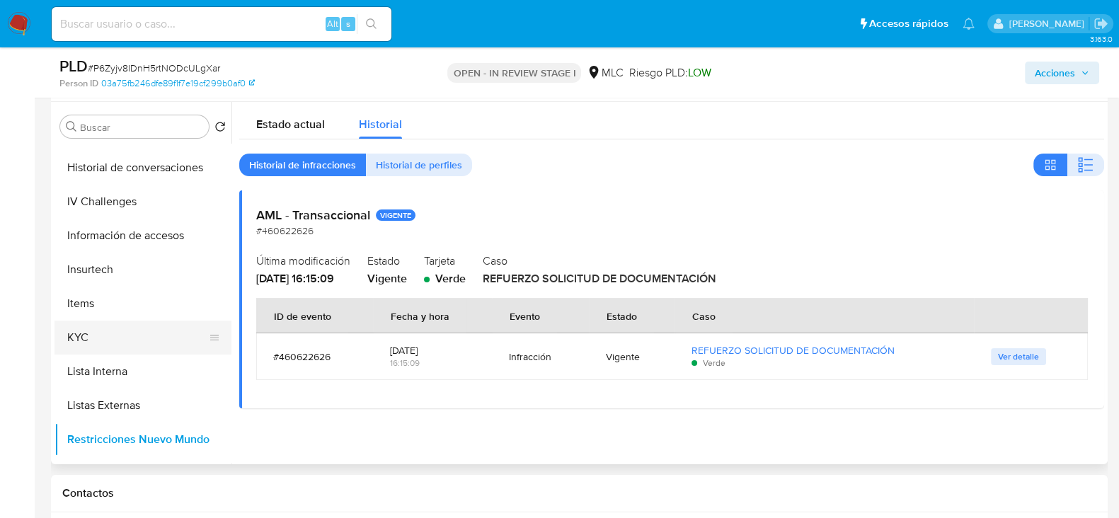
click at [85, 331] on button "KYC" at bounding box center [137, 338] width 166 height 34
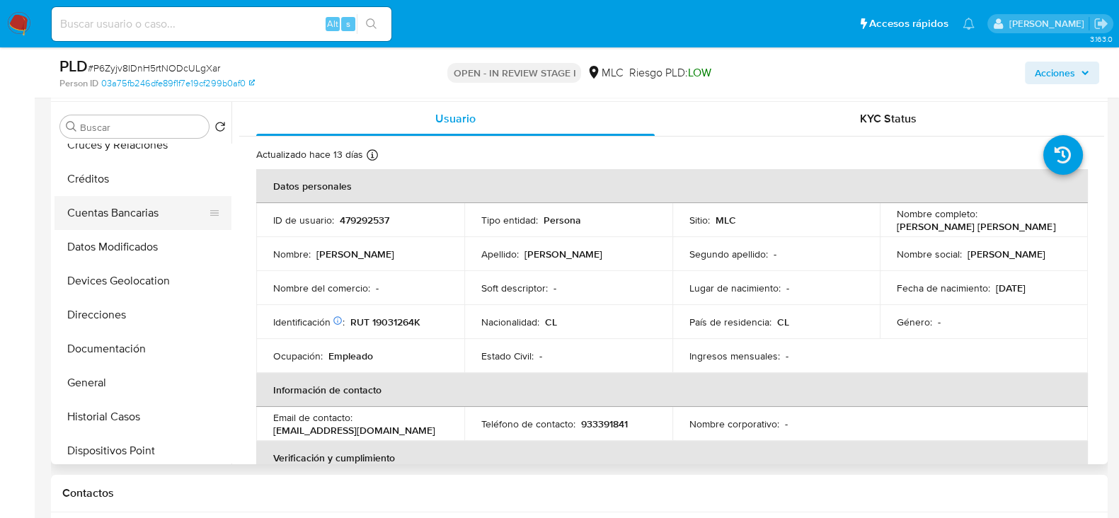
scroll to position [81, 0]
click at [105, 314] on button "Direcciones" at bounding box center [137, 318] width 166 height 34
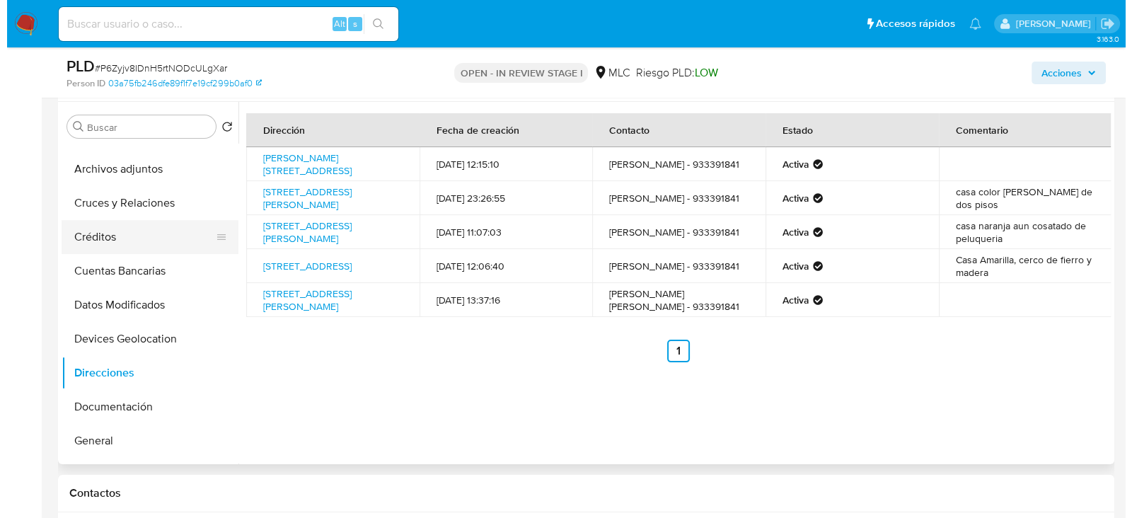
scroll to position [0, 0]
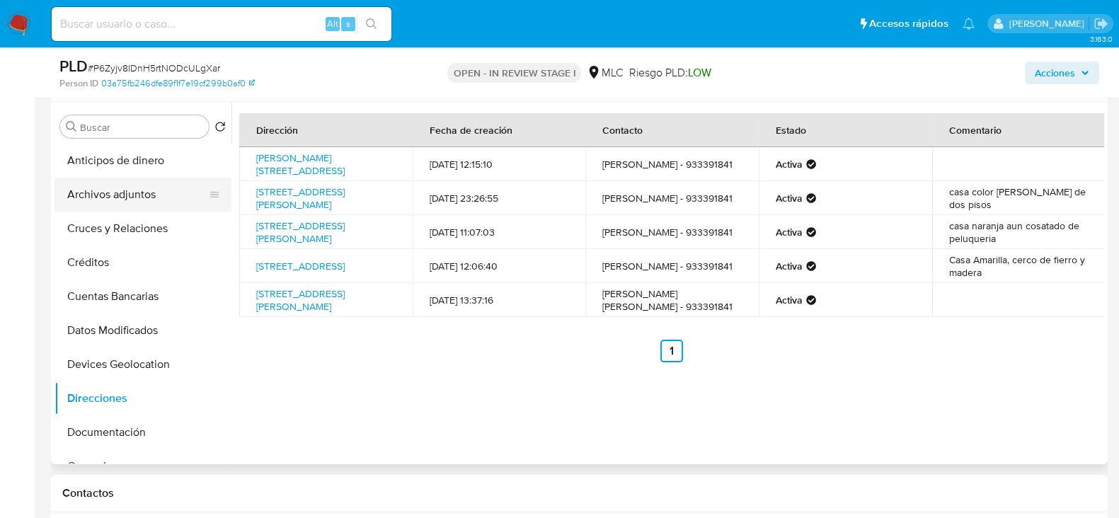
click at [114, 192] on button "Archivos adjuntos" at bounding box center [137, 195] width 166 height 34
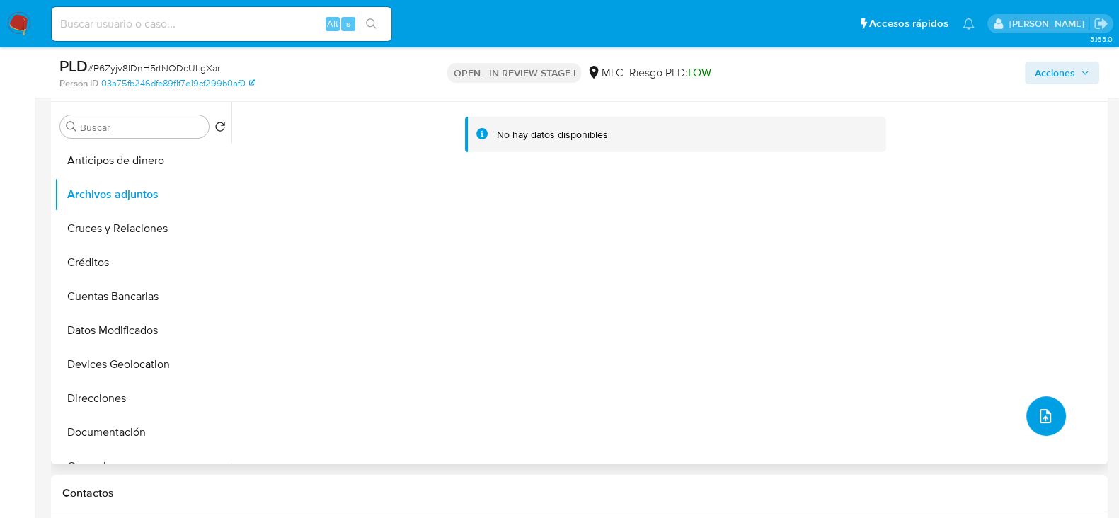
click at [1026, 424] on button "upload-file" at bounding box center [1046, 416] width 40 height 40
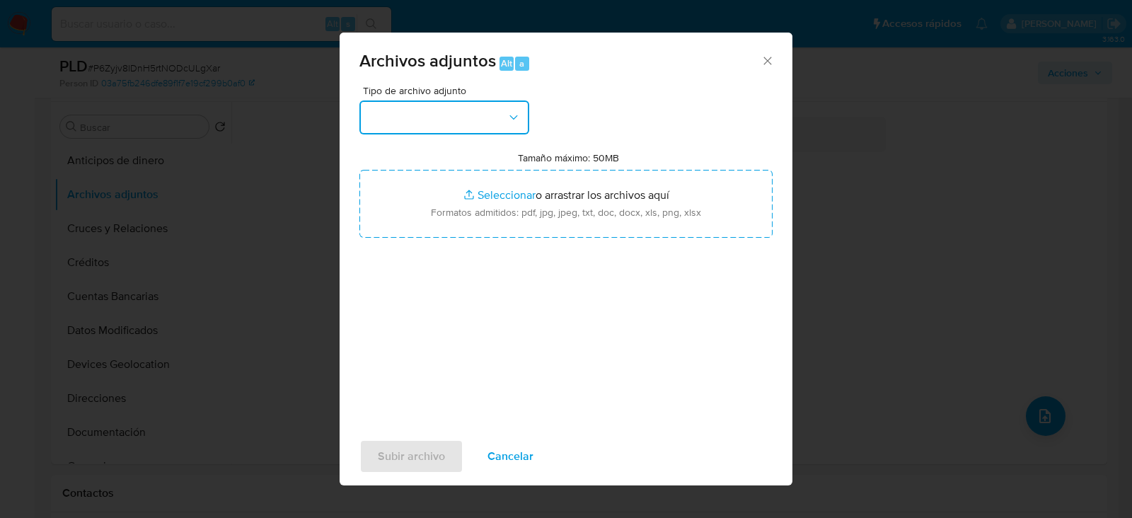
click at [471, 128] on button "button" at bounding box center [445, 118] width 170 height 34
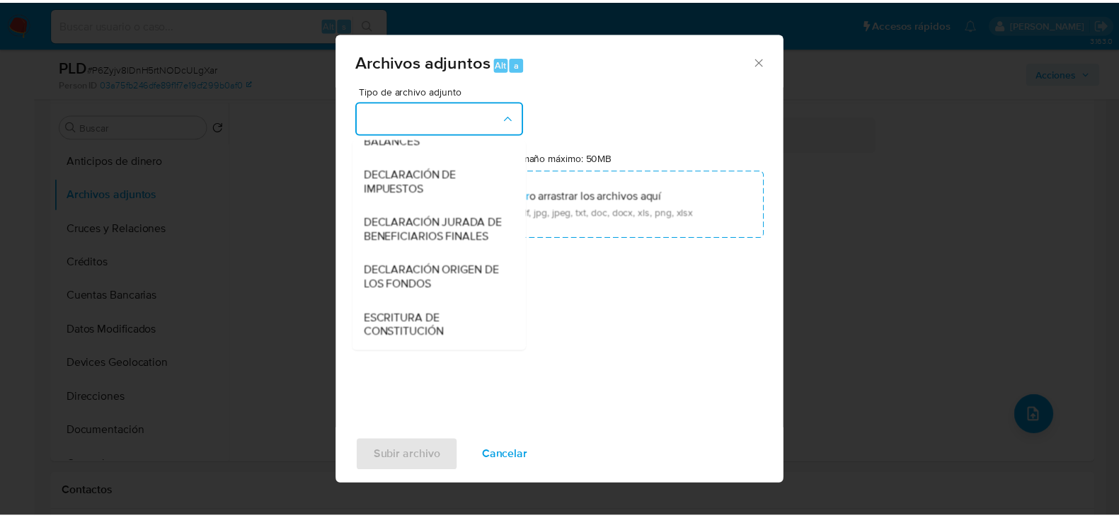
scroll to position [234, 0]
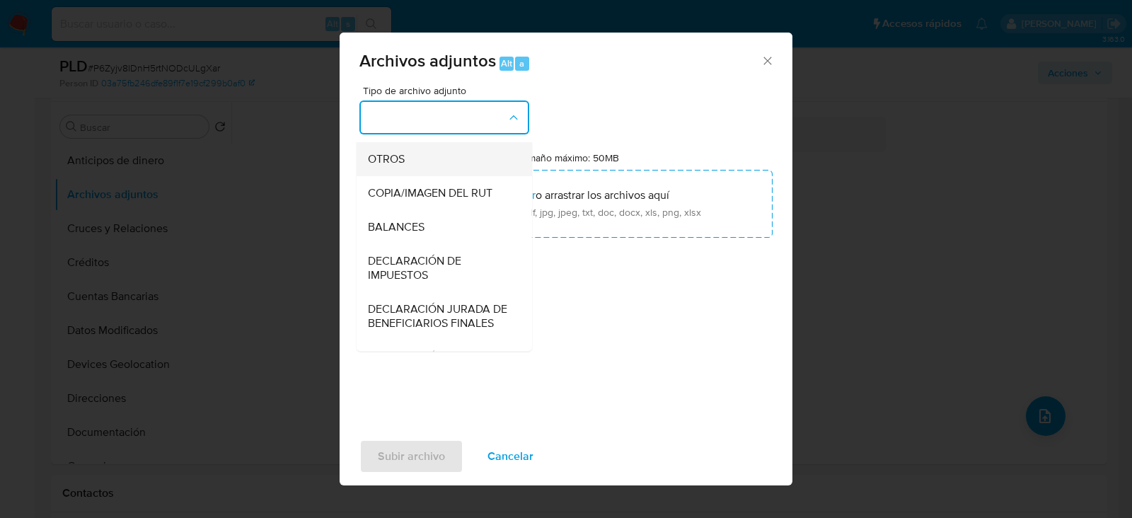
click at [401, 166] on span "OTROS" at bounding box center [386, 159] width 37 height 14
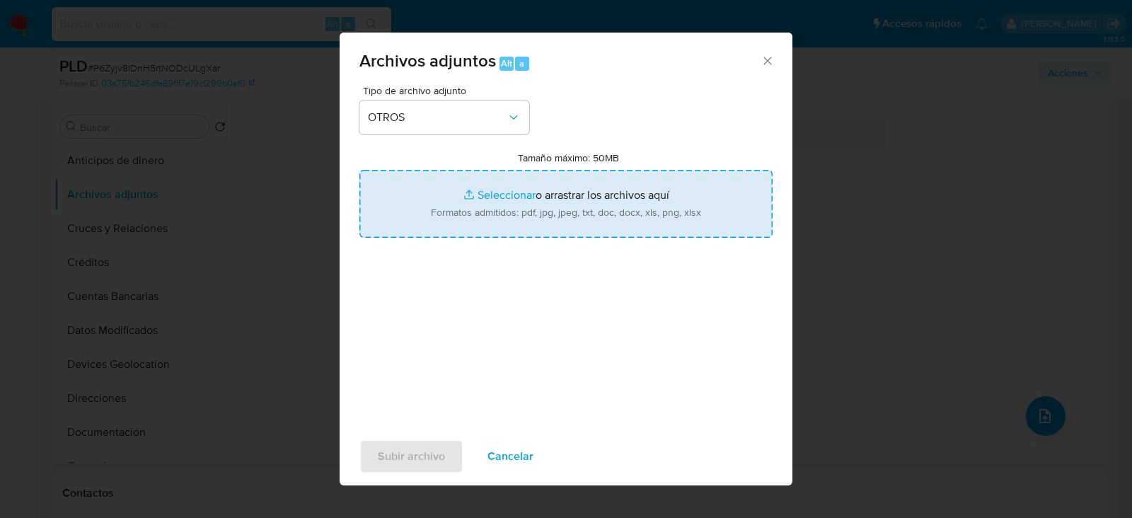
click at [495, 203] on input "Tamaño máximo: 50MB Seleccionar archivos" at bounding box center [566, 204] width 413 height 68
type input "C:\fakepath\479292537 - 08_10_2025.xlsx"
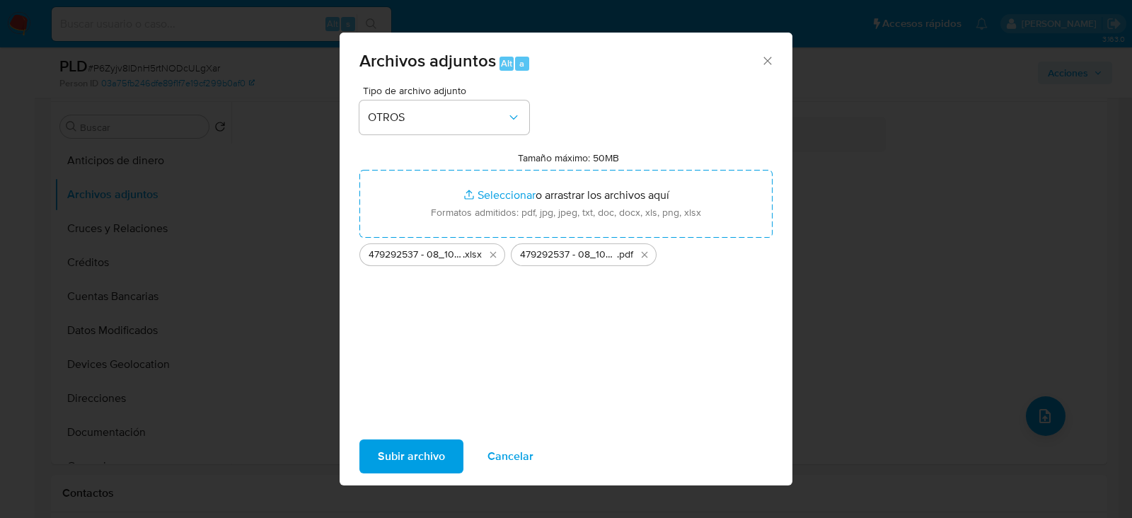
click at [416, 456] on span "Subir archivo" at bounding box center [411, 456] width 67 height 31
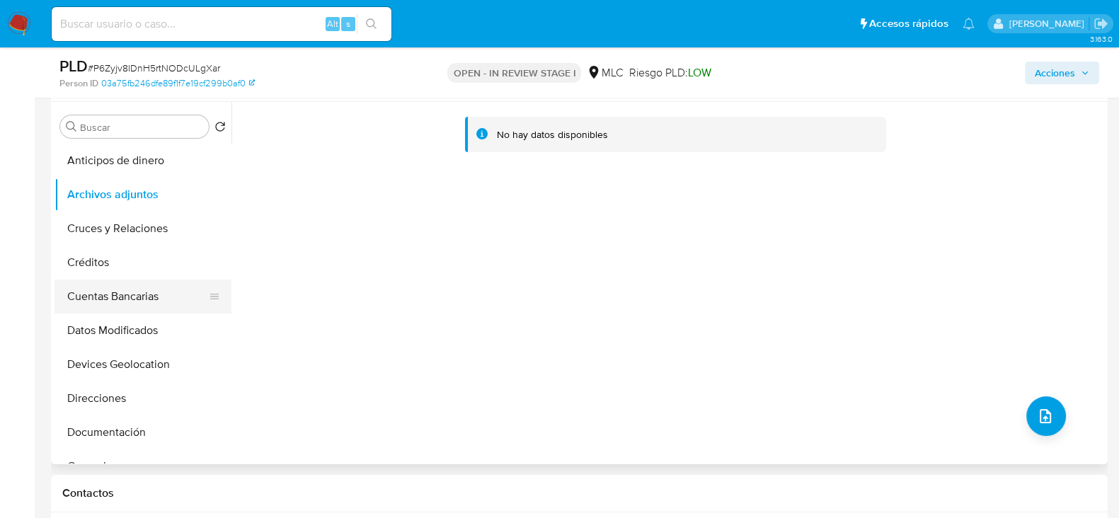
click at [132, 295] on button "Cuentas Bancarias" at bounding box center [137, 297] width 166 height 34
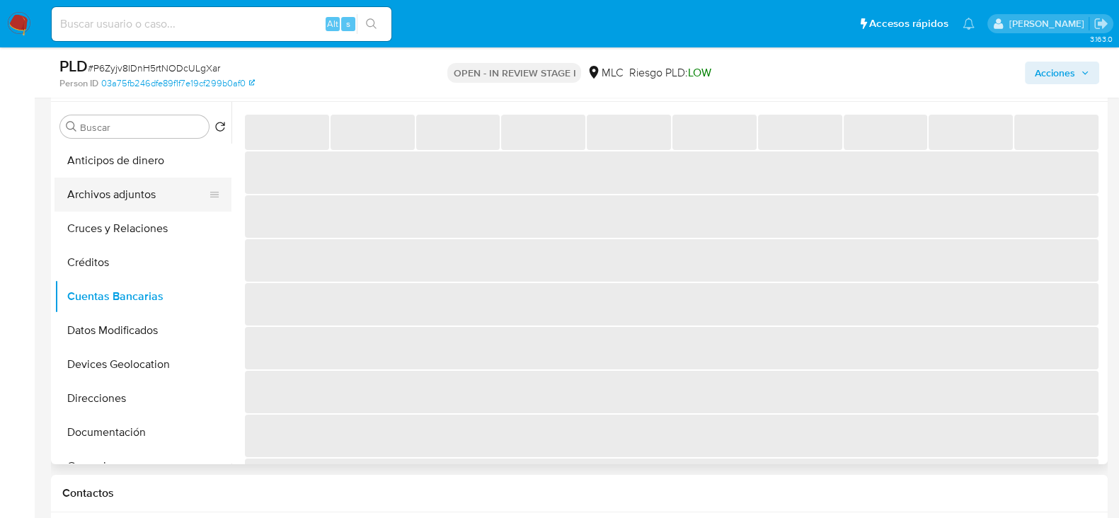
click at [126, 193] on button "Archivos adjuntos" at bounding box center [137, 195] width 166 height 34
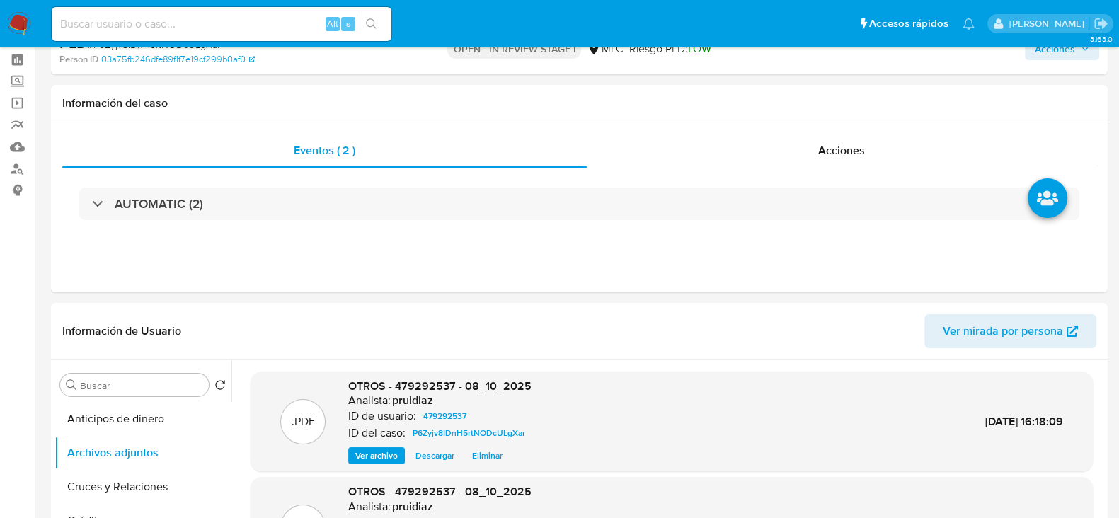
scroll to position [0, 0]
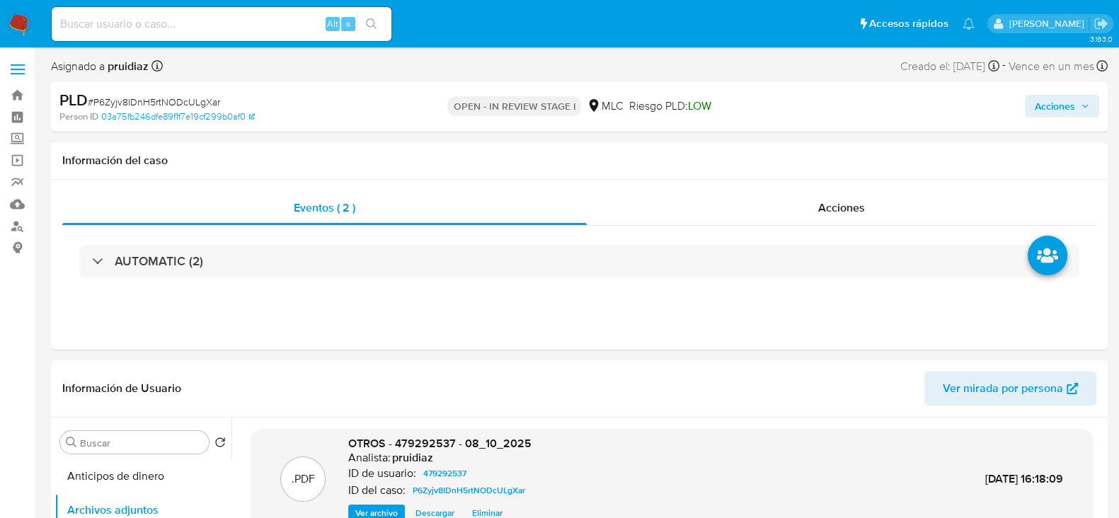
click at [1076, 105] on span "Acciones" at bounding box center [1062, 106] width 54 height 20
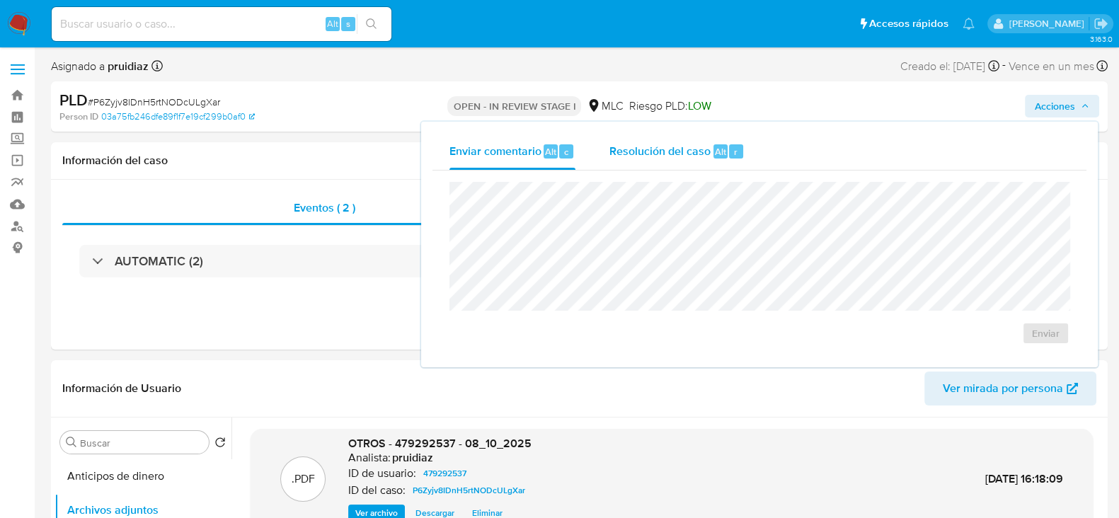
click at [604, 143] on button "Resolución del caso Alt r" at bounding box center [676, 151] width 169 height 37
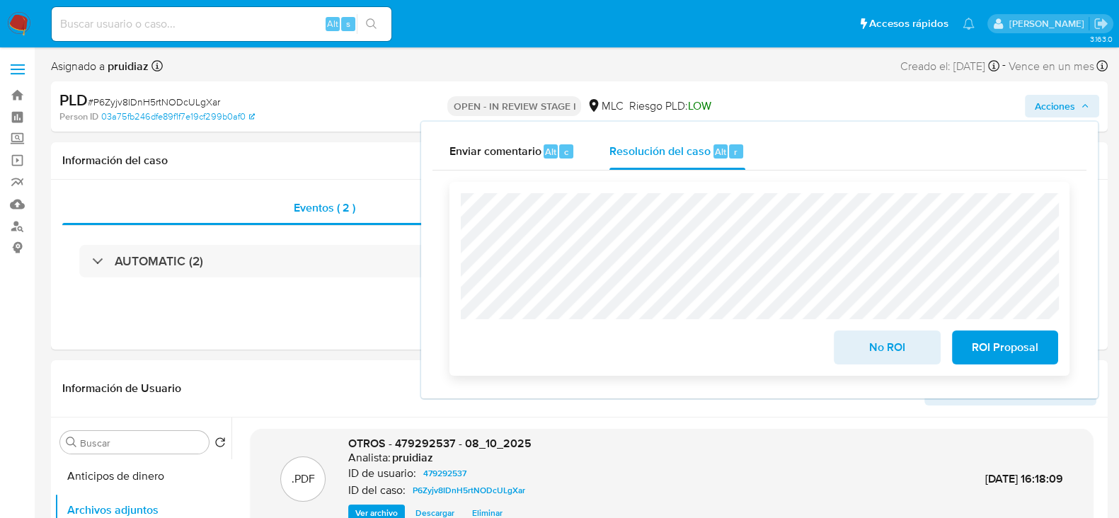
click at [1014, 361] on span "ROI Proposal" at bounding box center [1004, 347] width 69 height 31
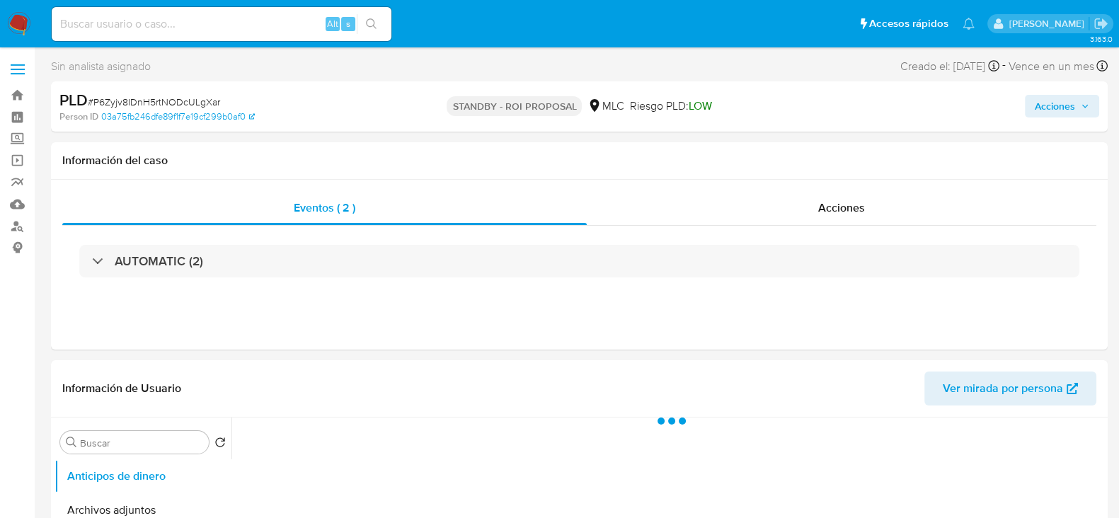
select select "10"
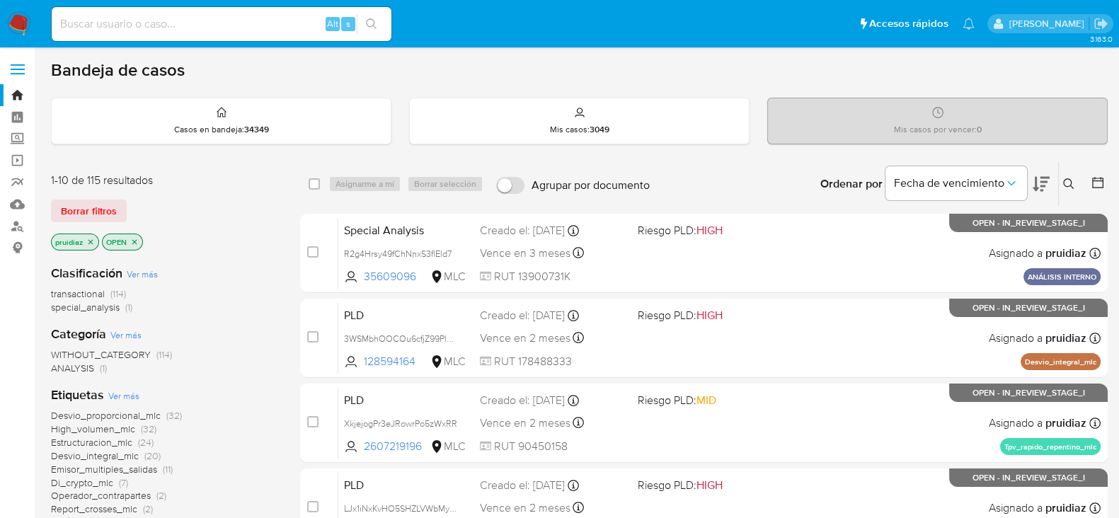
click at [1030, 185] on div "Fecha de vencimiento" at bounding box center [967, 184] width 164 height 44
click at [1033, 183] on icon at bounding box center [1041, 184] width 17 height 17
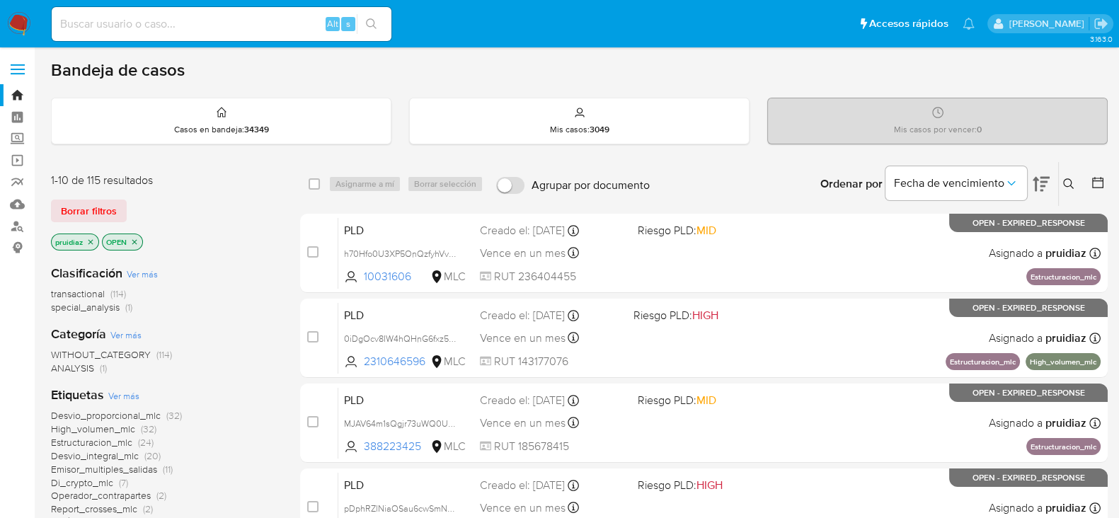
click at [6, 23] on nav "Pausado Ver notificaciones Alt s Accesos rápidos Presiona las siguientes teclas…" at bounding box center [559, 23] width 1119 height 47
click at [15, 8] on nav "Pausado Ver notificaciones Alt s Accesos rápidos Presiona las siguientes teclas…" at bounding box center [559, 23] width 1119 height 47
click at [19, 18] on img at bounding box center [19, 24] width 24 height 24
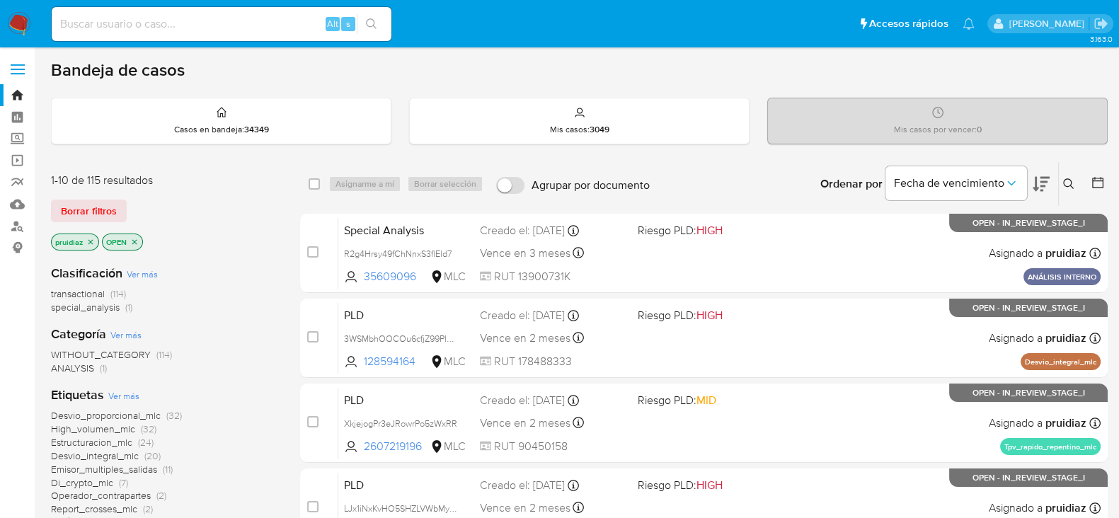
click at [1040, 187] on icon at bounding box center [1041, 184] width 17 height 17
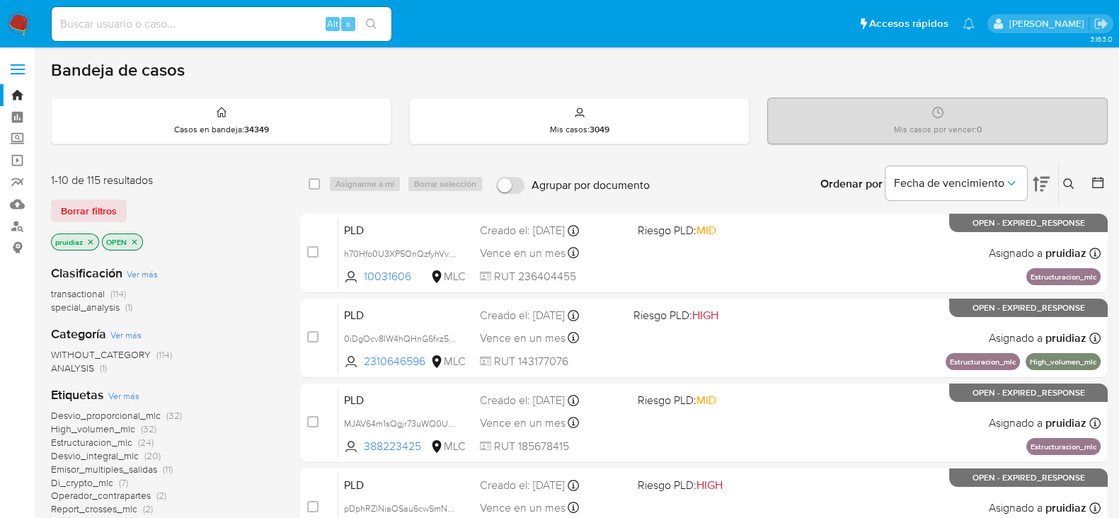
click at [75, 205] on span "Borrar filtros" at bounding box center [89, 211] width 56 height 20
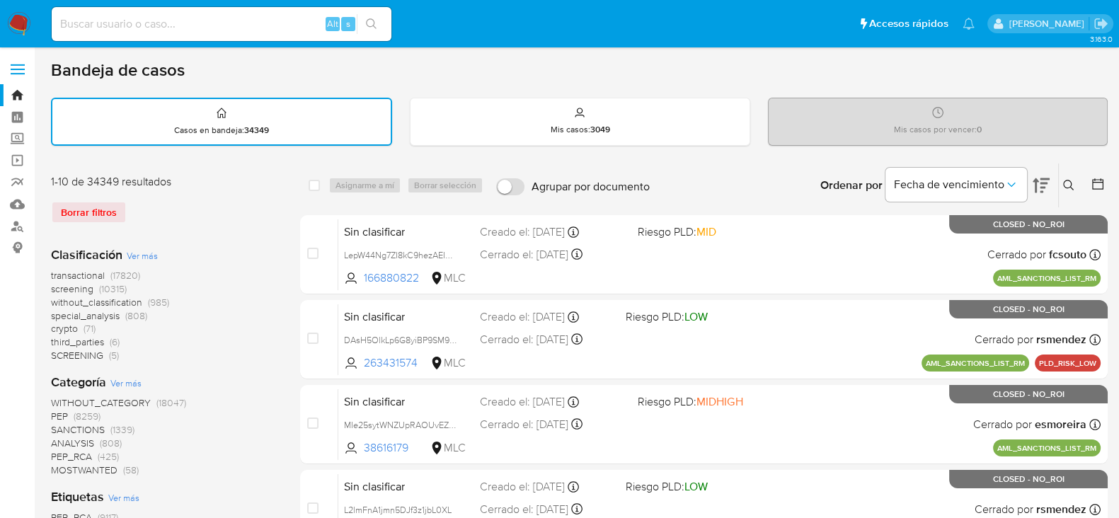
click at [1096, 188] on icon at bounding box center [1098, 184] width 14 height 14
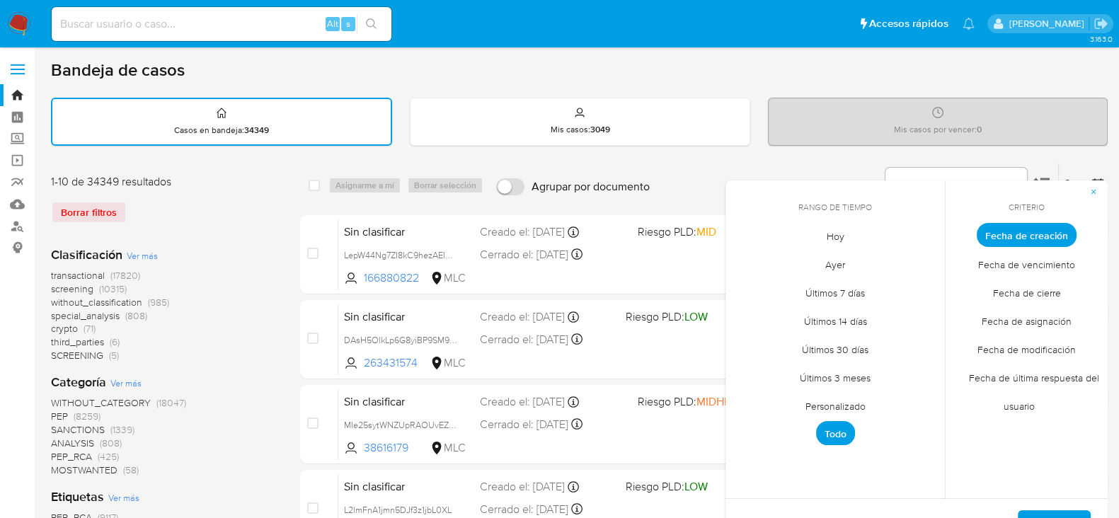
click at [821, 398] on span "Personalizado" at bounding box center [836, 405] width 90 height 29
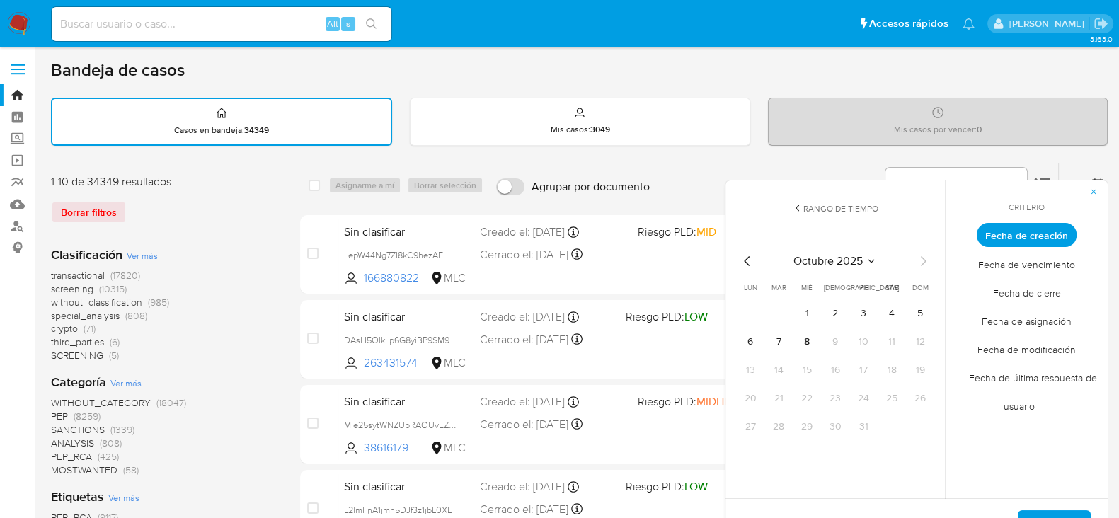
click at [753, 262] on icon "Mes anterior" at bounding box center [747, 261] width 17 height 17
click at [784, 309] on button "1" at bounding box center [778, 313] width 23 height 23
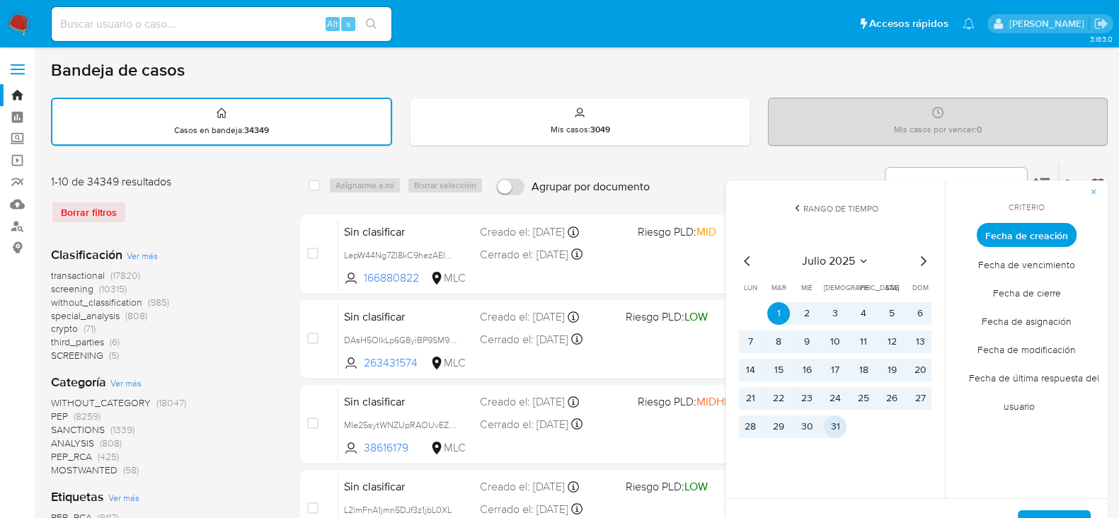
click at [829, 430] on button "31" at bounding box center [835, 426] width 23 height 23
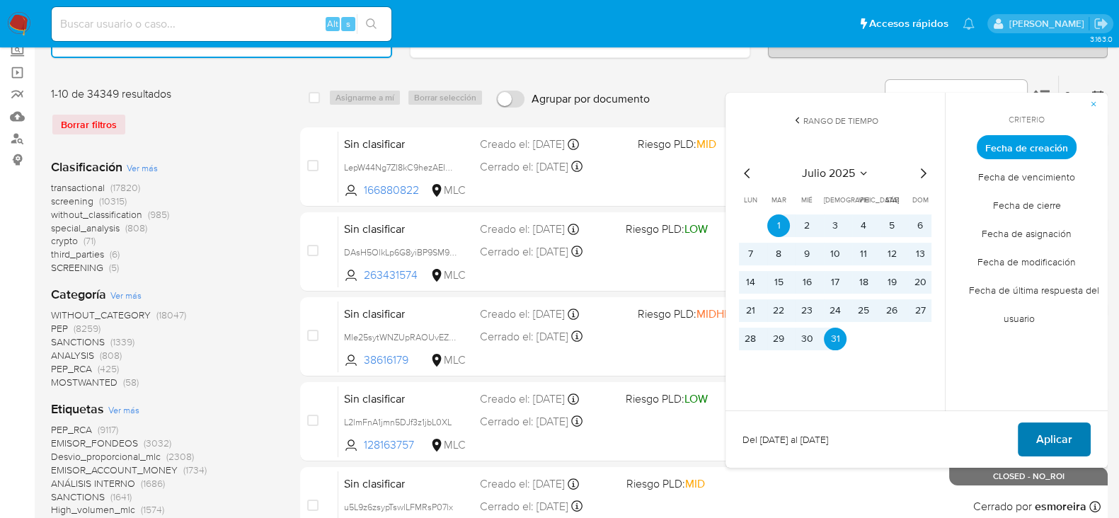
click at [1075, 433] on button "Aplicar" at bounding box center [1054, 440] width 73 height 34
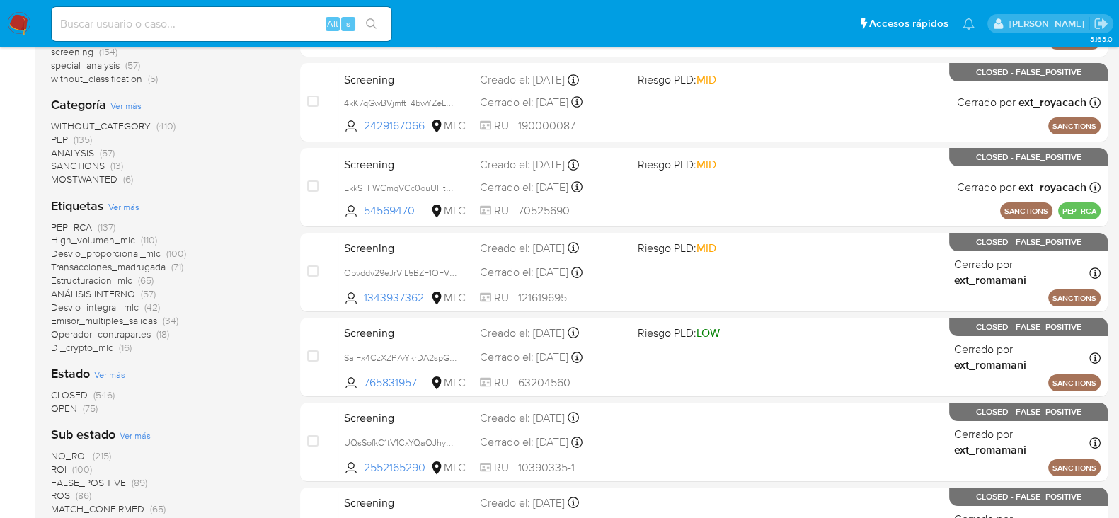
scroll to position [265, 0]
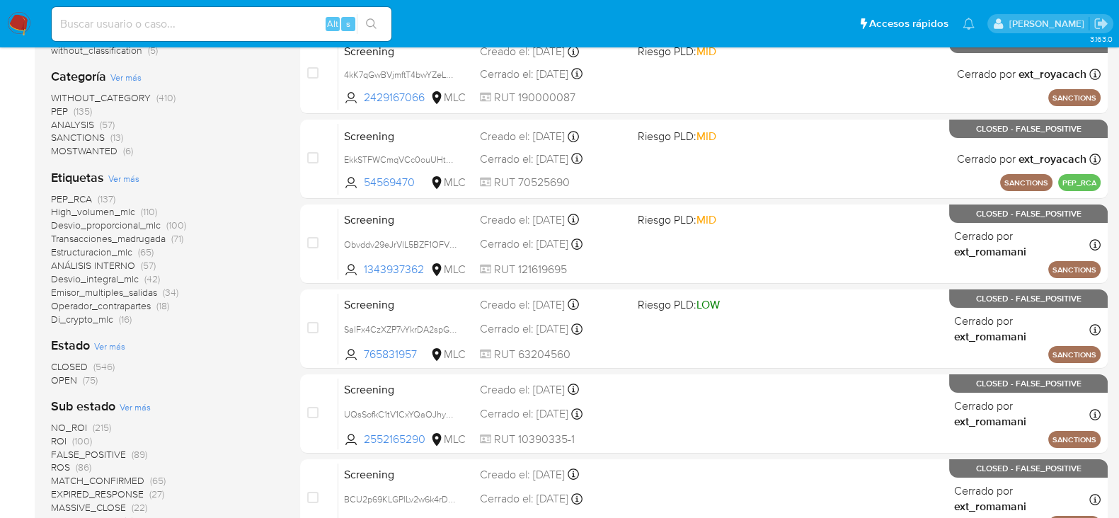
click at [67, 376] on span "OPEN" at bounding box center [64, 380] width 26 height 14
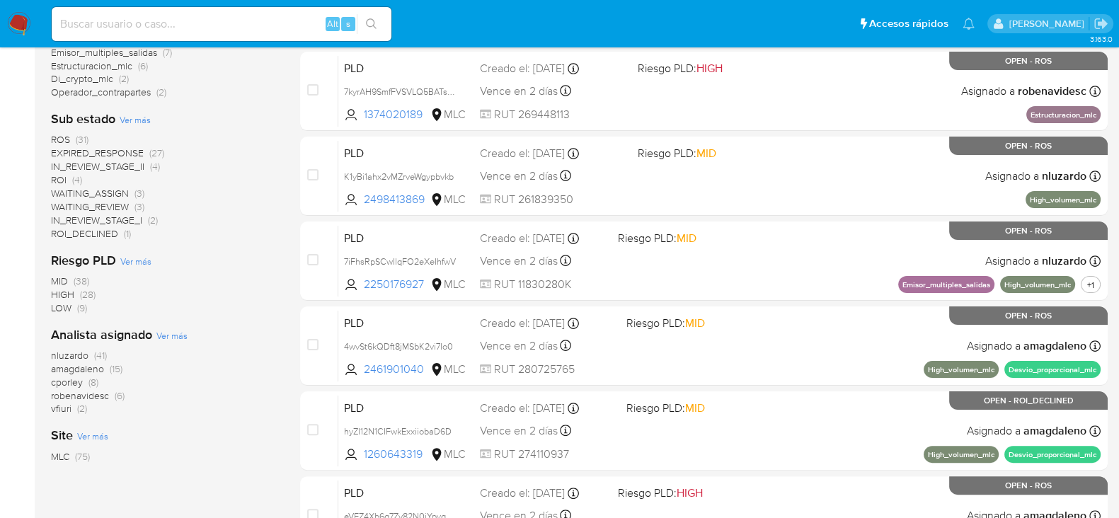
scroll to position [442, 0]
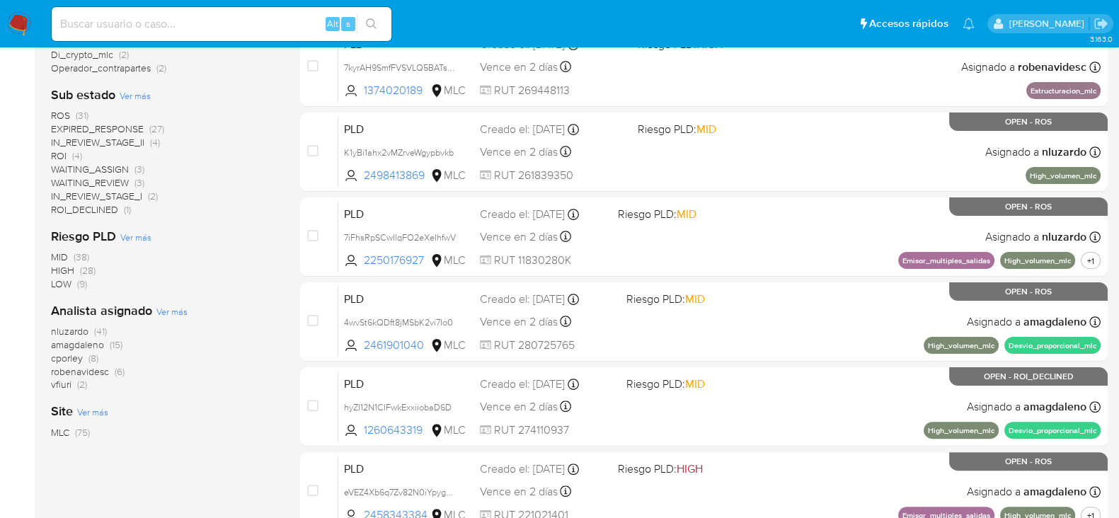
click at [90, 345] on span "amagdaleno" at bounding box center [77, 345] width 53 height 14
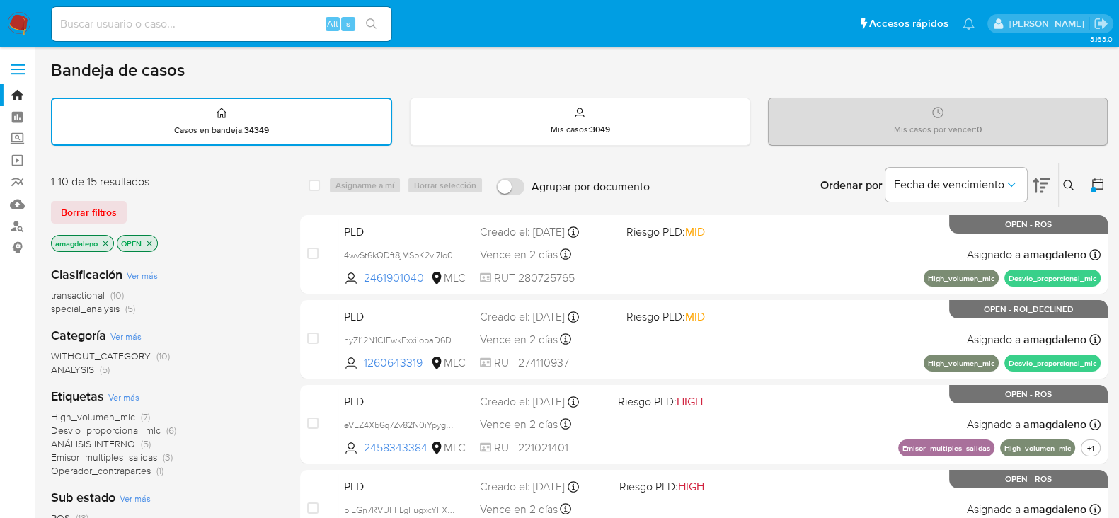
click at [149, 241] on icon "close-filter" at bounding box center [149, 243] width 5 height 5
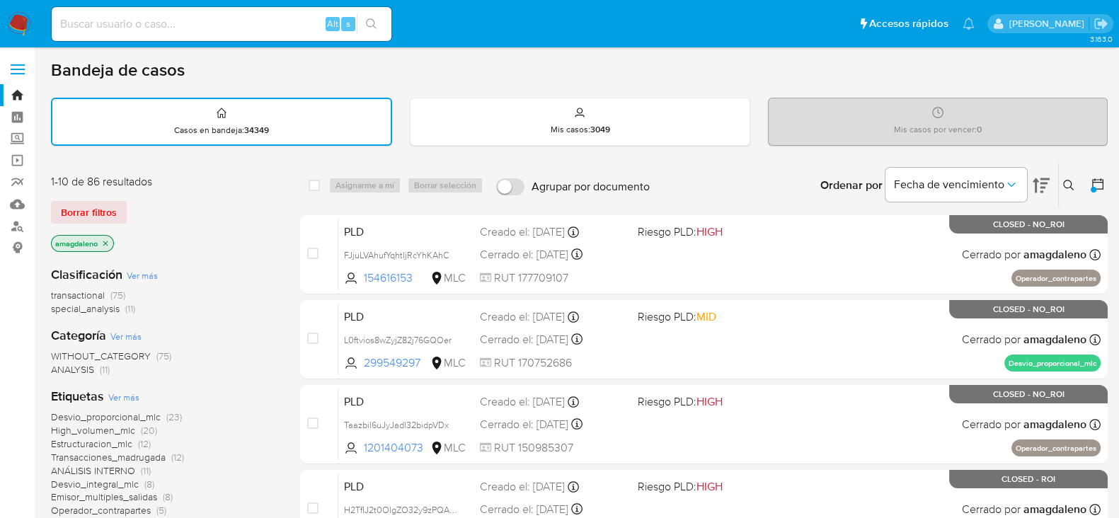
click at [105, 242] on icon "close-filter" at bounding box center [105, 243] width 5 height 5
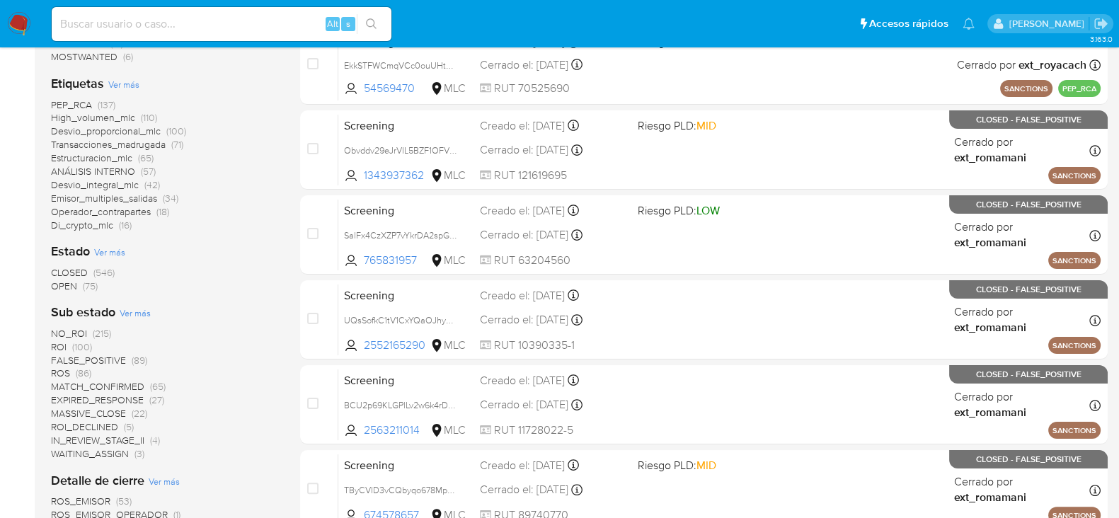
scroll to position [442, 0]
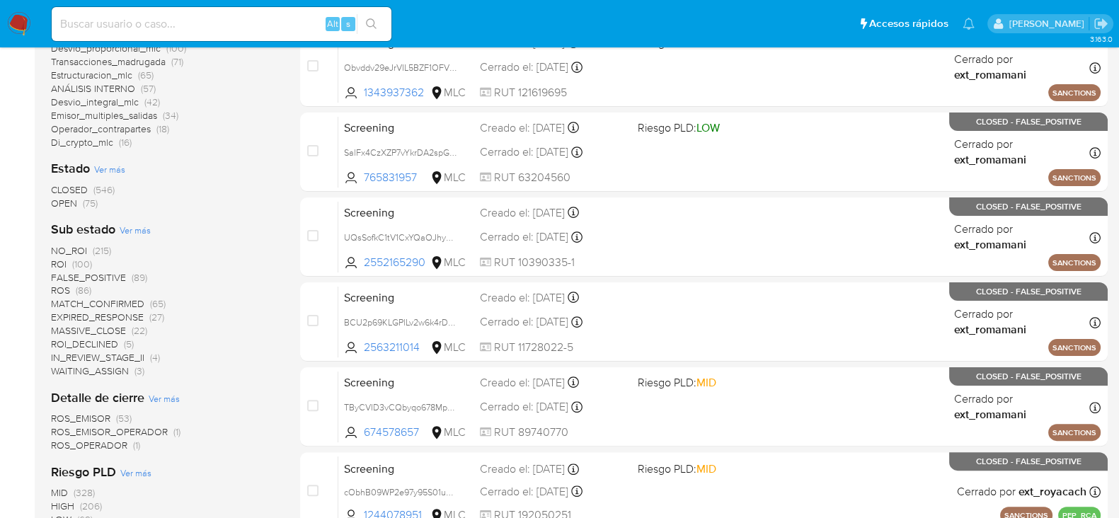
click at [67, 202] on span "OPEN" at bounding box center [64, 203] width 26 height 14
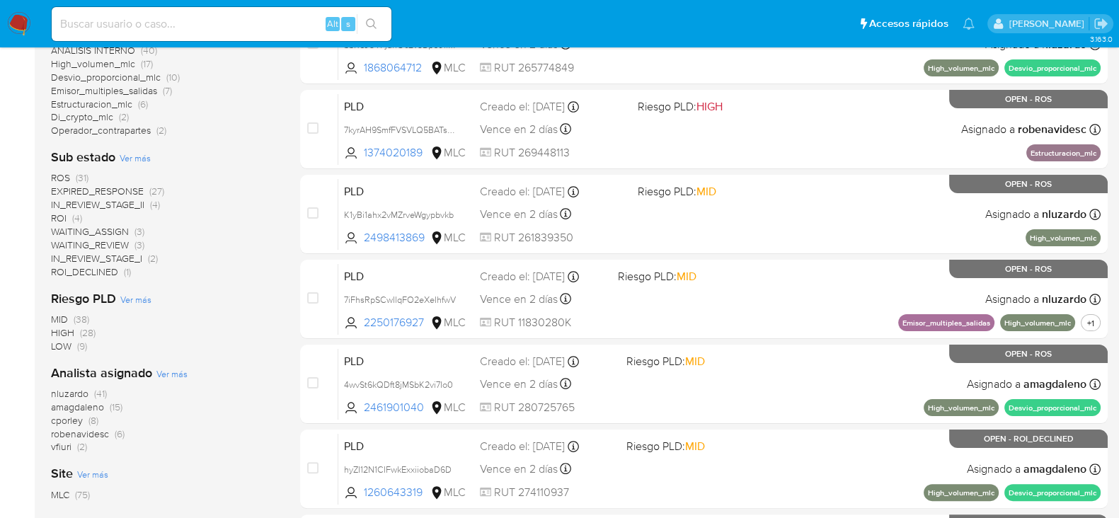
scroll to position [353, 0]
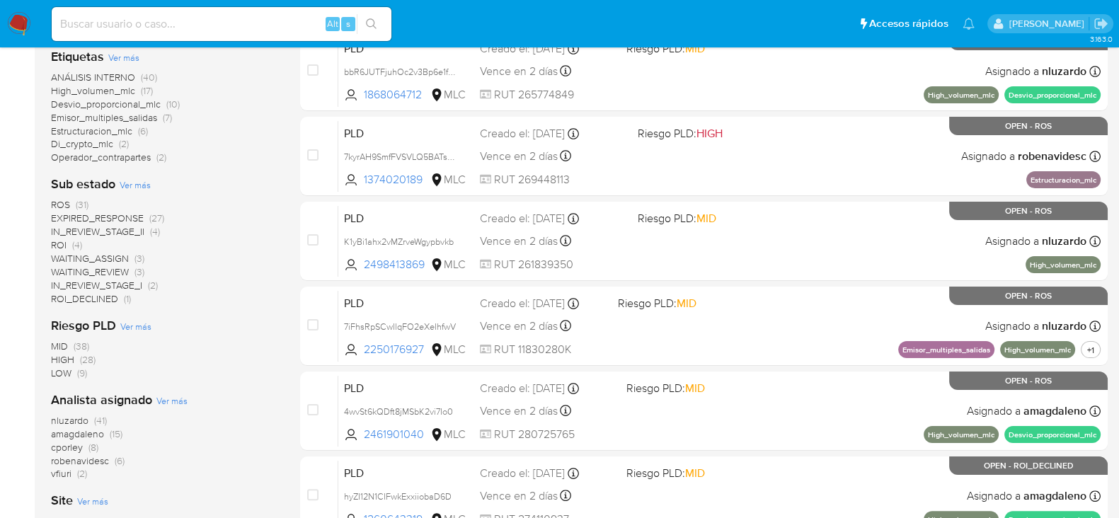
click at [62, 200] on span "ROS" at bounding box center [60, 204] width 19 height 14
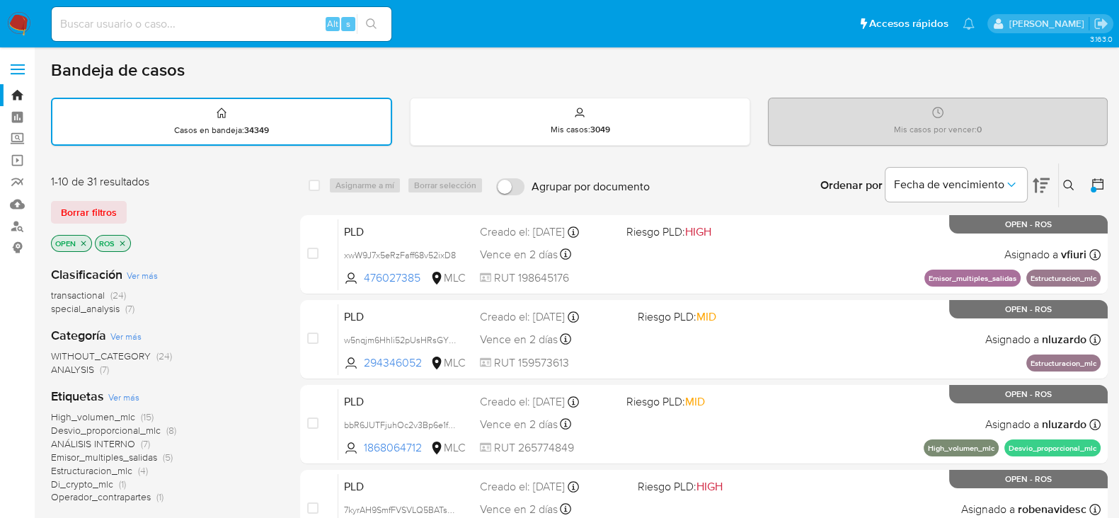
click at [14, 26] on img at bounding box center [19, 24] width 24 height 24
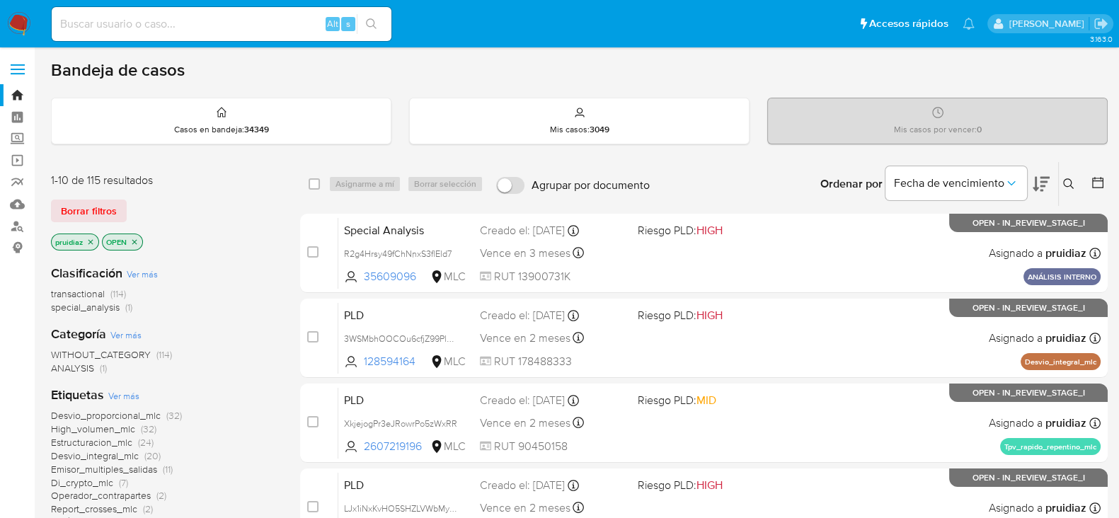
click at [1049, 181] on icon at bounding box center [1041, 184] width 17 height 17
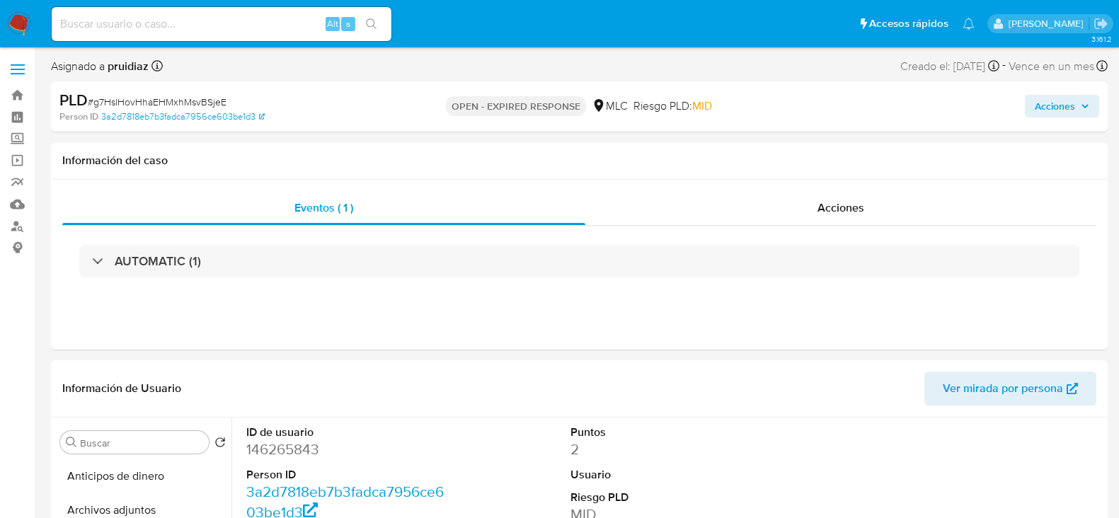
select select "10"
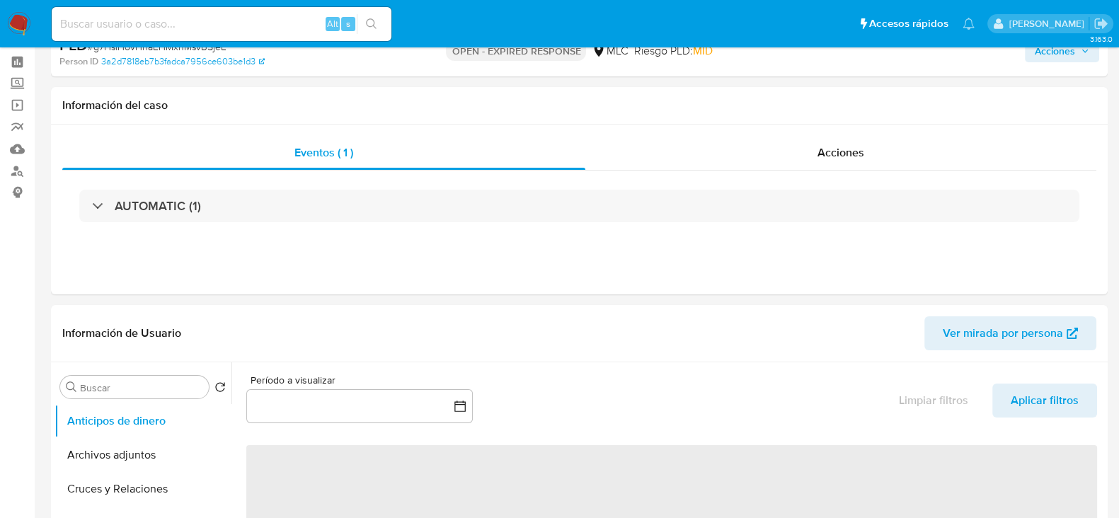
select select "10"
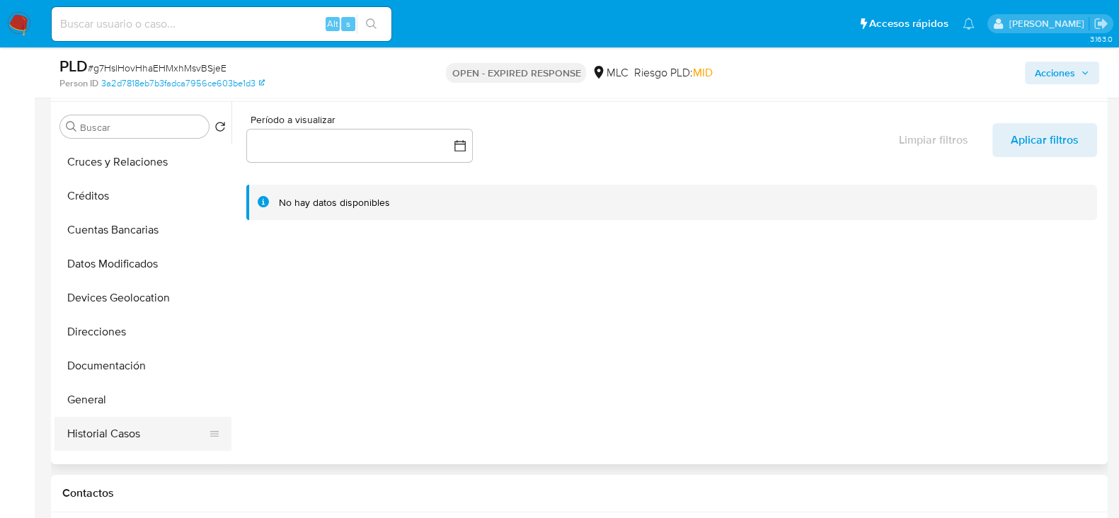
scroll to position [176, 0]
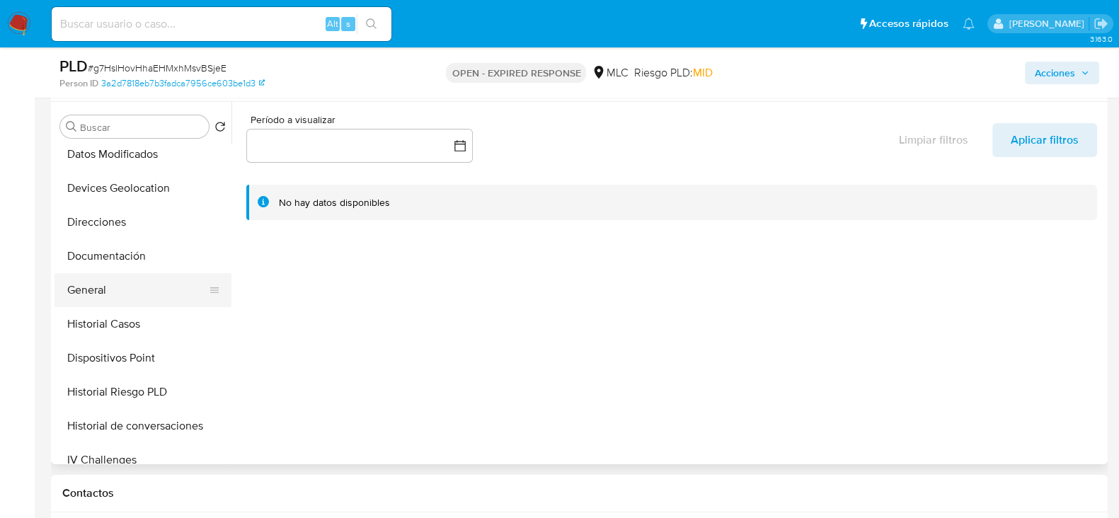
click at [108, 292] on button "General" at bounding box center [137, 290] width 166 height 34
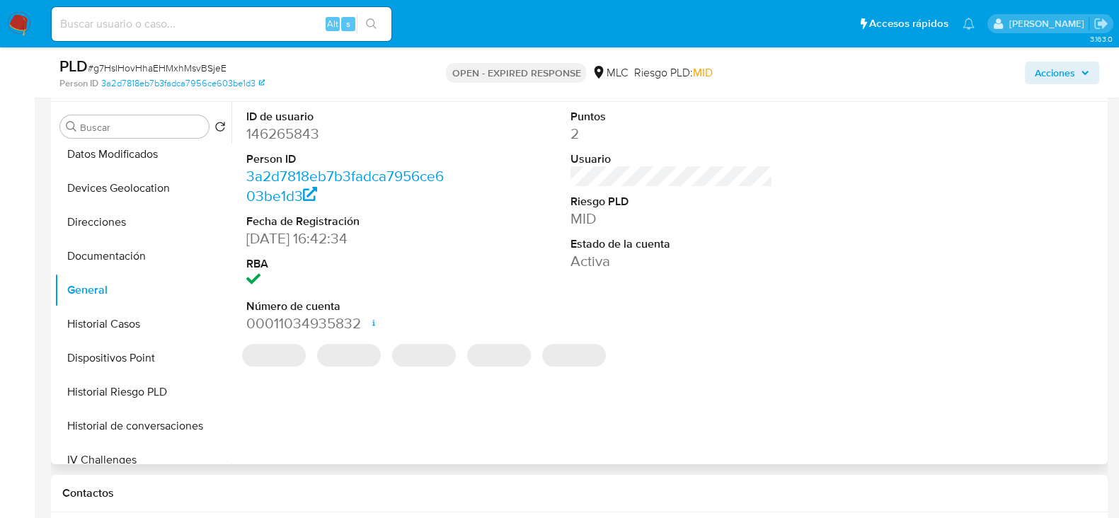
click at [290, 136] on dd "146265843" at bounding box center [347, 134] width 202 height 20
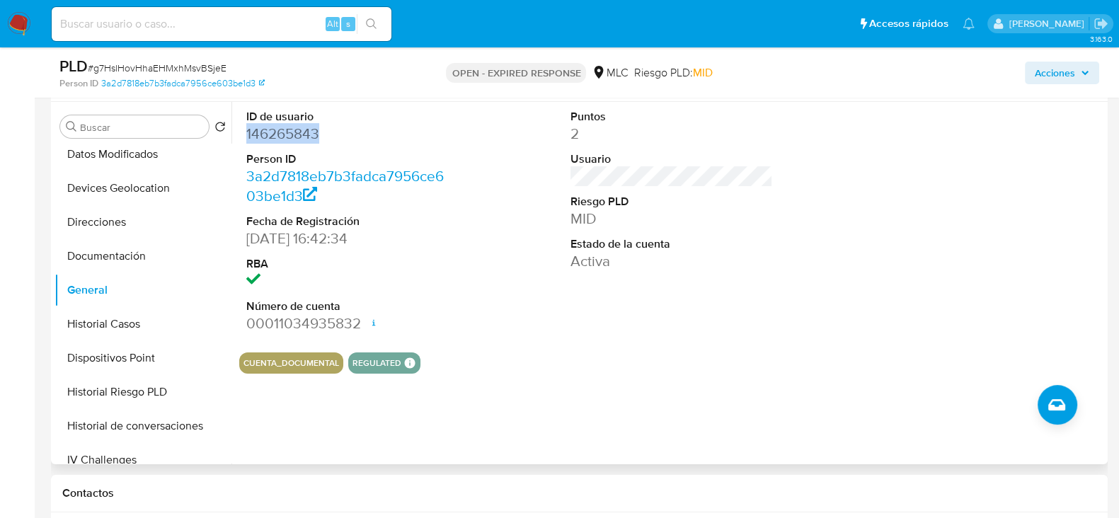
copy dd "146265843"
click at [158, 71] on span "# g7HslHovHhaEHMxhMsvBSjeE" at bounding box center [157, 68] width 139 height 14
copy span "g7HslHovHhaEHMxhMsvBSjeE"
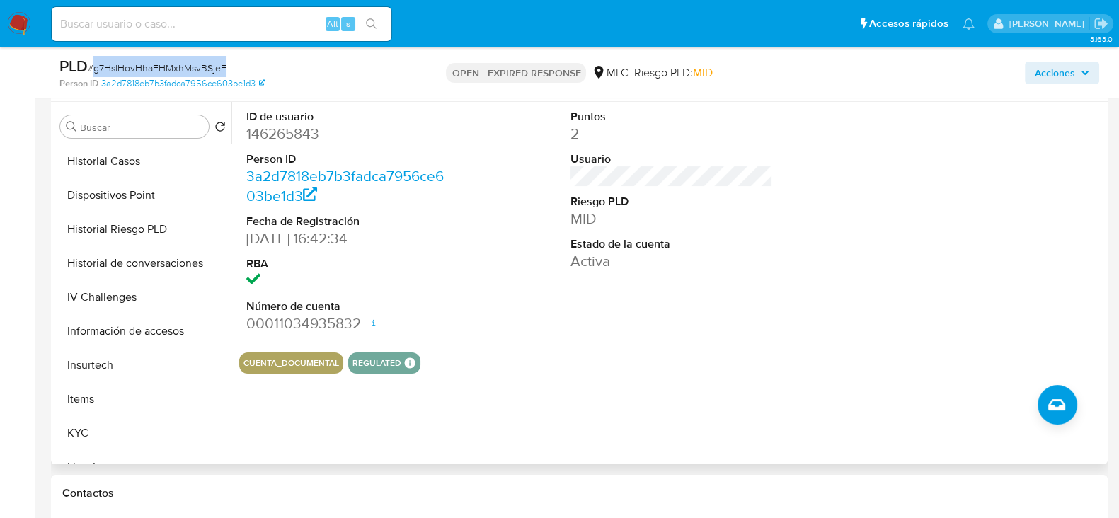
scroll to position [531, 0]
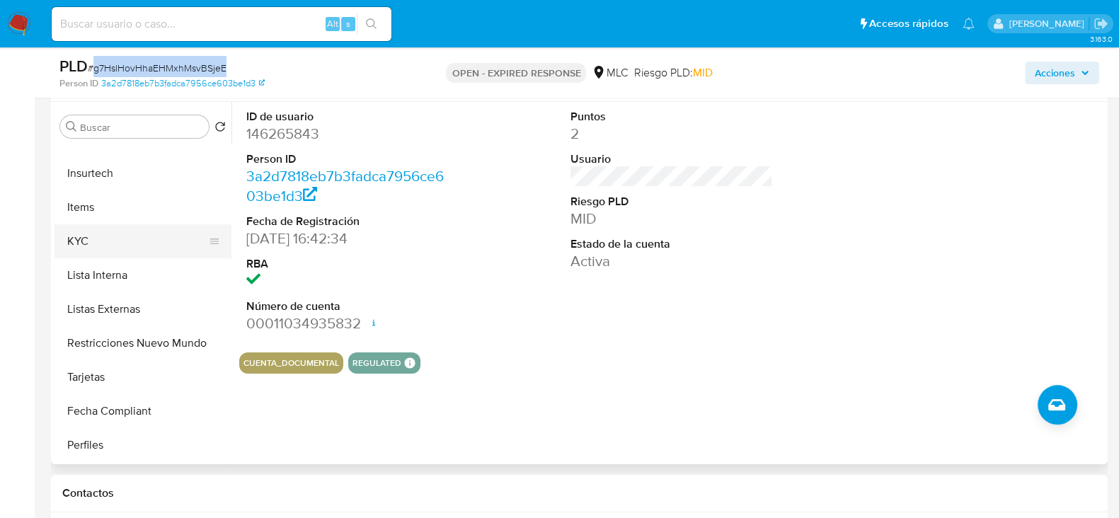
click at [80, 235] on button "KYC" at bounding box center [137, 241] width 166 height 34
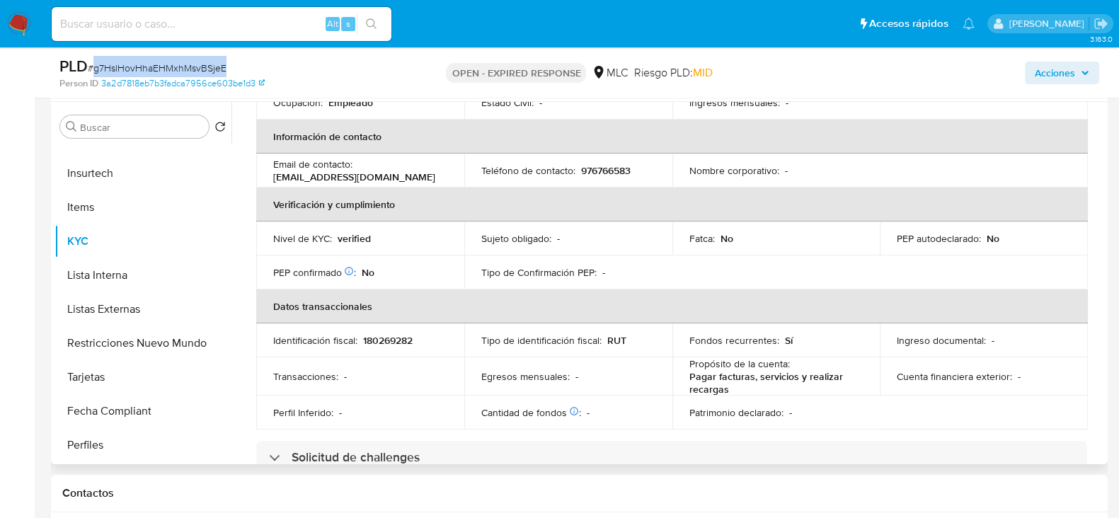
scroll to position [71, 0]
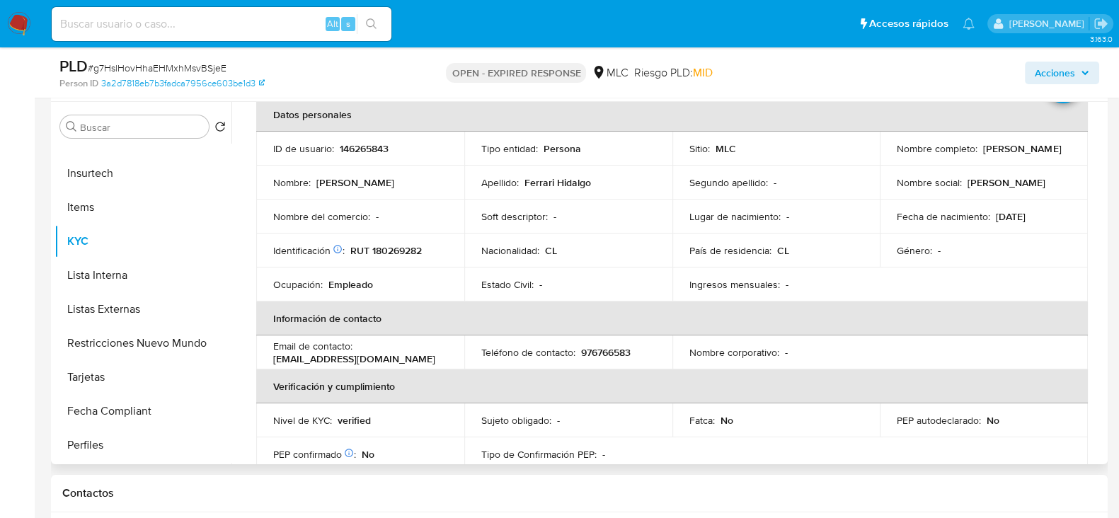
click at [401, 248] on p "RUT 180269282" at bounding box center [385, 250] width 71 height 13
copy p "180269282"
click at [400, 247] on p "RUT 180269282" at bounding box center [385, 250] width 71 height 13
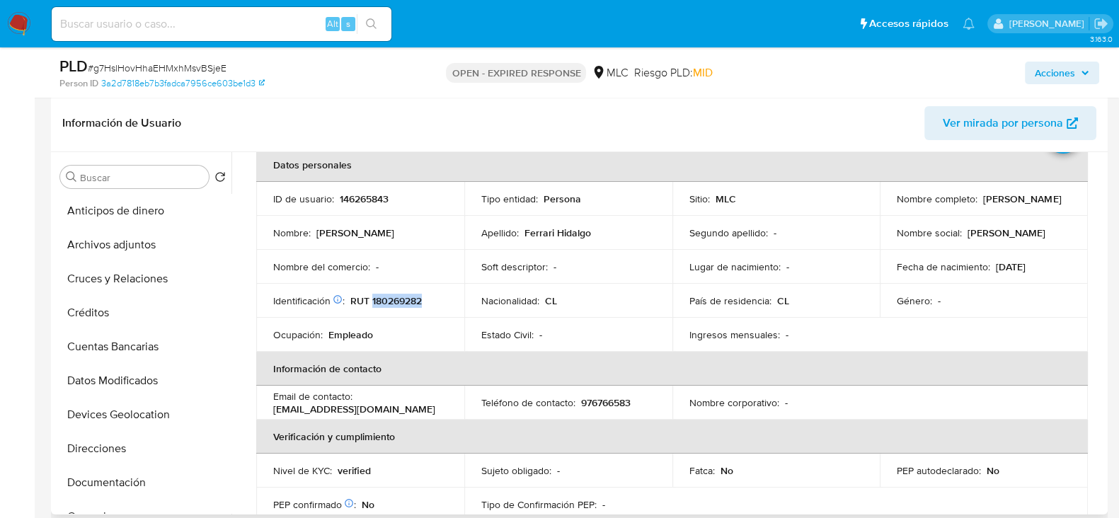
scroll to position [176, 0]
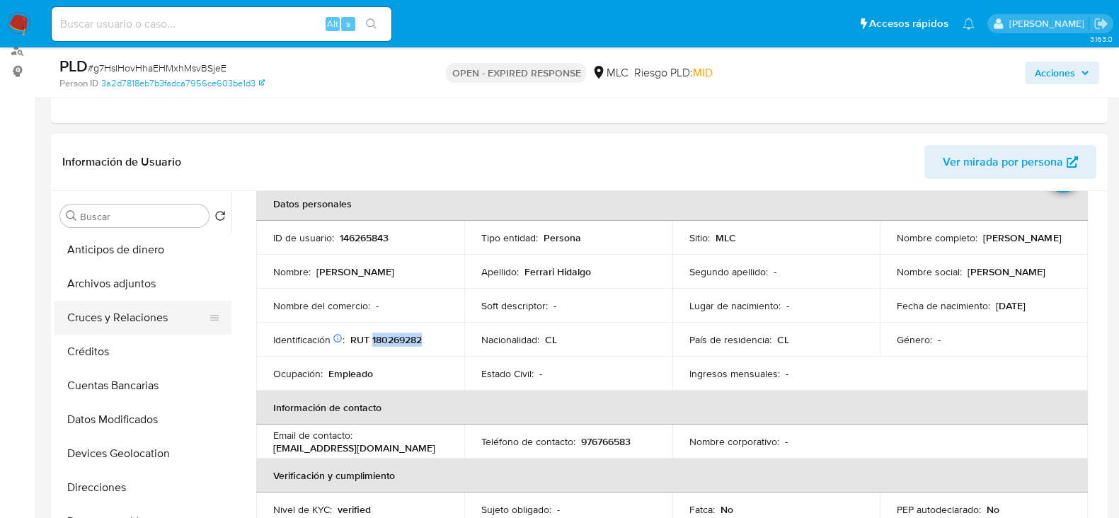
click at [103, 309] on button "Cruces y Relaciones" at bounding box center [137, 318] width 166 height 34
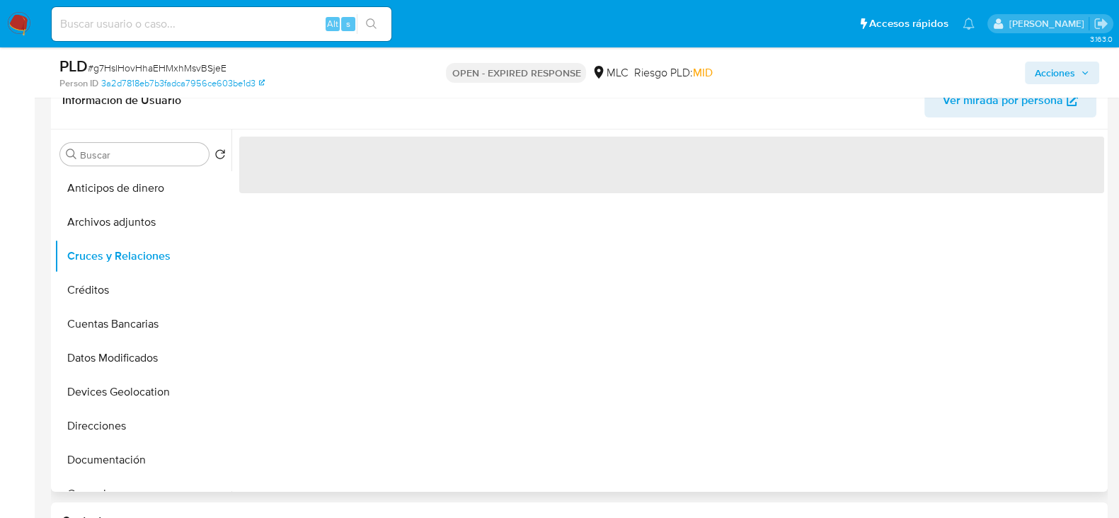
scroll to position [265, 0]
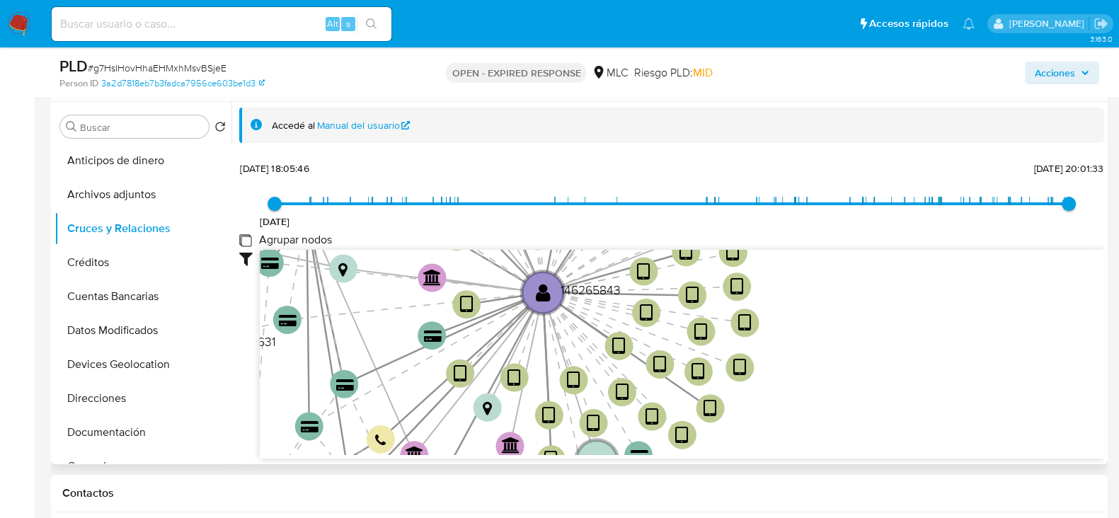
click at [251, 236] on group_nodes "Agrupar nodos" at bounding box center [244, 239] width 11 height 11
checkbox group_nodes "true"
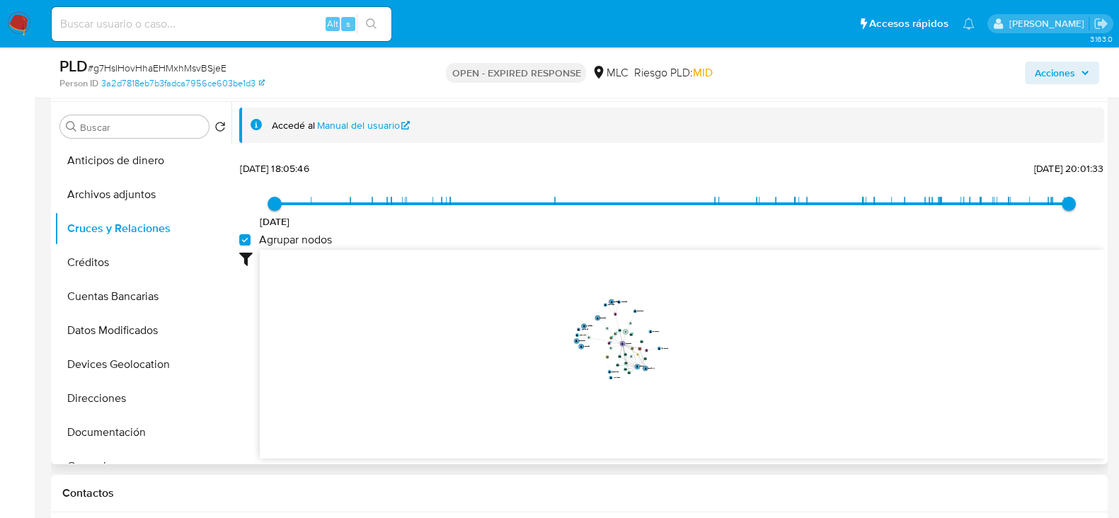
drag, startPoint x: 800, startPoint y: 284, endPoint x: 793, endPoint y: 316, distance: 33.5
click at [793, 316] on icon "device-665e620c89d7b4ec60352c14  device-66549afbdc0a4a27613448f9  device-61e8…" at bounding box center [682, 352] width 844 height 205
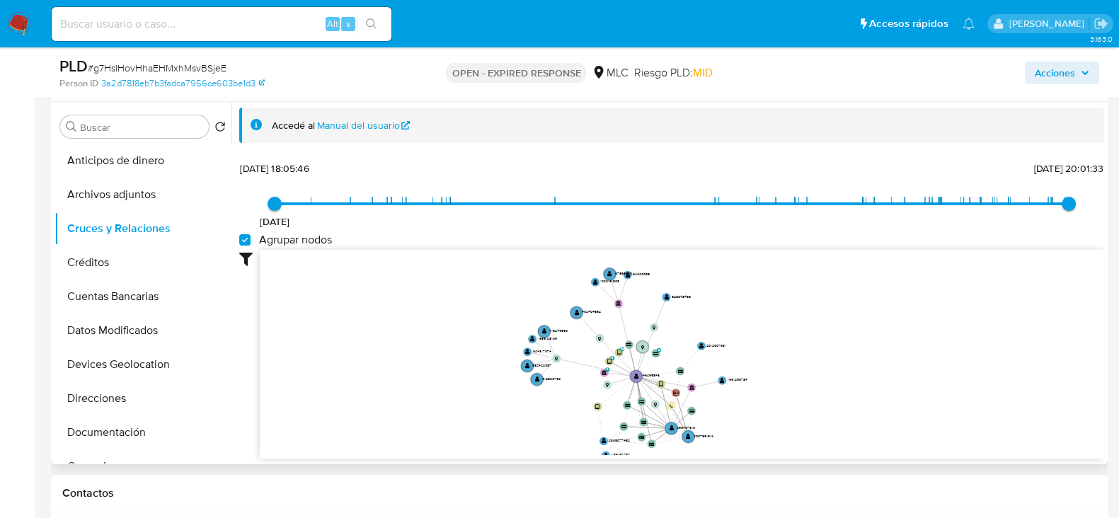
drag, startPoint x: 758, startPoint y: 295, endPoint x: 771, endPoint y: 339, distance: 45.9
click at [771, 339] on icon "device-665e620c89d7b4ec60352c14  device-66549afbdc0a4a27613448f9  device-61e8…" at bounding box center [682, 352] width 844 height 205
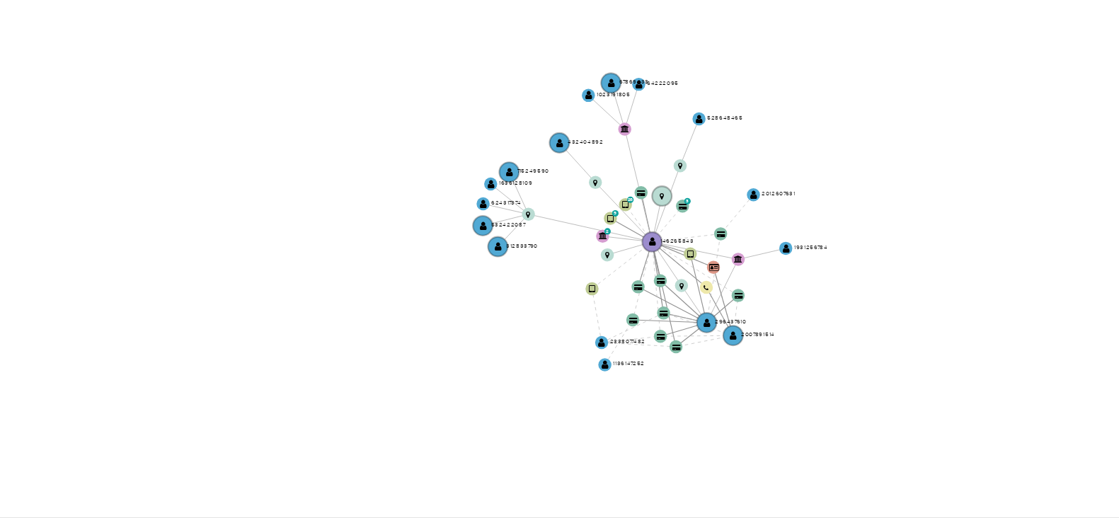
drag, startPoint x: 733, startPoint y: 302, endPoint x: 712, endPoint y: 317, distance: 25.3
click at [712, 317] on icon "device-665e620c89d7b4ec60352c14  device-66549afbdc0a4a27613448f9  device-61e8…" at bounding box center [682, 299] width 844 height 205
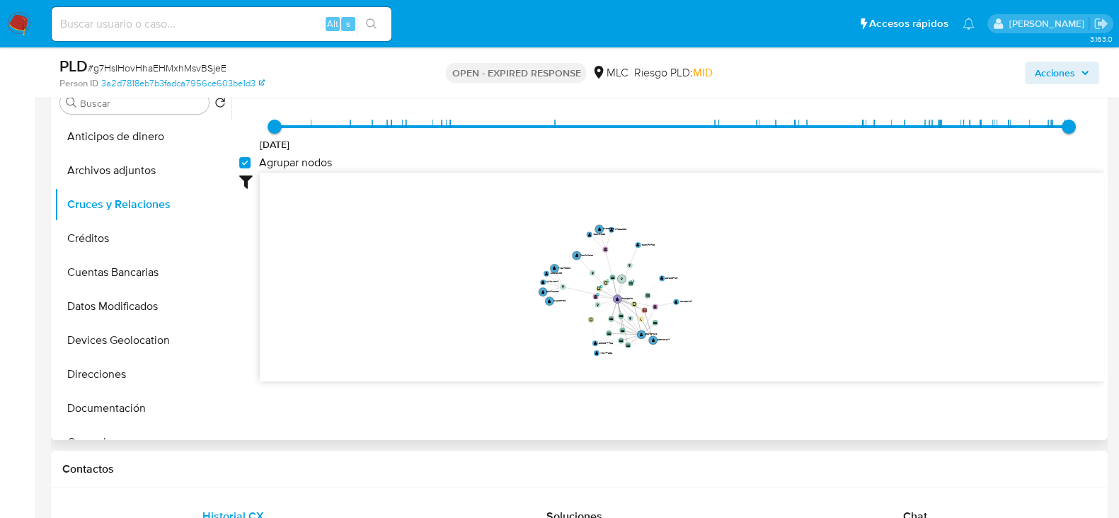
scroll to position [367, 0]
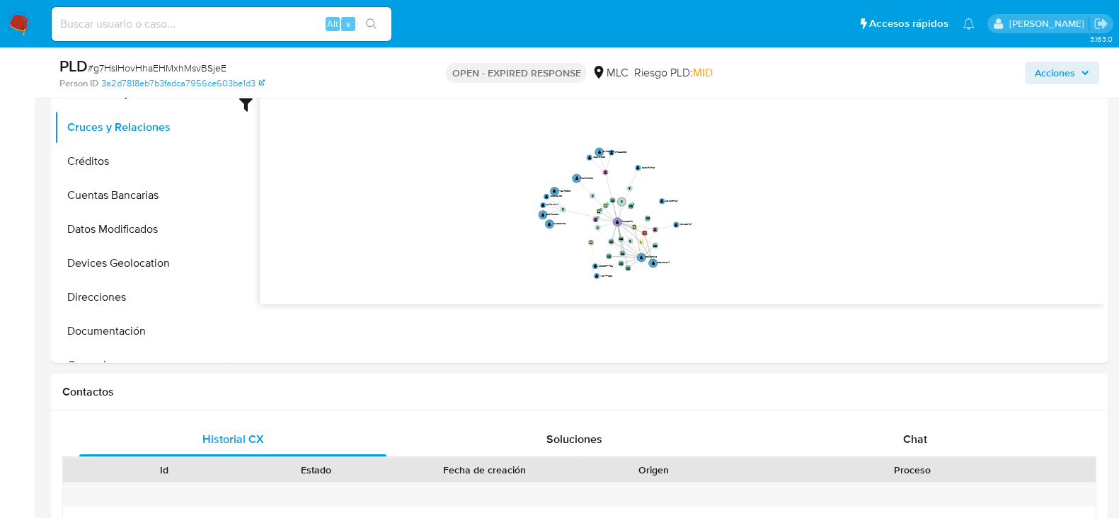
drag, startPoint x: 931, startPoint y: 426, endPoint x: 924, endPoint y: 377, distance: 50.0
click at [931, 426] on div "Chat" at bounding box center [915, 440] width 307 height 34
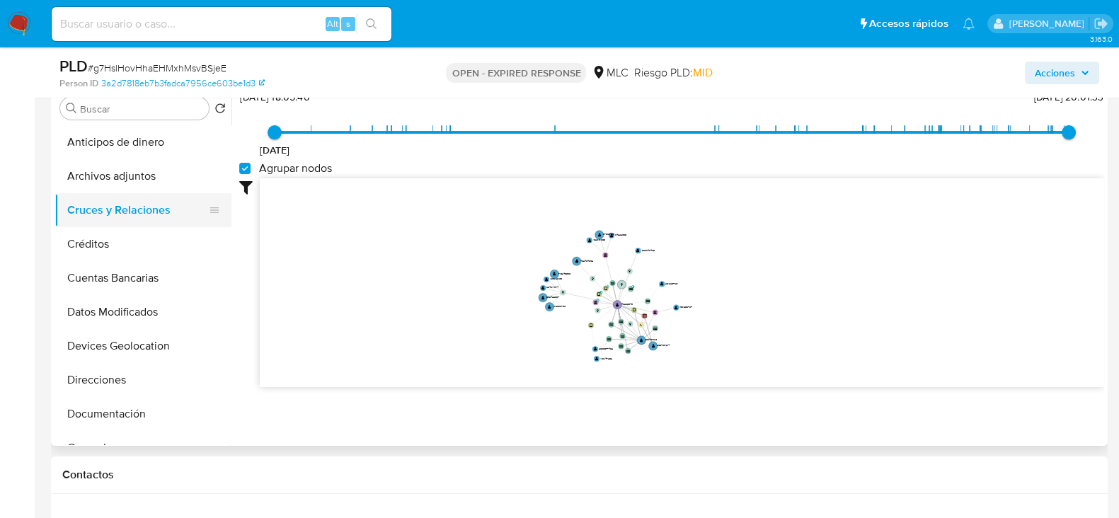
scroll to position [176, 0]
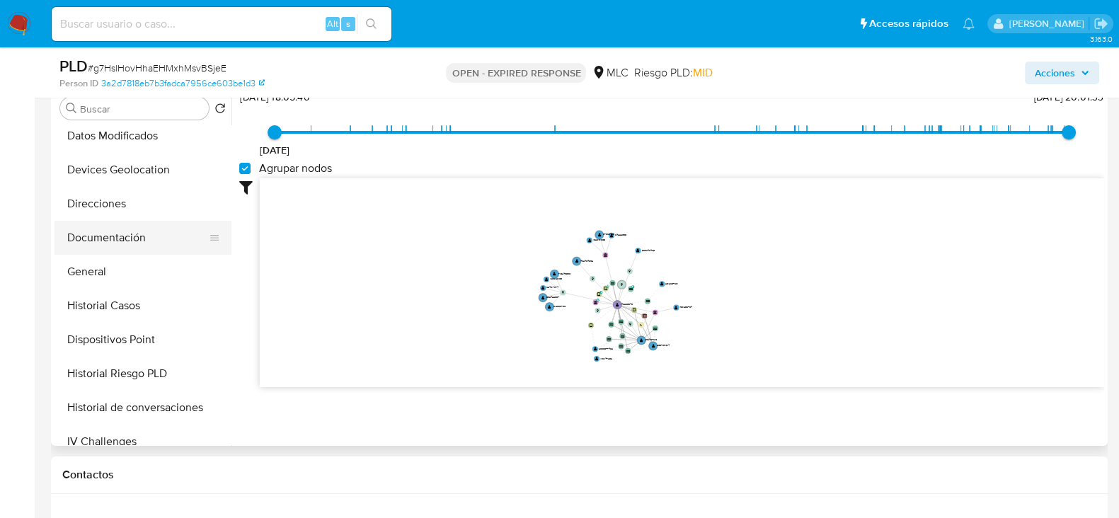
click at [125, 236] on button "Documentación" at bounding box center [137, 238] width 166 height 34
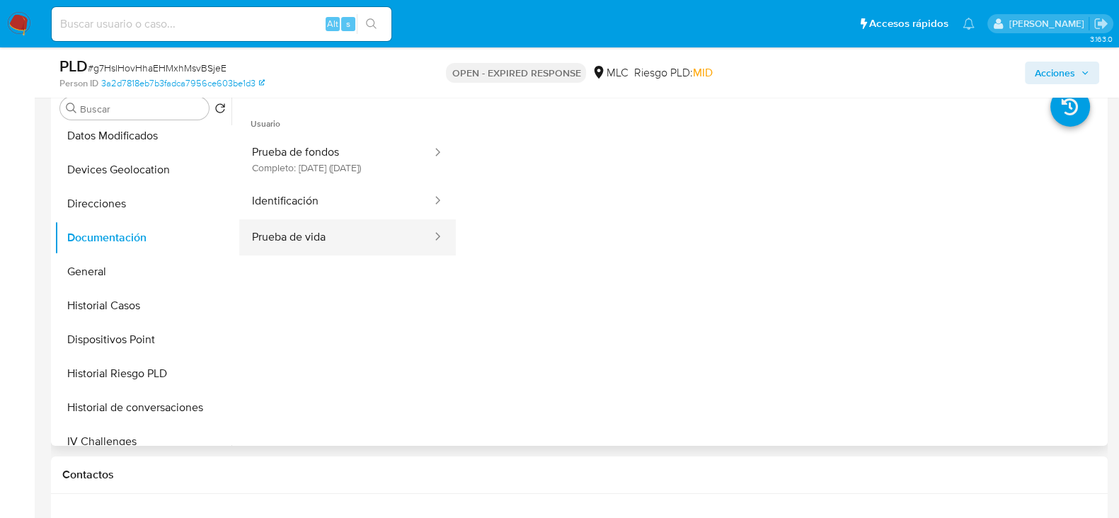
click at [320, 243] on button "Prueba de vida" at bounding box center [336, 237] width 194 height 36
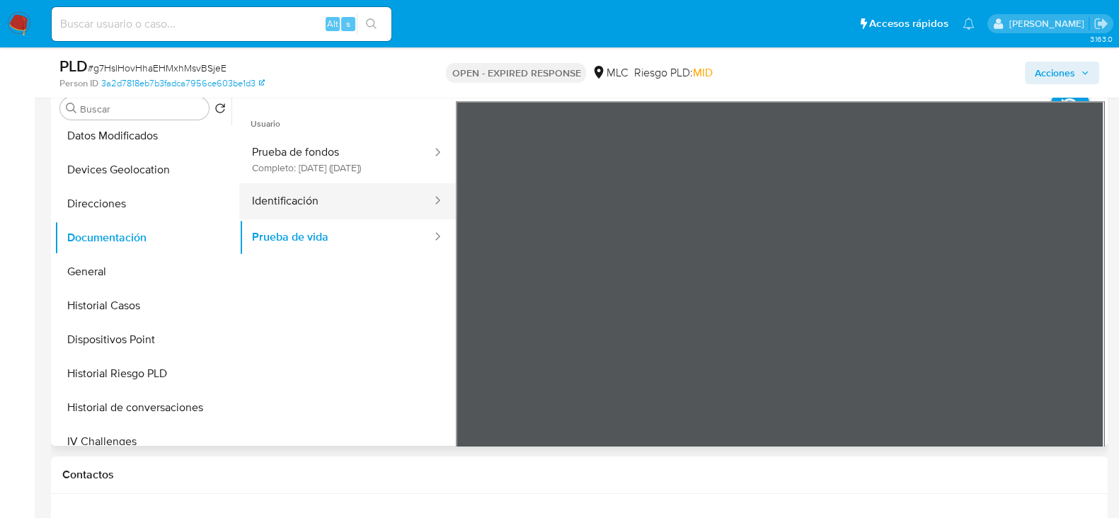
click at [352, 217] on button "Identificación" at bounding box center [336, 201] width 194 height 36
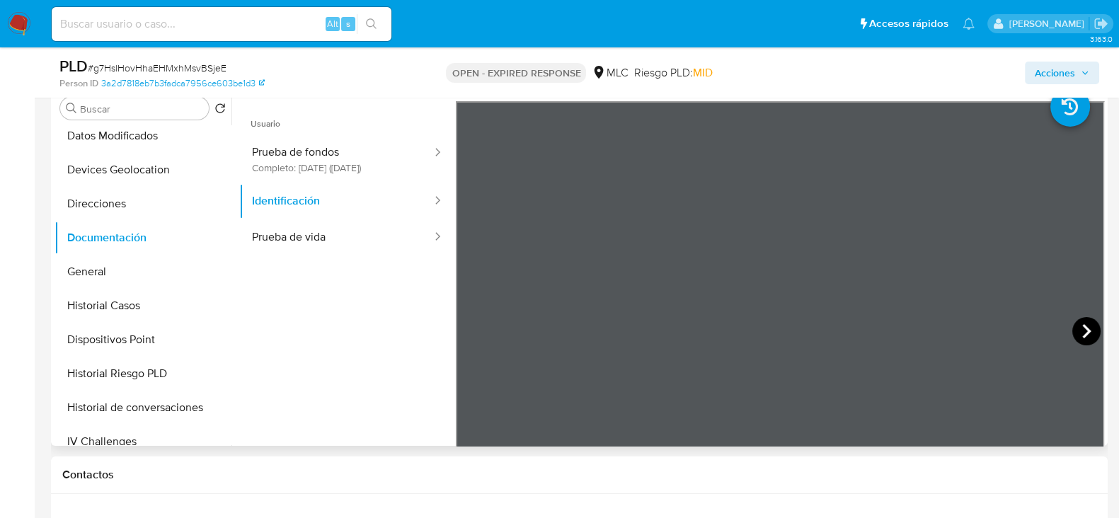
click at [1073, 323] on icon at bounding box center [1086, 331] width 28 height 28
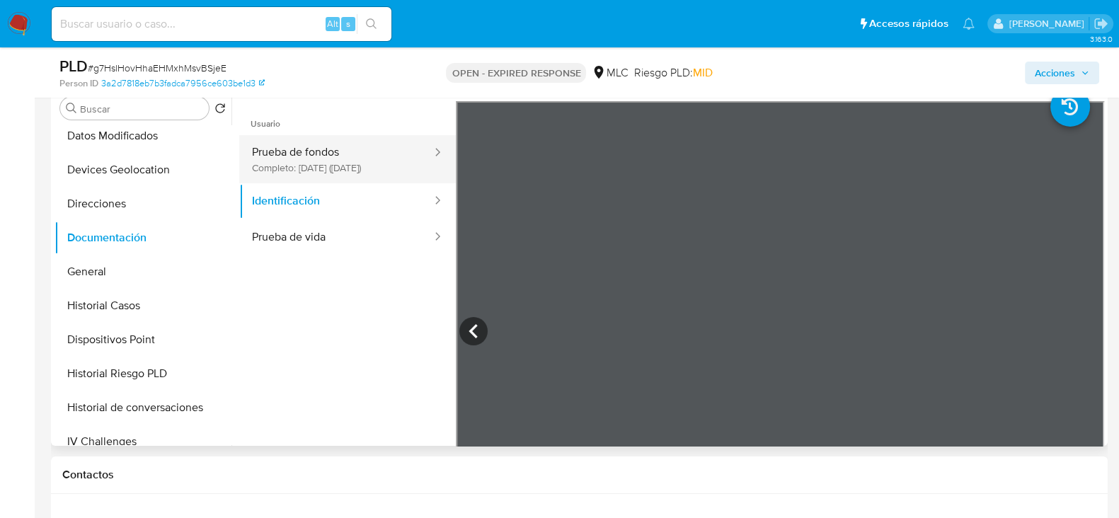
click at [312, 169] on button "Prueba de fondos Completo: 28/09/2025 (hace 10 días)" at bounding box center [336, 159] width 194 height 48
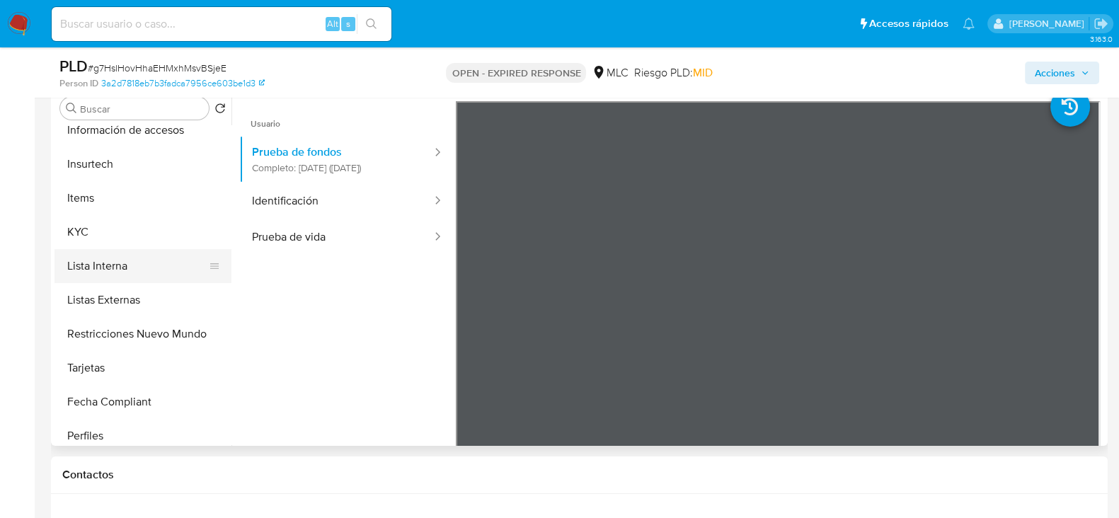
scroll to position [531, 0]
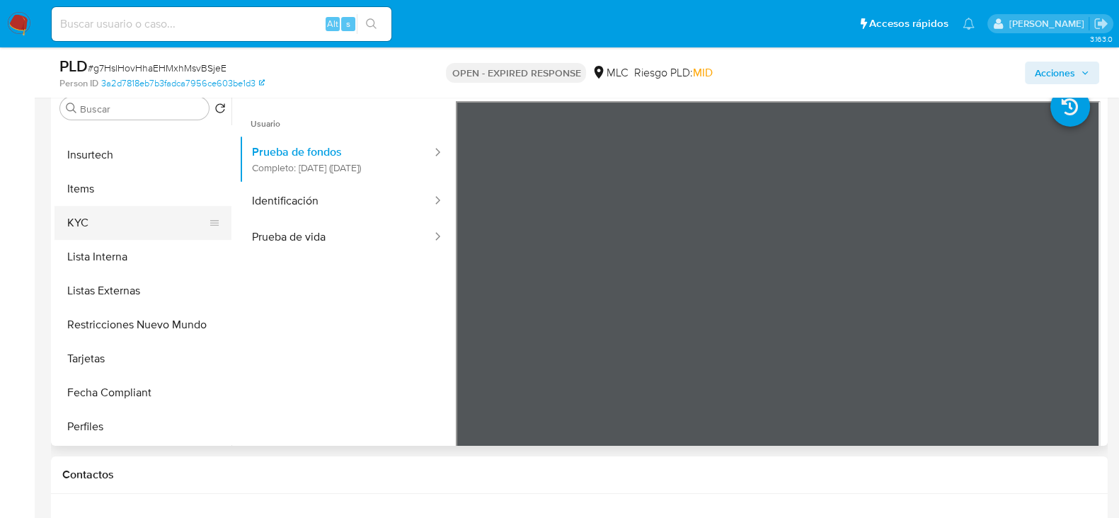
click at [88, 229] on button "KYC" at bounding box center [137, 223] width 166 height 34
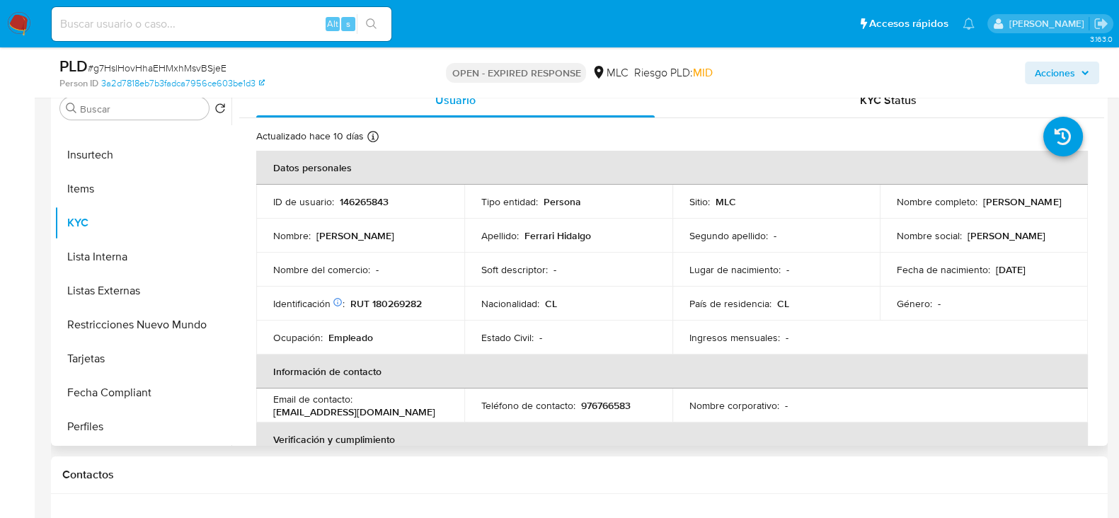
drag, startPoint x: 1013, startPoint y: 210, endPoint x: 888, endPoint y: 204, distance: 124.7
click at [888, 203] on td "Nombre completo : María José Ferrari Hidalgo" at bounding box center [984, 202] width 208 height 34
copy p "María José Ferrari Hidalgo"
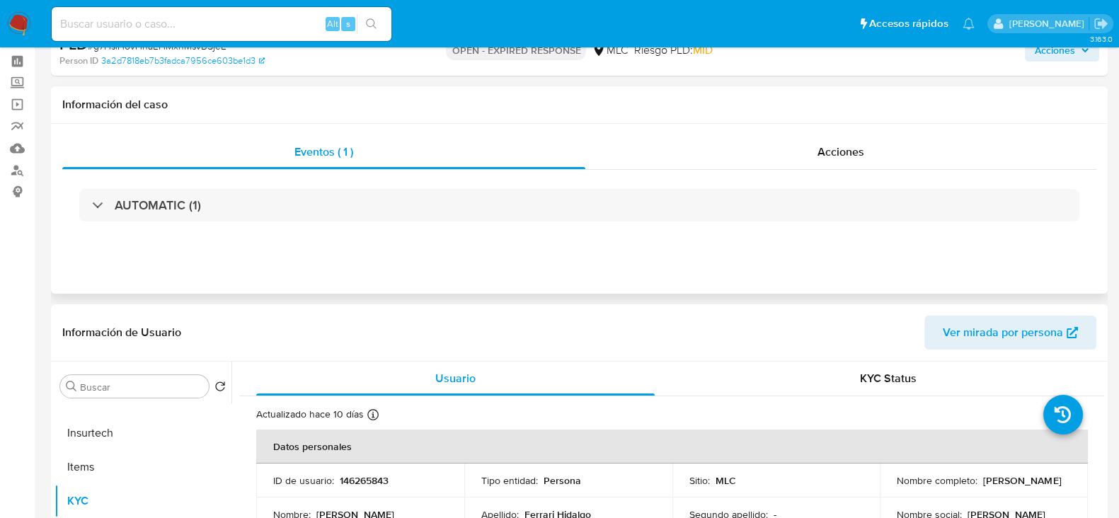
scroll to position [0, 0]
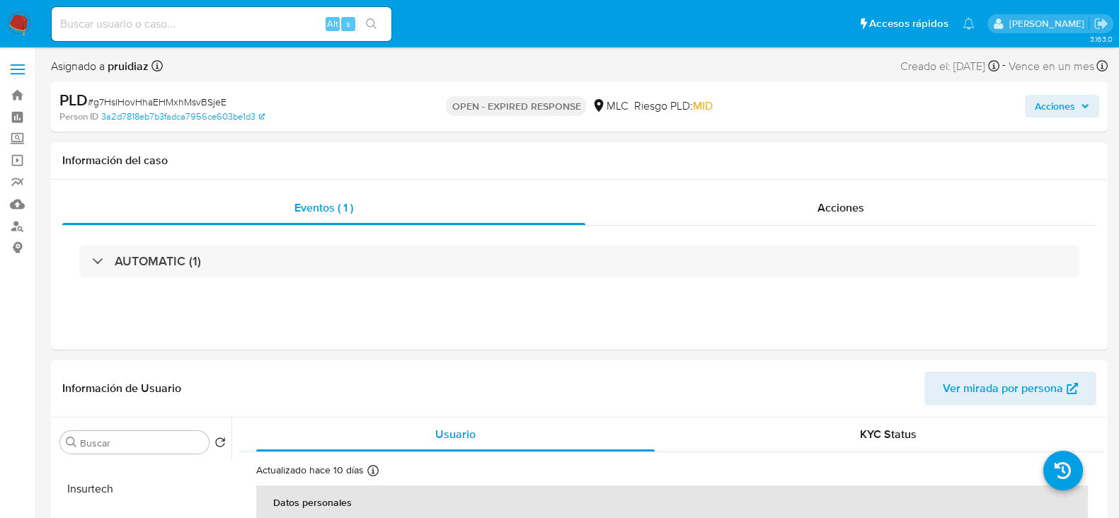
click at [191, 101] on span "# g7HslHovHhaEHMxhMsvBSjeE" at bounding box center [157, 102] width 139 height 14
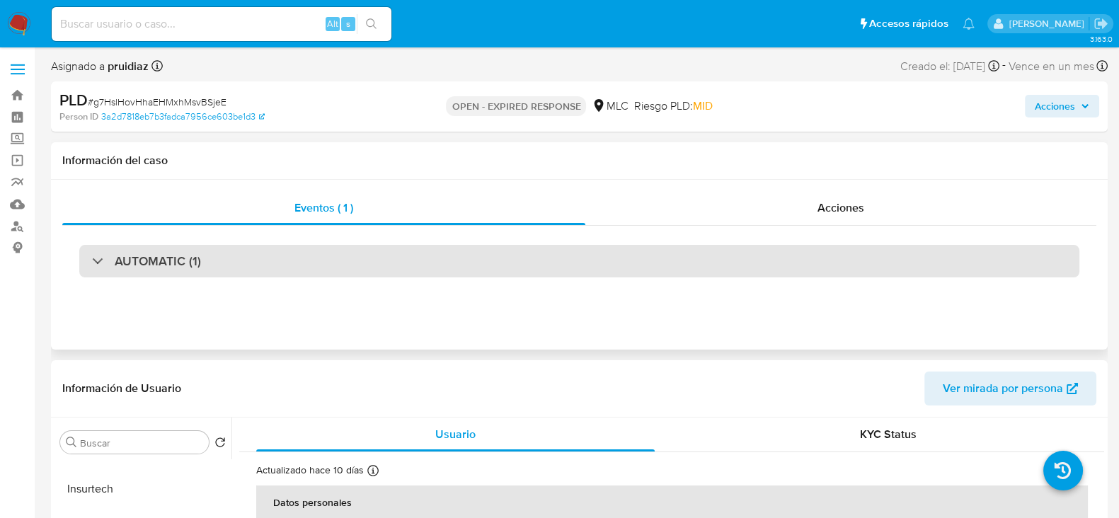
click at [167, 253] on h3 "AUTOMATIC (1)" at bounding box center [158, 261] width 86 height 16
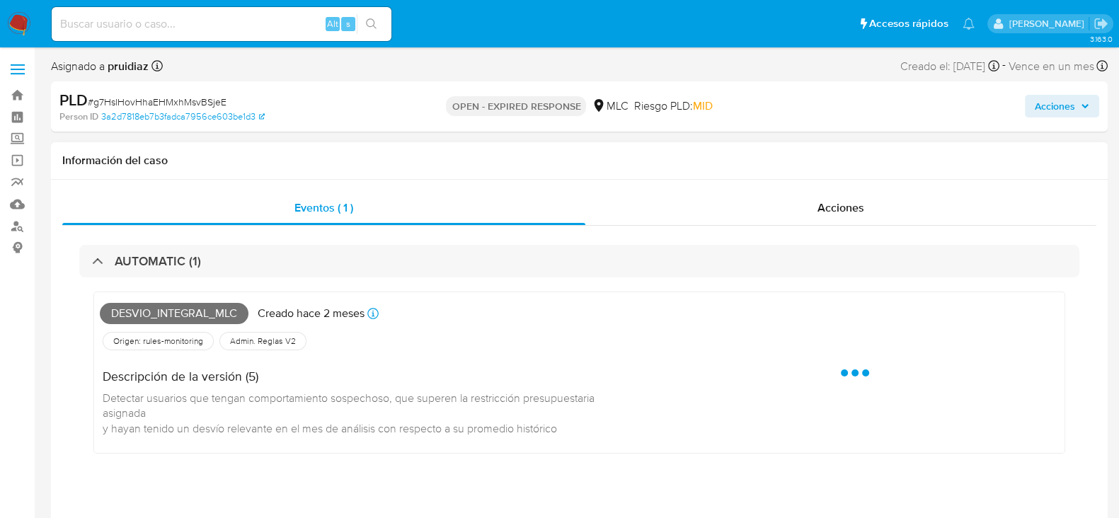
click at [163, 313] on span "Desvio_integral_mlc" at bounding box center [174, 313] width 149 height 21
copy span "Desvio_integral_mlc"
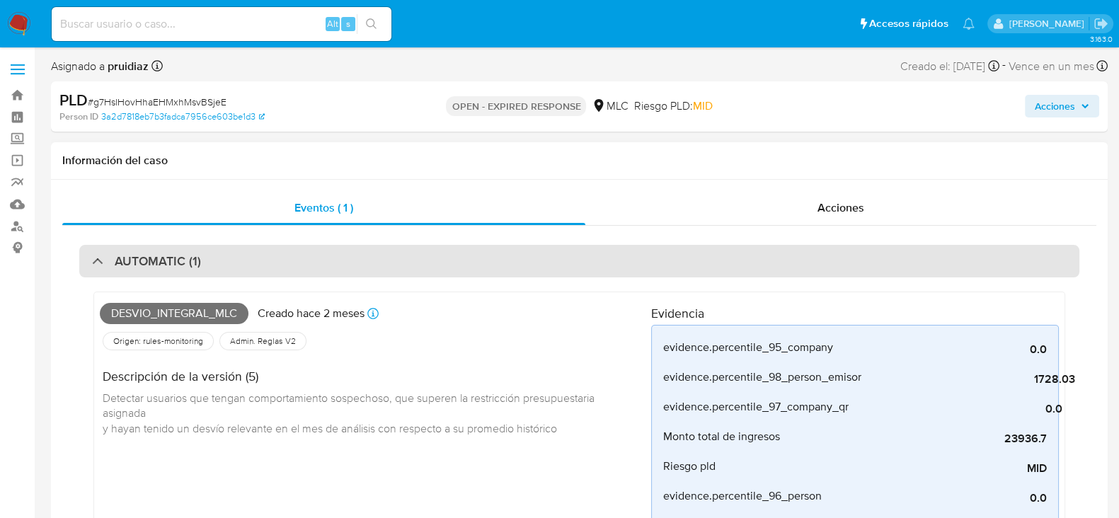
click at [230, 274] on div "AUTOMATIC (1)" at bounding box center [579, 261] width 1000 height 33
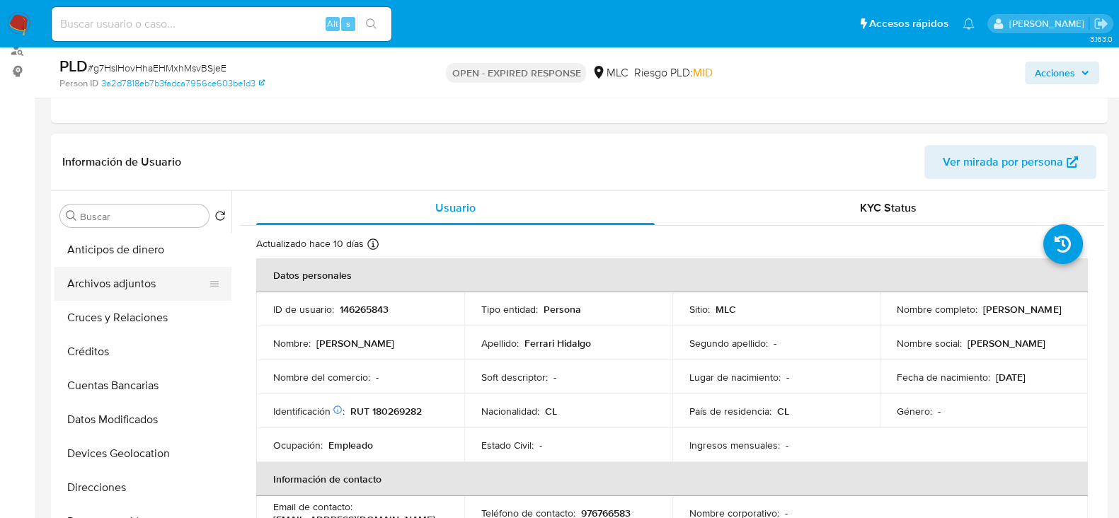
click at [120, 277] on button "Archivos adjuntos" at bounding box center [137, 284] width 166 height 34
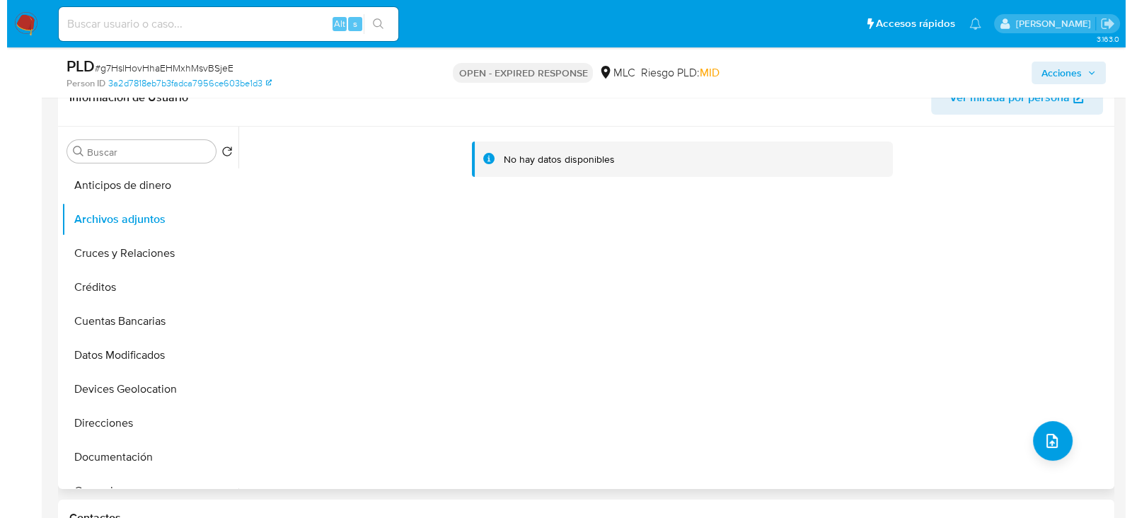
scroll to position [265, 0]
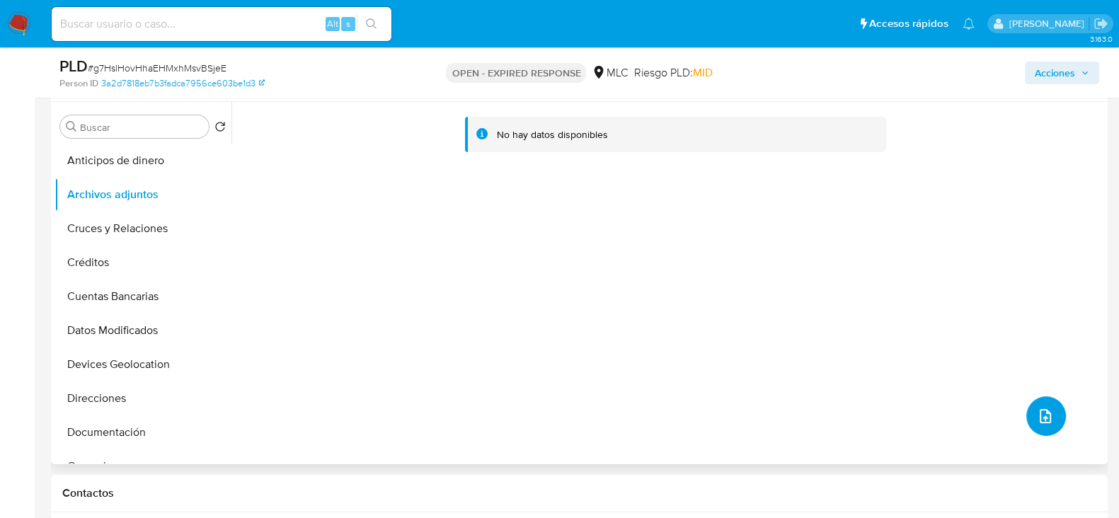
click at [1045, 421] on icon "upload-file" at bounding box center [1045, 416] width 17 height 17
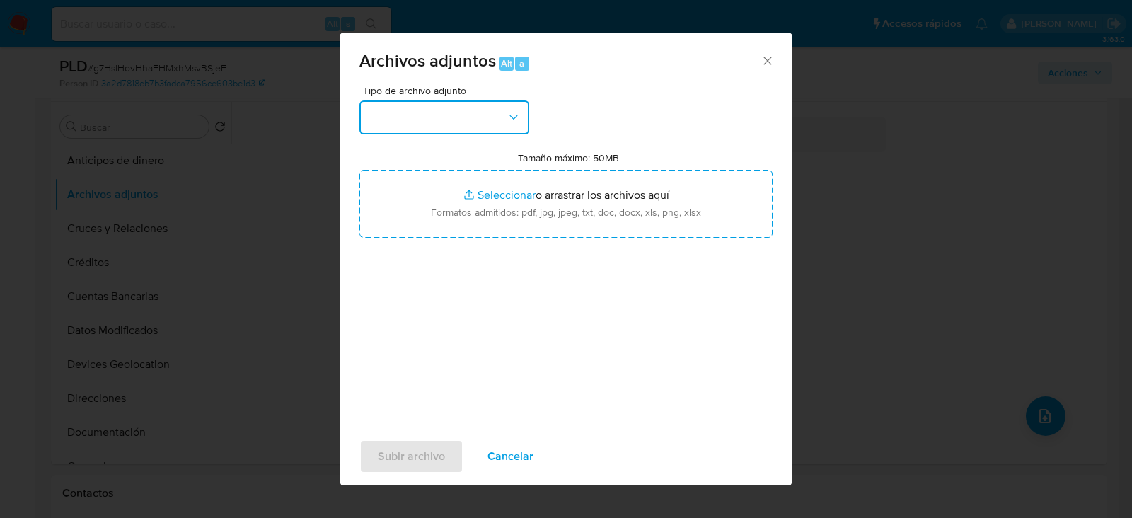
click at [476, 122] on button "button" at bounding box center [445, 118] width 170 height 34
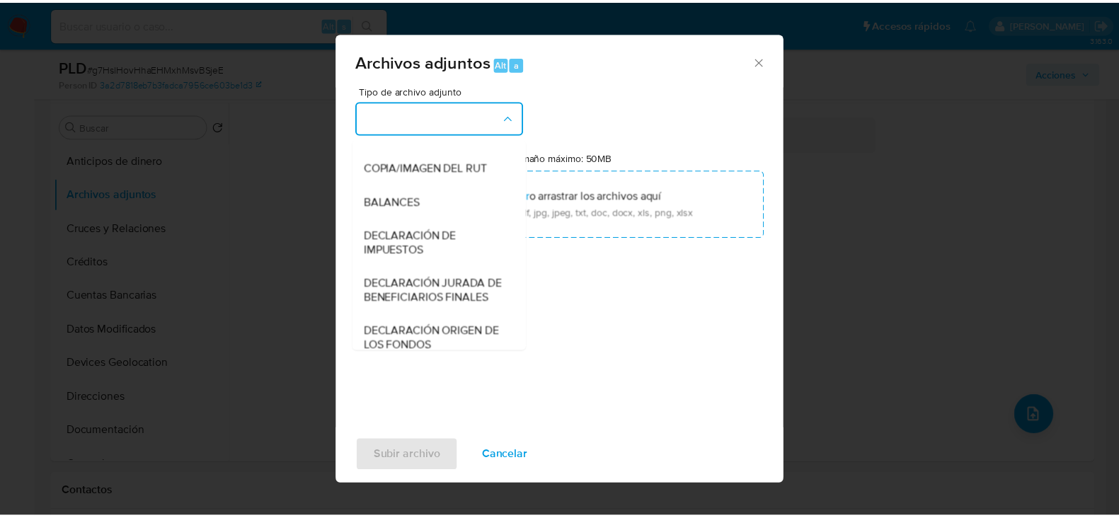
scroll to position [234, 0]
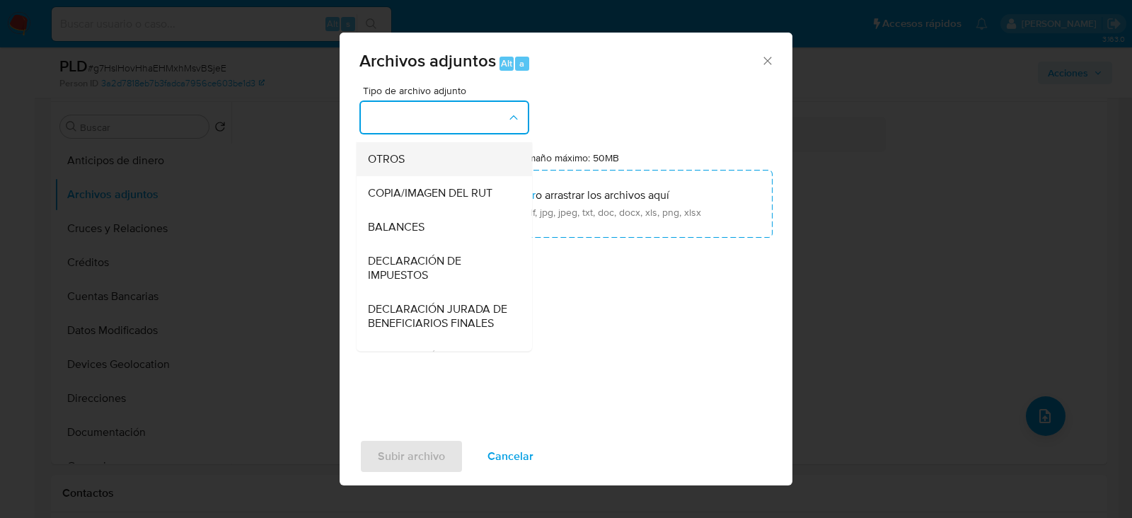
click at [400, 166] on span "OTROS" at bounding box center [386, 159] width 37 height 14
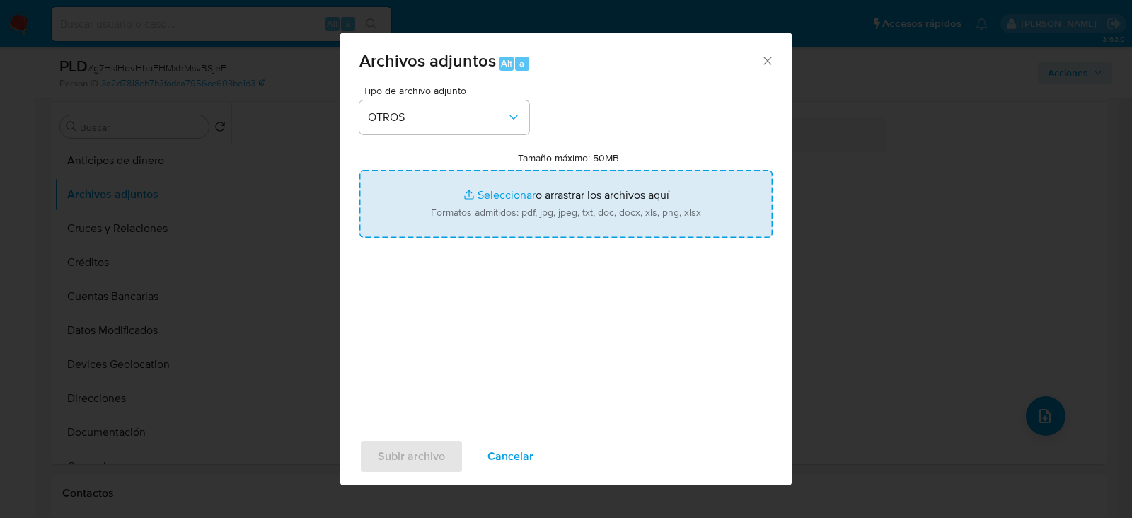
click at [486, 190] on input "Tamaño máximo: 50MB Seleccionar archivos" at bounding box center [566, 204] width 413 height 68
type input "C:\fakepath\146265843 - 08_10_2025.xlsx"
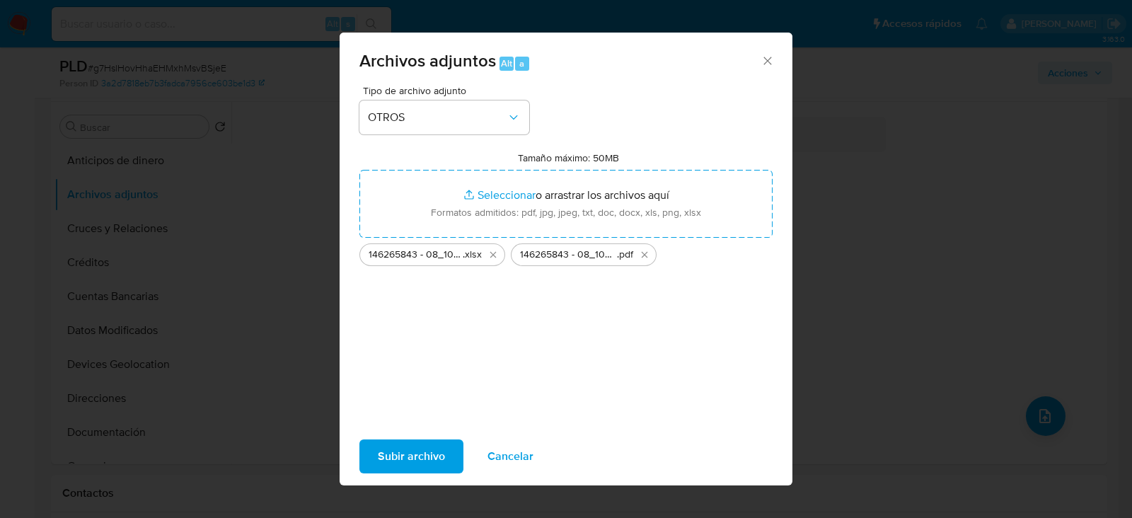
click at [439, 447] on span "Subir archivo" at bounding box center [411, 456] width 67 height 31
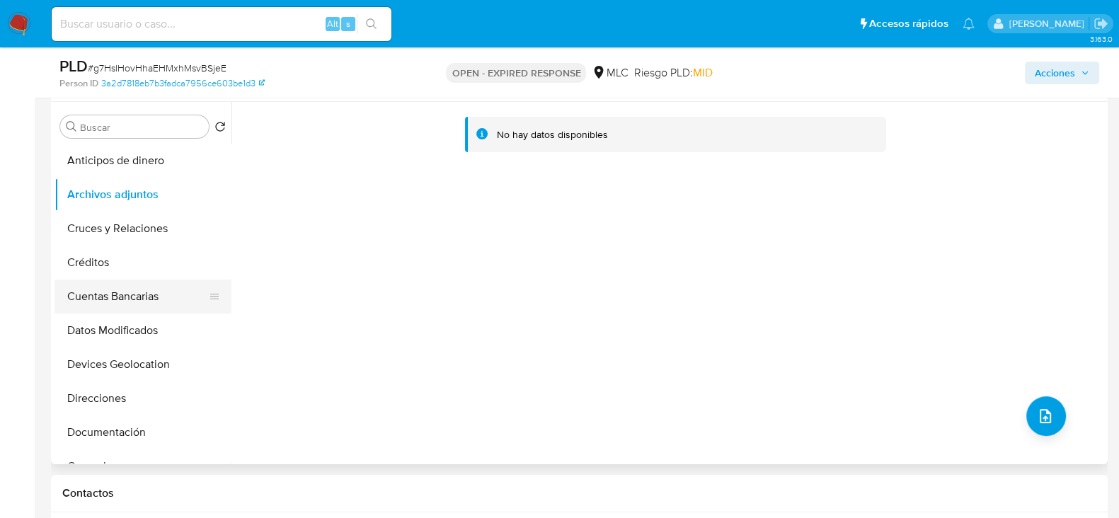
click at [105, 294] on button "Cuentas Bancarias" at bounding box center [137, 297] width 166 height 34
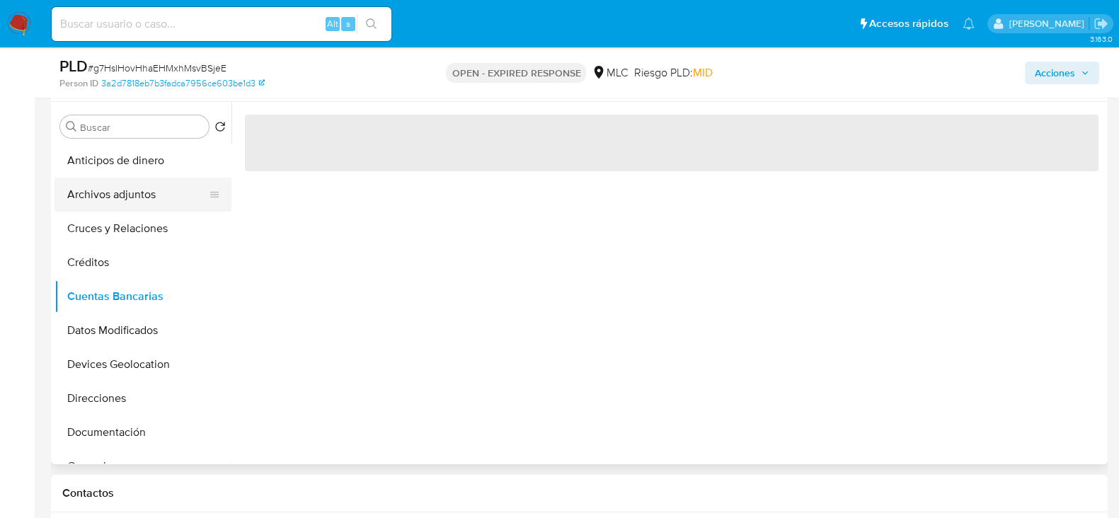
click at [117, 193] on button "Archivos adjuntos" at bounding box center [137, 195] width 166 height 34
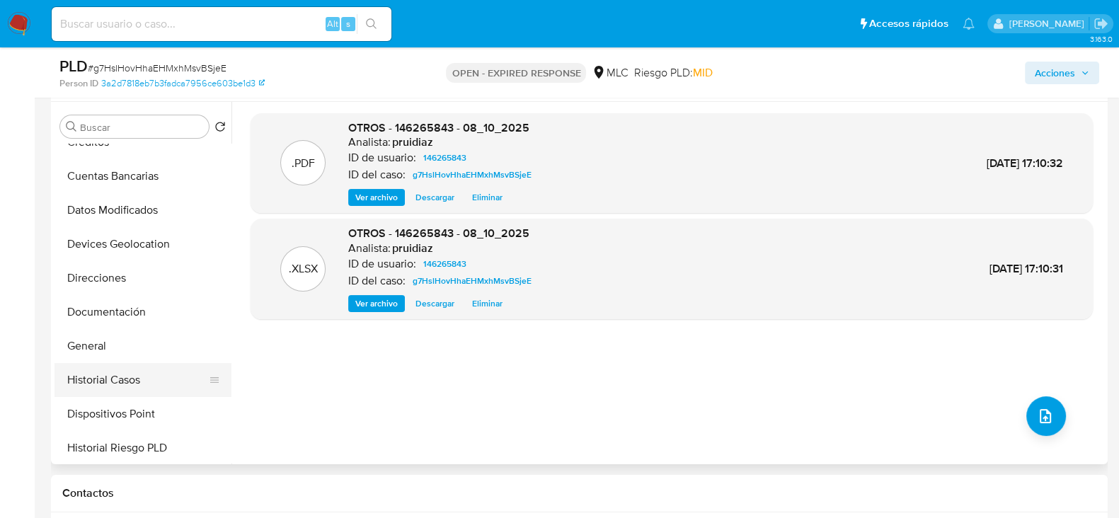
scroll to position [176, 0]
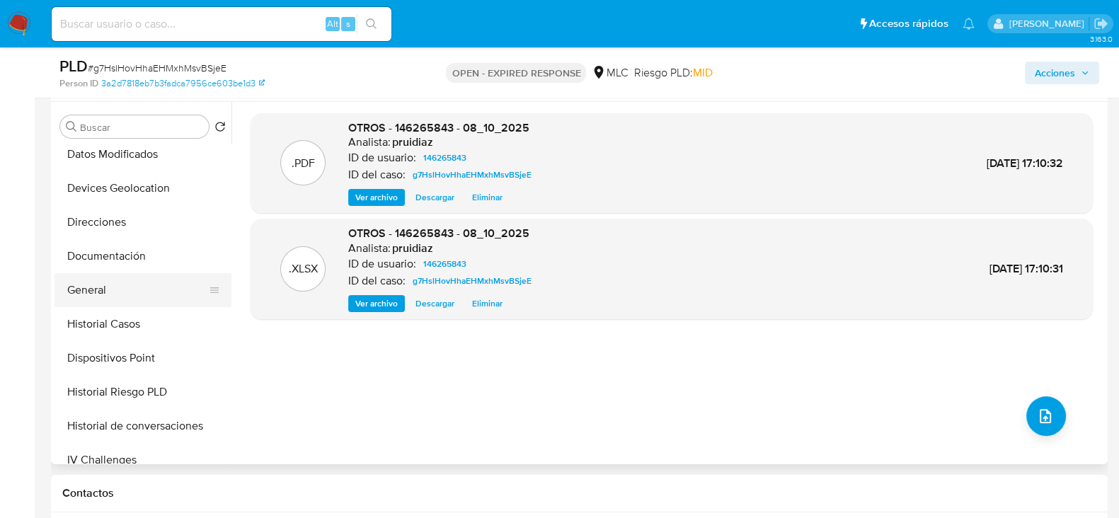
click at [96, 280] on button "General" at bounding box center [137, 290] width 166 height 34
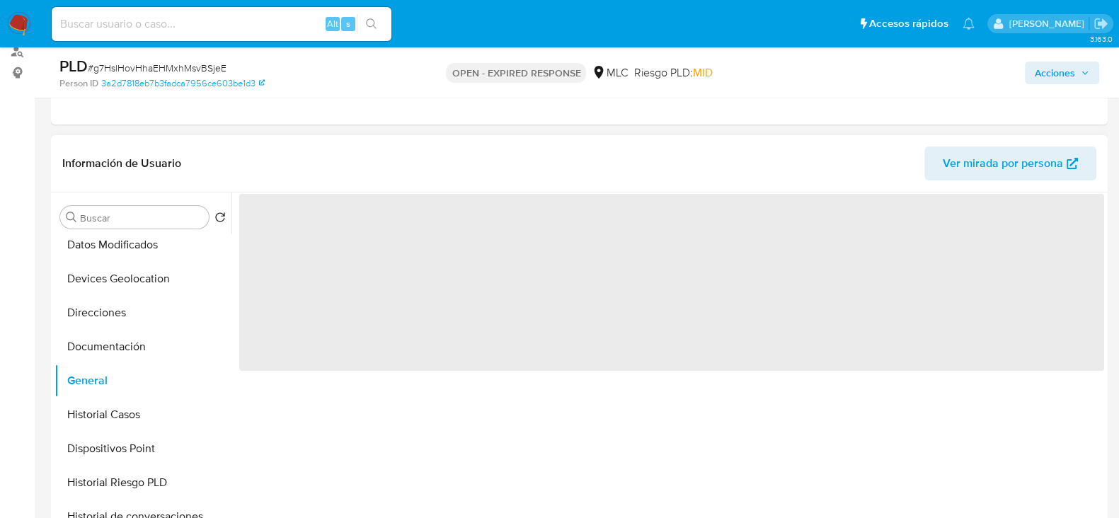
scroll to position [88, 0]
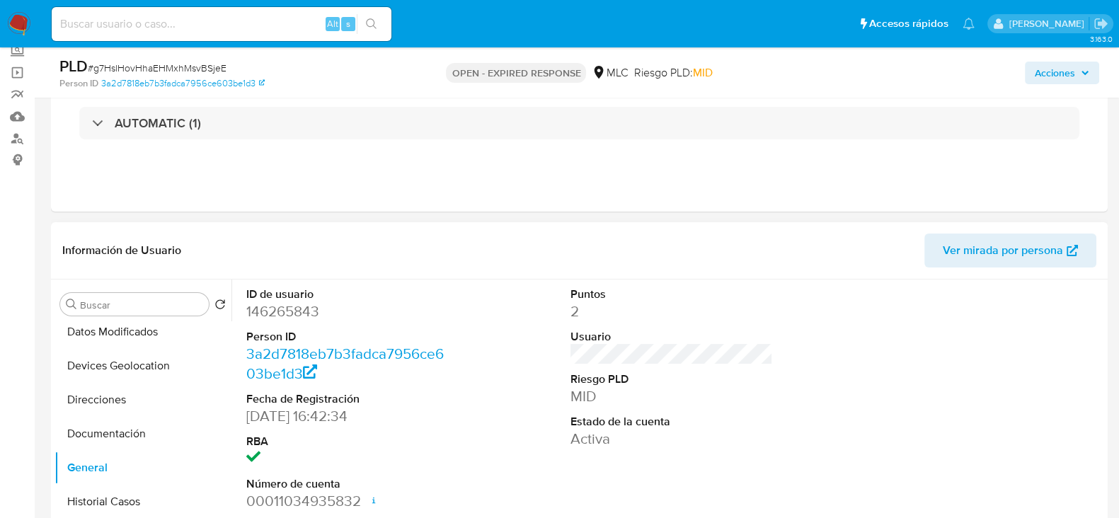
click at [295, 307] on dd "146265843" at bounding box center [347, 312] width 202 height 20
copy dd "146265843"
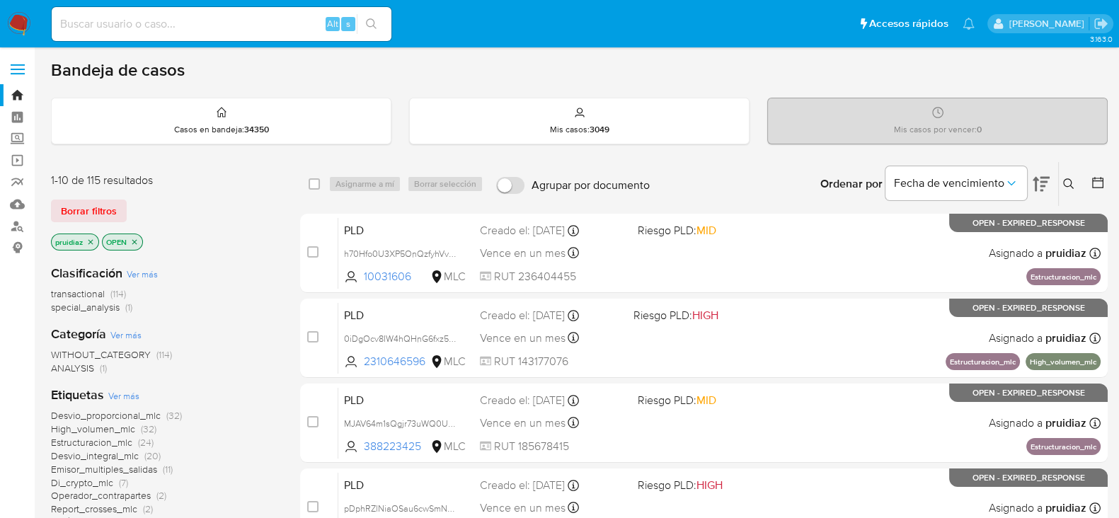
click at [1033, 189] on icon at bounding box center [1041, 184] width 17 height 17
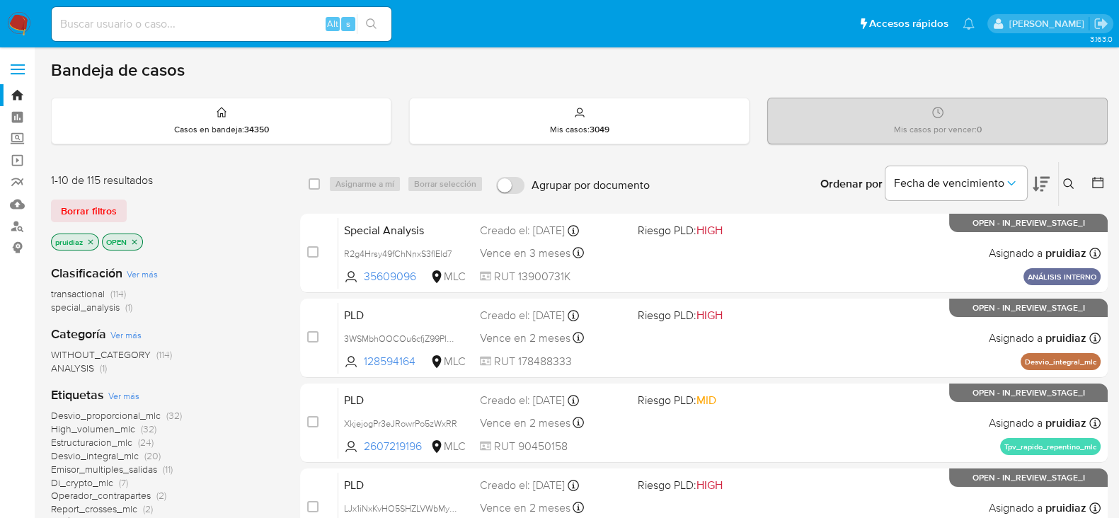
click at [1033, 190] on icon at bounding box center [1041, 184] width 17 height 17
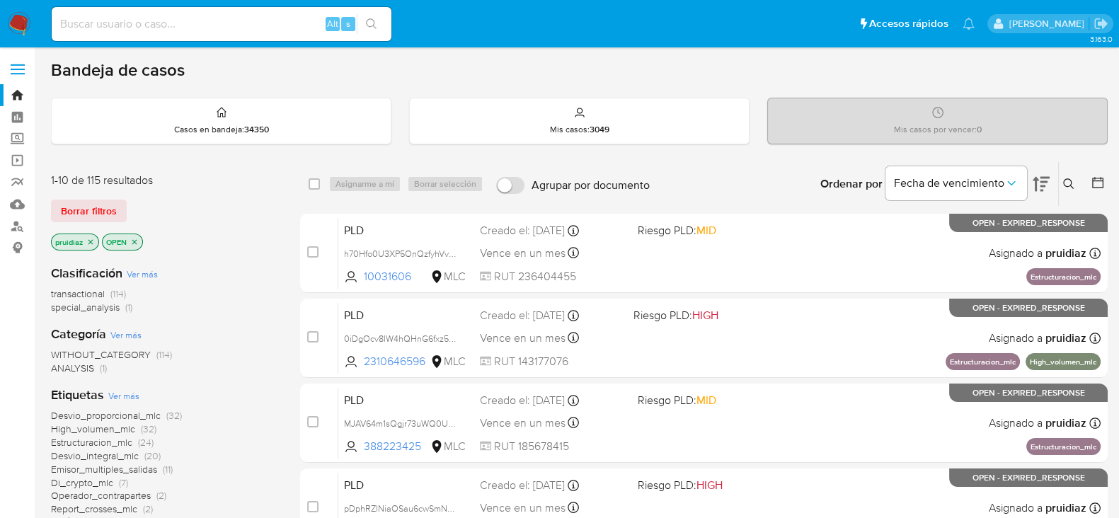
click at [205, 23] on input at bounding box center [222, 24] width 340 height 18
paste input "296437610"
type input "296437610"
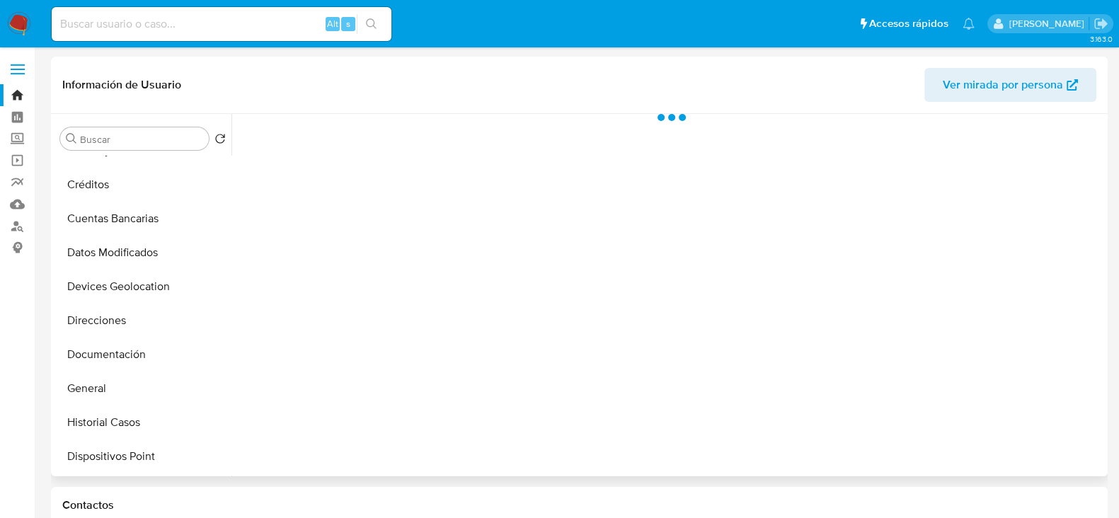
scroll to position [176, 0]
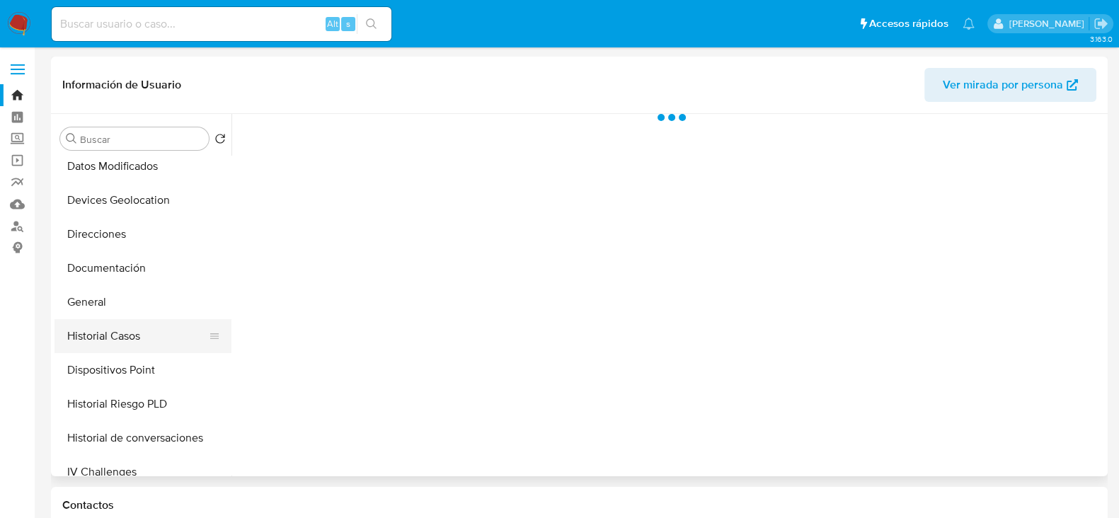
select select "10"
click at [110, 335] on button "Historial Casos" at bounding box center [137, 336] width 166 height 34
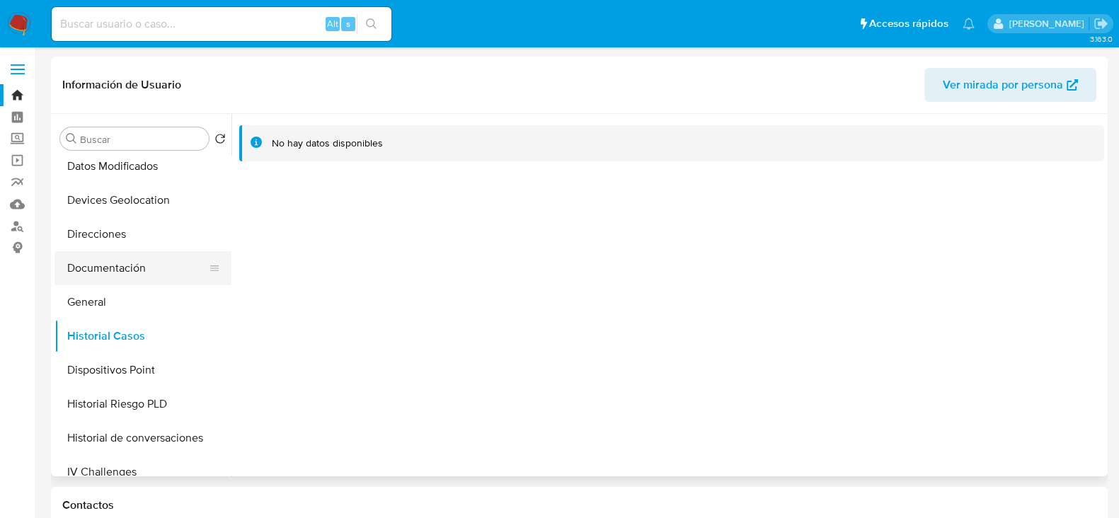
click at [122, 267] on button "Documentación" at bounding box center [137, 268] width 166 height 34
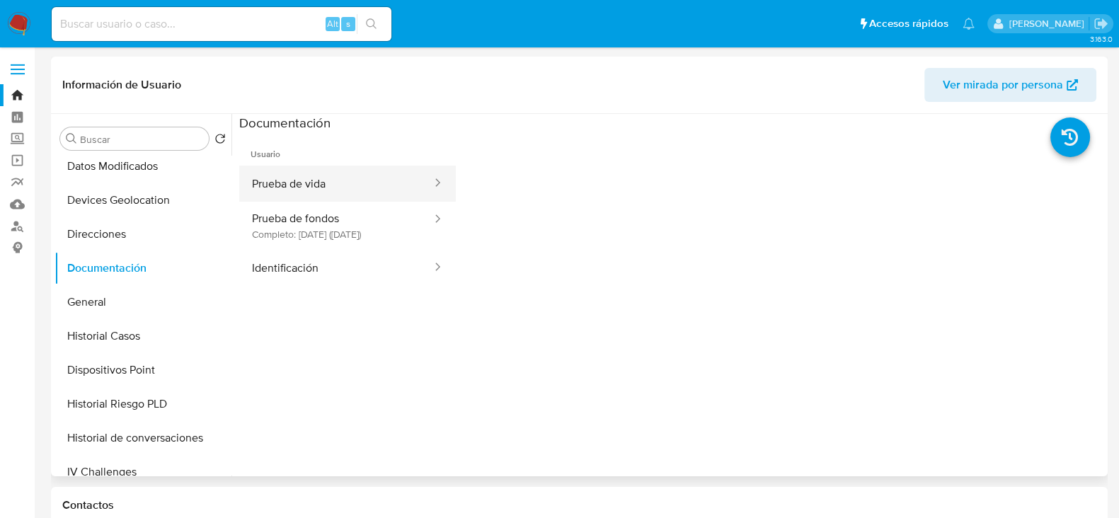
click at [323, 178] on button "Prueba de vida" at bounding box center [336, 184] width 194 height 36
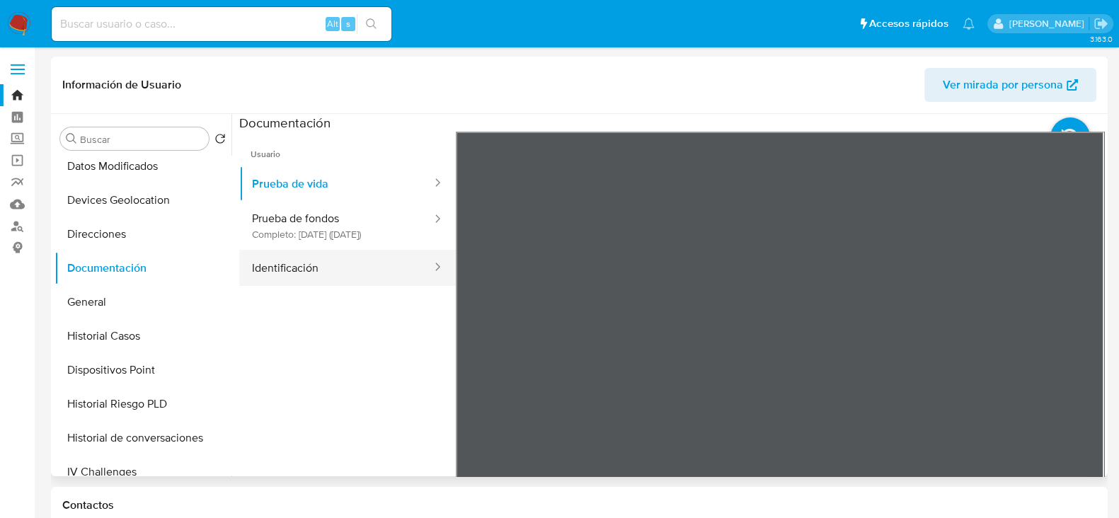
click at [297, 268] on button "Identificación" at bounding box center [336, 268] width 194 height 36
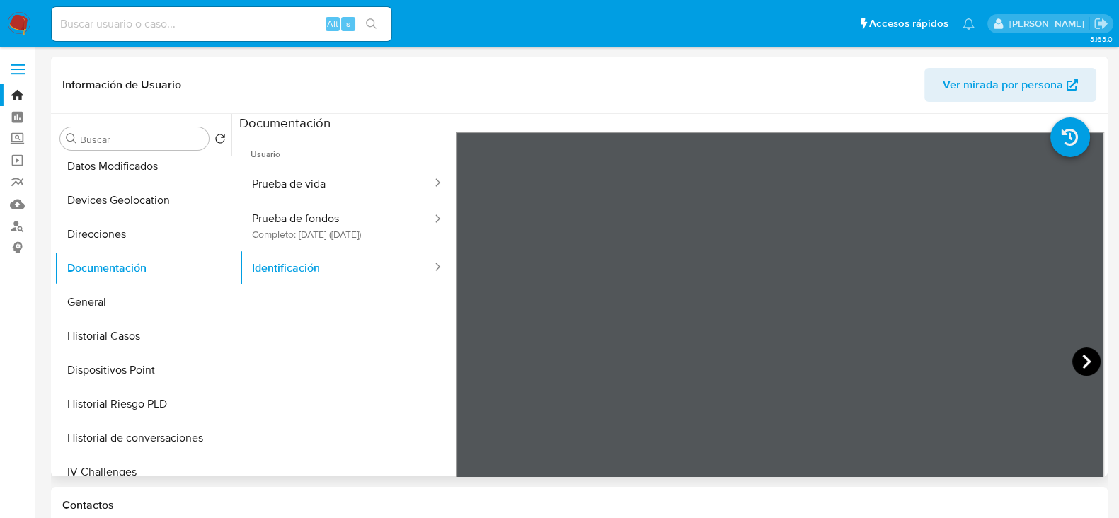
click at [1072, 350] on icon at bounding box center [1086, 362] width 28 height 28
click at [471, 355] on icon at bounding box center [473, 362] width 28 height 28
click at [1082, 362] on icon at bounding box center [1086, 362] width 8 height 14
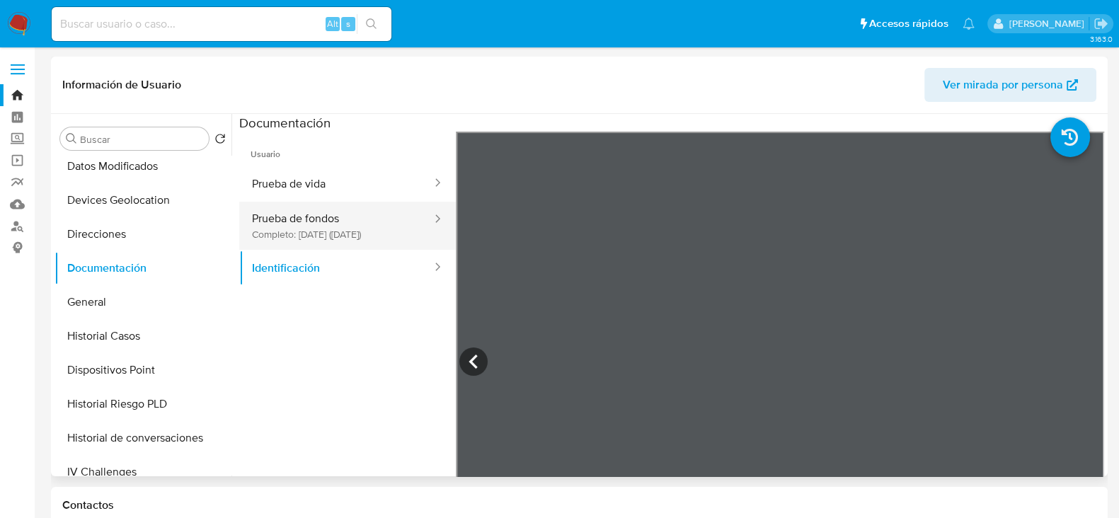
click at [340, 223] on button "Prueba de fondos Completo: [DATE] ([DATE])" at bounding box center [336, 226] width 194 height 48
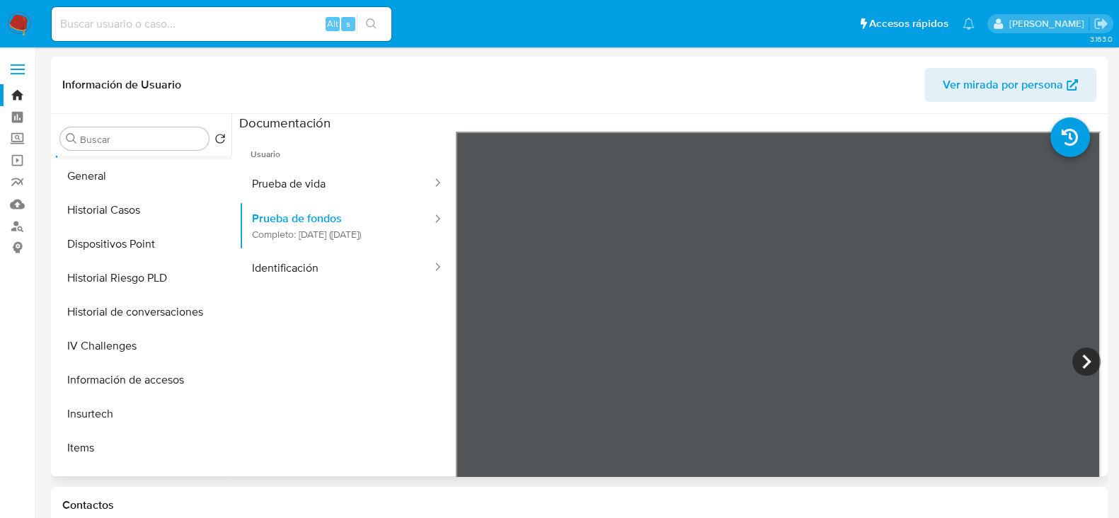
scroll to position [442, 0]
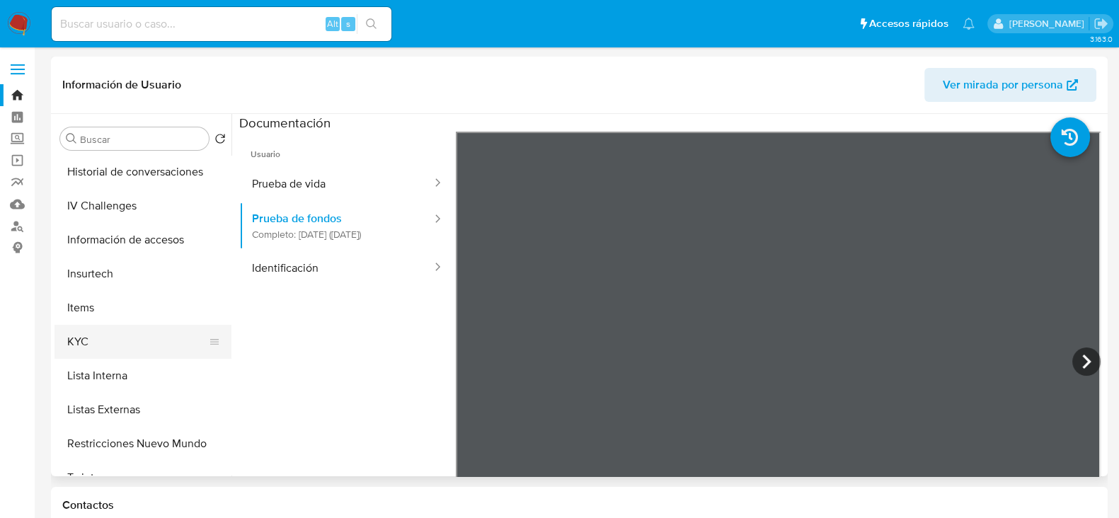
click at [96, 344] on button "KYC" at bounding box center [137, 342] width 166 height 34
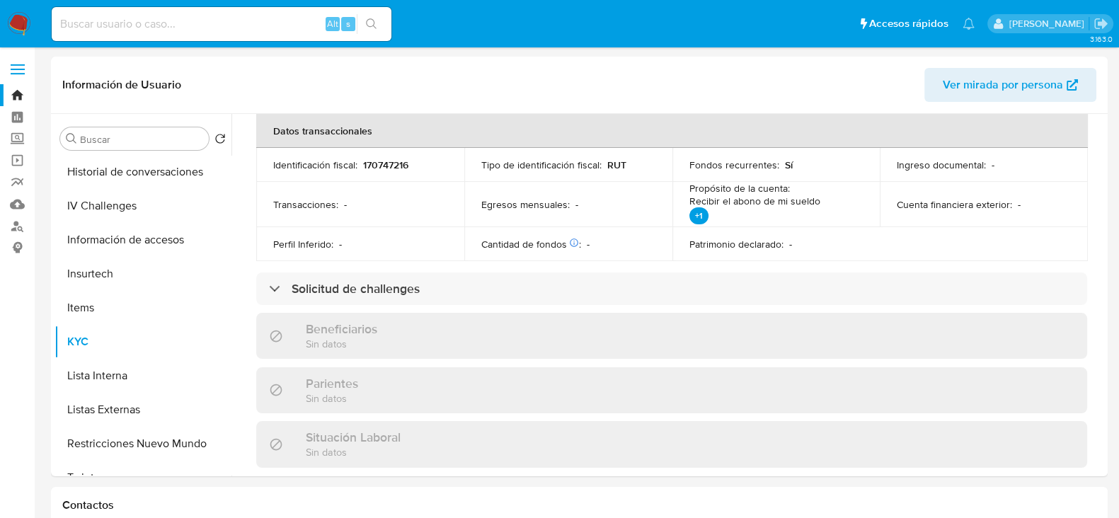
scroll to position [797, 0]
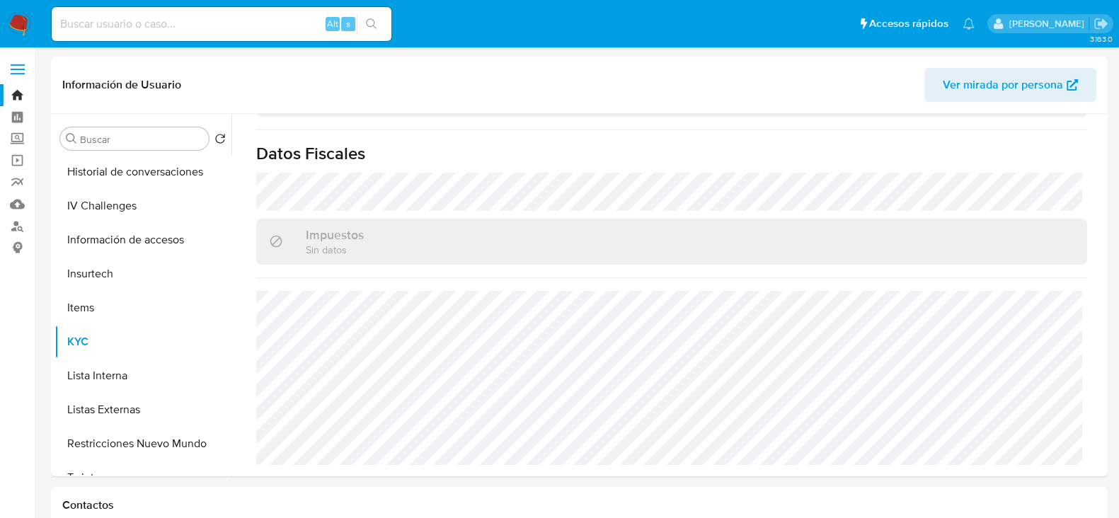
click at [7, 13] on img at bounding box center [19, 24] width 24 height 24
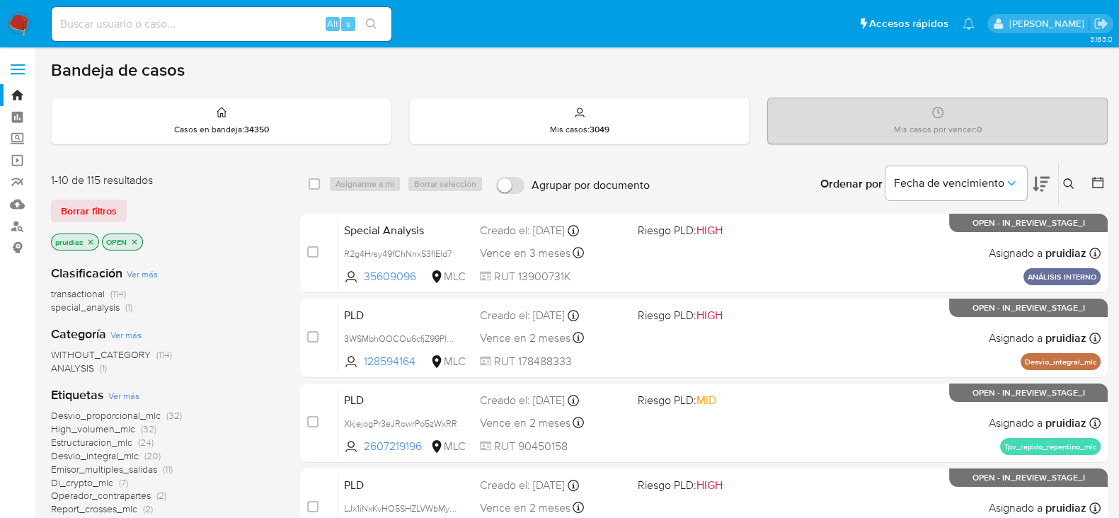
click at [1069, 185] on icon at bounding box center [1068, 183] width 11 height 11
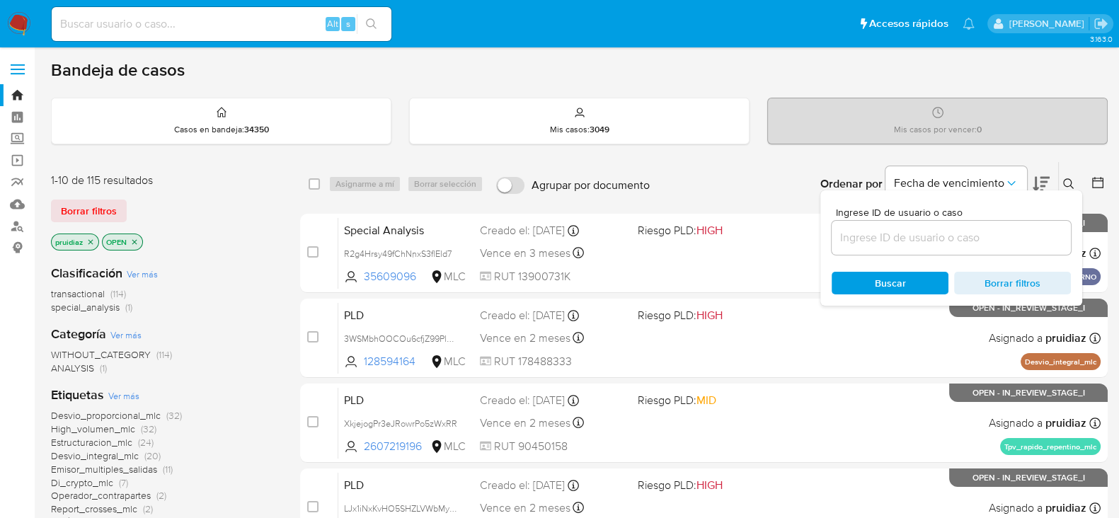
click at [982, 246] on input at bounding box center [951, 238] width 239 height 18
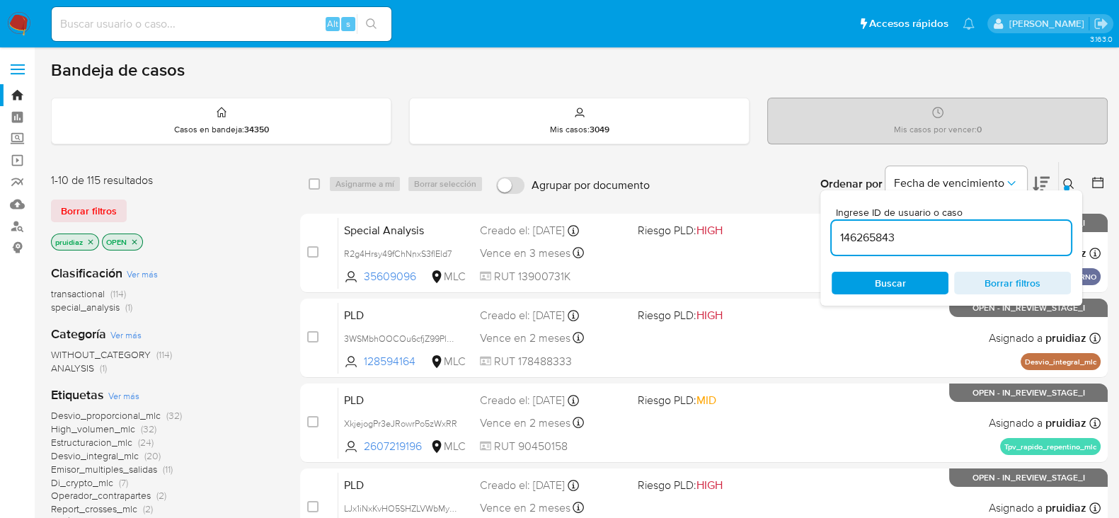
type input "146265843"
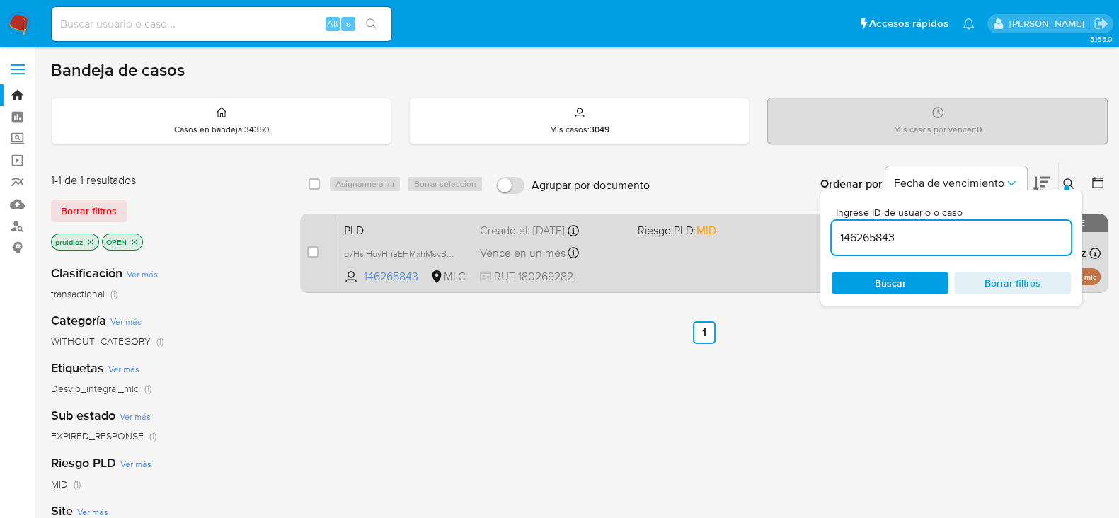
click at [318, 250] on div "case-item-checkbox No es posible asignar el caso" at bounding box center [322, 252] width 31 height 71
click at [309, 252] on input "checkbox" at bounding box center [312, 251] width 11 height 11
checkbox input "true"
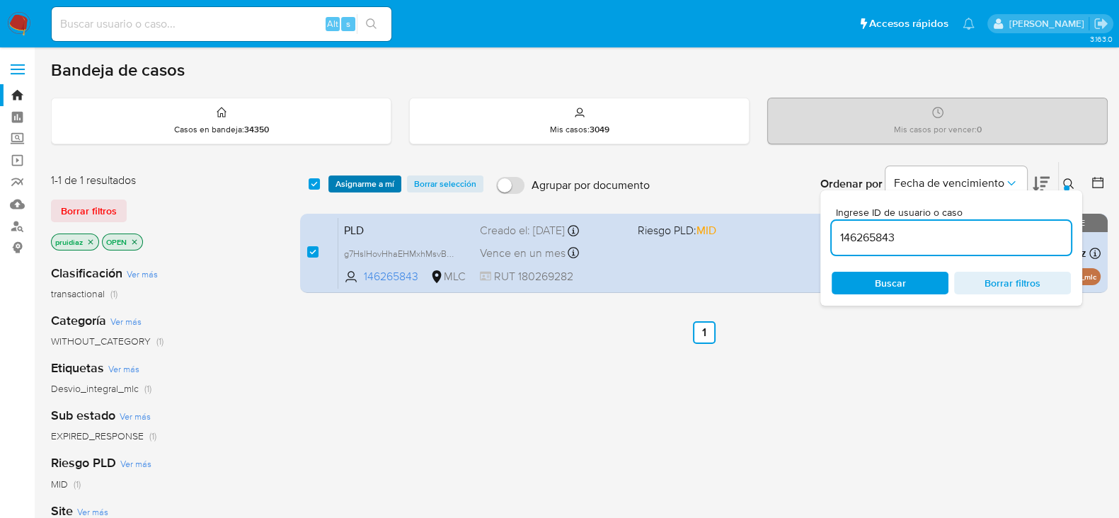
click at [377, 183] on span "Asignarme a mí" at bounding box center [364, 184] width 59 height 14
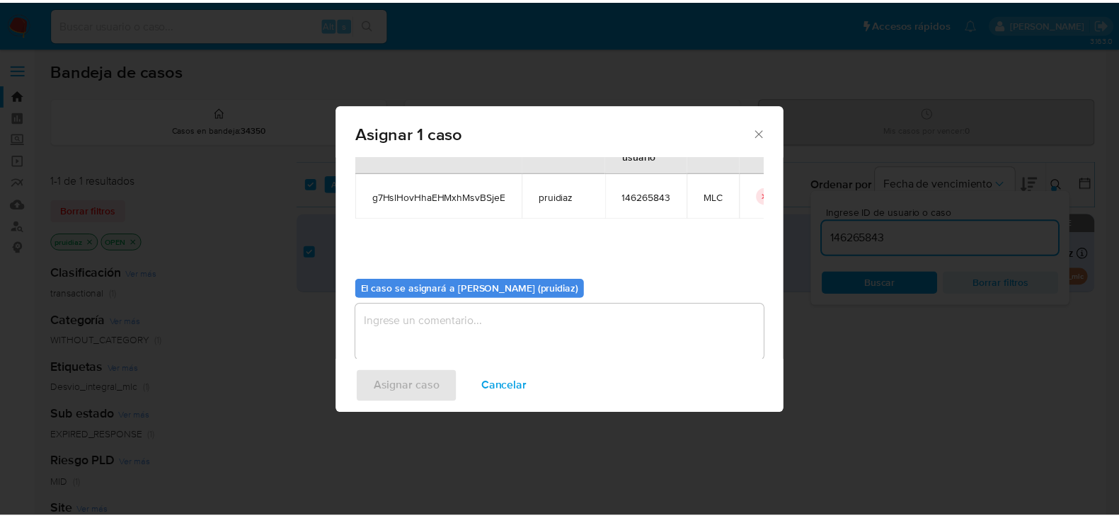
scroll to position [73, 0]
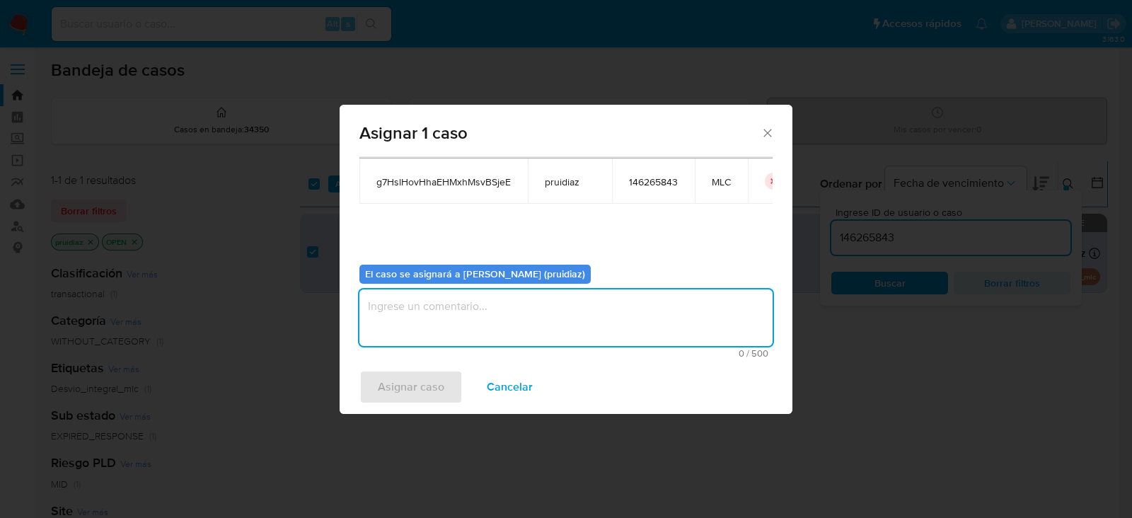
click at [536, 318] on textarea "assign-modal" at bounding box center [566, 317] width 413 height 57
type textarea "-"
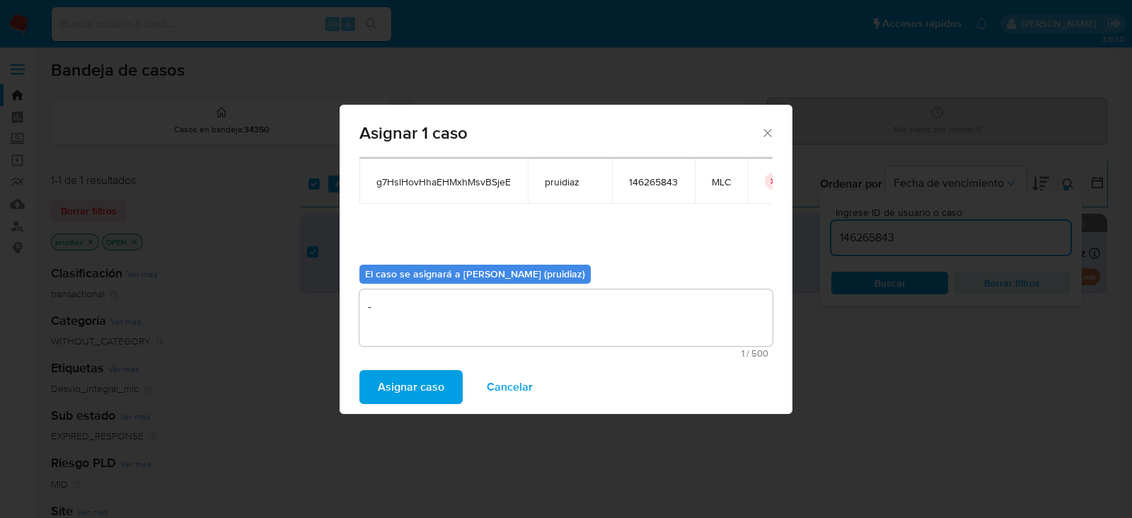
click at [438, 385] on span "Asignar caso" at bounding box center [411, 387] width 67 height 31
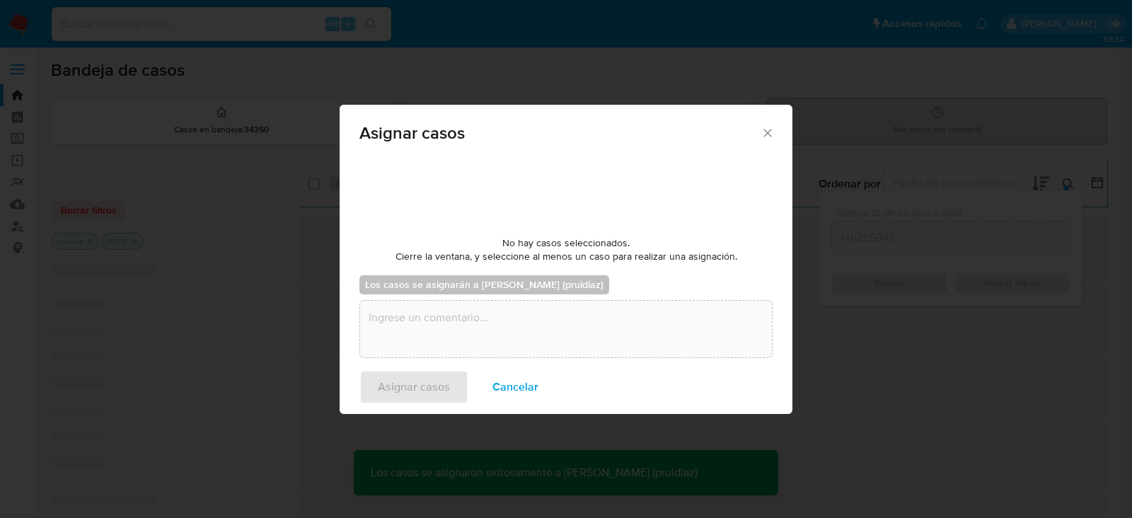
checkbox input "false"
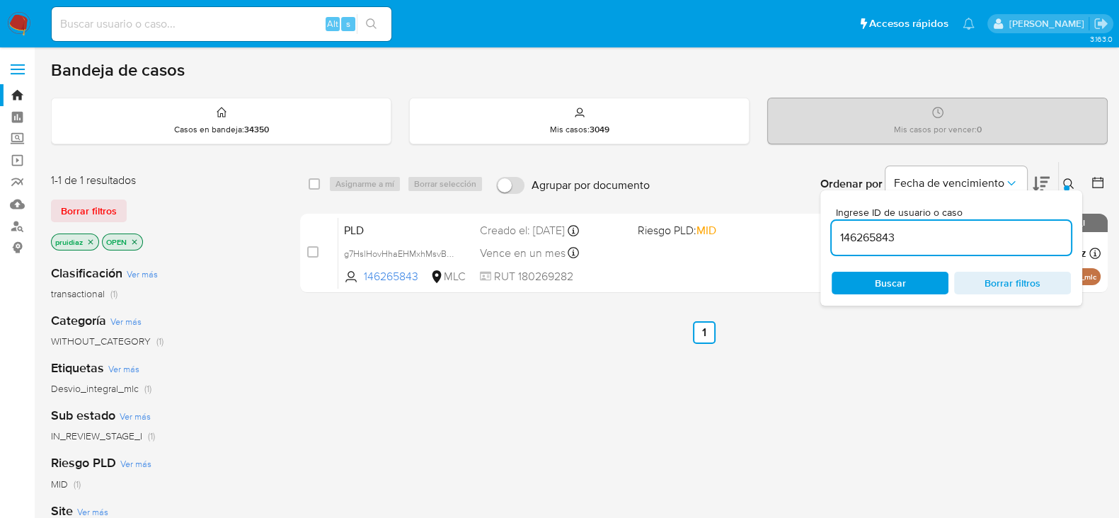
click at [6, 23] on nav "Pausado Ver notificaciones Alt s Accesos rápidos Presiona las siguientes teclas…" at bounding box center [559, 23] width 1119 height 47
click at [16, 29] on img at bounding box center [19, 24] width 24 height 24
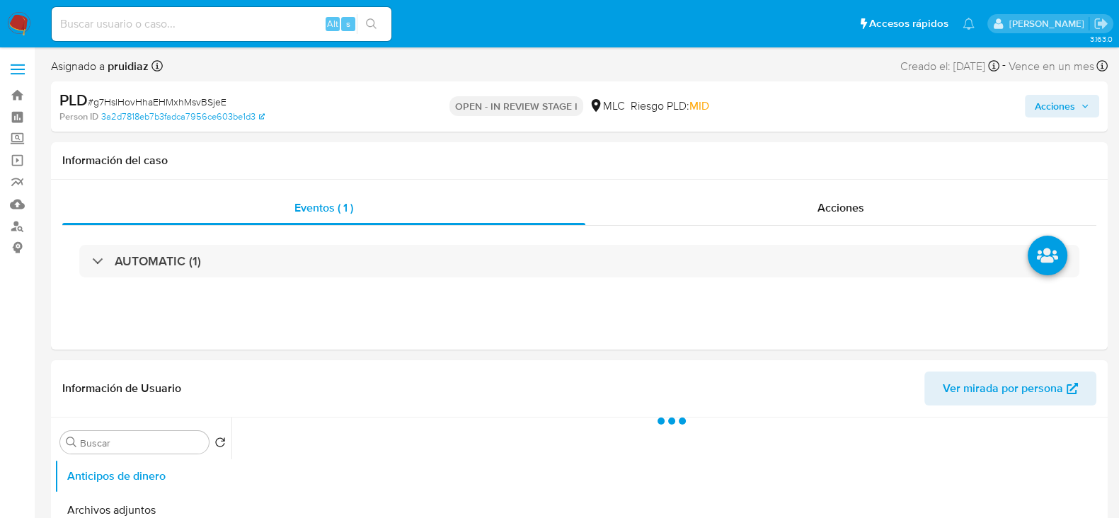
select select "10"
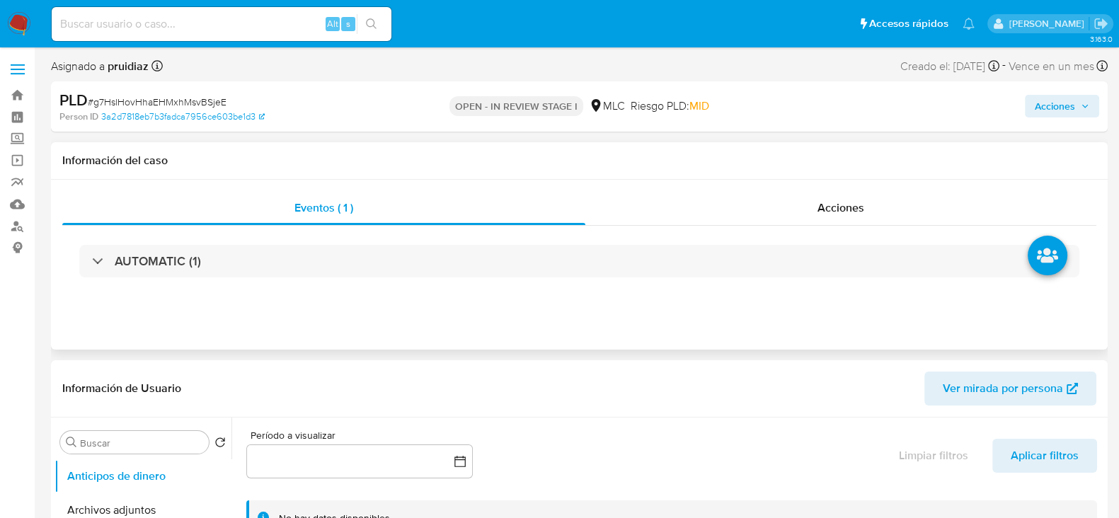
click at [842, 226] on div "AUTOMATIC (1)" at bounding box center [579, 261] width 1034 height 71
click at [849, 217] on div "Acciones" at bounding box center [840, 208] width 511 height 34
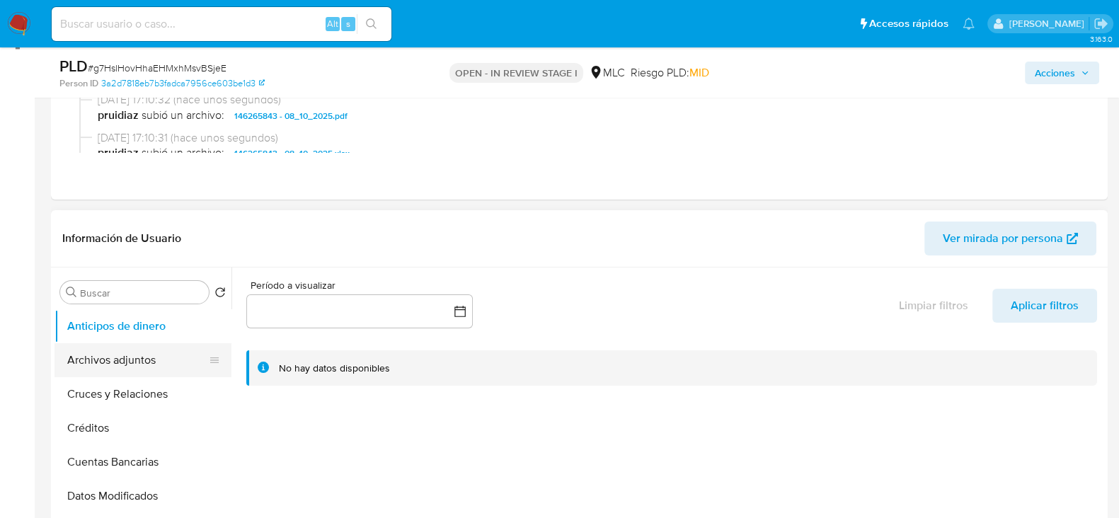
click at [112, 297] on div "Buscar Volver al orden por defecto Anticipos de dinero Archivos adjuntos Cruces…" at bounding box center [142, 450] width 177 height 360
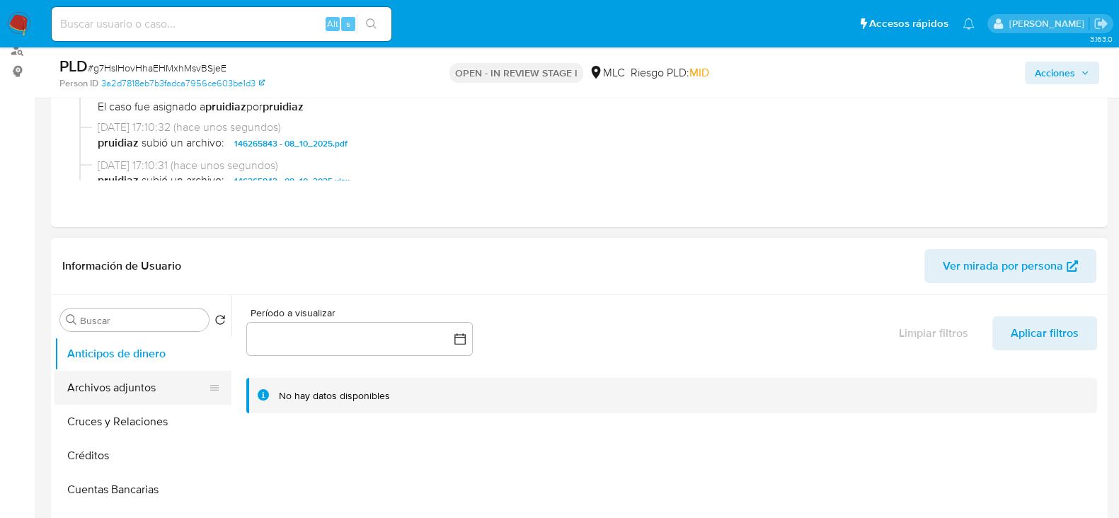
click at [112, 386] on button "Archivos adjuntos" at bounding box center [137, 388] width 166 height 34
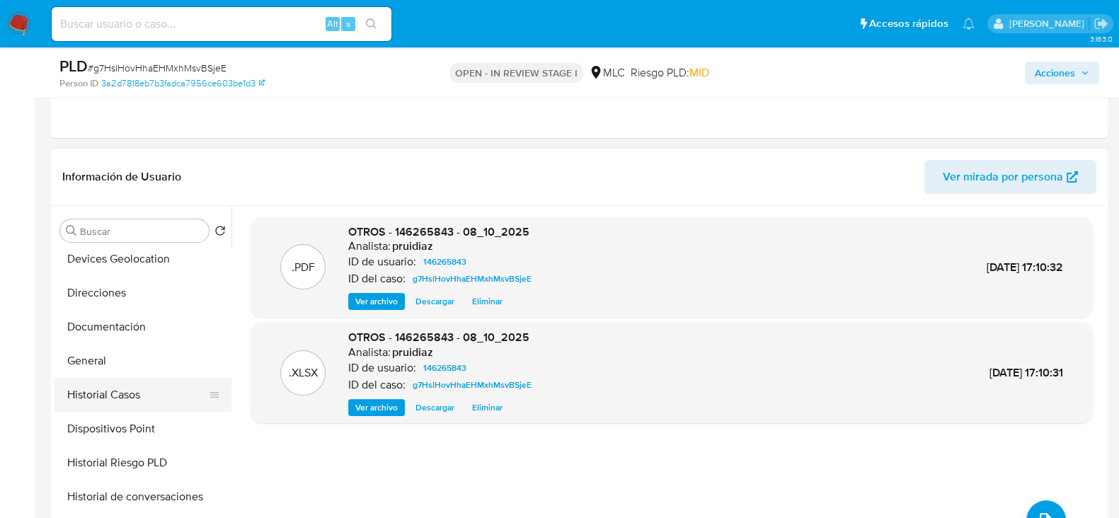
scroll to position [265, 0]
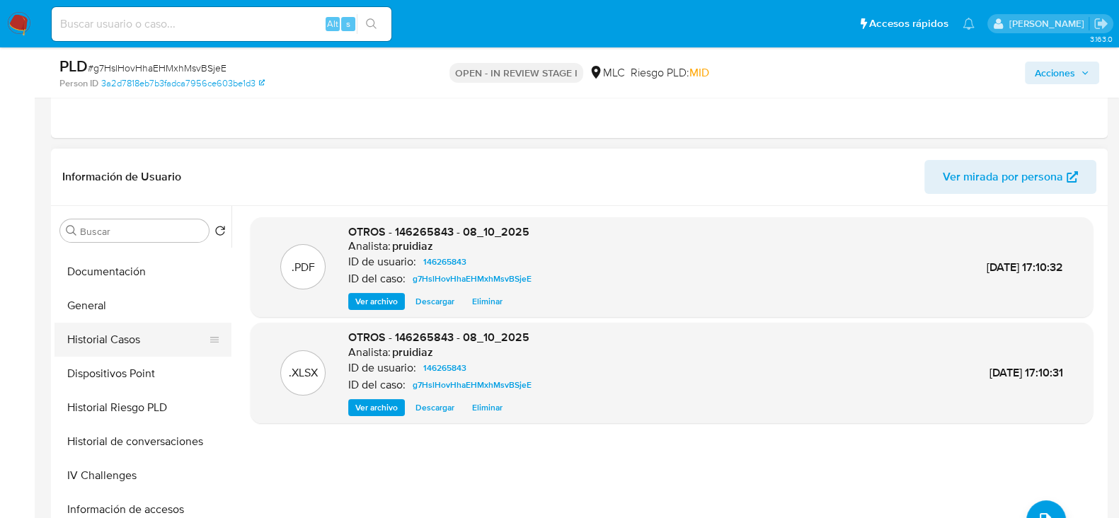
click at [120, 344] on button "Historial Casos" at bounding box center [137, 340] width 166 height 34
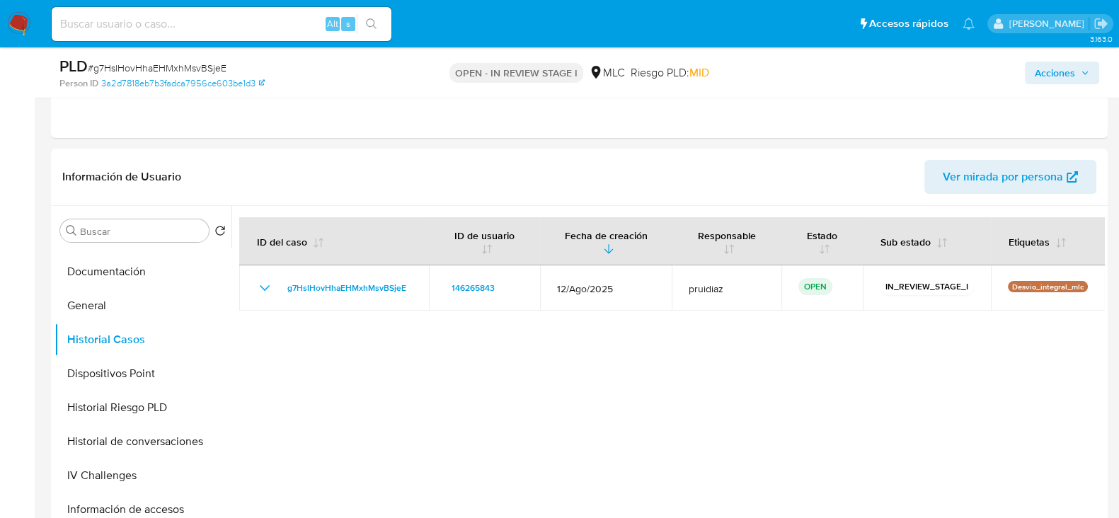
click at [1055, 71] on span "Acciones" at bounding box center [1055, 73] width 40 height 23
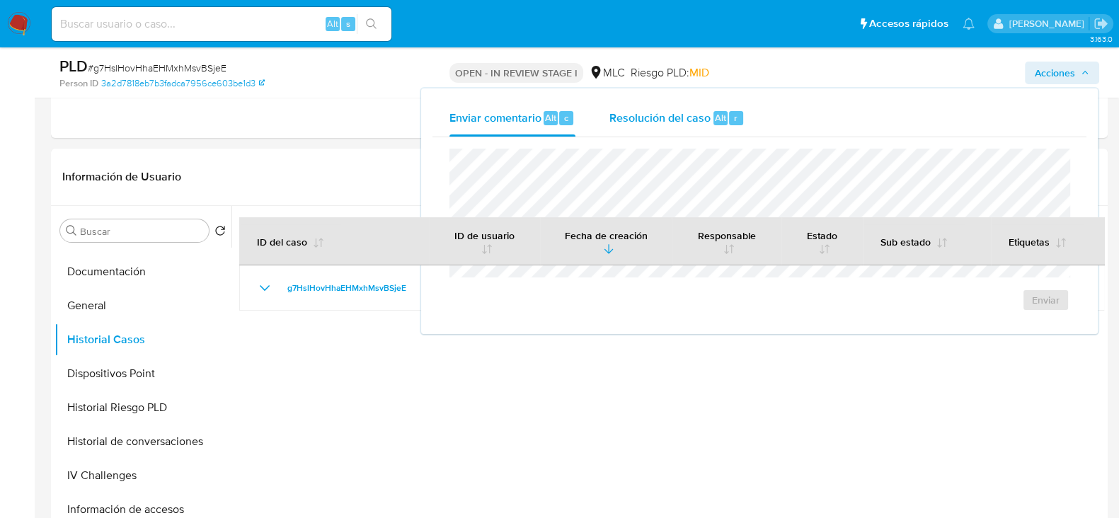
drag, startPoint x: 687, startPoint y: 108, endPoint x: 687, endPoint y: 121, distance: 13.4
click at [687, 109] on span "Resolución del caso" at bounding box center [659, 117] width 101 height 16
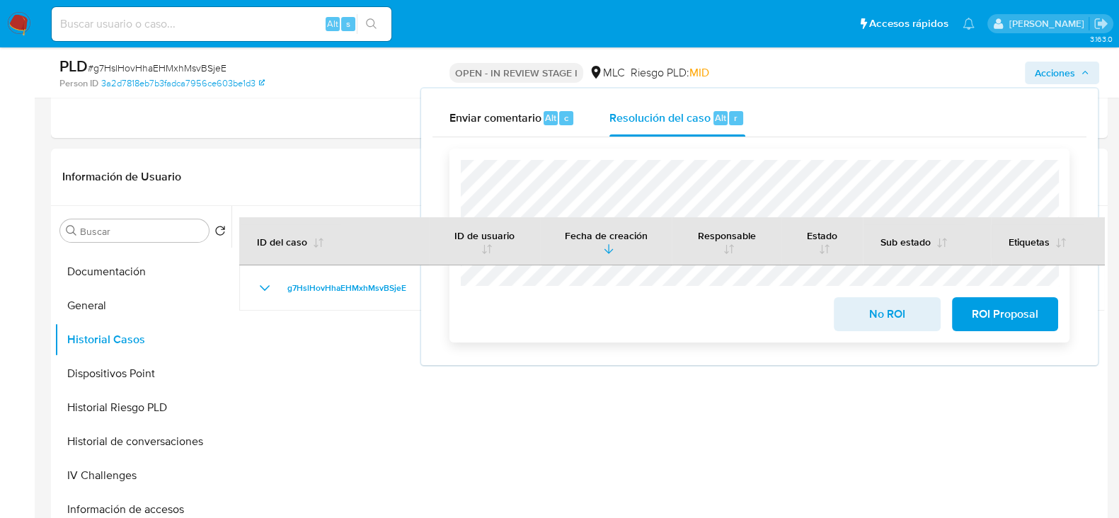
click at [873, 324] on span "No ROI" at bounding box center [886, 314] width 69 height 31
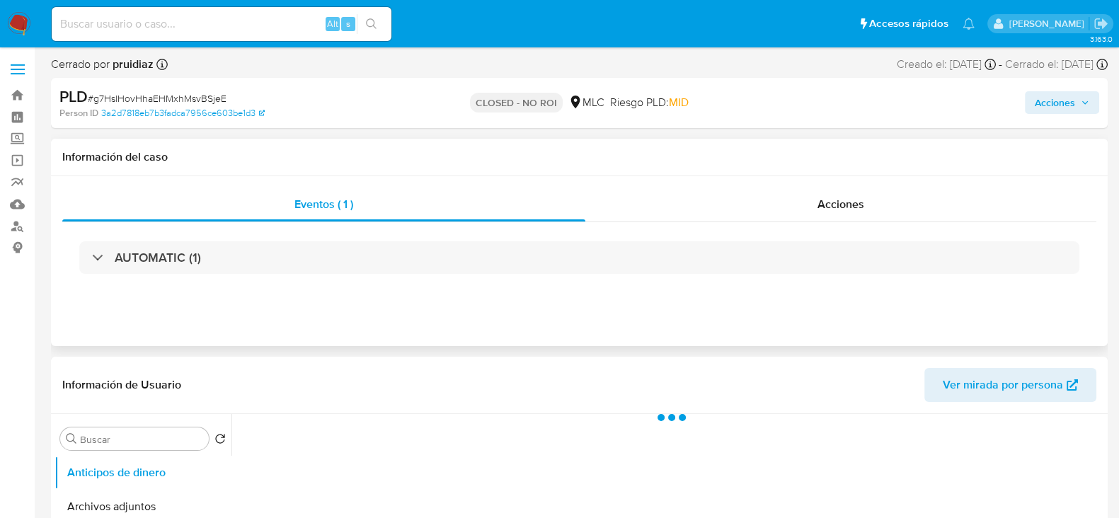
select select "10"
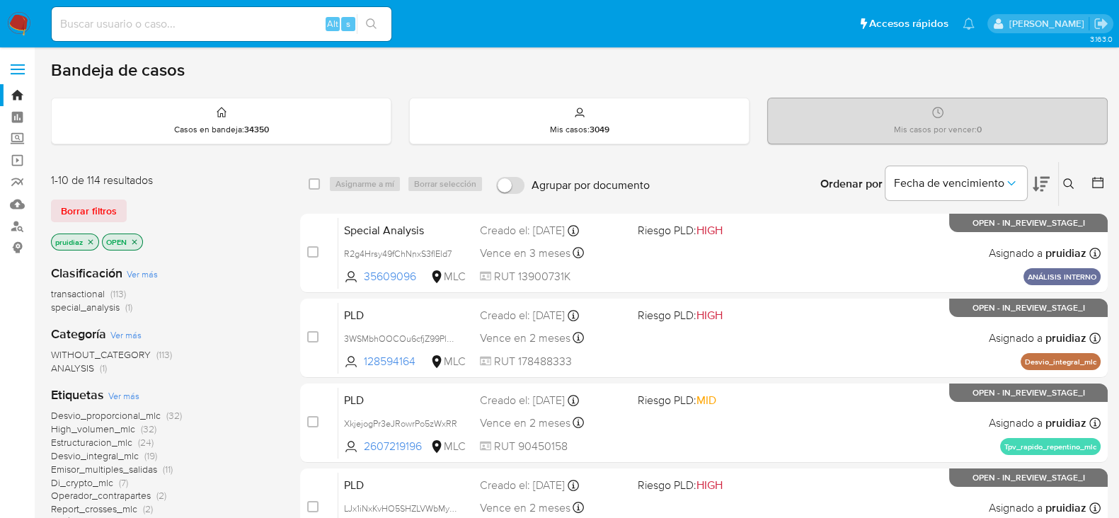
click at [1029, 182] on div "Fecha de vencimiento" at bounding box center [967, 184] width 164 height 44
click at [1047, 190] on icon at bounding box center [1041, 184] width 17 height 17
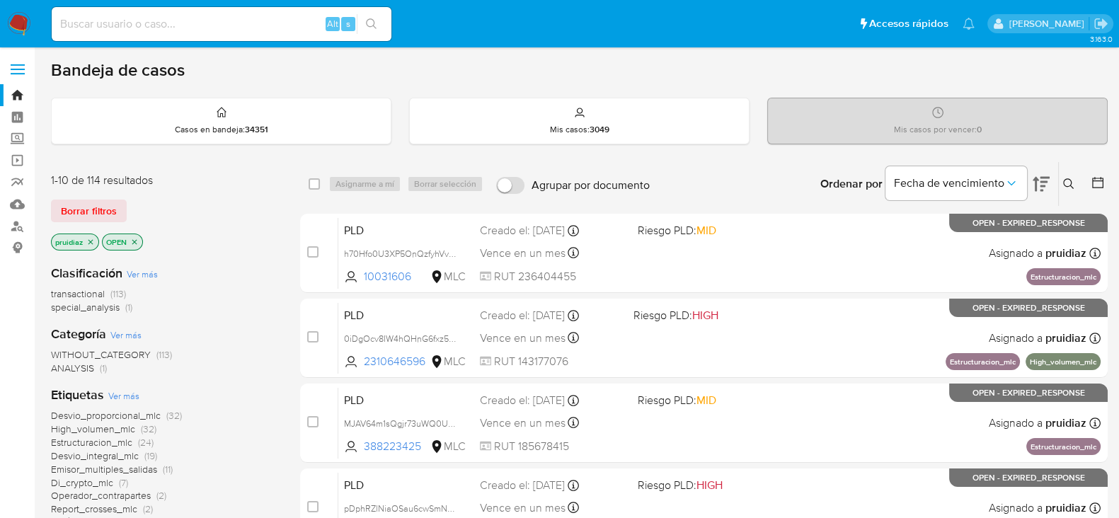
click at [2, 21] on nav "Pausado Ver notificaciones Alt s Accesos rápidos Presiona las siguientes teclas…" at bounding box center [559, 23] width 1119 height 47
click at [15, 16] on img at bounding box center [19, 24] width 24 height 24
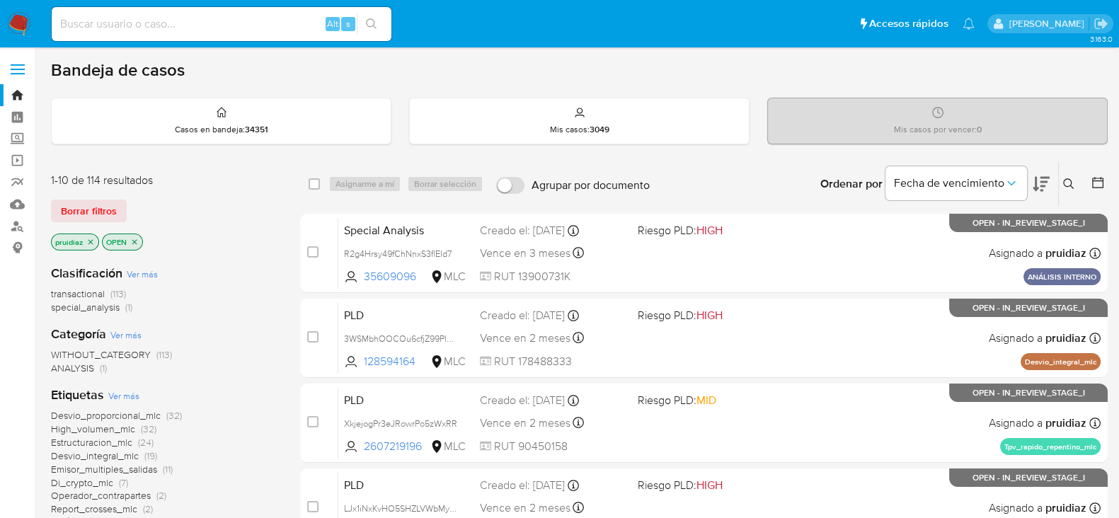
click at [1044, 179] on icon at bounding box center [1041, 184] width 17 height 17
